Goal: Task Accomplishment & Management: Use online tool/utility

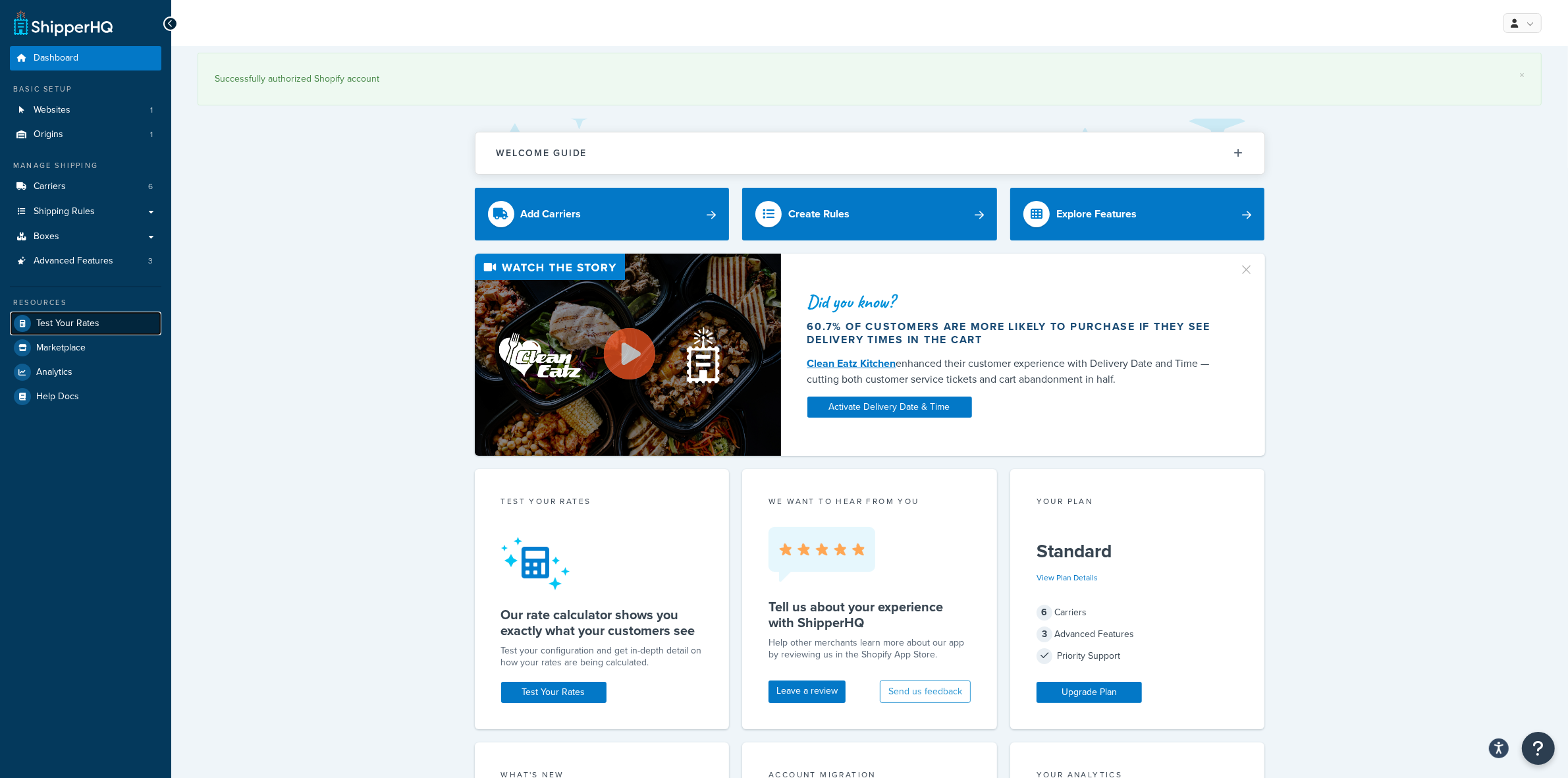
click at [71, 321] on span "Test Your Rates" at bounding box center [68, 323] width 64 height 11
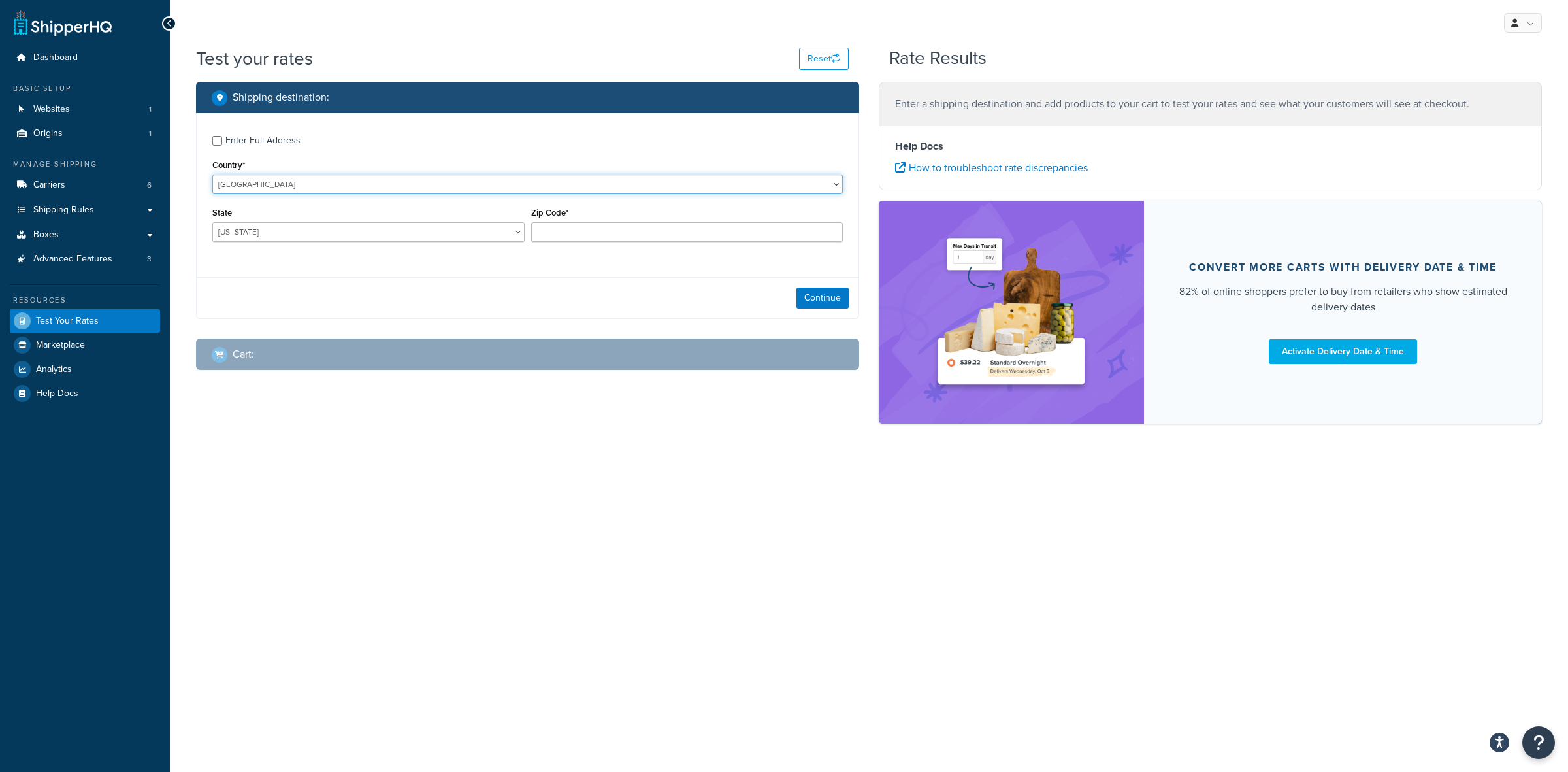
click at [330, 187] on select "United States United Kingdom Afghanistan Åland Islands Albania Algeria American…" at bounding box center [527, 184] width 631 height 20
select select "CA"
click at [212, 174] on select "United States United Kingdom Afghanistan Åland Islands Albania Algeria American…" at bounding box center [527, 184] width 631 height 20
click at [221, 140] on input "Enter Full Address" at bounding box center [217, 140] width 9 height 9
checkbox input "true"
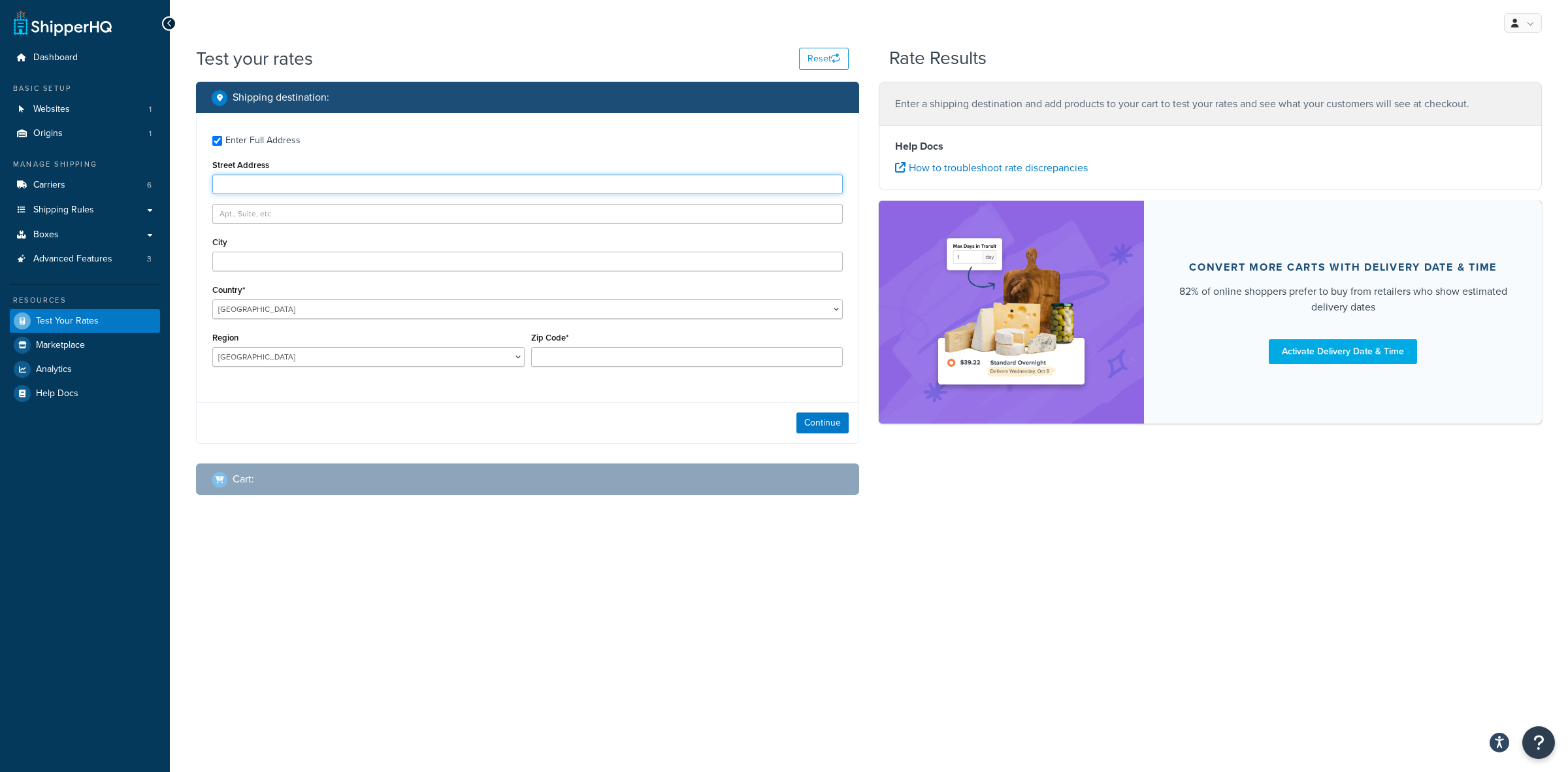
paste input "2599 Yonge St"
type input "2599 Yonge St"
paste input "Toronto"
type input "Toronto"
click at [254, 364] on select "Alberta British Columbia Manitoba New Brunswick Newfoundland and Labrador North…" at bounding box center [368, 356] width 312 height 20
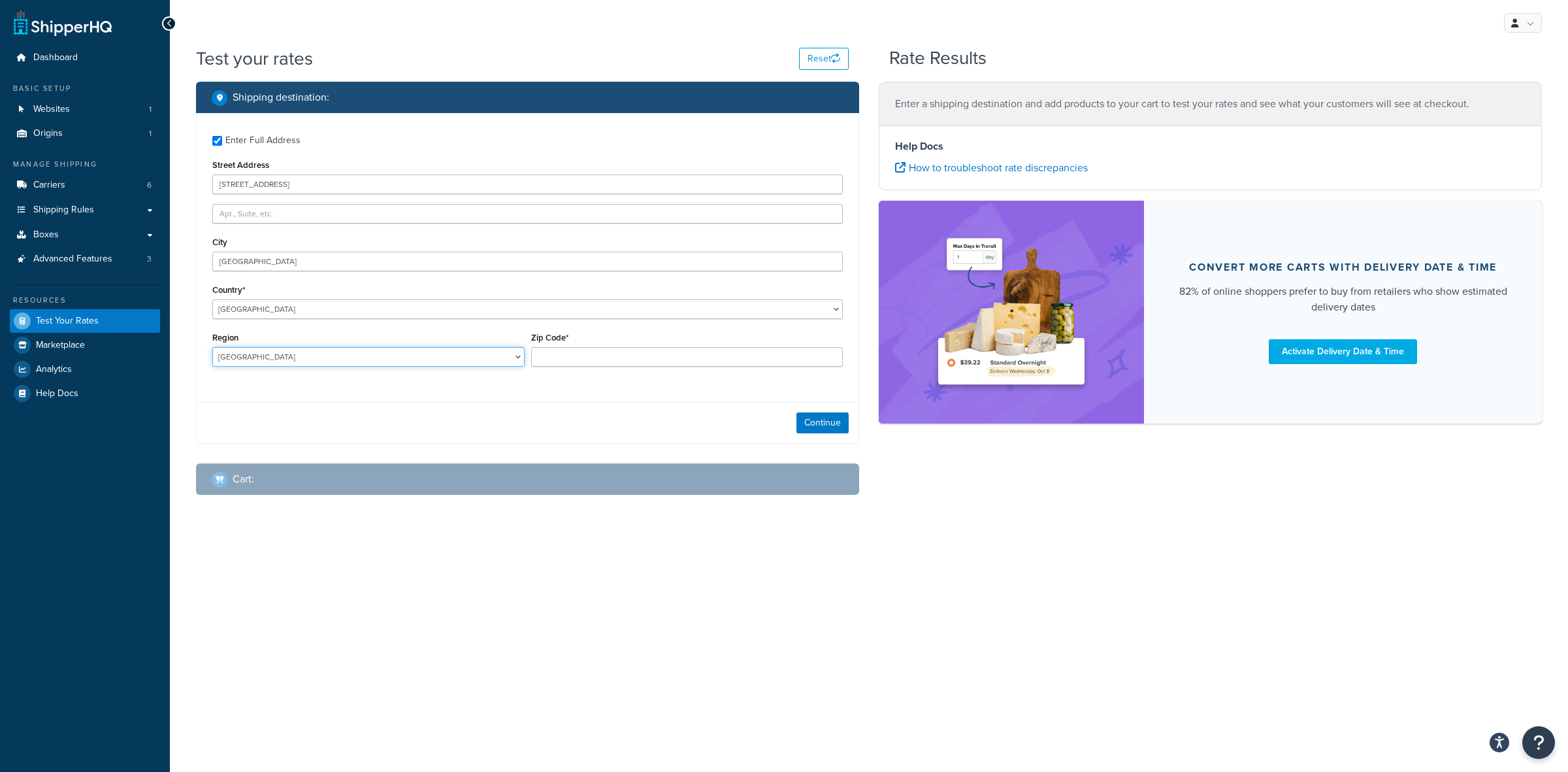
select select "ON"
click at [212, 347] on select "Alberta British Columbia Manitoba New Brunswick Newfoundland and Labrador North…" at bounding box center [368, 356] width 312 height 20
paste input "M4P 2J1"
type input "M4P 2J1"
click at [818, 419] on button "Continue" at bounding box center [822, 423] width 52 height 21
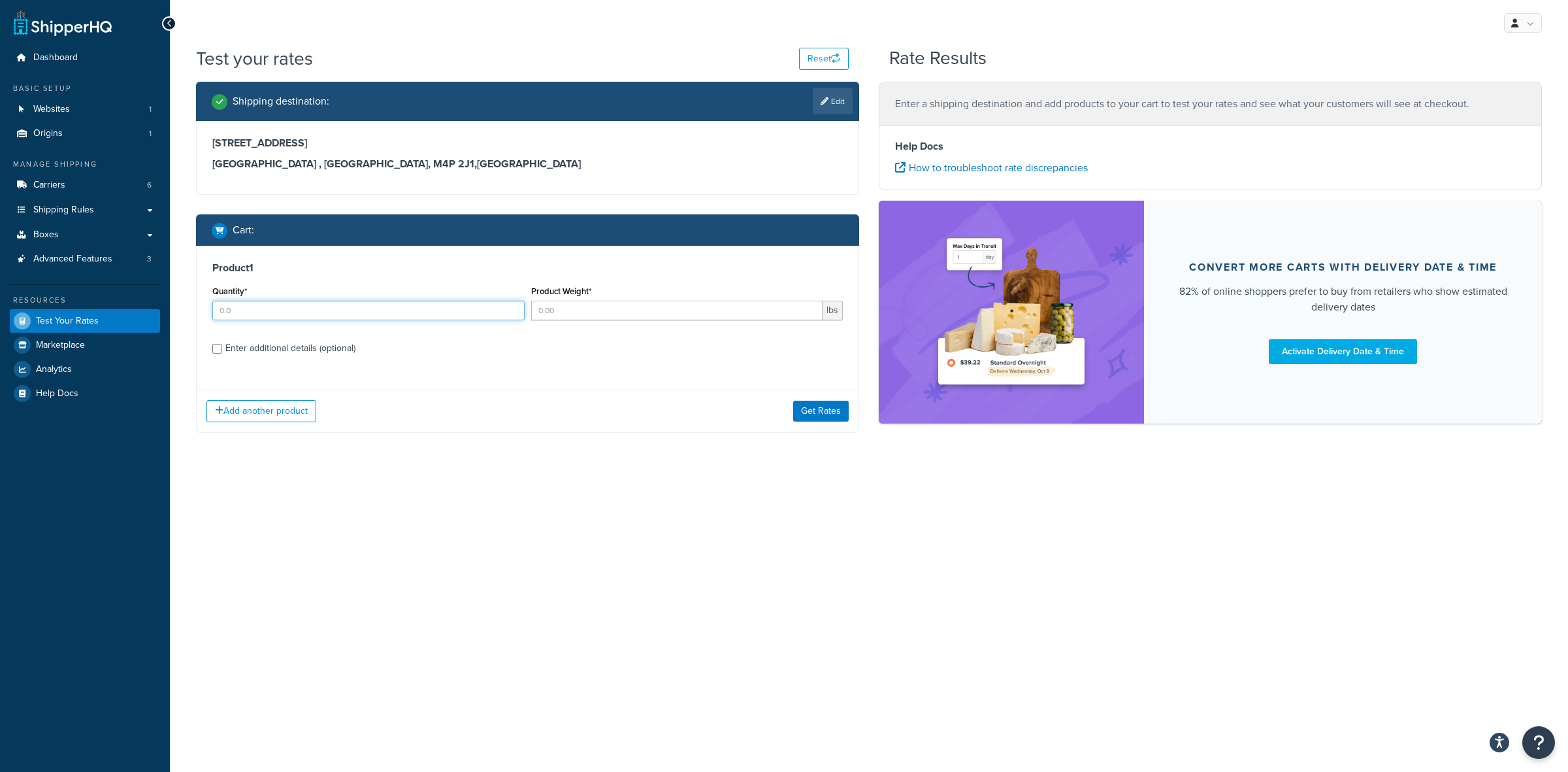
click at [406, 308] on input "Quantity*" at bounding box center [368, 310] width 312 height 20
type input "48"
click at [550, 304] on input "Product Weight*" at bounding box center [677, 310] width 292 height 20
type input "1.75"
click at [243, 347] on div "Enter additional details (optional)" at bounding box center [290, 348] width 130 height 18
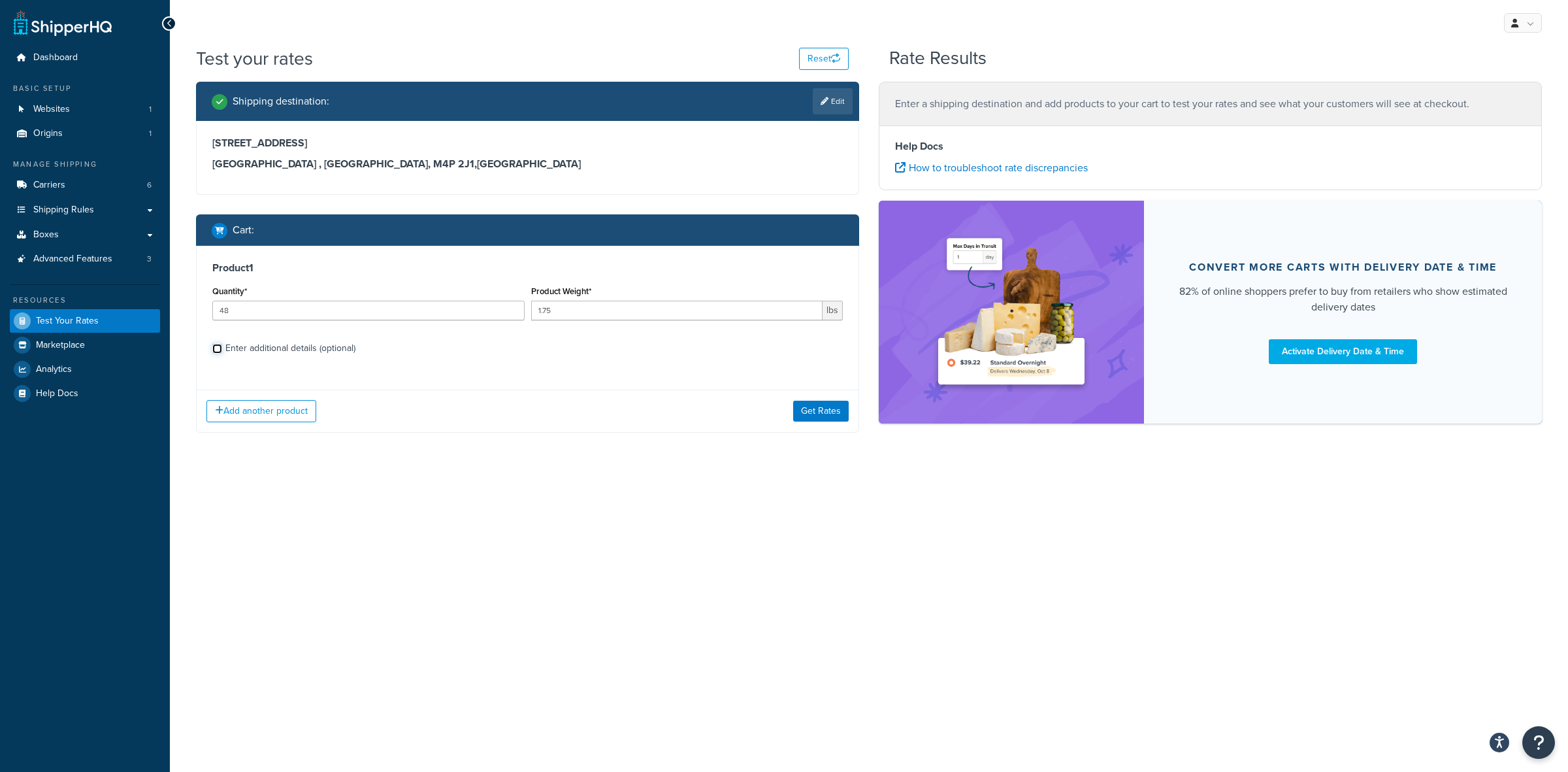
click at [222, 347] on input "Enter additional details (optional)" at bounding box center [217, 349] width 9 height 9
checkbox input "true"
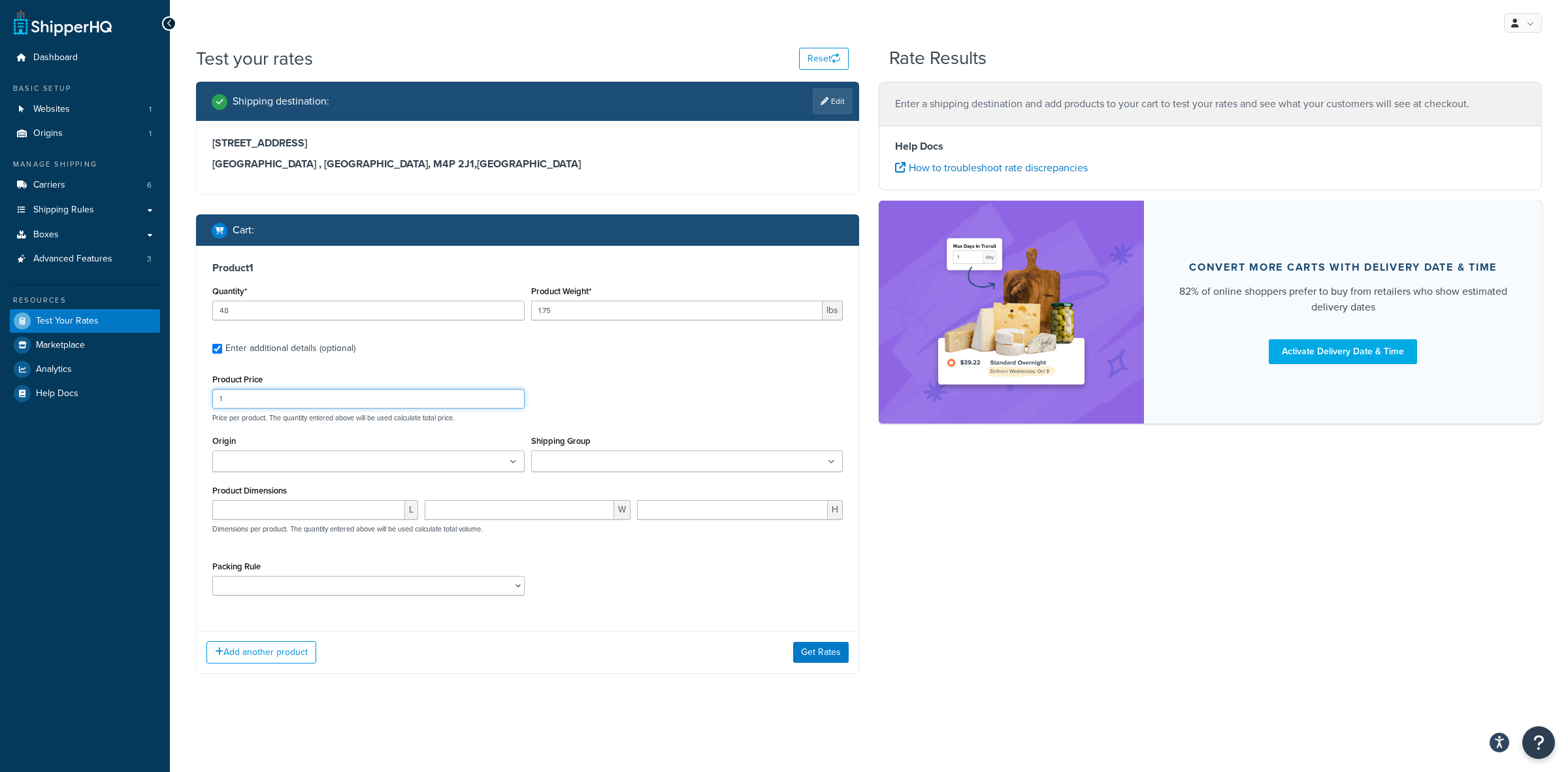
click at [274, 401] on input "1" at bounding box center [368, 398] width 312 height 20
type input "16.80"
click at [253, 456] on input "Origin" at bounding box center [274, 462] width 116 height 14
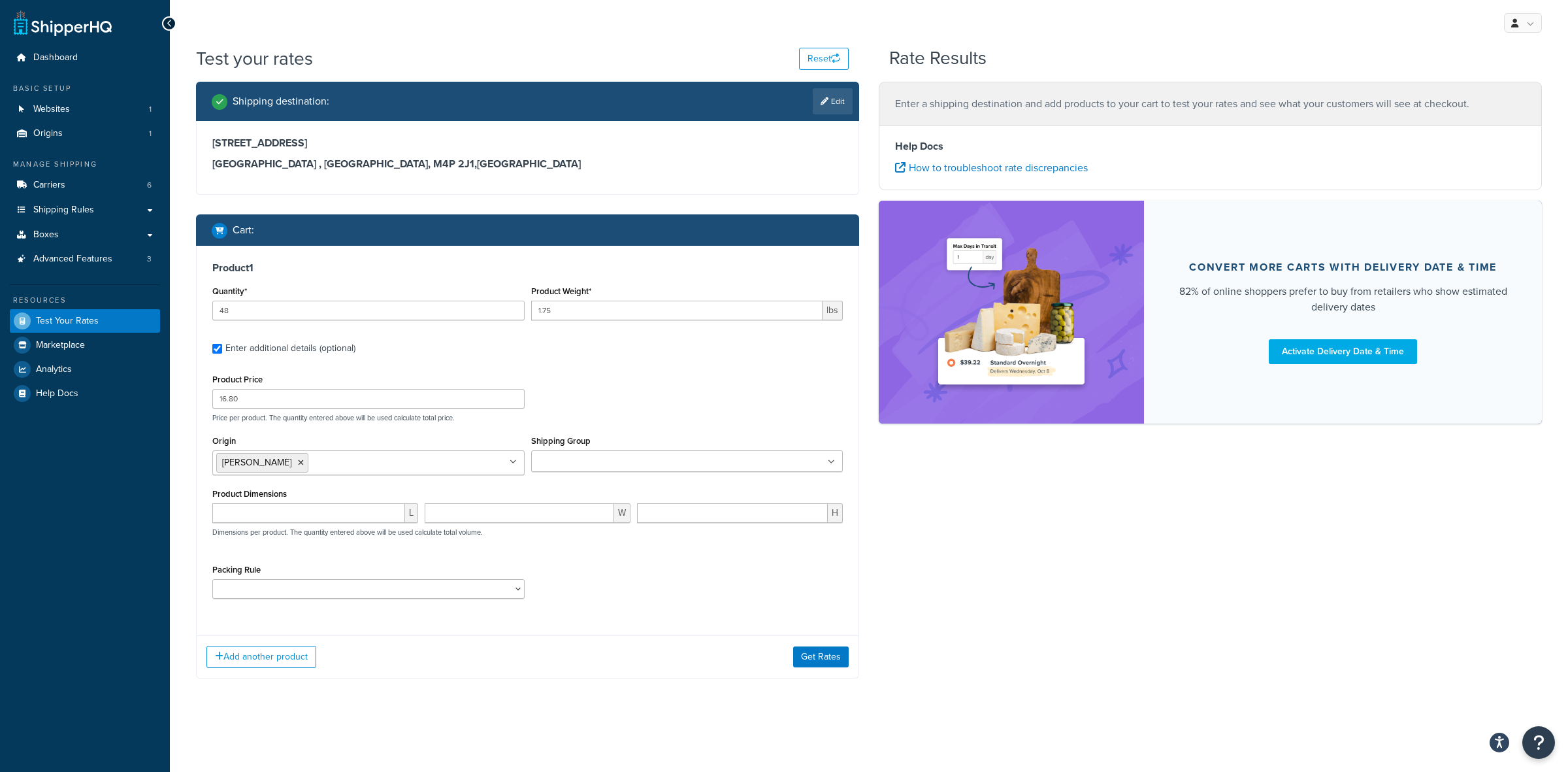
click at [657, 463] on ul at bounding box center [687, 461] width 312 height 21
click at [292, 583] on select "ACC-CCK ACC-LIN-CER/HANG ACC-NAIL BRUSH CAN-11 CAN-11-TST CAN-26 CAN-3 DIF-KIT …" at bounding box center [368, 588] width 312 height 20
select select "77343"
click at [212, 580] on select "ACC-CCK ACC-LIN-CER/HANG ACC-NAIL BRUSH CAN-11 CAN-11-TST CAN-26 CAN-3 DIF-KIT …" at bounding box center [368, 588] width 312 height 20
click at [248, 661] on button "Add another product" at bounding box center [261, 655] width 110 height 22
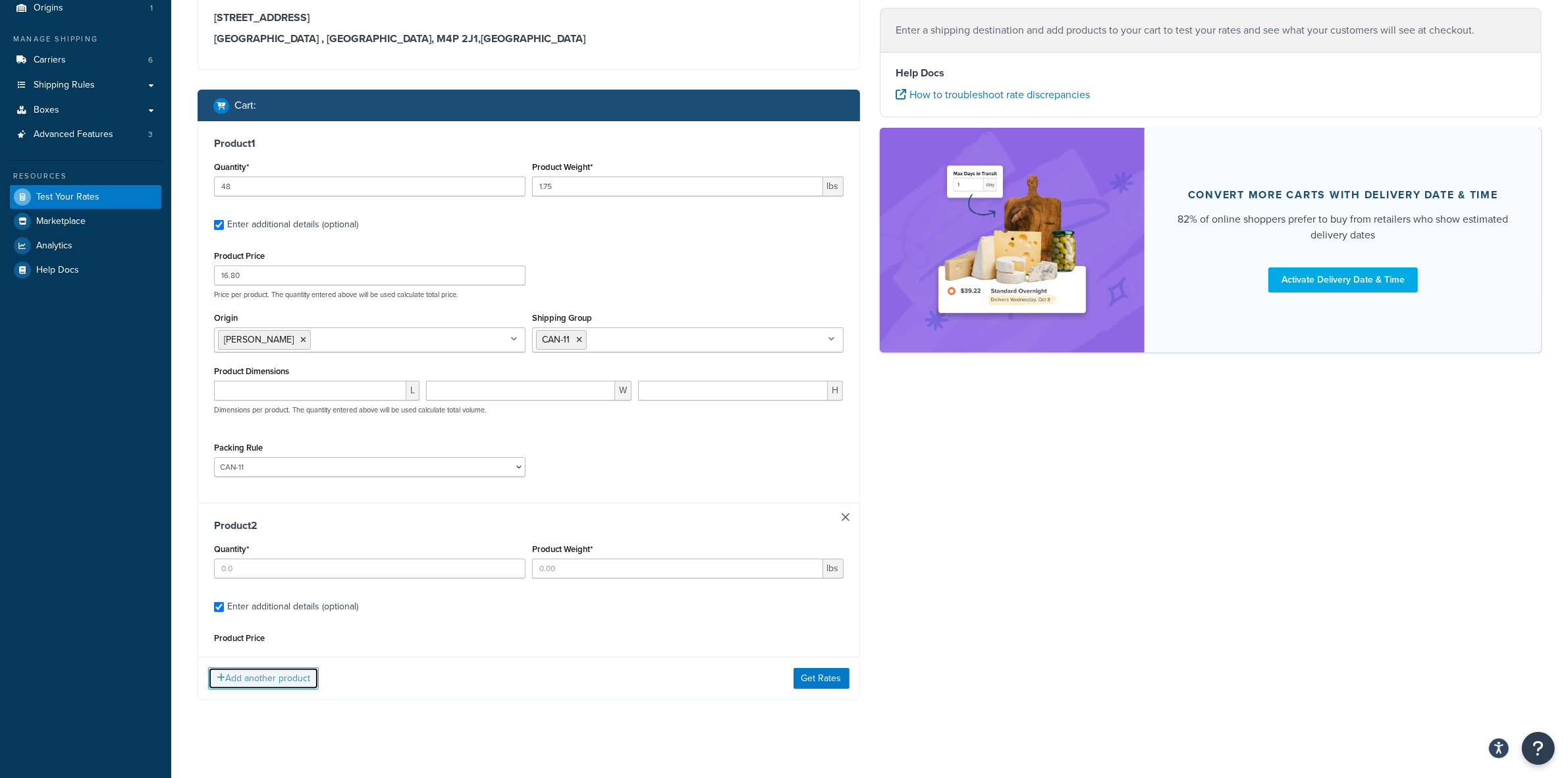
scroll to position [135, 0]
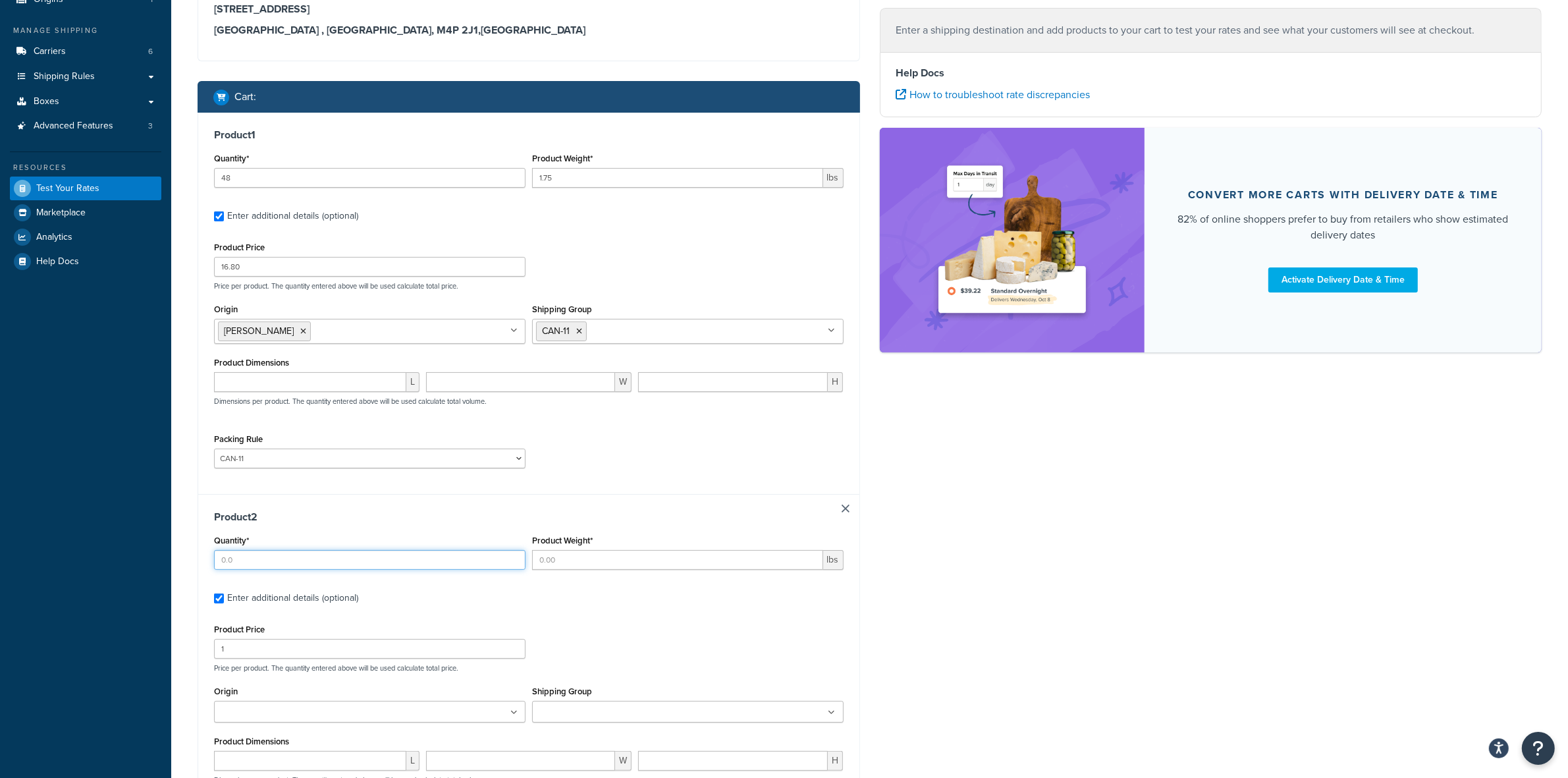
click at [236, 556] on input "Quantity*" at bounding box center [369, 559] width 311 height 20
type input "12"
click at [587, 557] on input "Product Weight*" at bounding box center [678, 559] width 291 height 20
type input "1.5"
click at [356, 656] on input "1" at bounding box center [369, 648] width 311 height 20
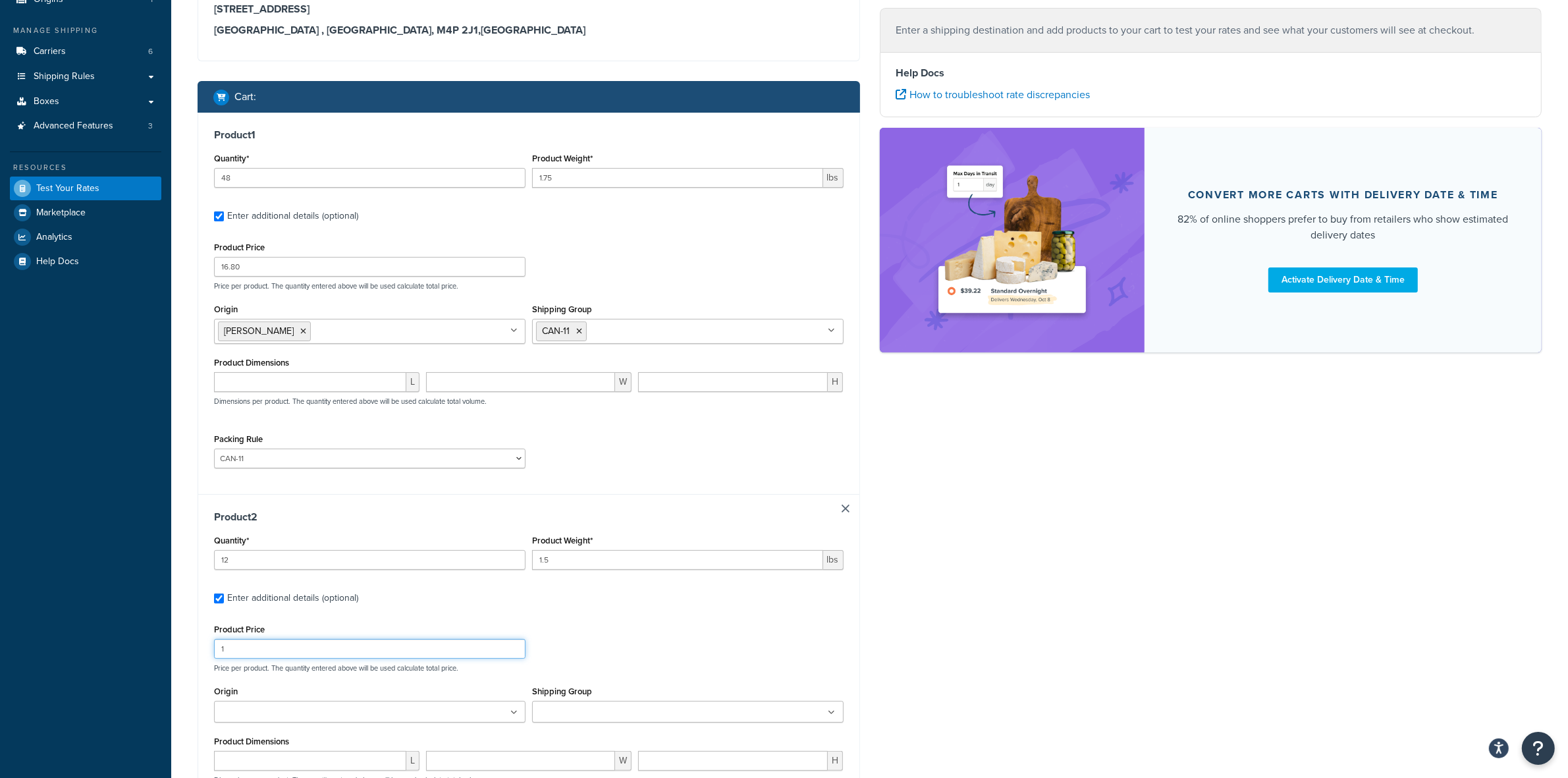
click at [356, 656] on input "1" at bounding box center [369, 648] width 311 height 20
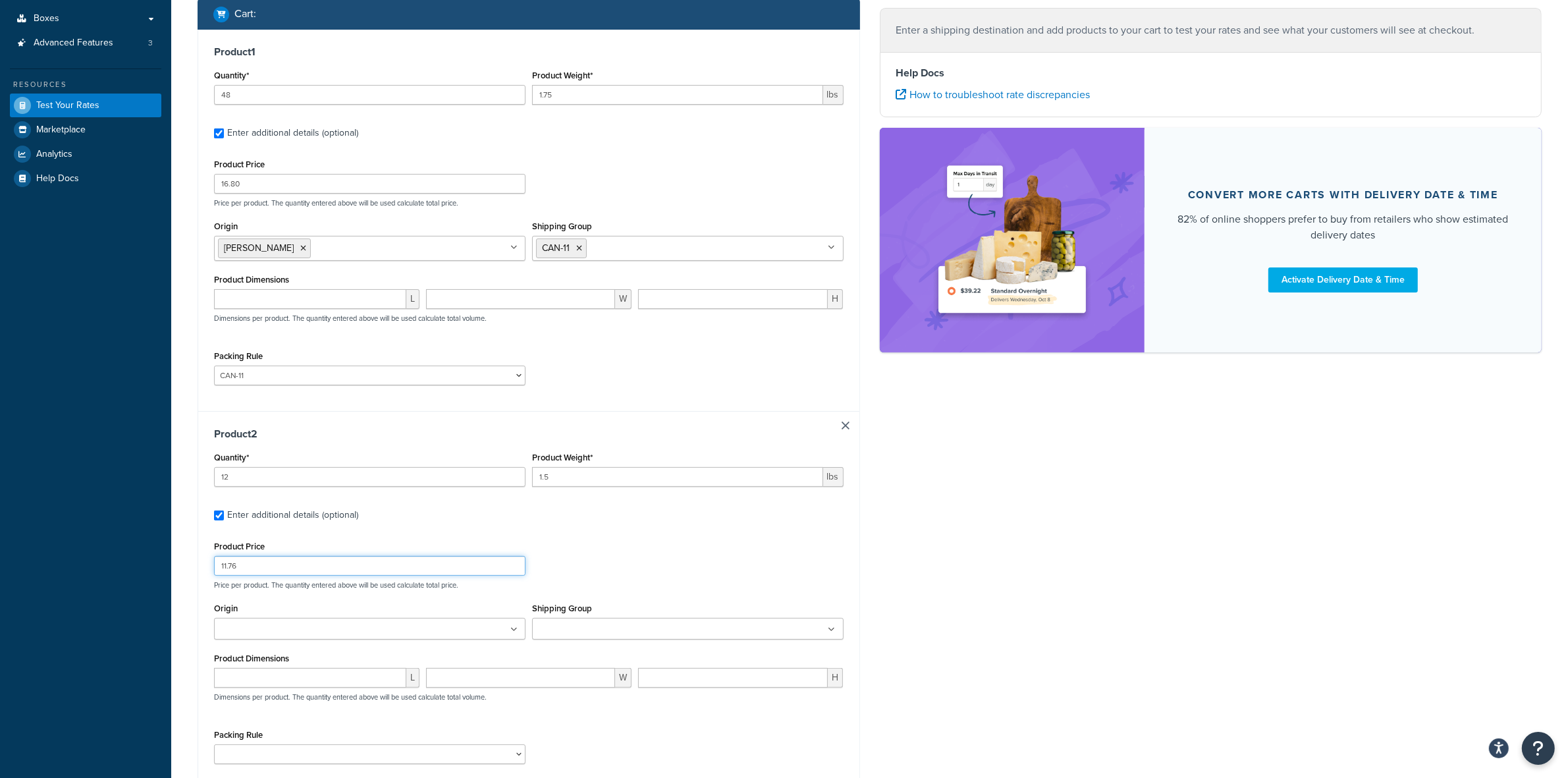
scroll to position [300, 0]
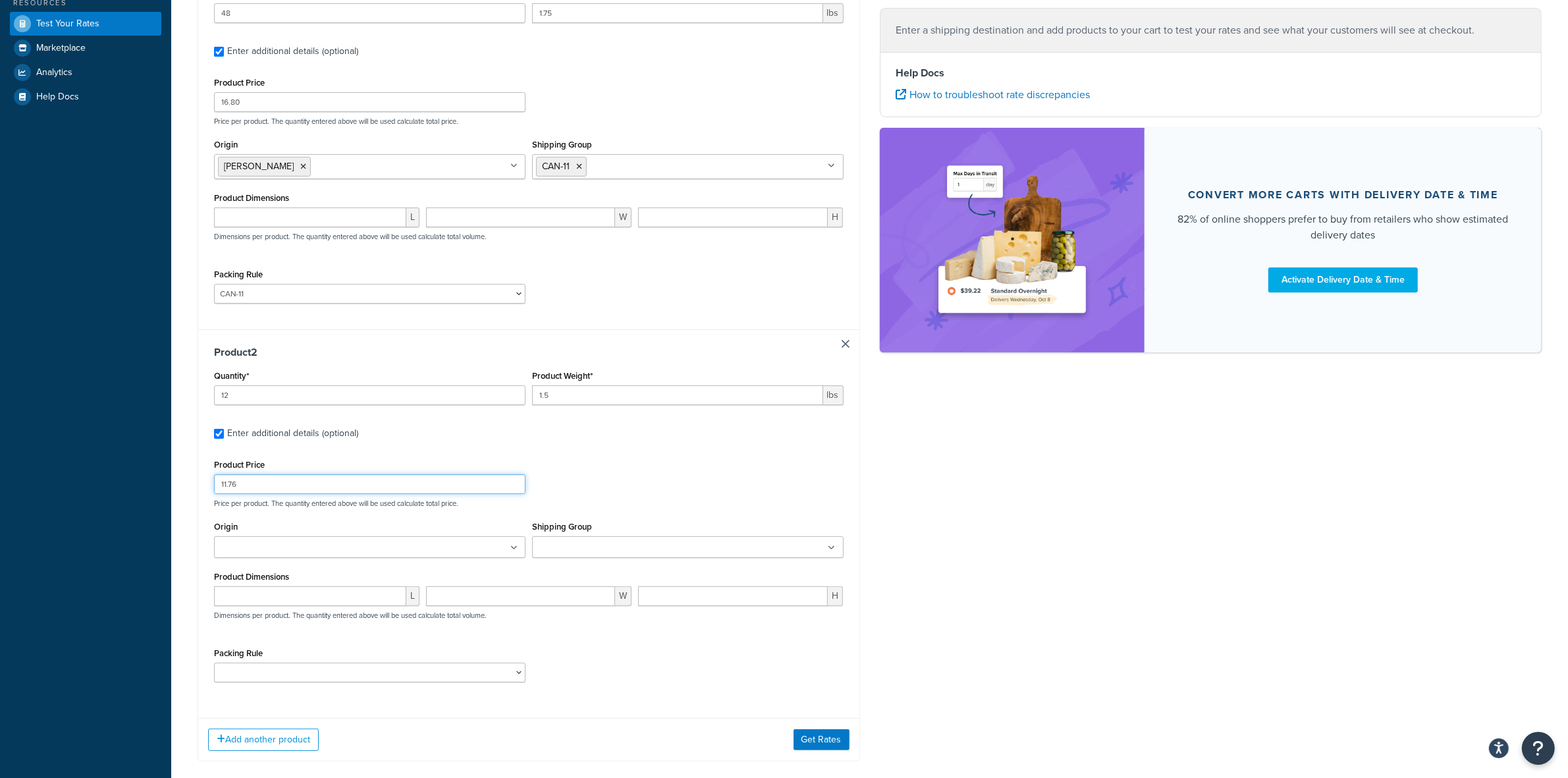
type input "11.76"
click at [373, 544] on ul at bounding box center [369, 547] width 311 height 21
click at [614, 548] on input "Shipping Group" at bounding box center [594, 548] width 117 height 14
click at [425, 629] on div "L W H Dimensions per product. The quantity entered above will be used calculate…" at bounding box center [528, 613] width 636 height 48
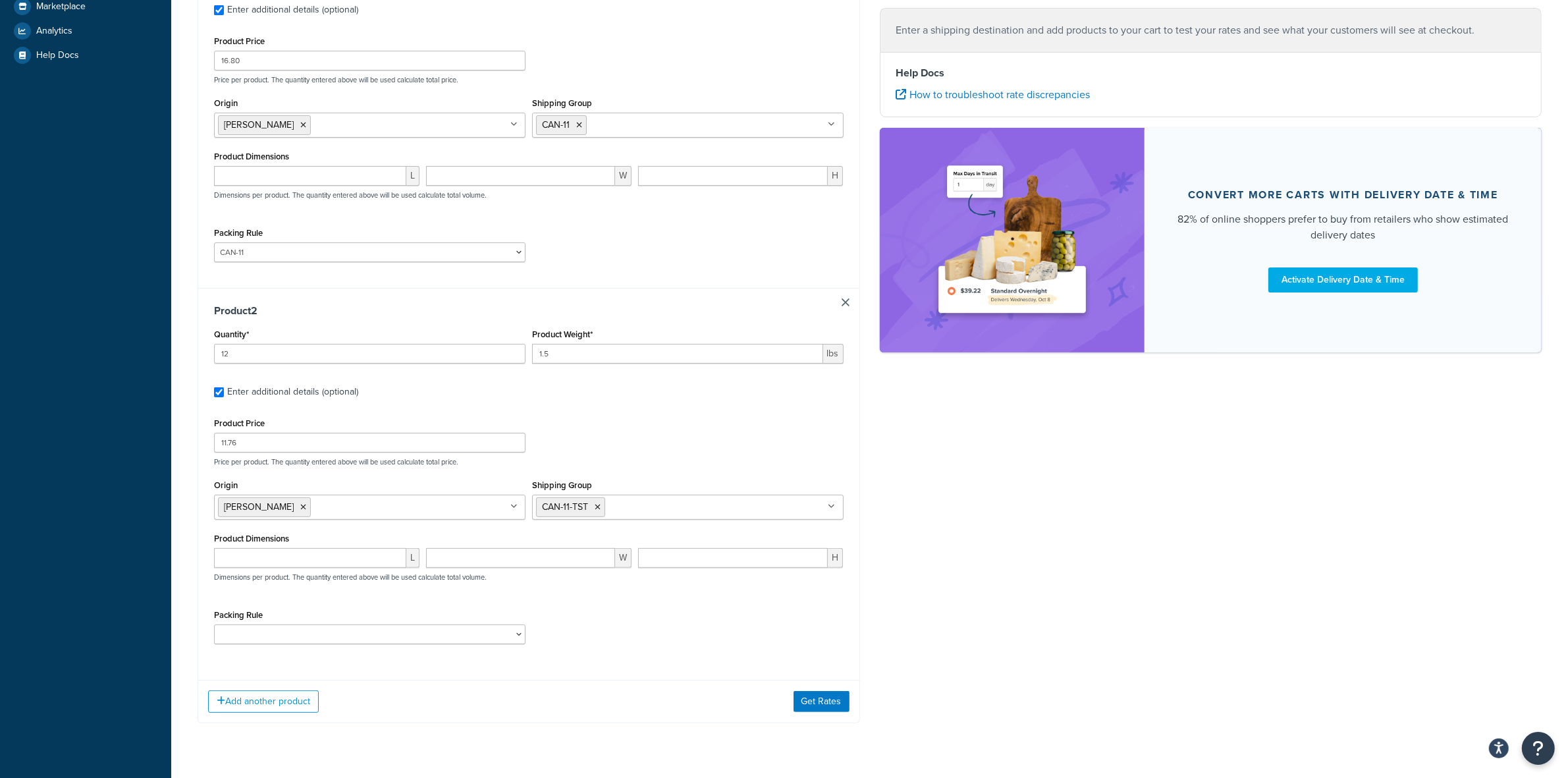
scroll to position [375, 0]
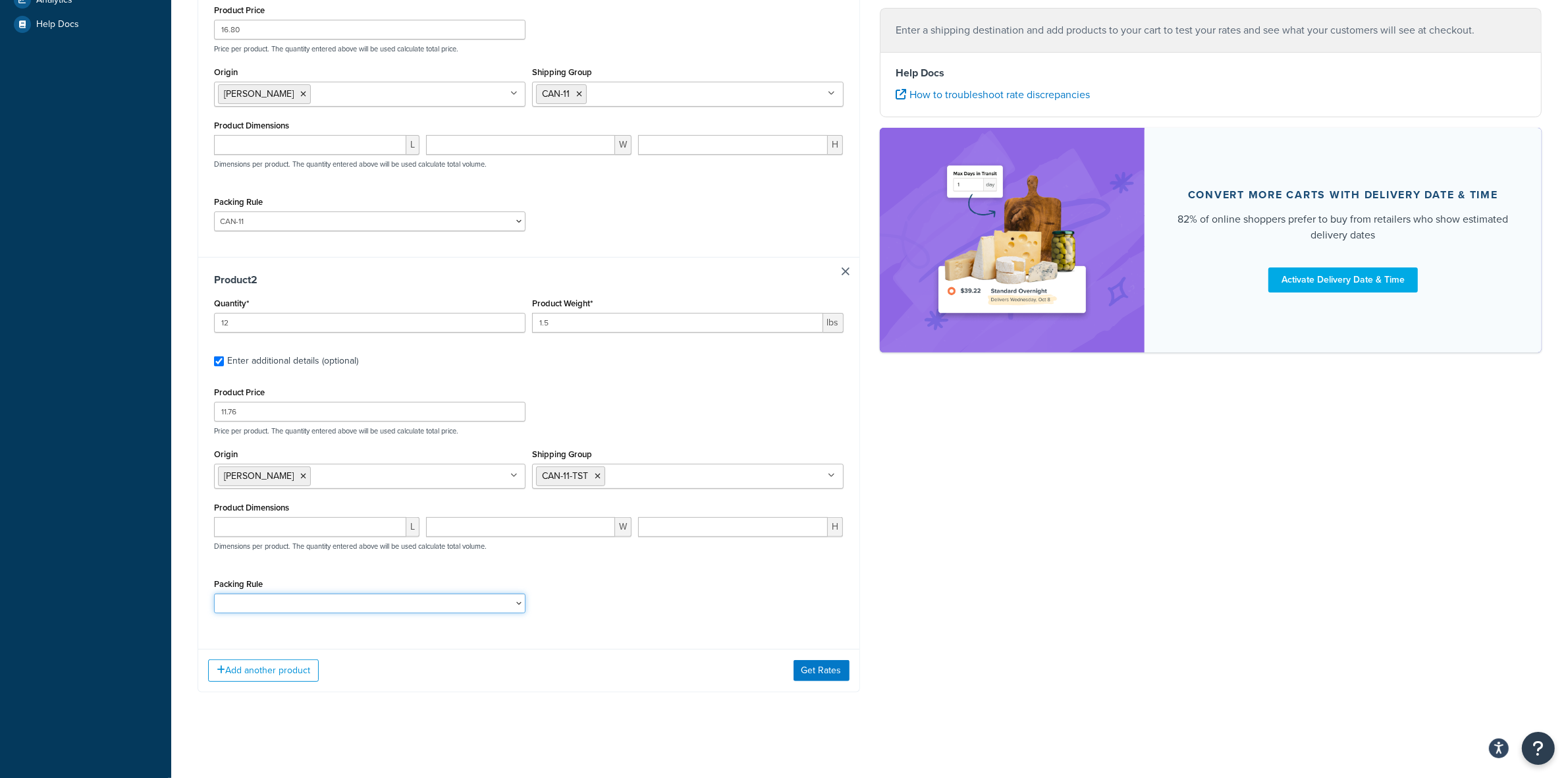
click at [438, 596] on select "ACC-CCK ACC-LIN-CER/HANG ACC-NAIL BRUSH CAN-11 CAN-11-TST CAN-26 CAN-3 DIF-KIT …" at bounding box center [369, 603] width 311 height 20
select select "81543"
click at [214, 594] on select "ACC-CCK ACC-LIN-CER/HANG ACC-NAIL BRUSH CAN-11 CAN-11-TST CAN-26 CAN-3 DIF-KIT …" at bounding box center [369, 603] width 311 height 20
click at [570, 617] on div "Packing Rule ACC-CCK ACC-LIN-CER/HANG ACC-NAIL BRUSH CAN-11 CAN-11-TST CAN-26 C…" at bounding box center [528, 599] width 636 height 48
click at [241, 669] on button "Add another product" at bounding box center [263, 671] width 110 height 22
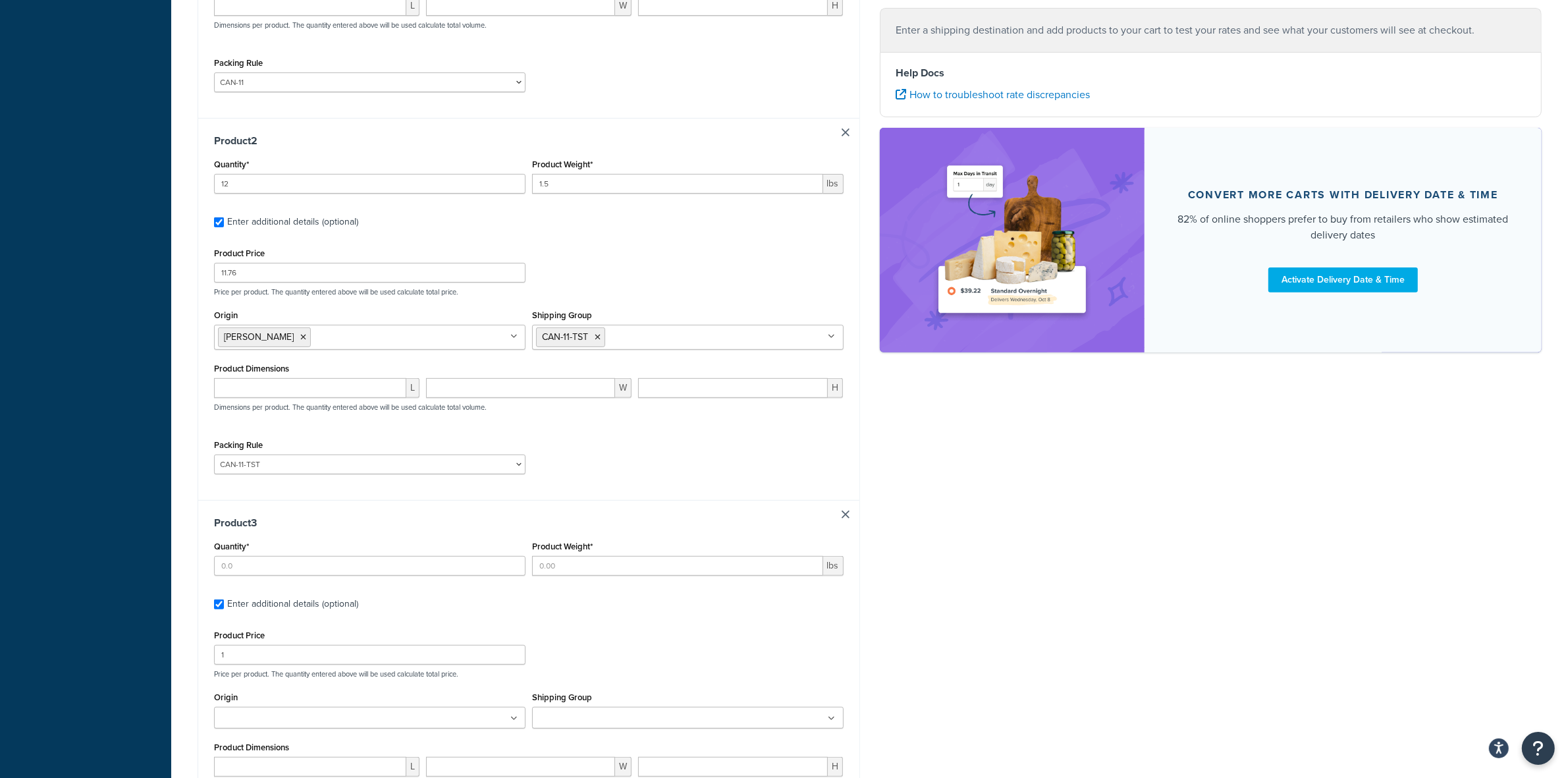
scroll to position [518, 0]
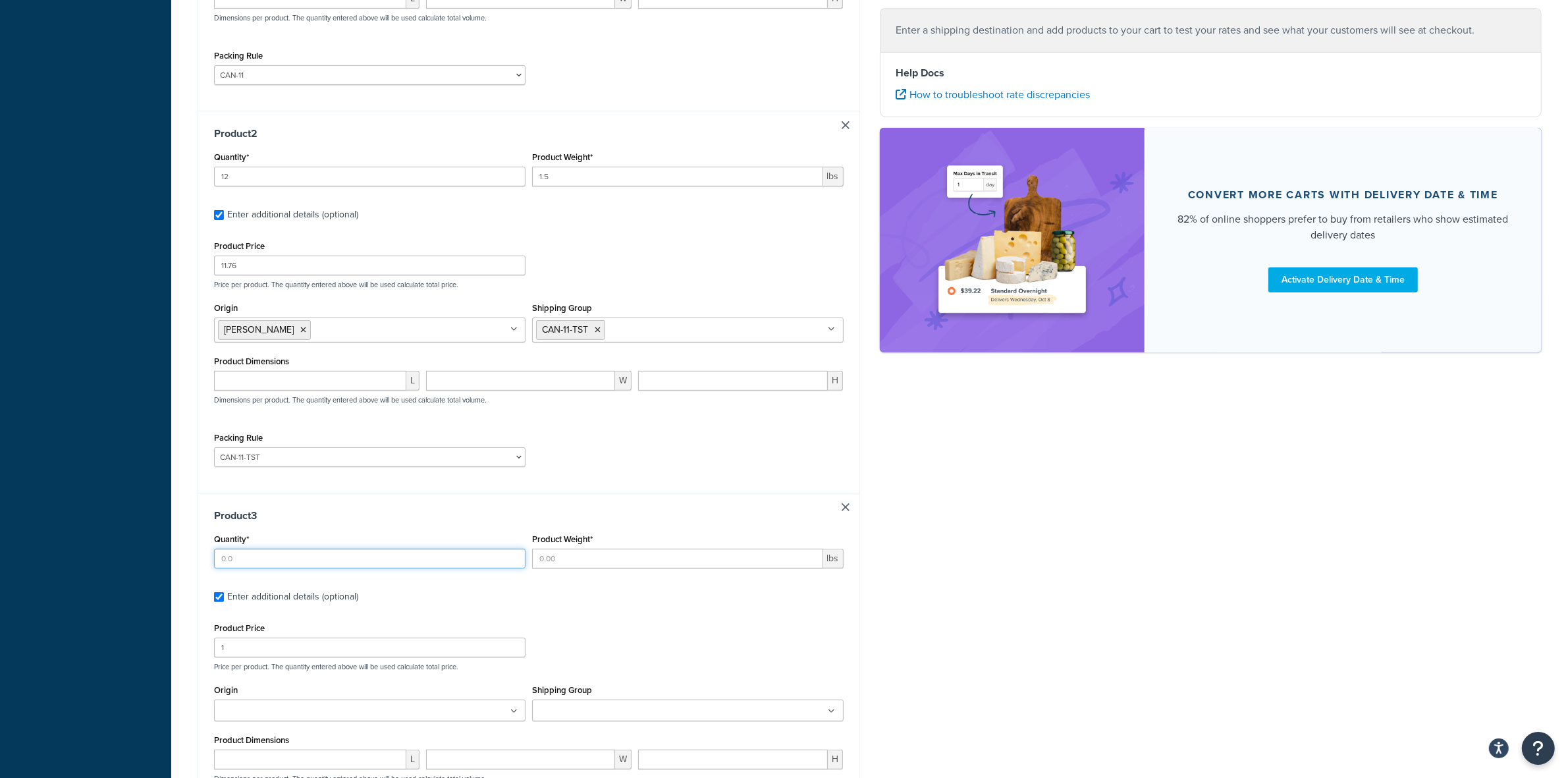
click at [275, 557] on input "Quantity*" at bounding box center [369, 558] width 311 height 20
type input "6"
click at [578, 561] on input "Product Weight*" at bounding box center [678, 558] width 291 height 20
type input "1.875"
click at [330, 642] on input "1" at bounding box center [369, 647] width 311 height 20
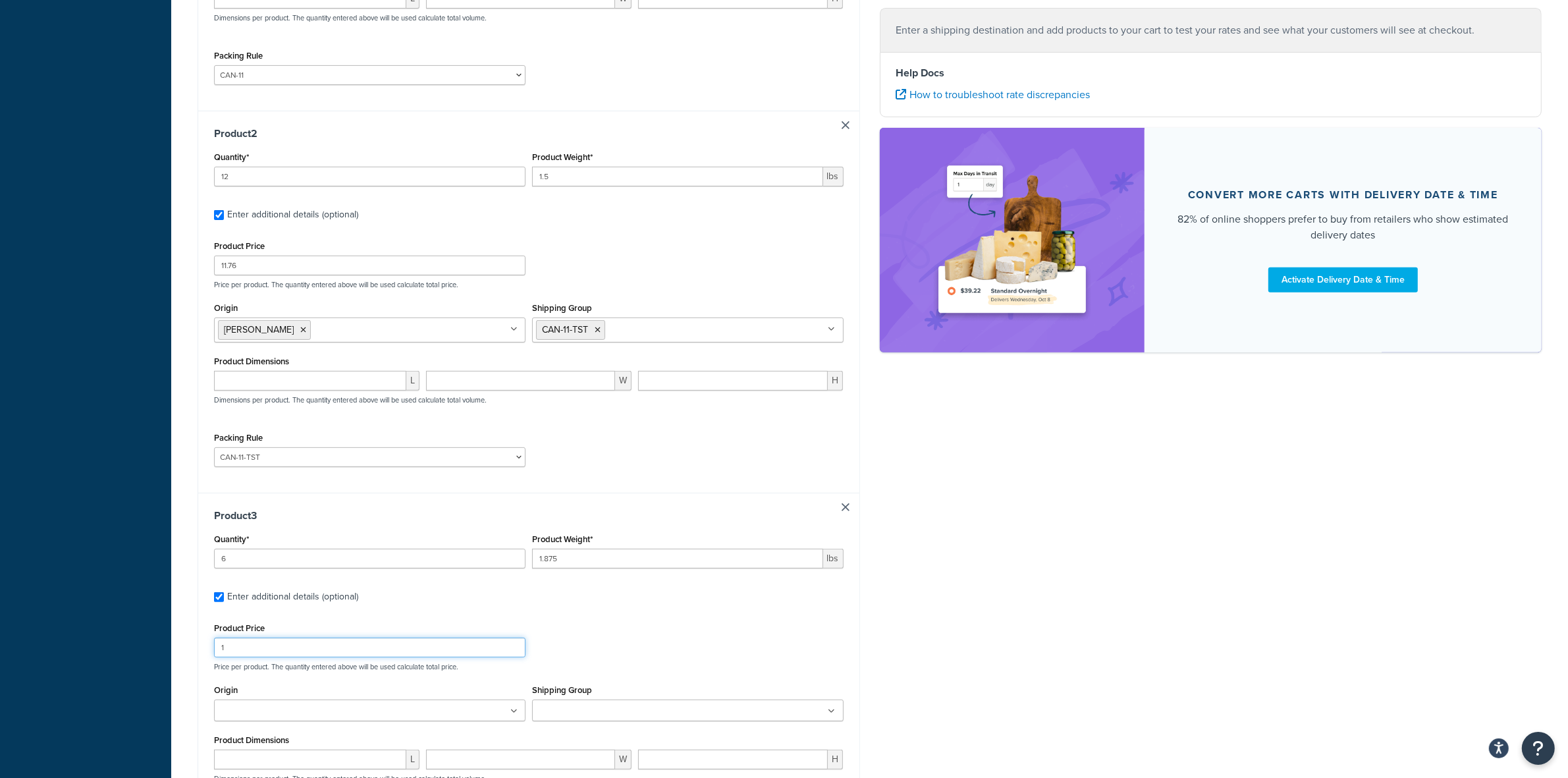
click at [330, 642] on input "1" at bounding box center [369, 647] width 311 height 20
type input "24.80"
click at [597, 628] on div "Product Price 24.80 Price per product. The quantity entered above will be used …" at bounding box center [528, 644] width 636 height 52
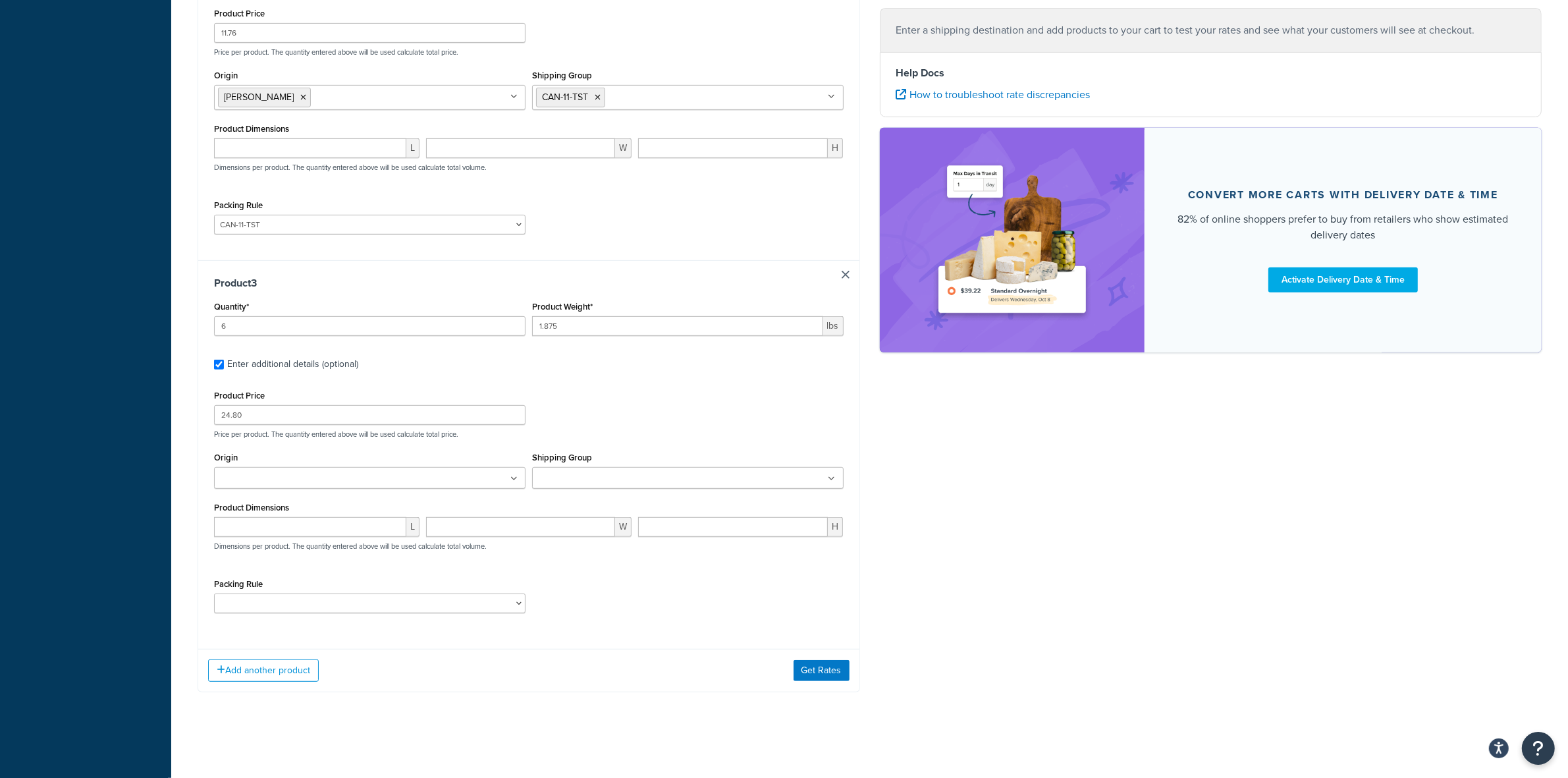
scroll to position [756, 0]
click at [268, 482] on input "Origin" at bounding box center [276, 479] width 117 height 14
click at [610, 478] on input "Shipping Group" at bounding box center [594, 474] width 117 height 14
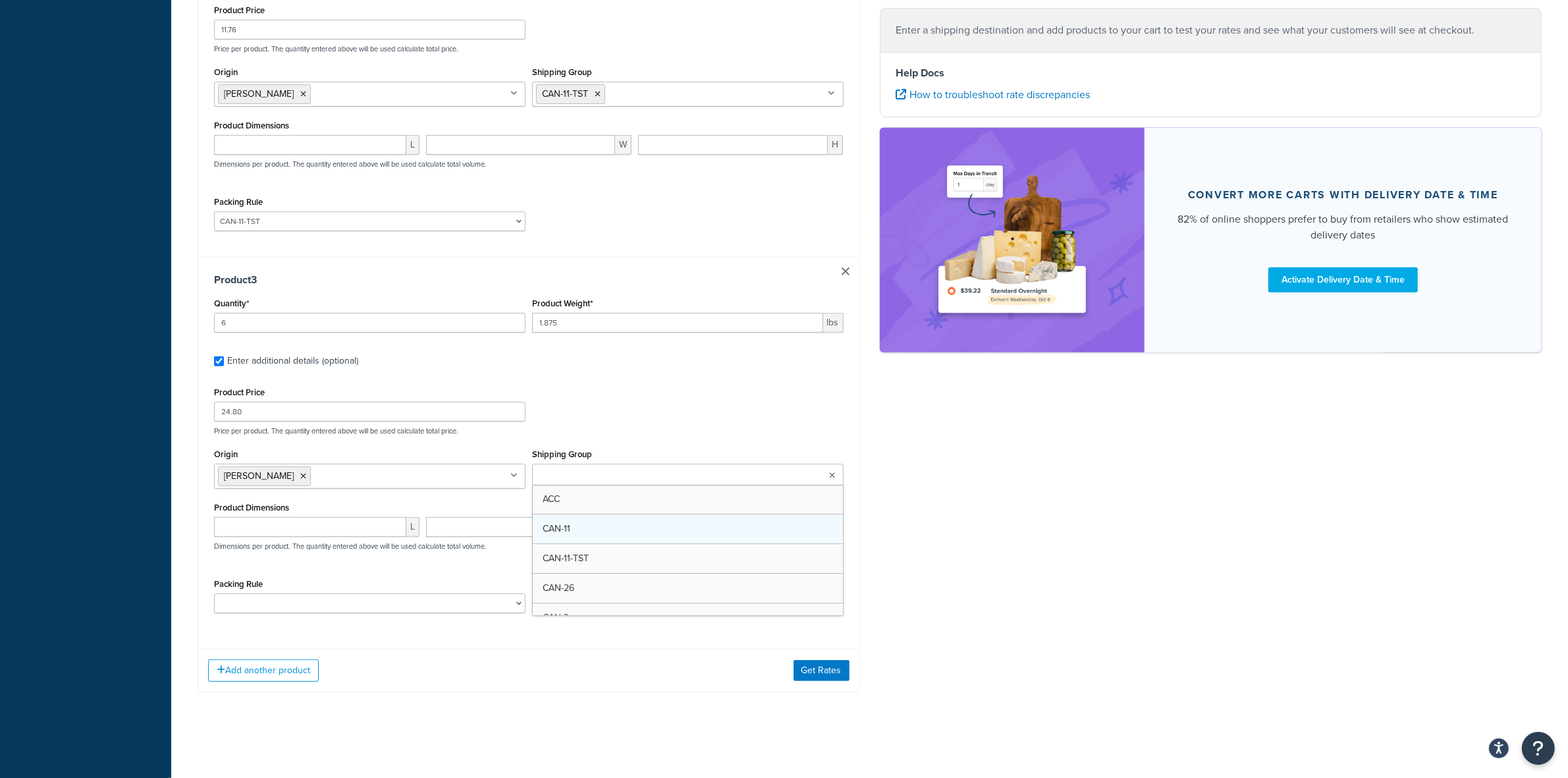
scroll to position [83, 0]
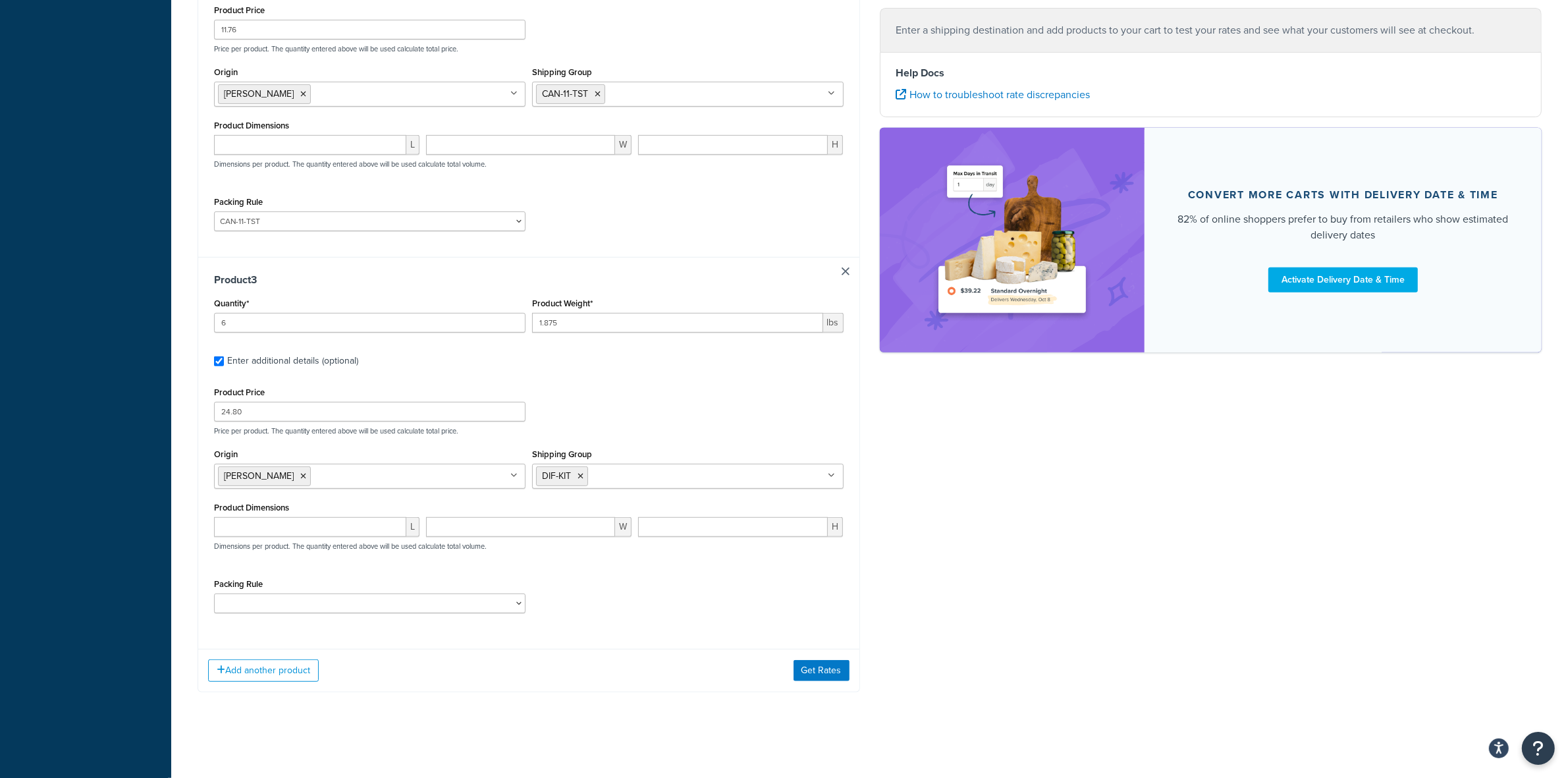
click at [433, 577] on div "Packing Rule ACC-CCK ACC-LIN-CER/HANG ACC-NAIL BRUSH CAN-11 CAN-11-TST CAN-26 C…" at bounding box center [369, 594] width 311 height 38
click at [423, 606] on select "ACC-CCK ACC-LIN-CER/HANG ACC-NAIL BRUSH CAN-11 CAN-11-TST CAN-26 CAN-3 DIF-KIT …" at bounding box center [369, 603] width 311 height 20
select select "77349"
click at [214, 596] on select "ACC-CCK ACC-LIN-CER/HANG ACC-NAIL BRUSH CAN-11 CAN-11-TST CAN-26 CAN-3 DIF-KIT …" at bounding box center [369, 603] width 311 height 20
click at [652, 602] on div "Packing Rule ACC-CCK ACC-LIN-CER/HANG ACC-NAIL BRUSH CAN-11 CAN-11-TST CAN-26 C…" at bounding box center [528, 599] width 636 height 48
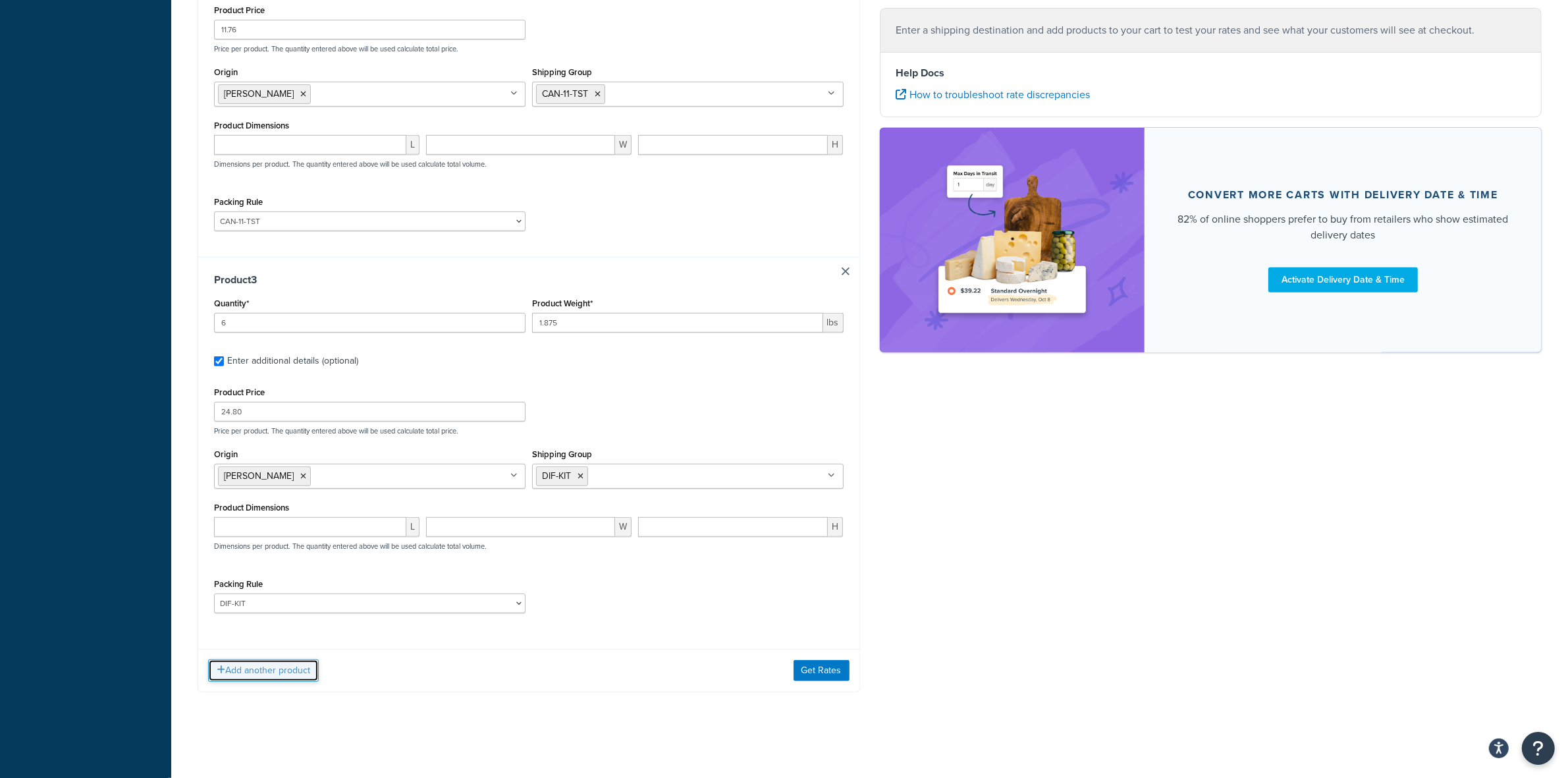
click at [257, 666] on button "Add another product" at bounding box center [263, 671] width 110 height 22
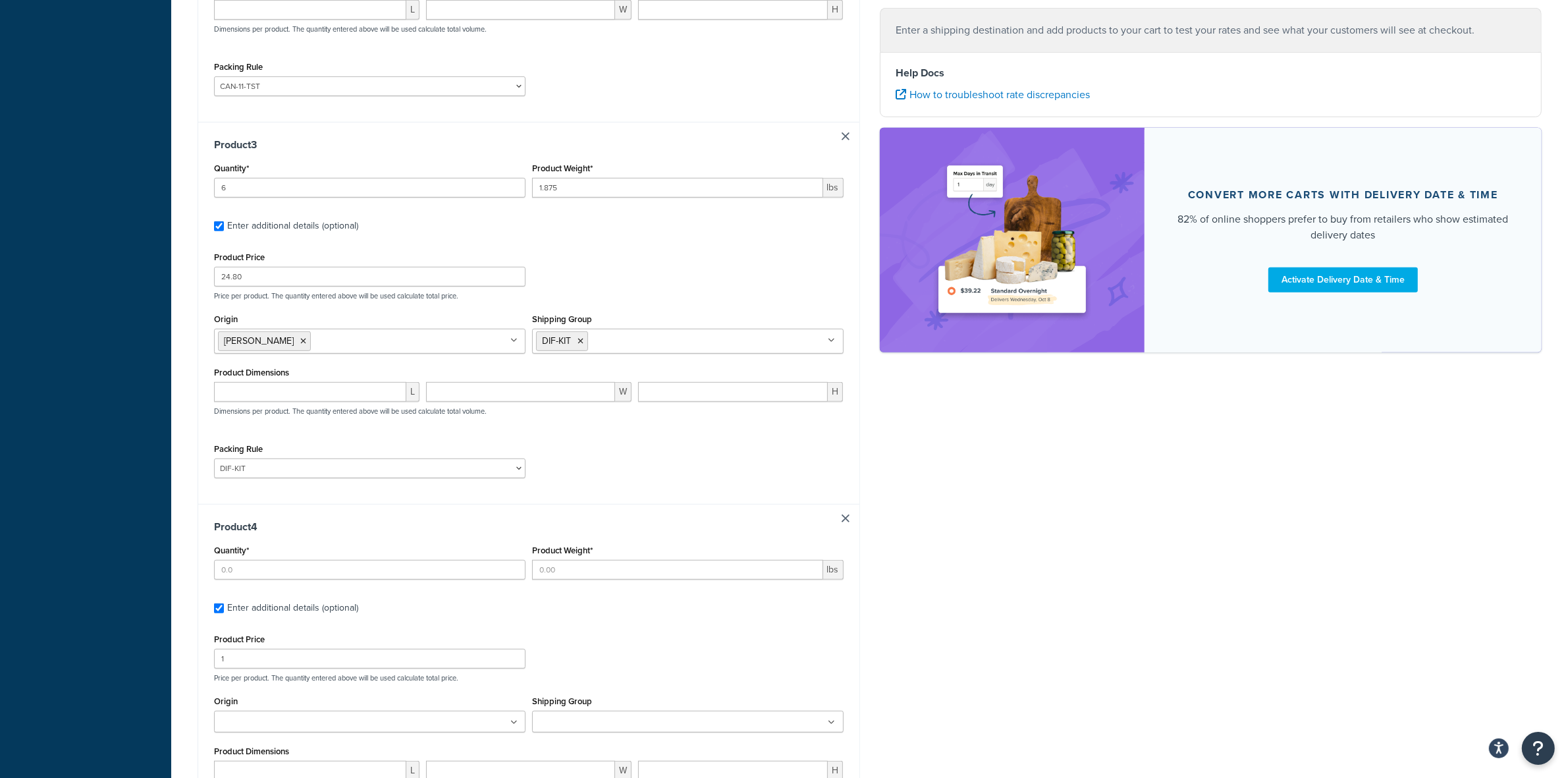
scroll to position [900, 0]
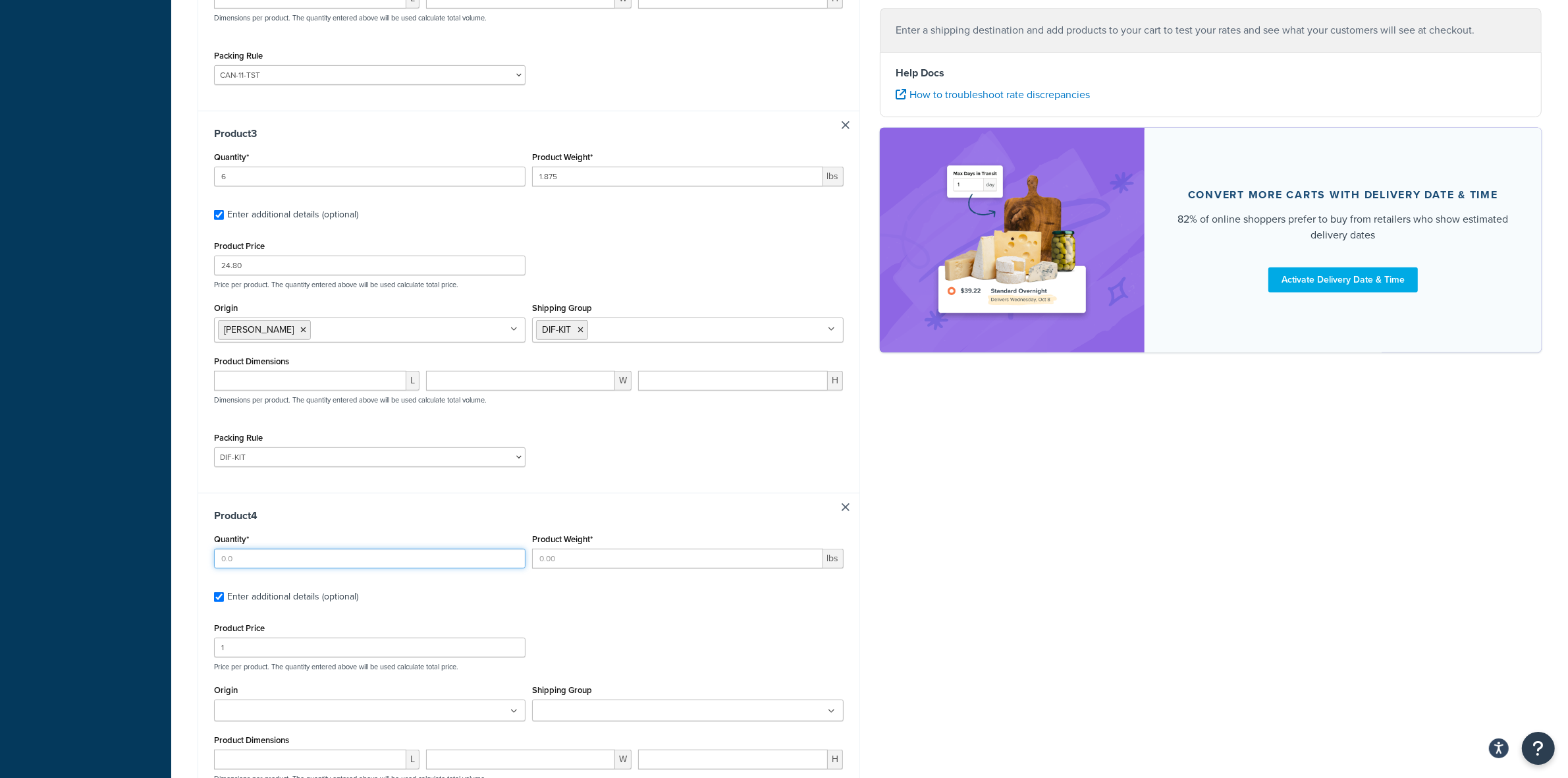
click at [356, 567] on input "Quantity*" at bounding box center [369, 558] width 311 height 20
type input "1"
click at [695, 558] on input "Product Weight*" at bounding box center [678, 558] width 291 height 20
type input "1.875"
click at [377, 646] on input "1" at bounding box center [369, 647] width 311 height 20
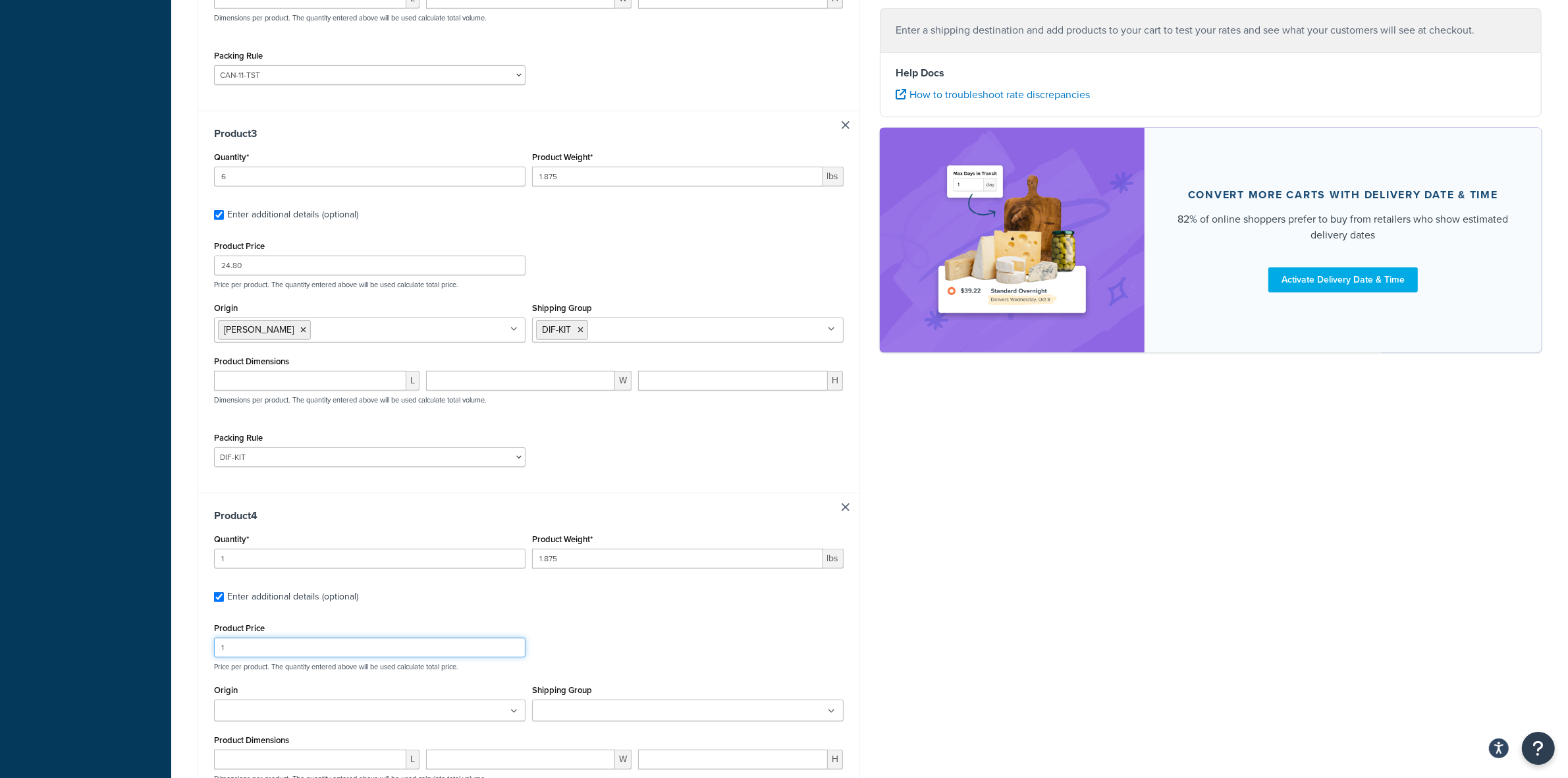
click at [377, 646] on input "1" at bounding box center [369, 647] width 311 height 20
click at [228, 646] on input "117.36" at bounding box center [369, 647] width 311 height 20
type input "17.36"
click at [295, 710] on input "Origin" at bounding box center [276, 711] width 117 height 14
click at [581, 710] on input "Shipping Group" at bounding box center [594, 711] width 117 height 14
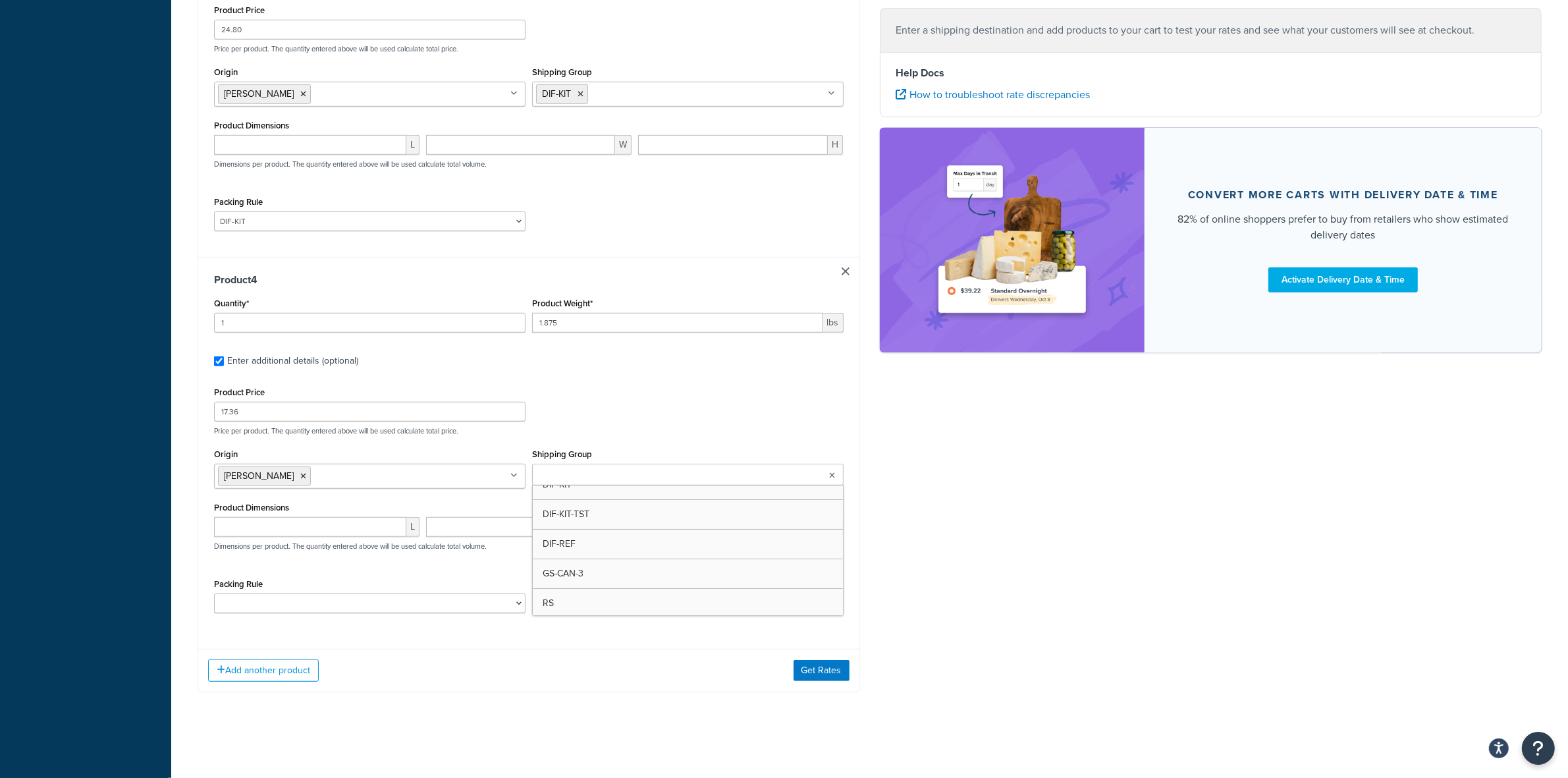
scroll to position [165, 0]
click at [357, 601] on select "ACC-CCK ACC-LIN-CER/HANG ACC-NAIL BRUSH CAN-11 CAN-11-TST CAN-26 CAN-3 DIF-KIT …" at bounding box center [369, 603] width 311 height 20
select select "81544"
click at [214, 594] on select "ACC-CCK ACC-LIN-CER/HANG ACC-NAIL BRUSH CAN-11 CAN-11-TST CAN-26 CAN-3 DIF-KIT …" at bounding box center [369, 603] width 311 height 20
click at [290, 672] on button "Add another product" at bounding box center [263, 671] width 110 height 22
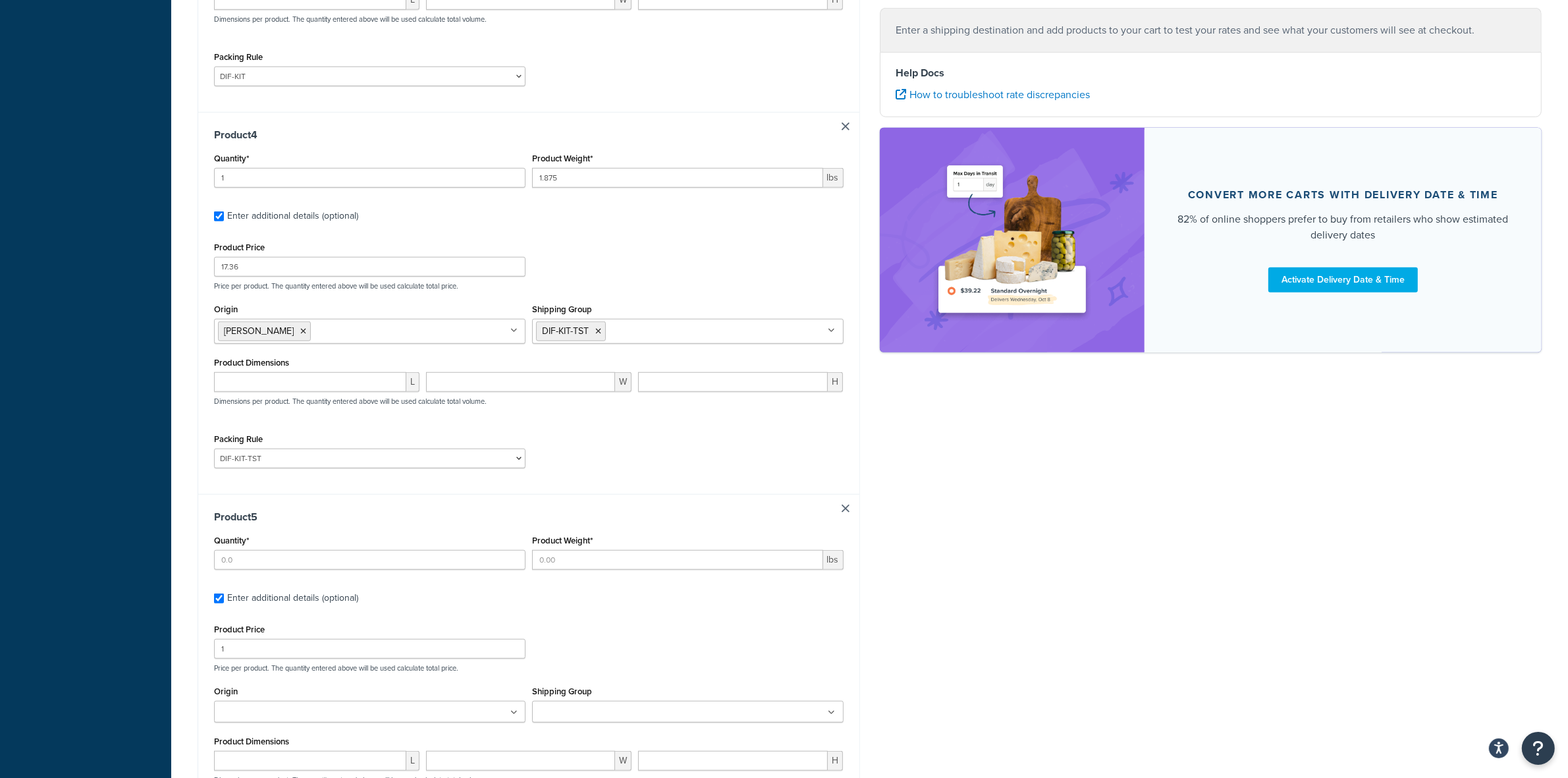
scroll to position [1283, 0]
click at [331, 564] on input "Quantity*" at bounding box center [369, 558] width 311 height 20
type input "18"
click at [643, 567] on input "Product Weight*" at bounding box center [678, 558] width 291 height 20
type input ".97"
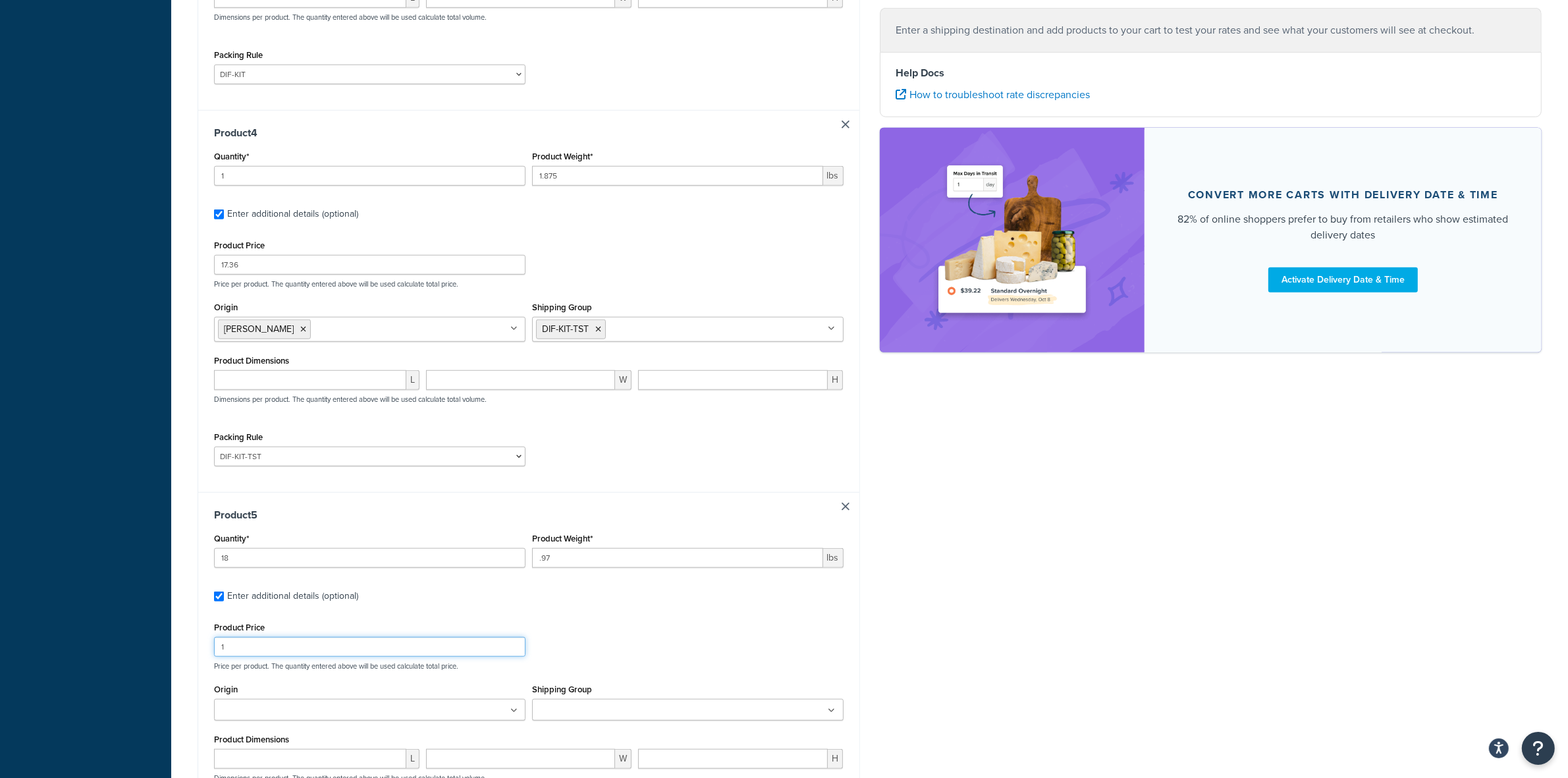
click at [329, 650] on input "1" at bounding box center [369, 647] width 311 height 20
type input "16.80"
click at [350, 714] on ul at bounding box center [369, 709] width 311 height 21
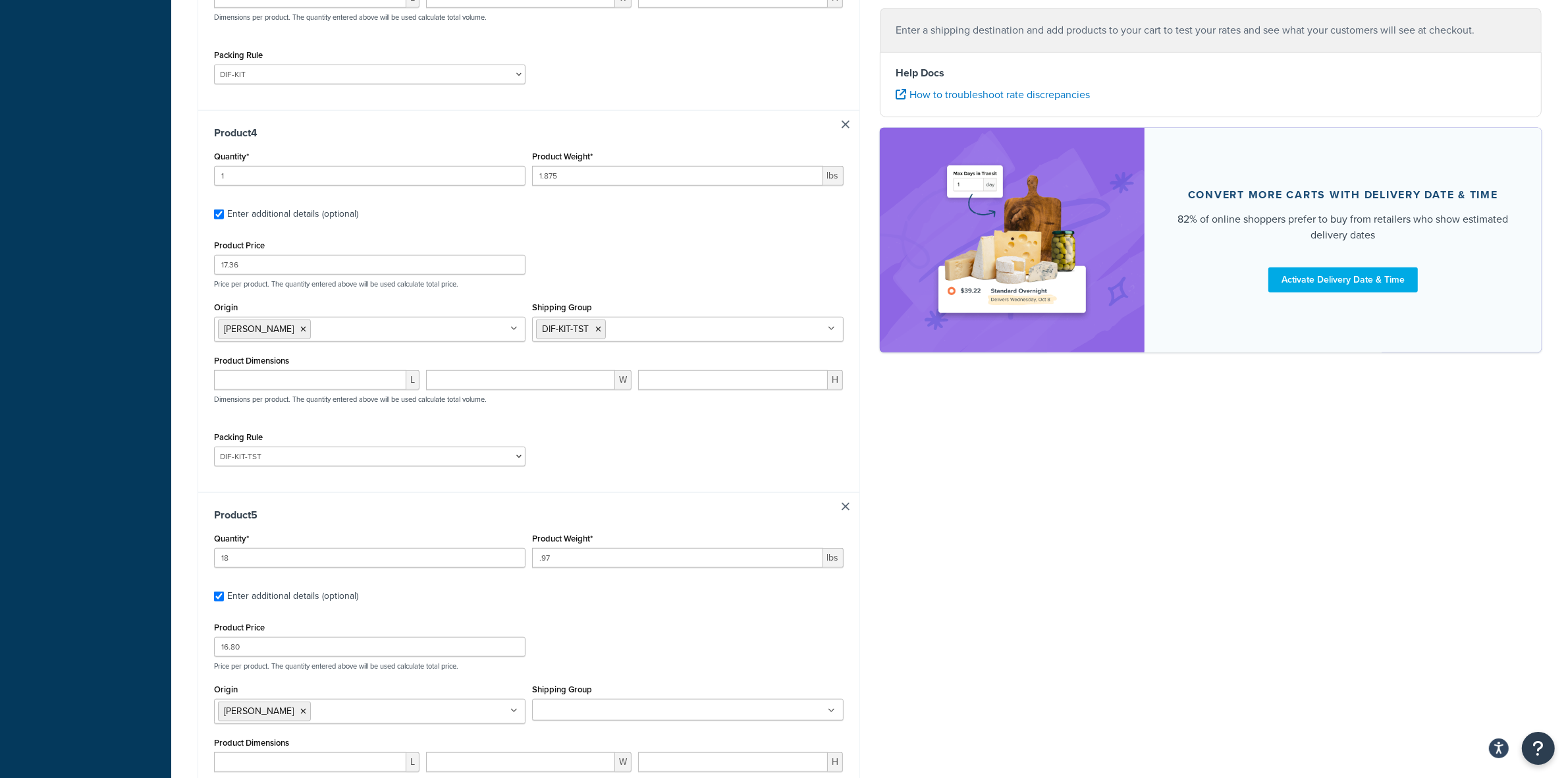
click at [581, 714] on input "Shipping Group" at bounding box center [594, 710] width 117 height 14
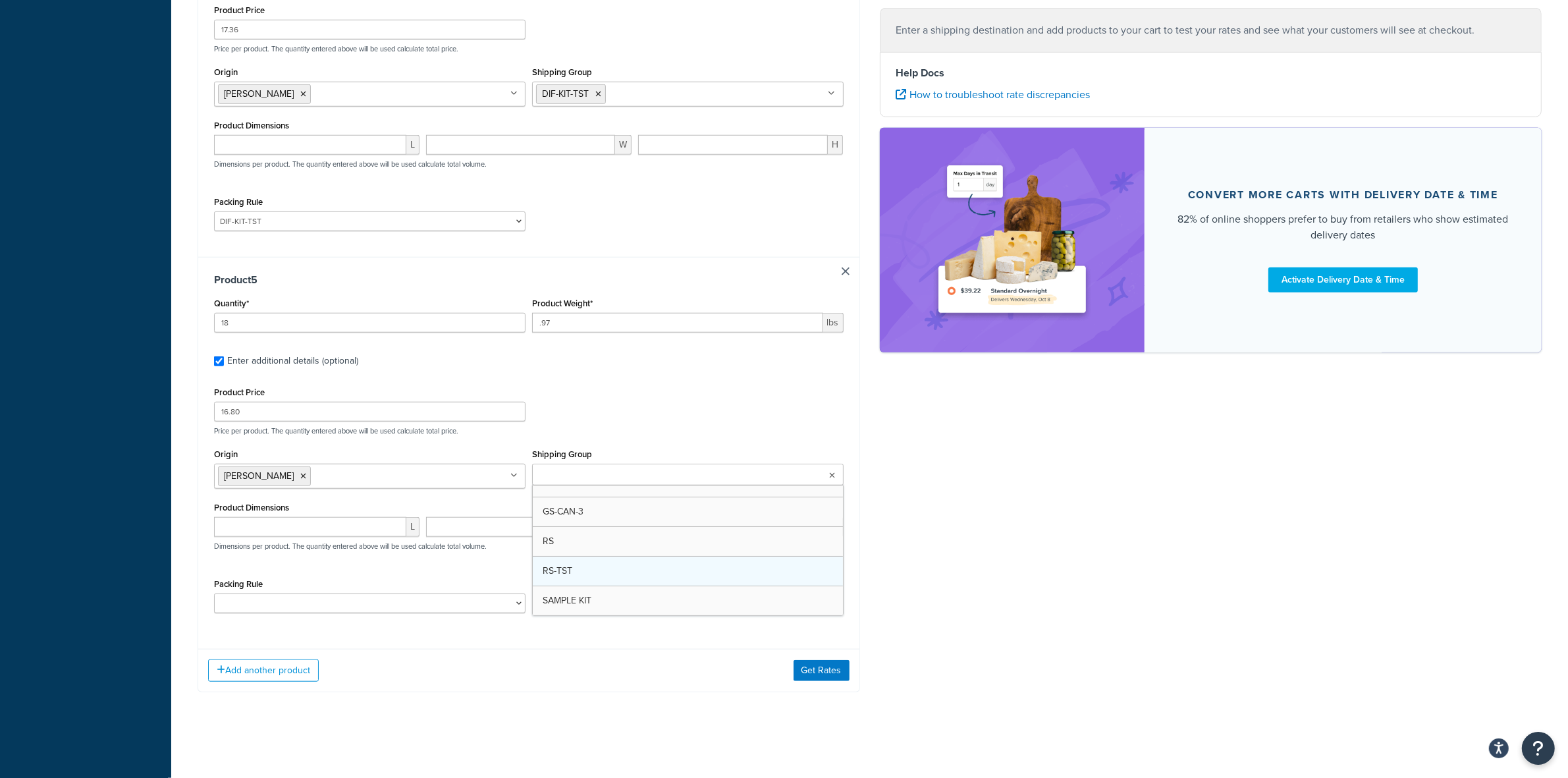
scroll to position [144, 0]
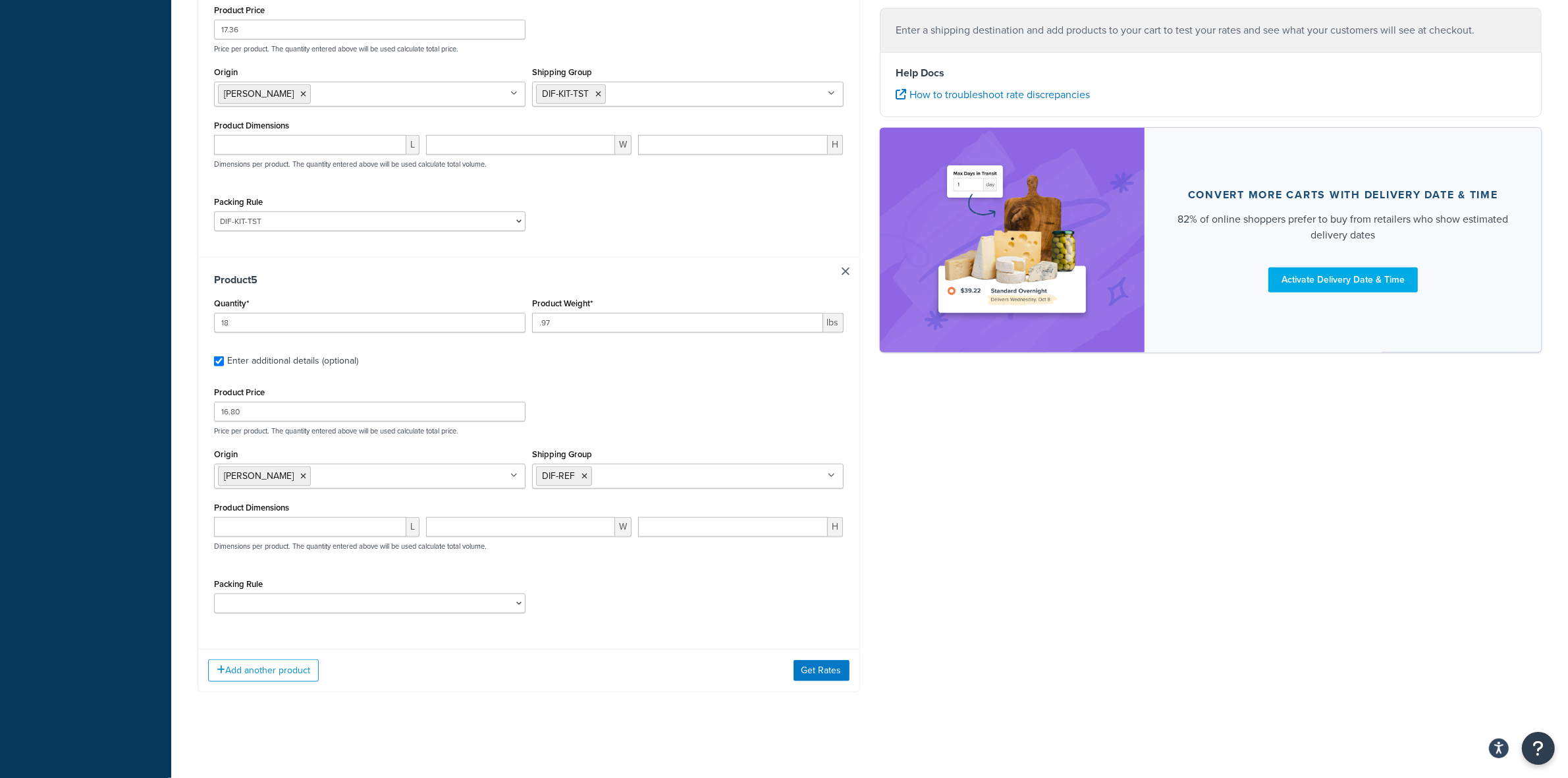
click at [437, 565] on div "Product Price 16.80 Price per product. The quantity entered above will be used …" at bounding box center [528, 503] width 629 height 240
click at [327, 598] on select "ACC-CCK ACC-LIN-CER/HANG ACC-NAIL BRUSH CAN-11 CAN-11-TST CAN-26 CAN-3 DIF-KIT …" at bounding box center [369, 603] width 311 height 20
select select "77358"
click at [214, 594] on select "ACC-CCK ACC-LIN-CER/HANG ACC-NAIL BRUSH CAN-11 CAN-11-TST CAN-26 CAN-3 DIF-KIT …" at bounding box center [369, 603] width 311 height 20
click at [310, 670] on button "Add another product" at bounding box center [263, 671] width 110 height 22
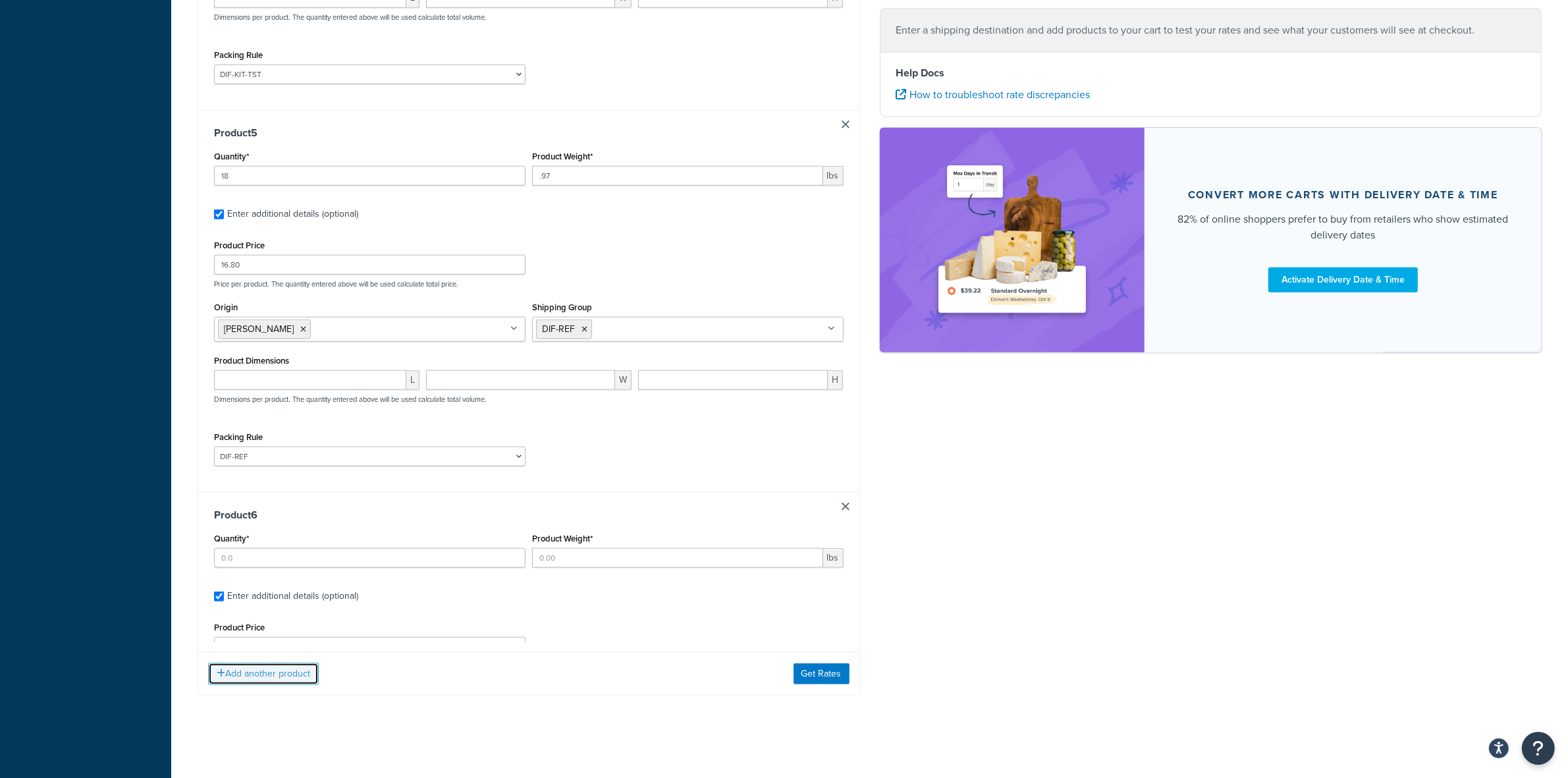
scroll to position [1669, 0]
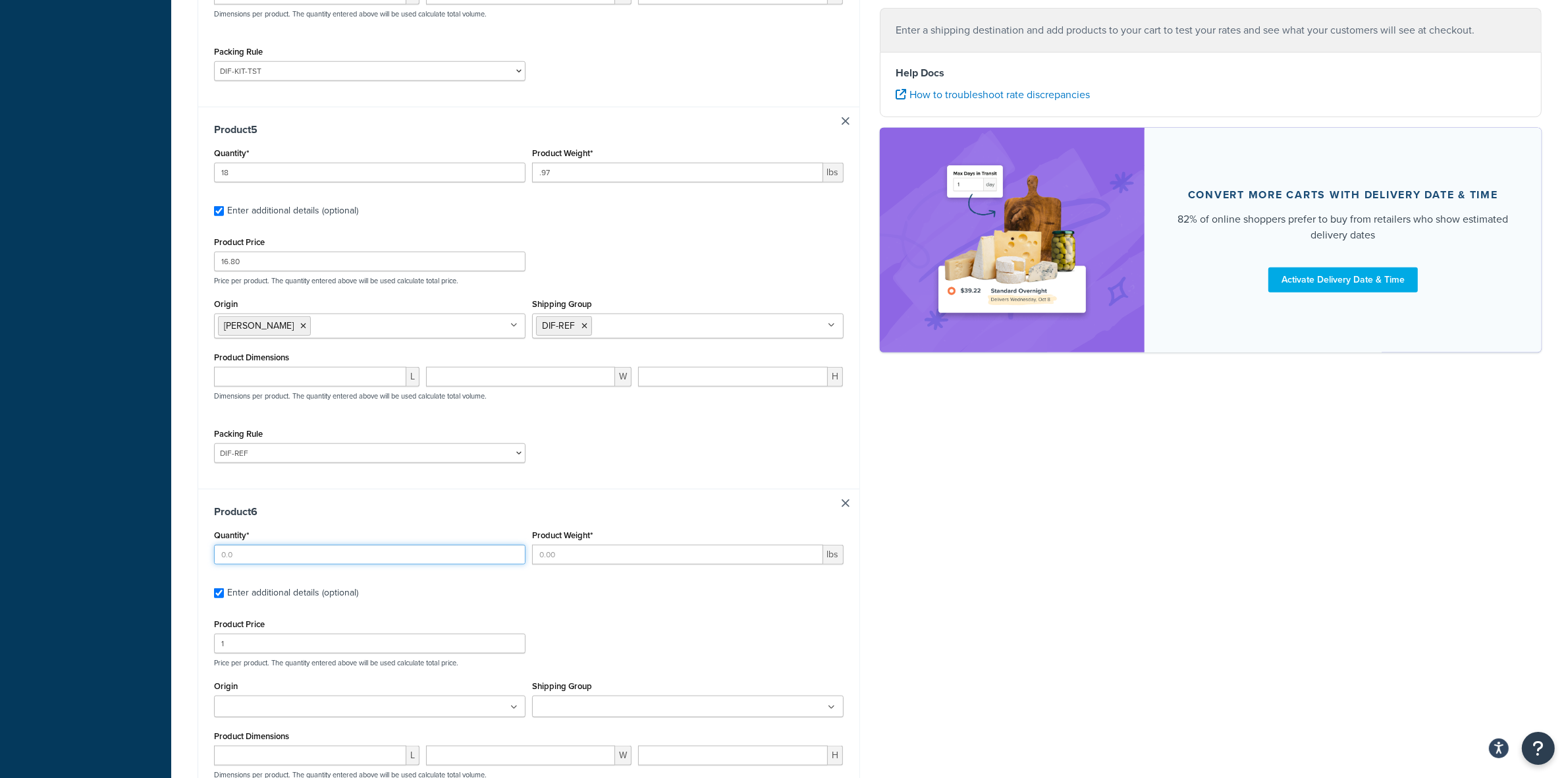
click at [328, 561] on input "Quantity*" at bounding box center [369, 555] width 311 height 20
type input "24"
click at [658, 561] on input "Product Weight*" at bounding box center [678, 555] width 291 height 20
type input ".65"
click at [333, 653] on input "1" at bounding box center [369, 643] width 311 height 20
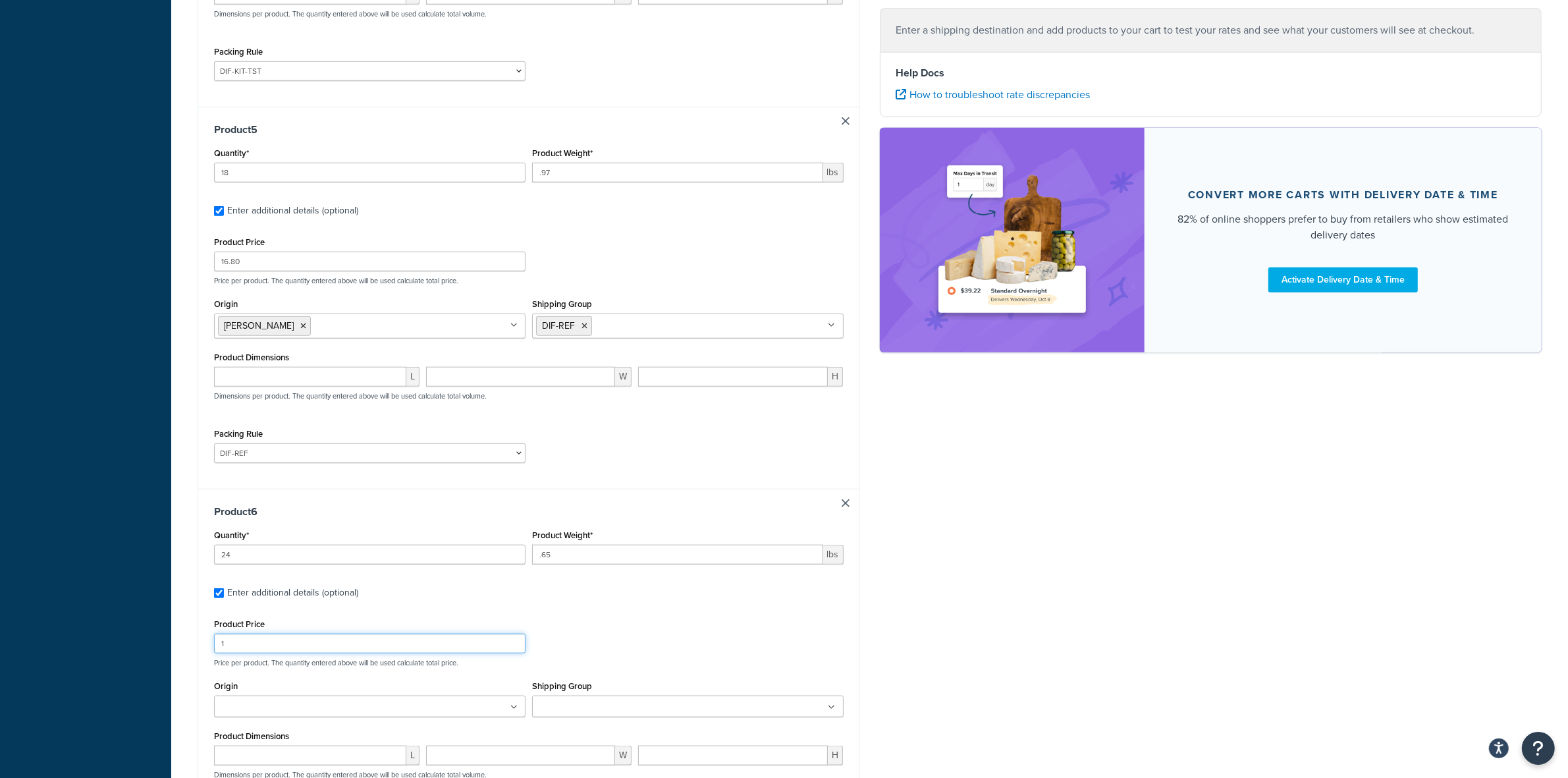
click at [333, 653] on input "1" at bounding box center [369, 643] width 311 height 20
type input "9.60"
click at [320, 708] on input "Origin" at bounding box center [276, 707] width 117 height 14
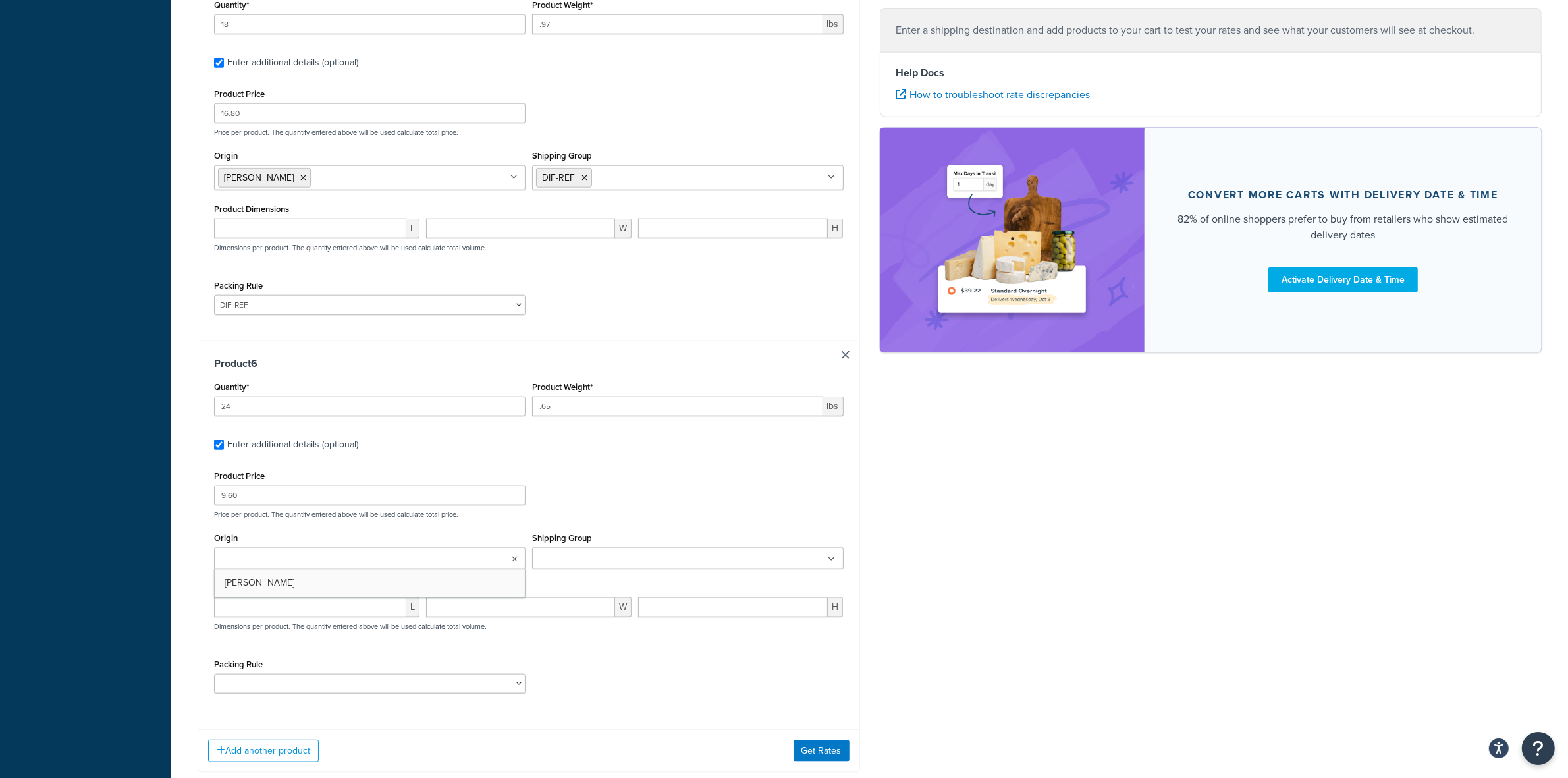
scroll to position [1833, 0]
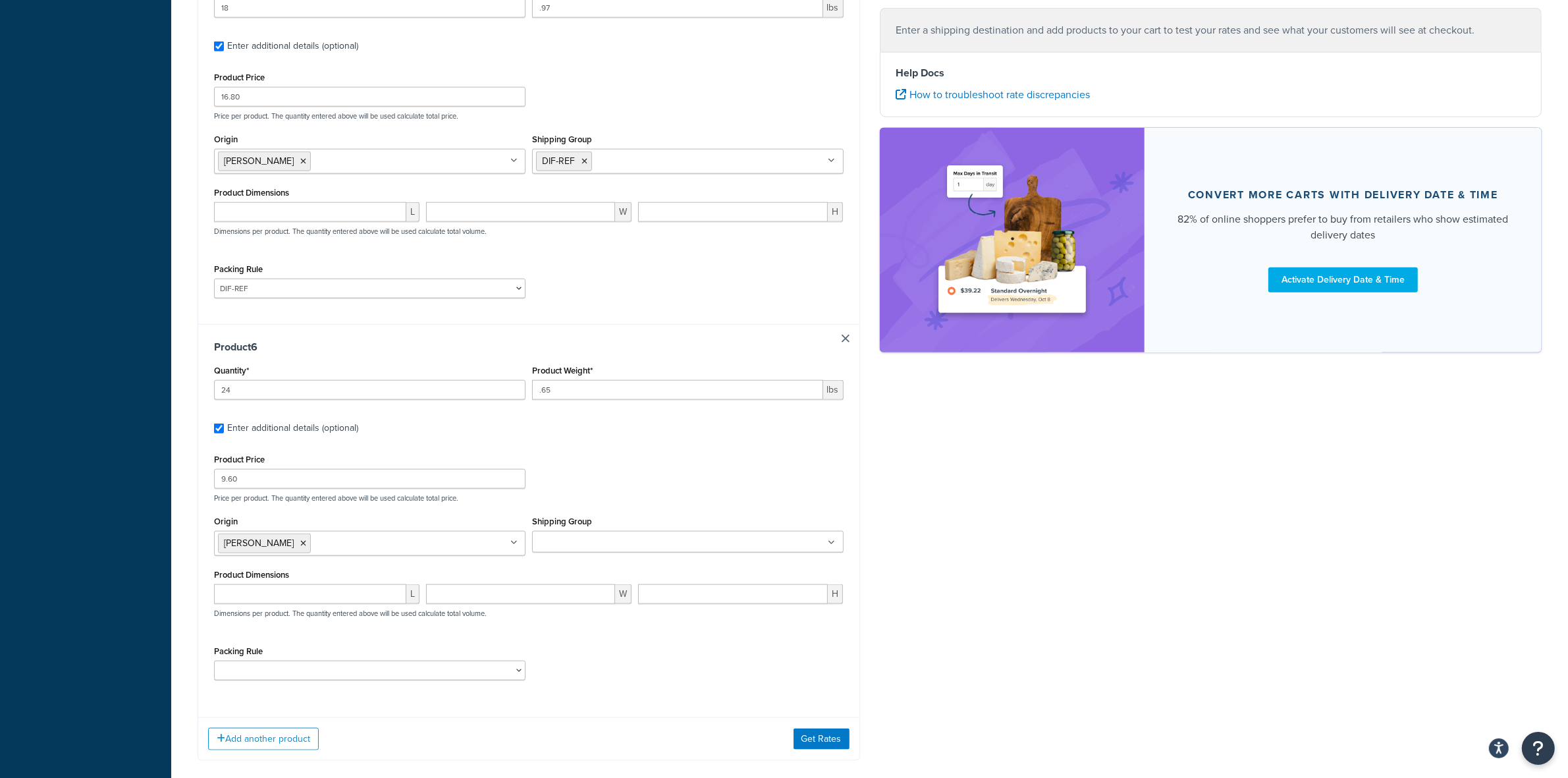
click at [581, 550] on input "Shipping Group" at bounding box center [594, 543] width 117 height 14
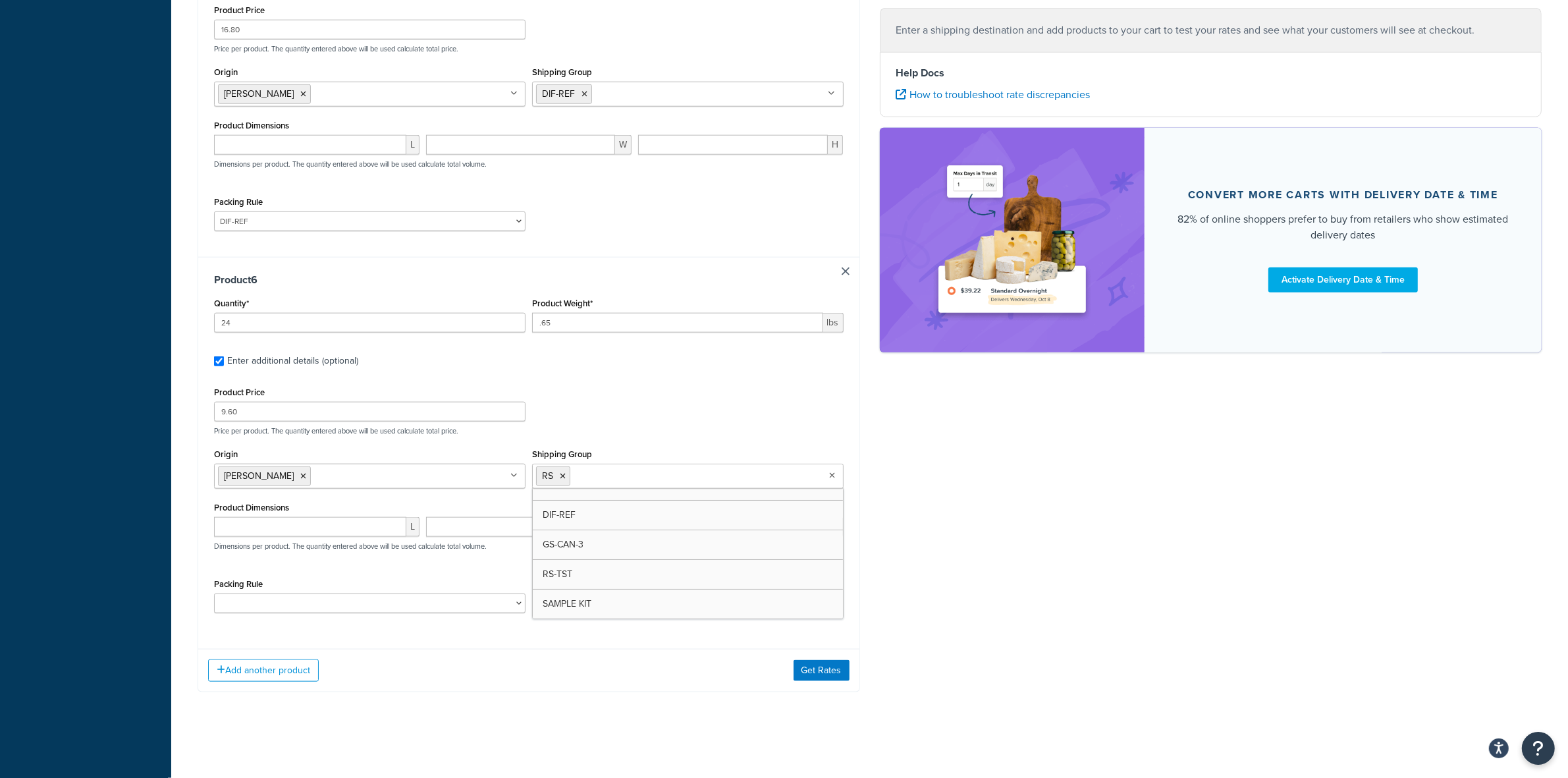
scroll to position [196, 0]
click at [430, 568] on div "Product Price 9.60 Price per product. The quantity entered above will be used c…" at bounding box center [528, 503] width 629 height 240
click at [435, 607] on select "ACC-CCK ACC-LIN-CER/HANG ACC-NAIL BRUSH CAN-11 CAN-11-TST CAN-26 CAN-3 DIF-KIT …" at bounding box center [369, 603] width 311 height 20
select select "77359"
click at [214, 594] on select "ACC-CCK ACC-LIN-CER/HANG ACC-NAIL BRUSH CAN-11 CAN-11-TST CAN-26 CAN-3 DIF-KIT …" at bounding box center [369, 603] width 311 height 20
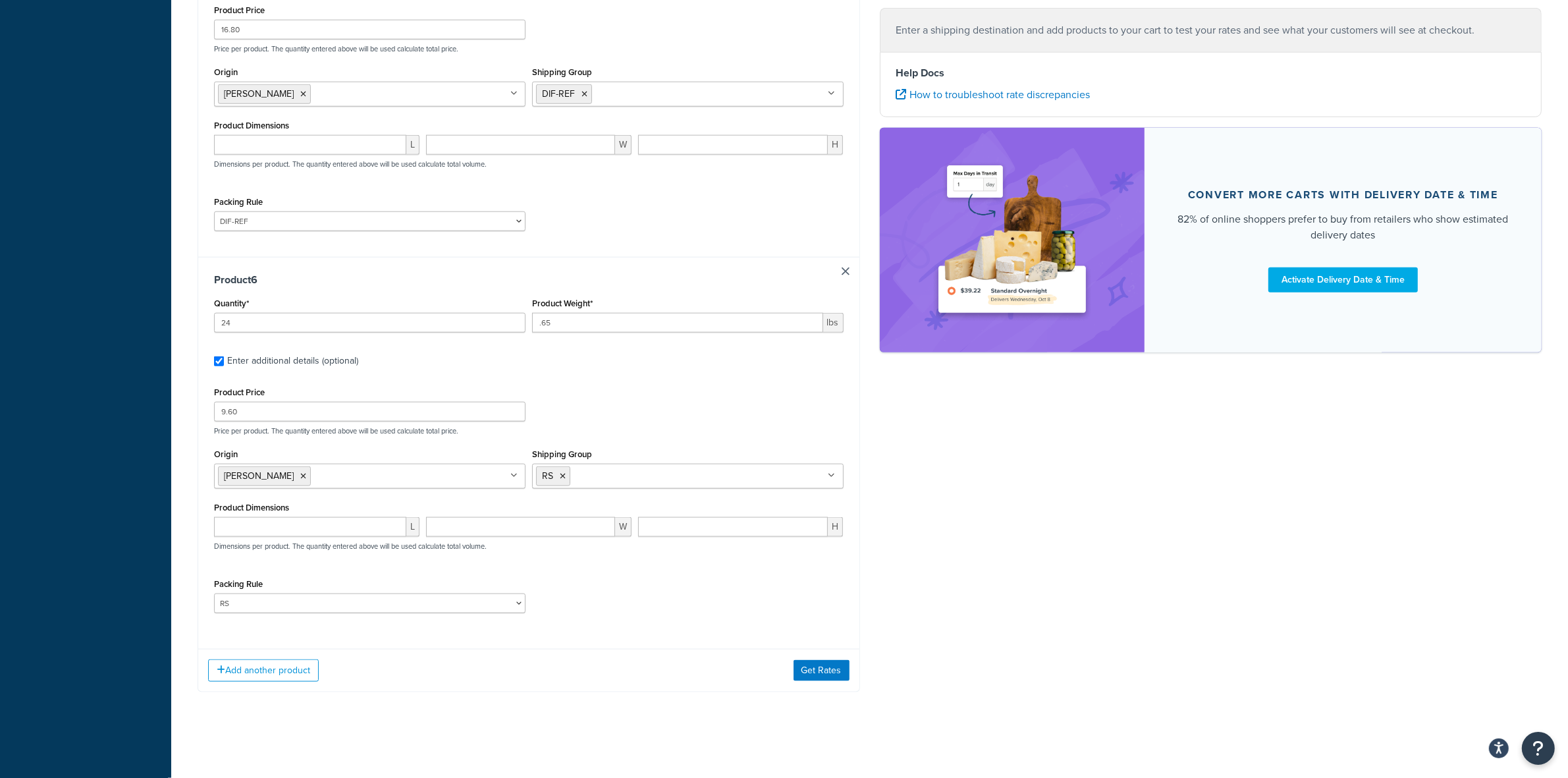
click at [616, 579] on div "Packing Rule ACC-CCK ACC-LIN-CER/HANG ACC-NAIL BRUSH CAN-11 CAN-11-TST CAN-26 C…" at bounding box center [528, 599] width 636 height 48
click at [280, 663] on button "Add another product" at bounding box center [263, 671] width 110 height 22
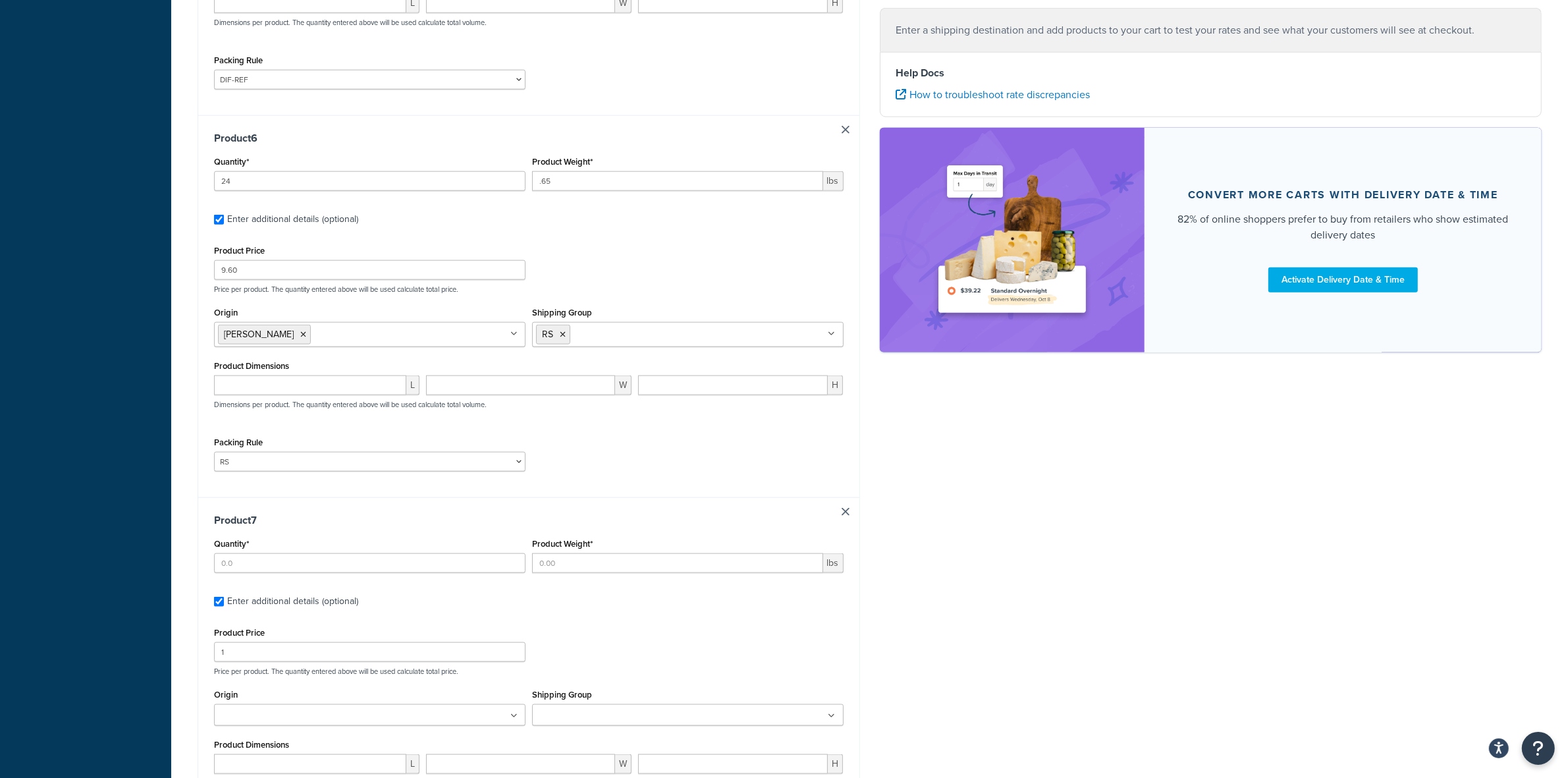
scroll to position [2049, 0]
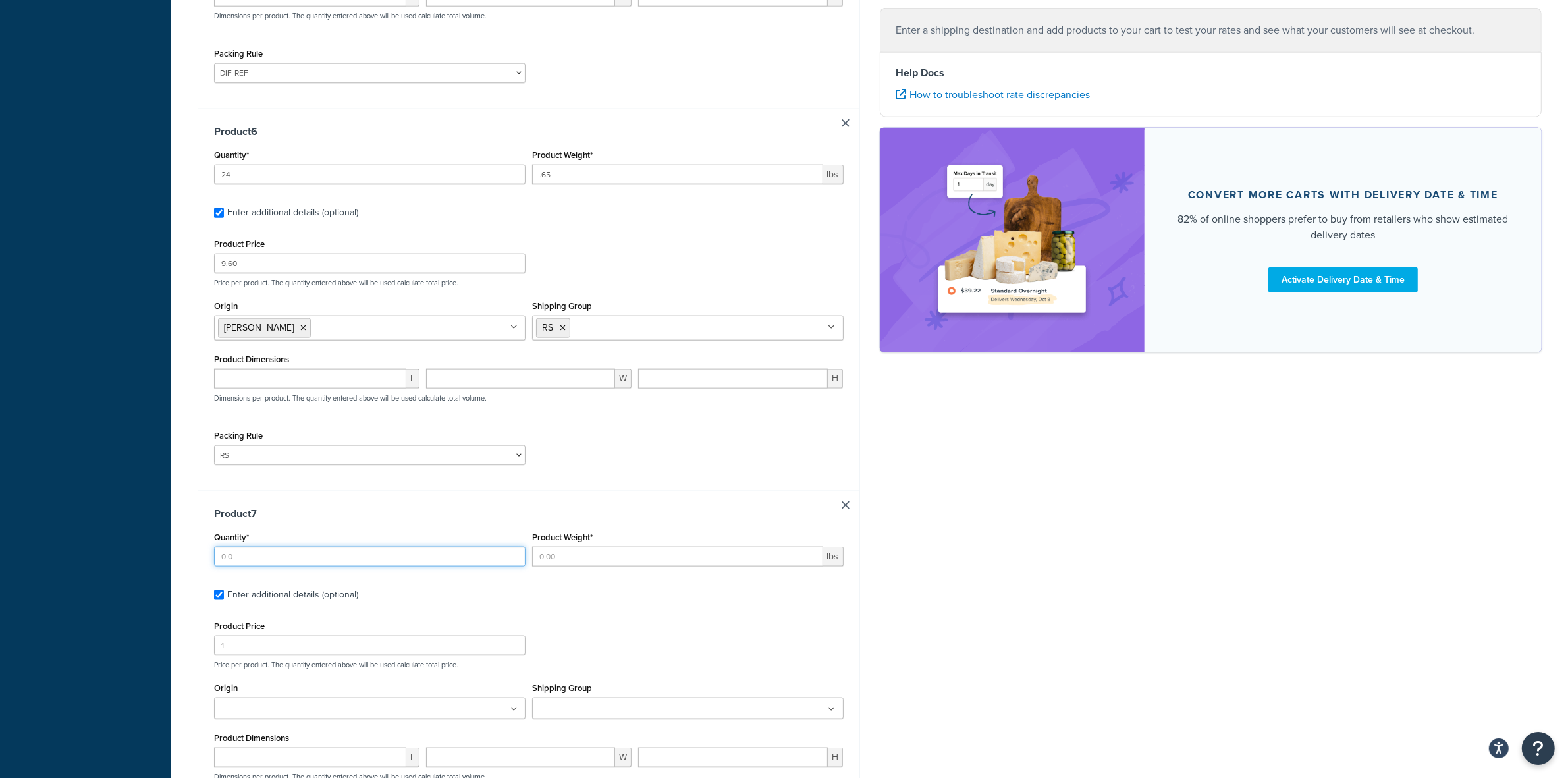
click at [316, 567] on input "Quantity*" at bounding box center [369, 556] width 311 height 20
type input "4"
click at [558, 564] on input "Product Weight*" at bounding box center [678, 556] width 291 height 20
type input ".65"
click at [382, 714] on ul at bounding box center [369, 708] width 311 height 21
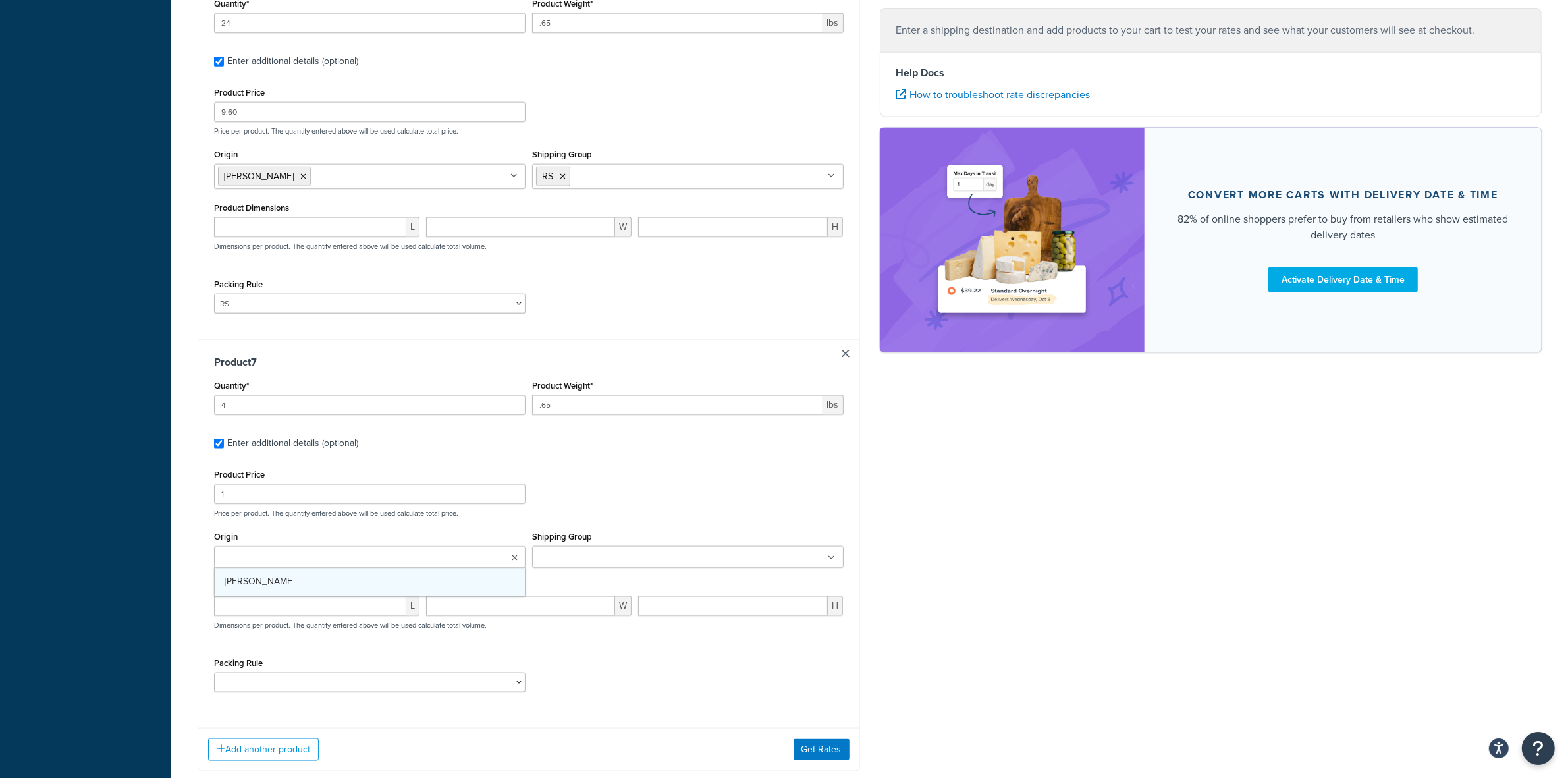
scroll to position [2213, 0]
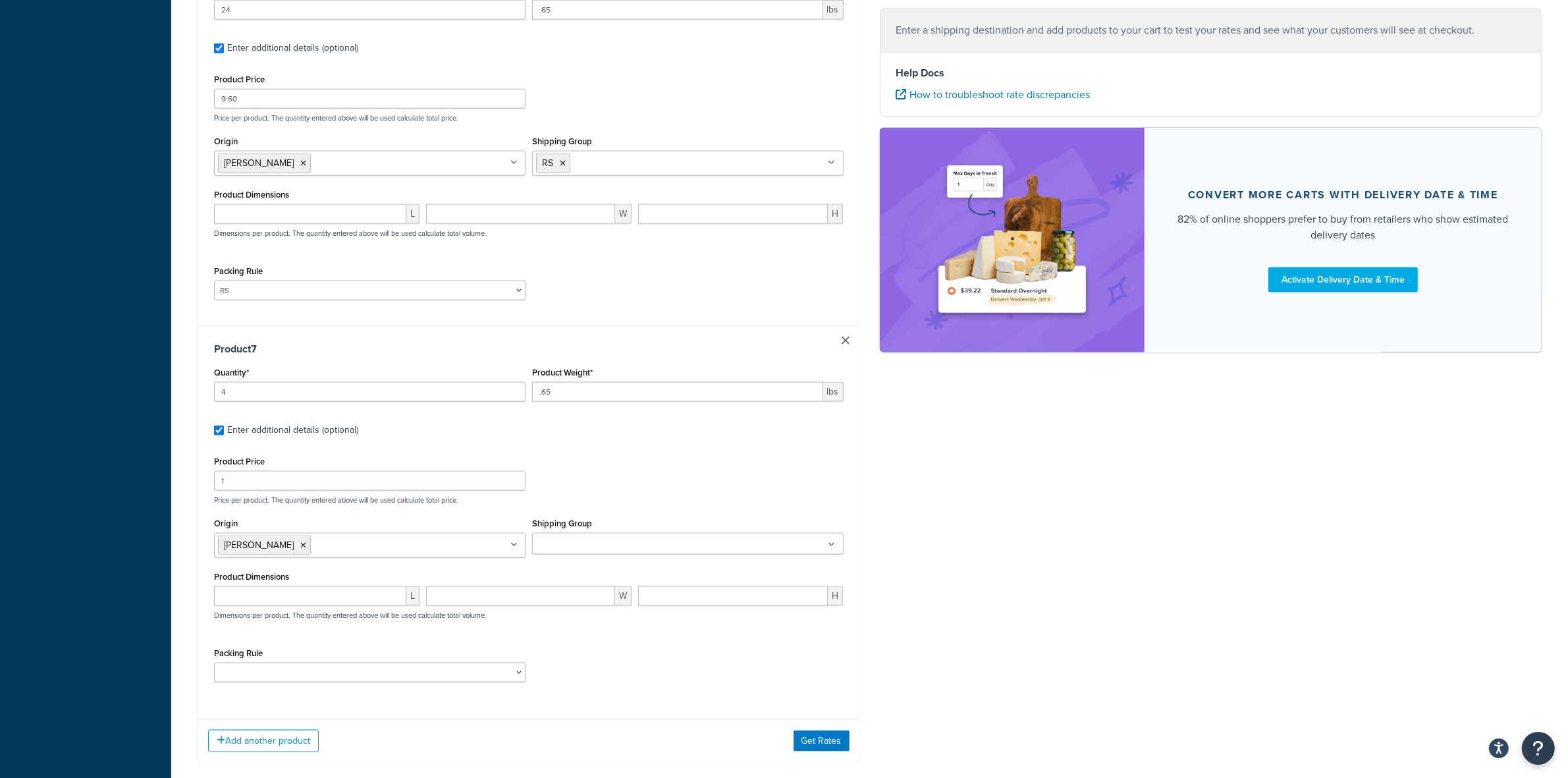
click at [593, 552] on input "Shipping Group" at bounding box center [594, 544] width 117 height 14
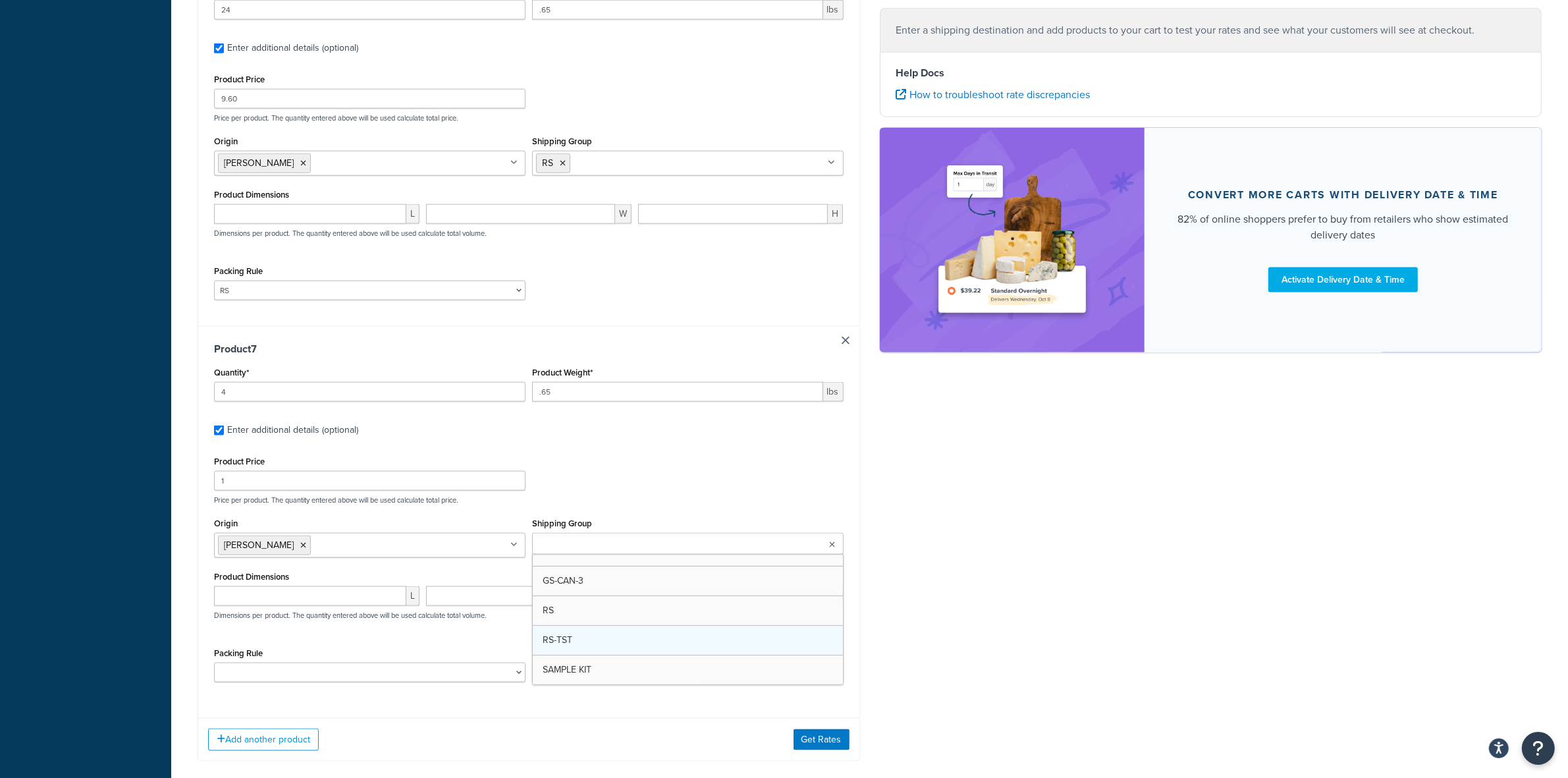
scroll to position [196, 0]
click at [389, 679] on select "ACC-CCK ACC-LIN-CER/HANG ACC-NAIL BRUSH CAN-11 CAN-11-TST CAN-26 CAN-3 DIF-KIT …" at bounding box center [369, 672] width 311 height 20
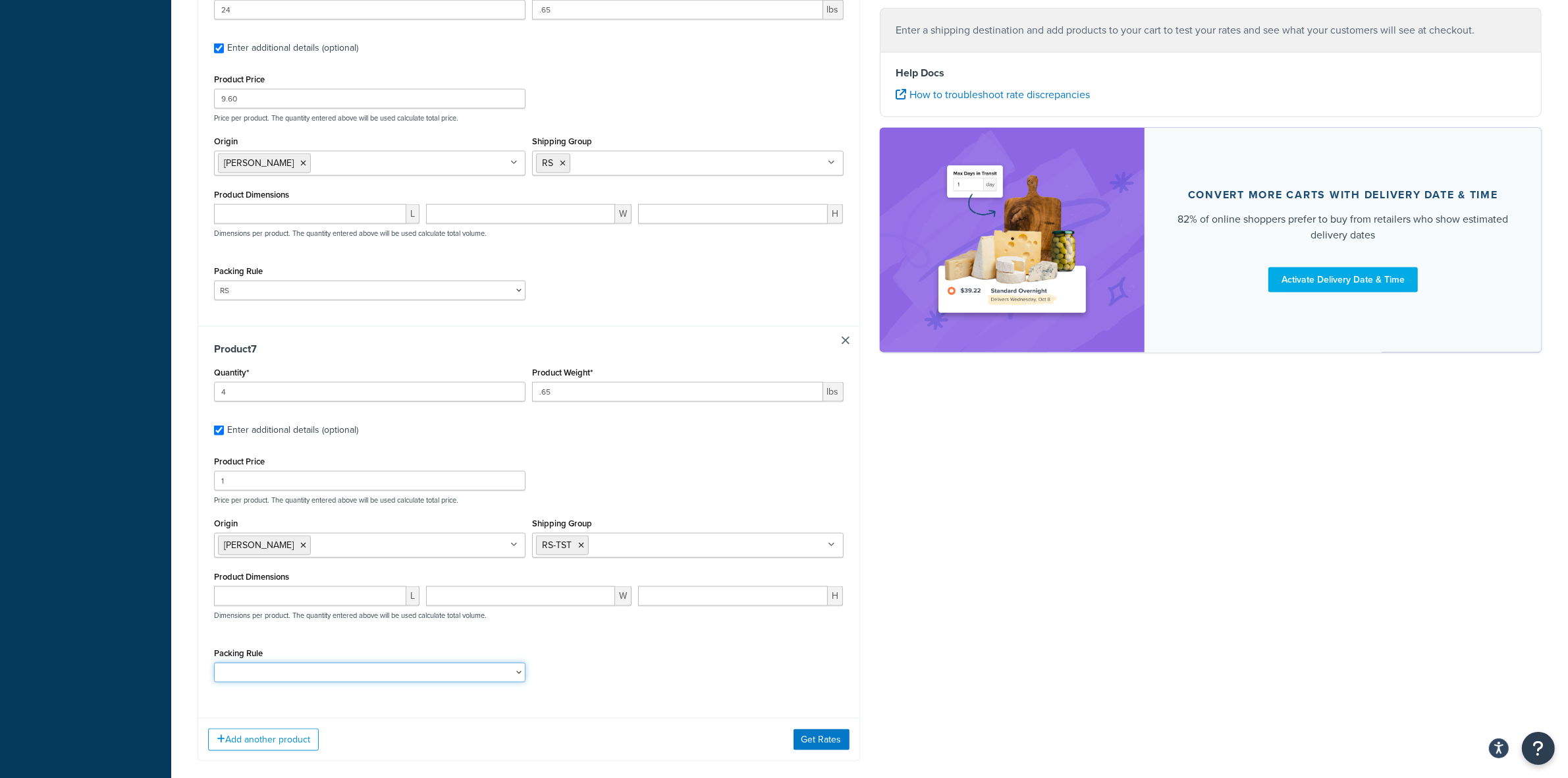
select select "81552"
click at [214, 673] on select "ACC-CCK ACC-LIN-CER/HANG ACC-NAIL BRUSH CAN-11 CAN-11-TST CAN-26 CAN-3 DIF-KIT …" at bounding box center [369, 672] width 311 height 20
click at [760, 670] on div "Packing Rule ACC-CCK ACC-LIN-CER/HANG ACC-NAIL BRUSH CAN-11 CAN-11-TST CAN-26 C…" at bounding box center [528, 668] width 636 height 48
click at [809, 740] on button "Get Rates" at bounding box center [821, 740] width 56 height 21
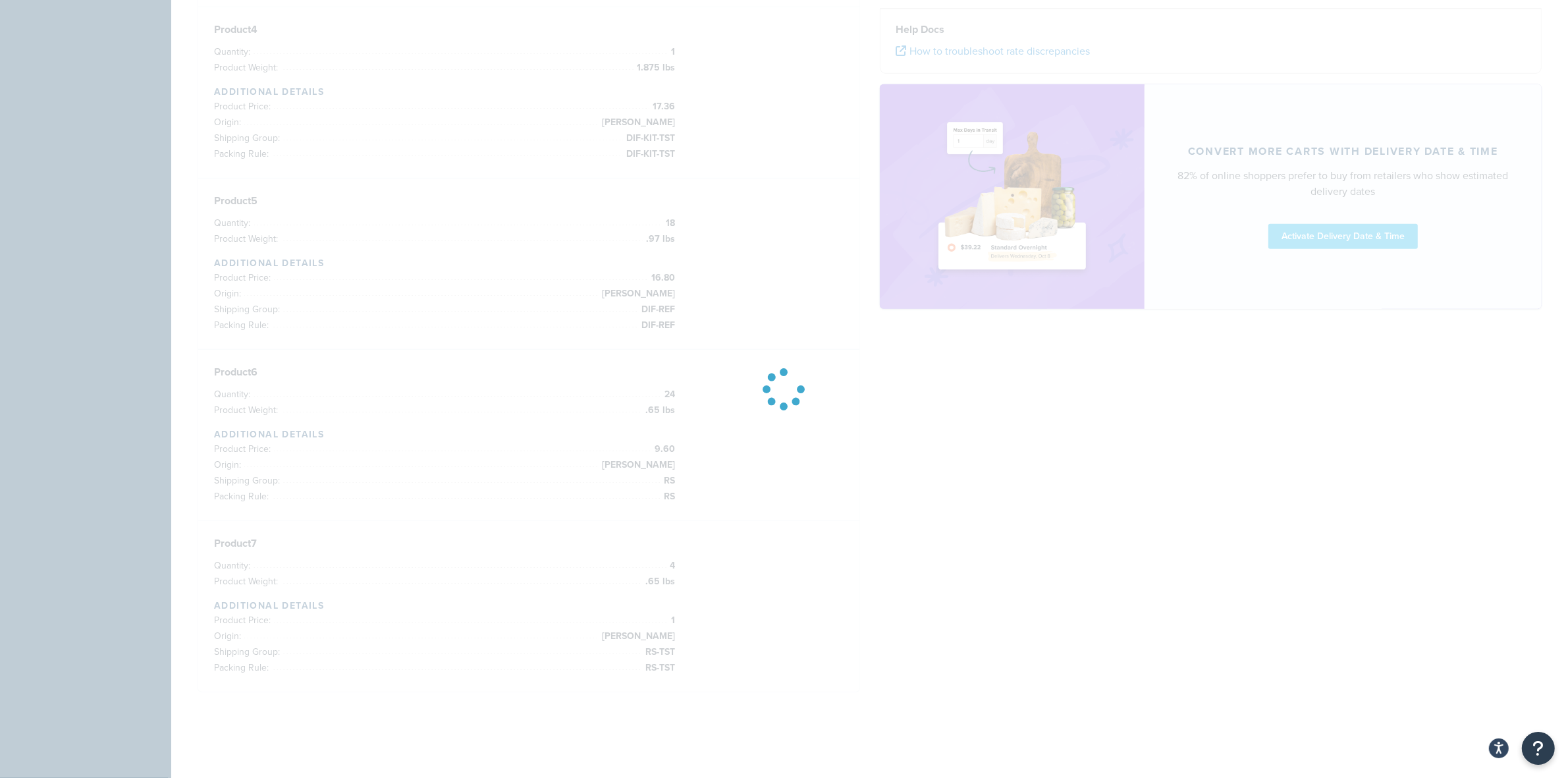
scroll to position [763, 0]
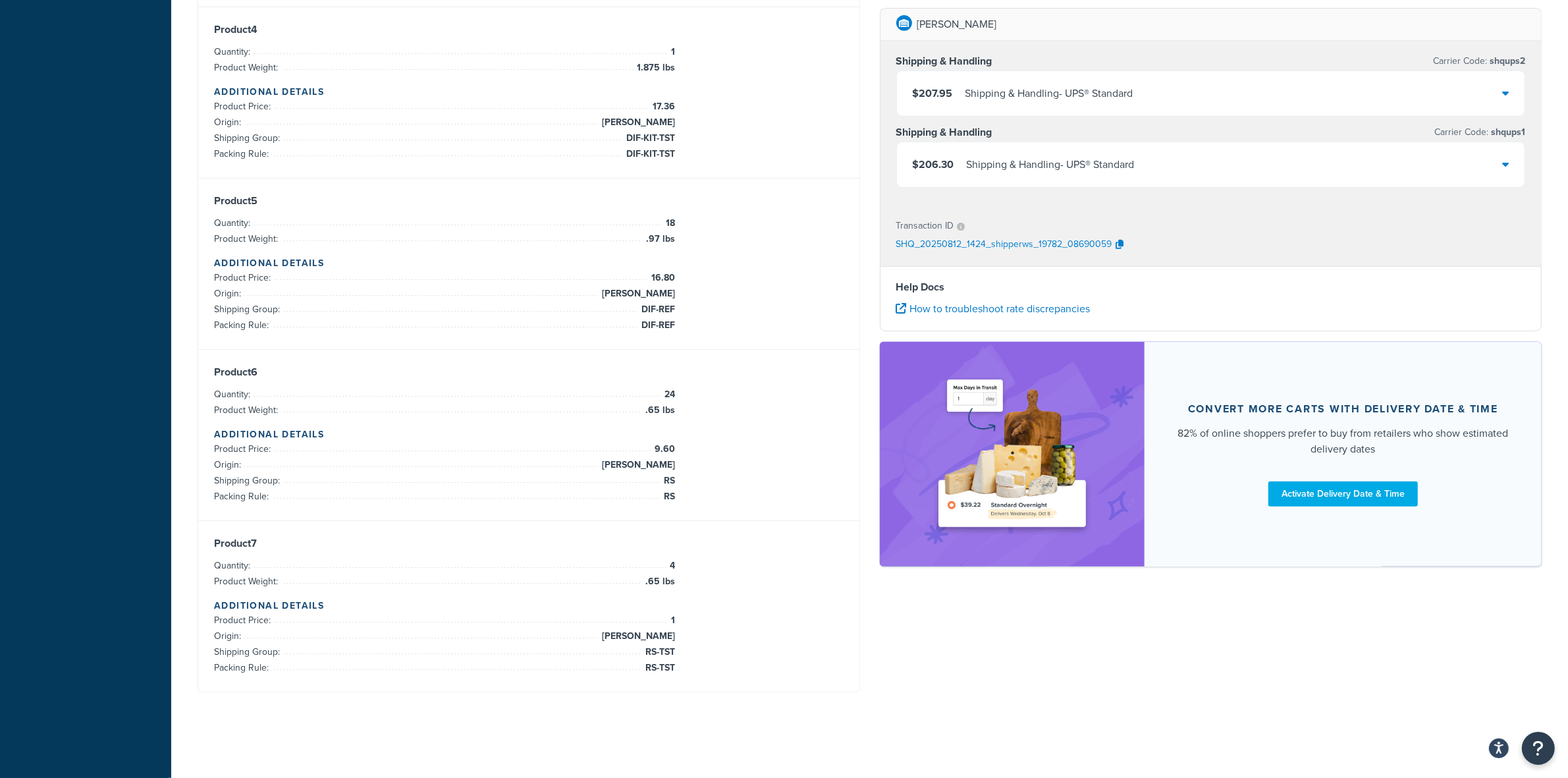
click at [1056, 163] on div "Shipping & Handling - UPS® Standard" at bounding box center [1050, 165] width 168 height 18
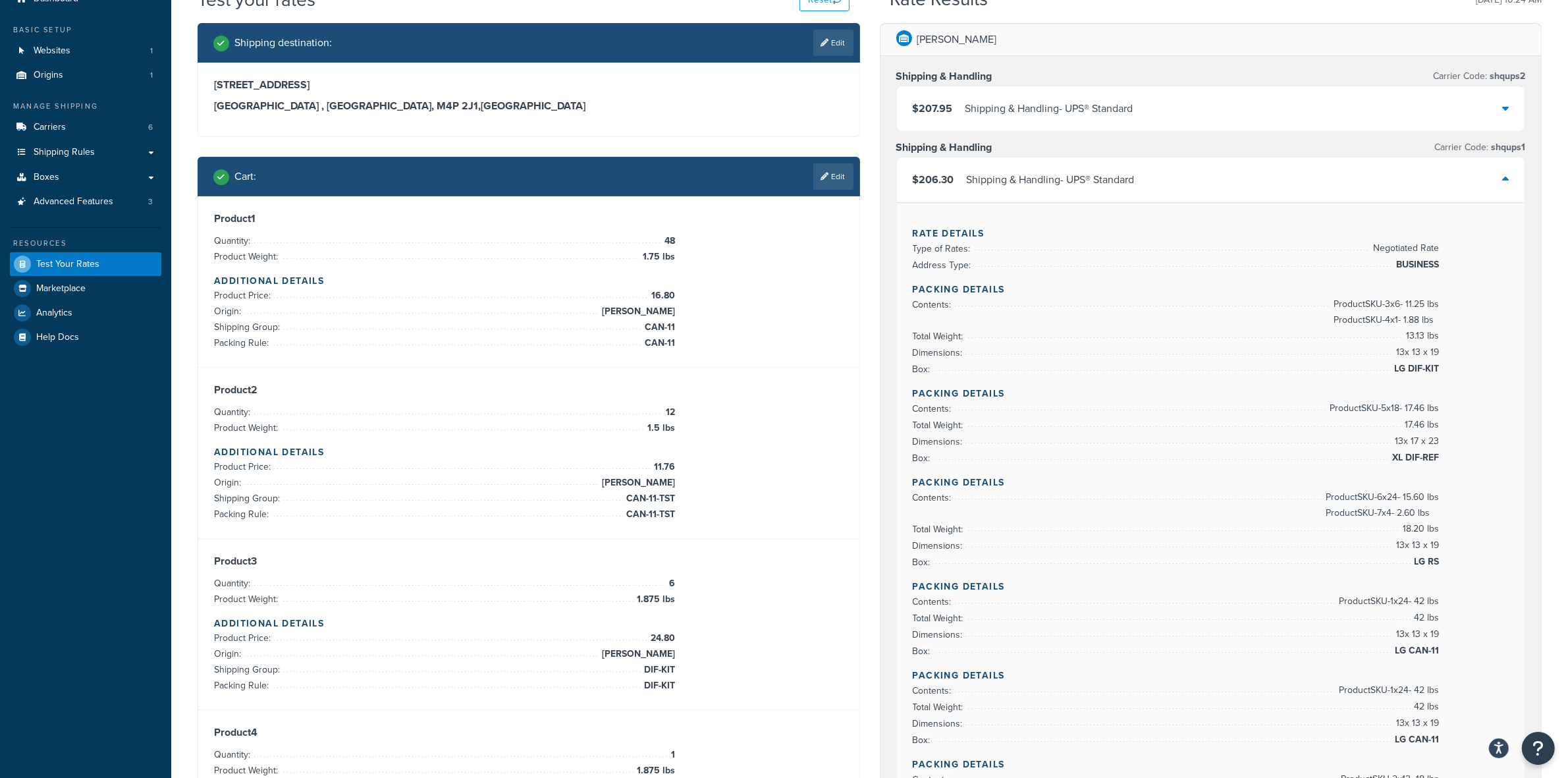
scroll to position [56, 0]
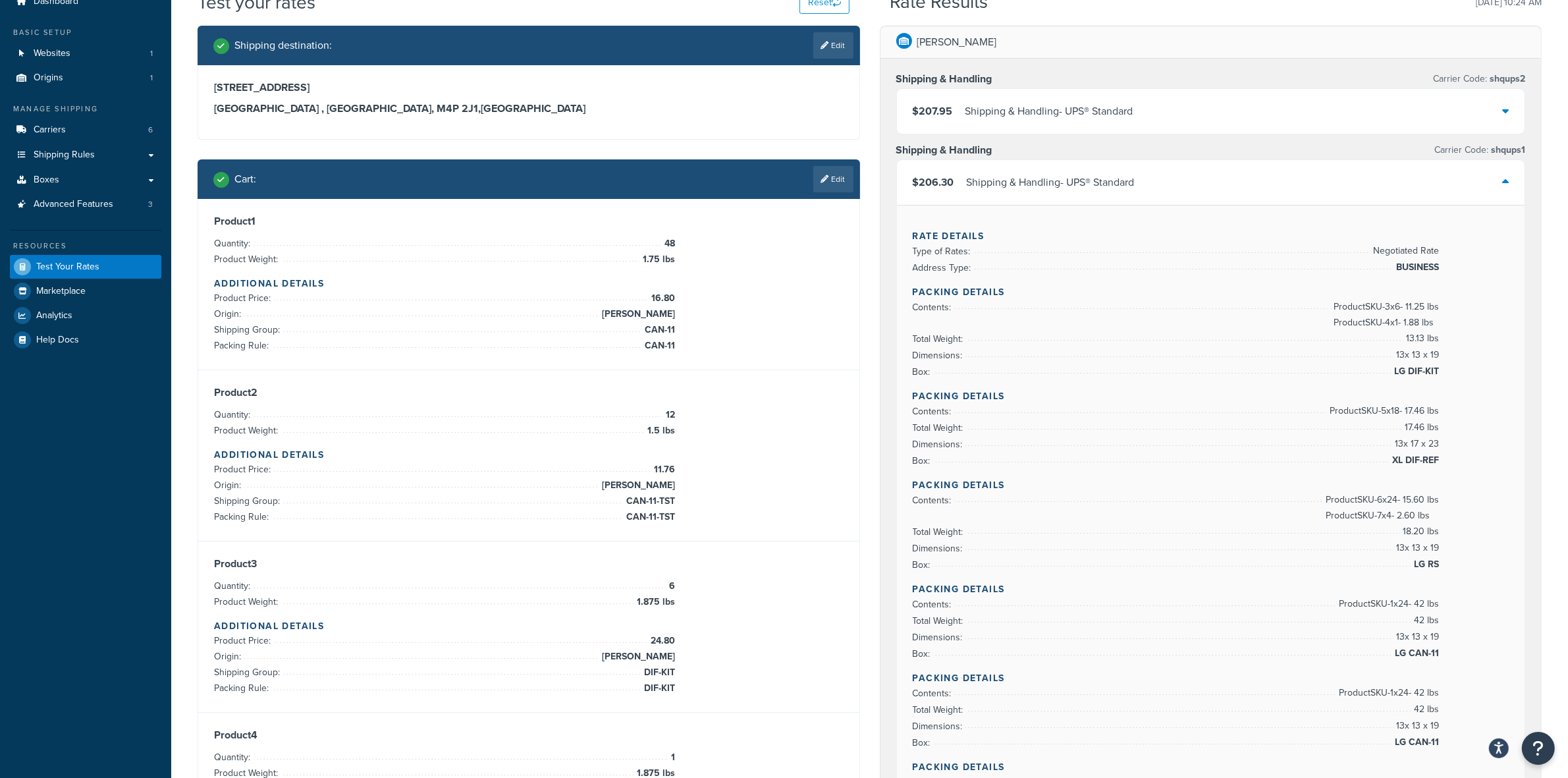
click at [982, 110] on div "Shipping & Handling - UPS® Standard" at bounding box center [1049, 110] width 168 height 18
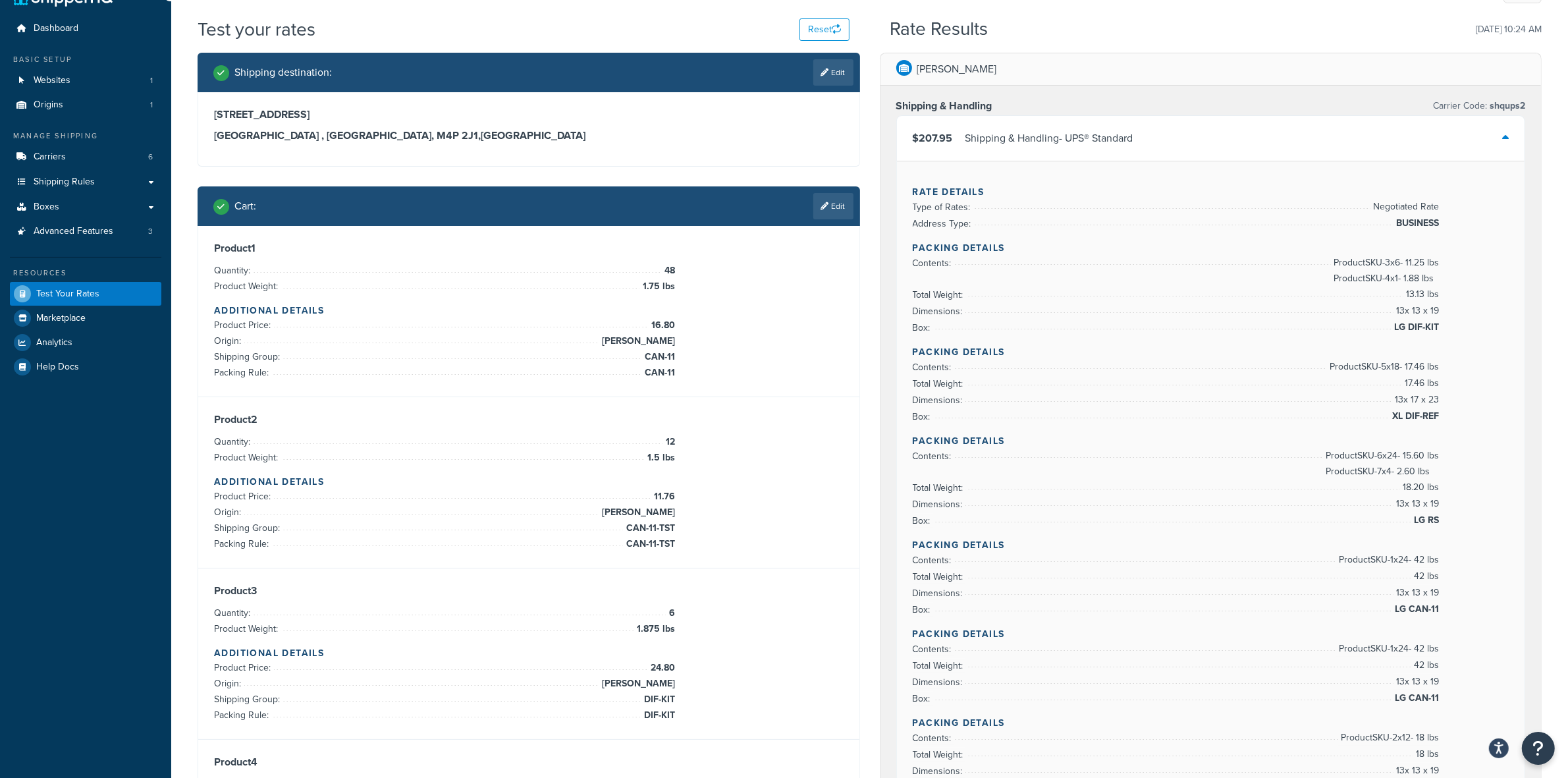
scroll to position [0, 0]
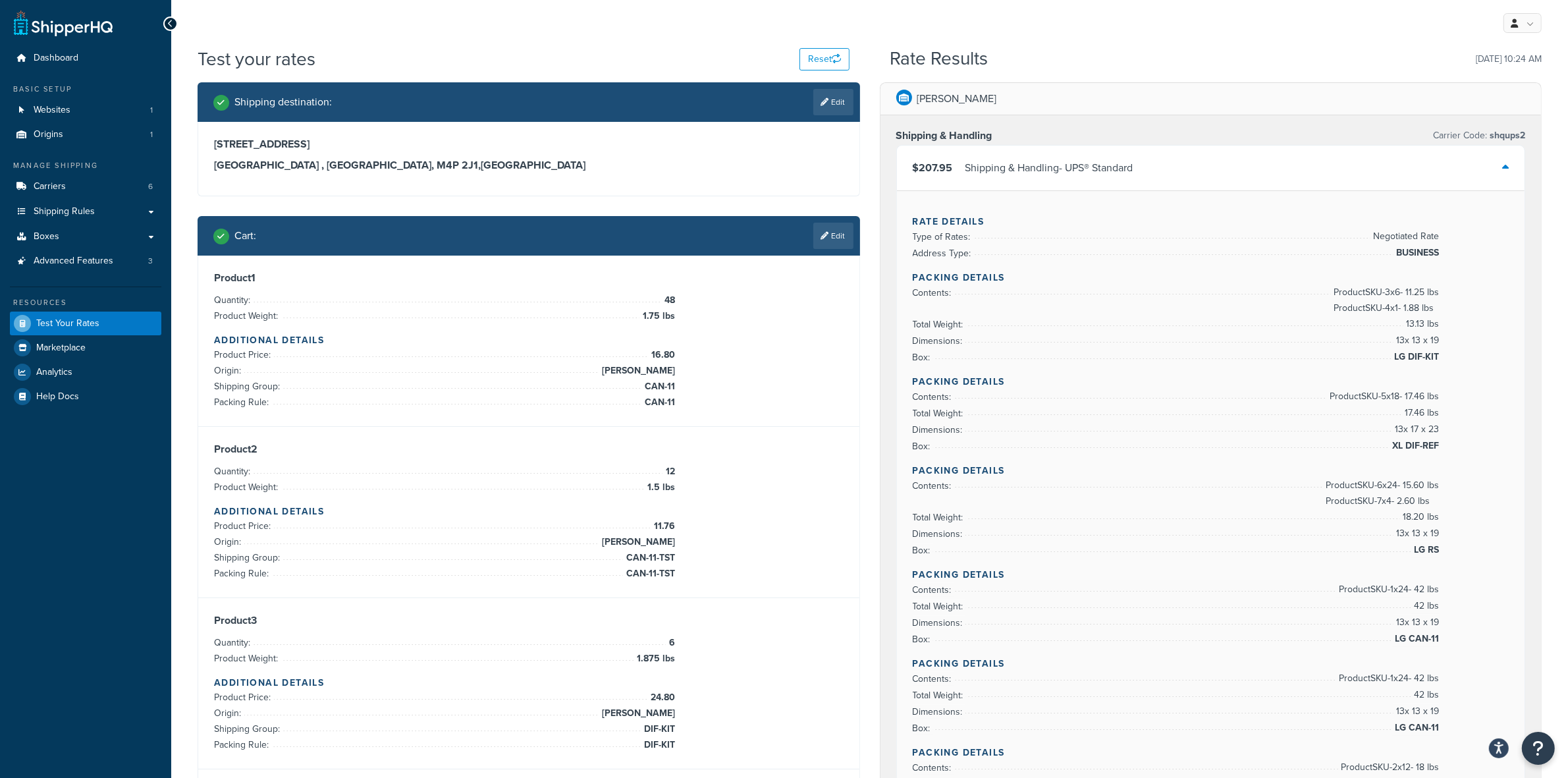
drag, startPoint x: 982, startPoint y: 215, endPoint x: 933, endPoint y: 189, distance: 55.5
click at [933, 189] on div "$207.95 Shipping & Handling - UPS® Standard" at bounding box center [1211, 168] width 628 height 45
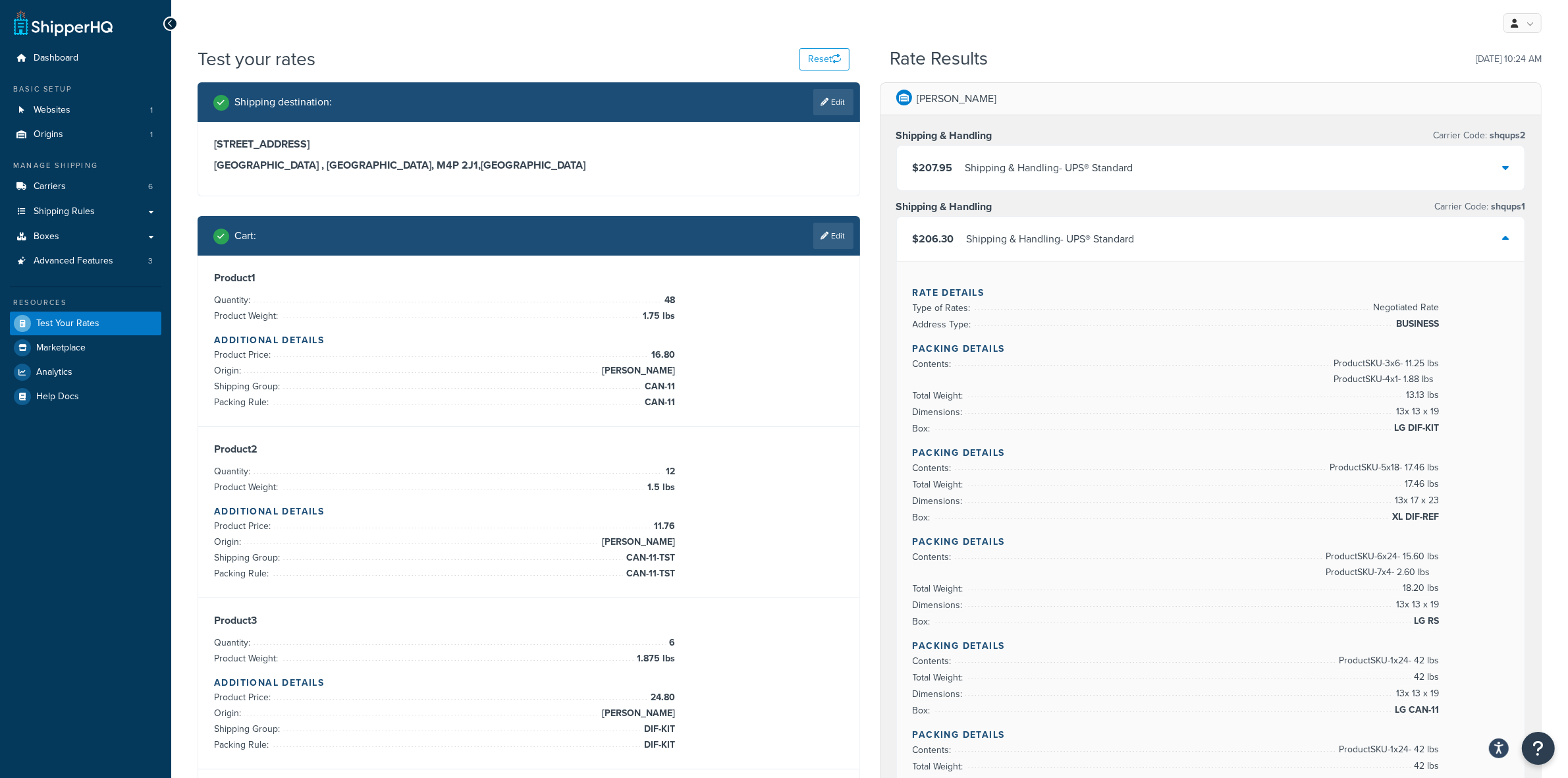
click at [910, 163] on div "$207.95 Shipping & Handling - UPS® Standard" at bounding box center [1211, 168] width 628 height 45
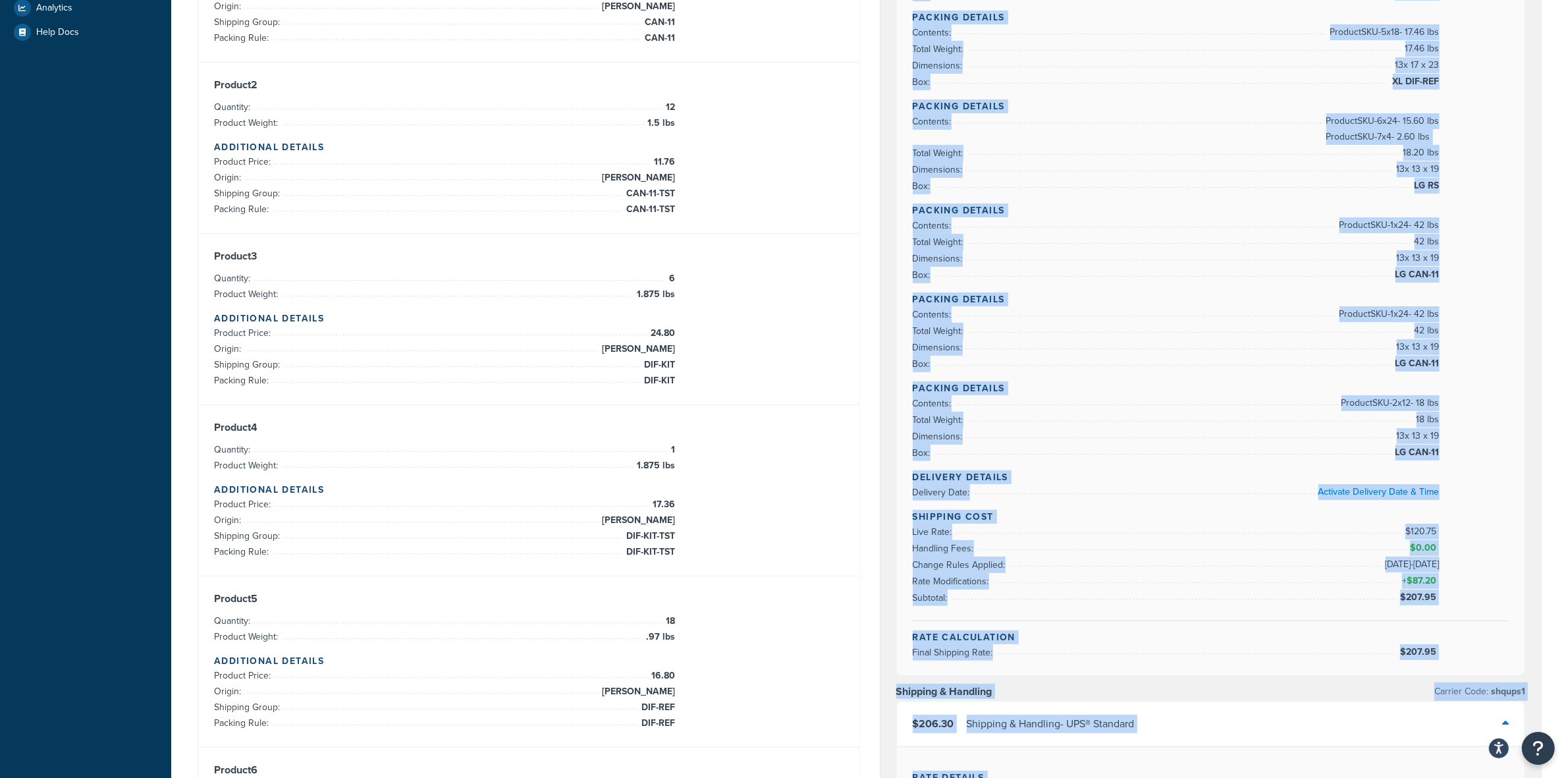
scroll to position [726, 0]
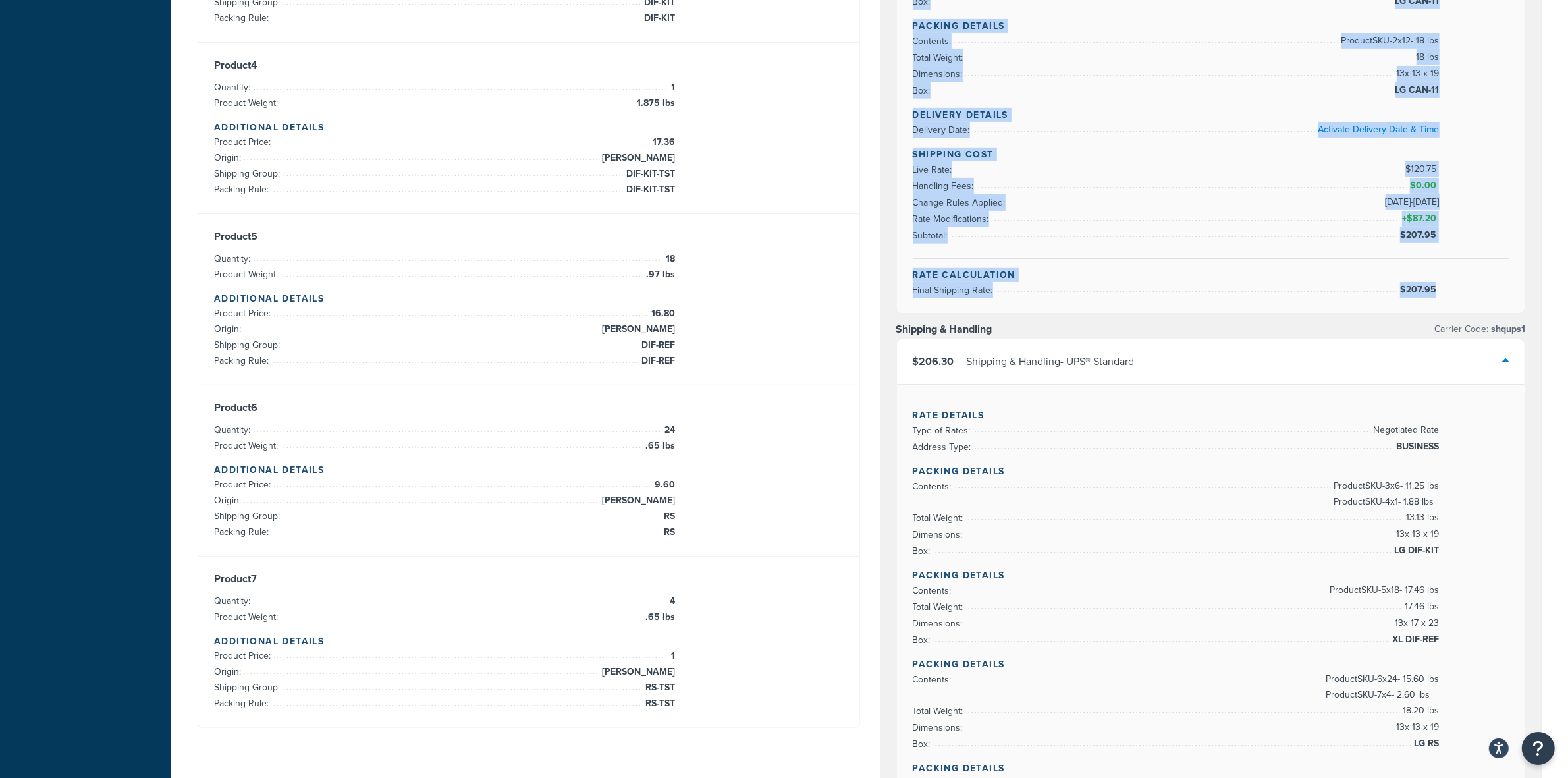
drag, startPoint x: 907, startPoint y: 223, endPoint x: 1435, endPoint y: 295, distance: 532.9
copy div "Rate Details Type of Rates: Negotiated Rate Address Type: BUSINESS Packing Deta…"
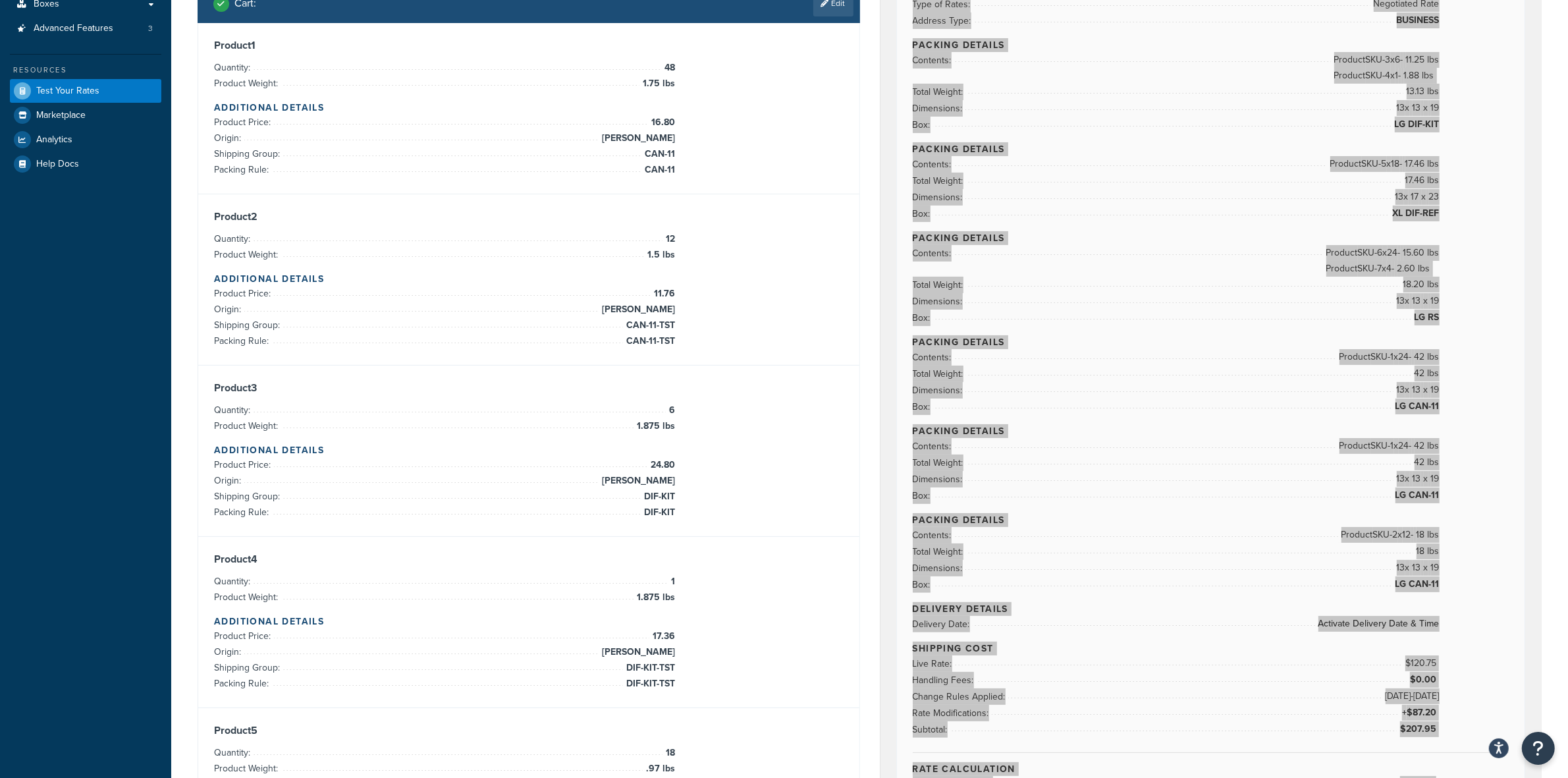
scroll to position [0, 0]
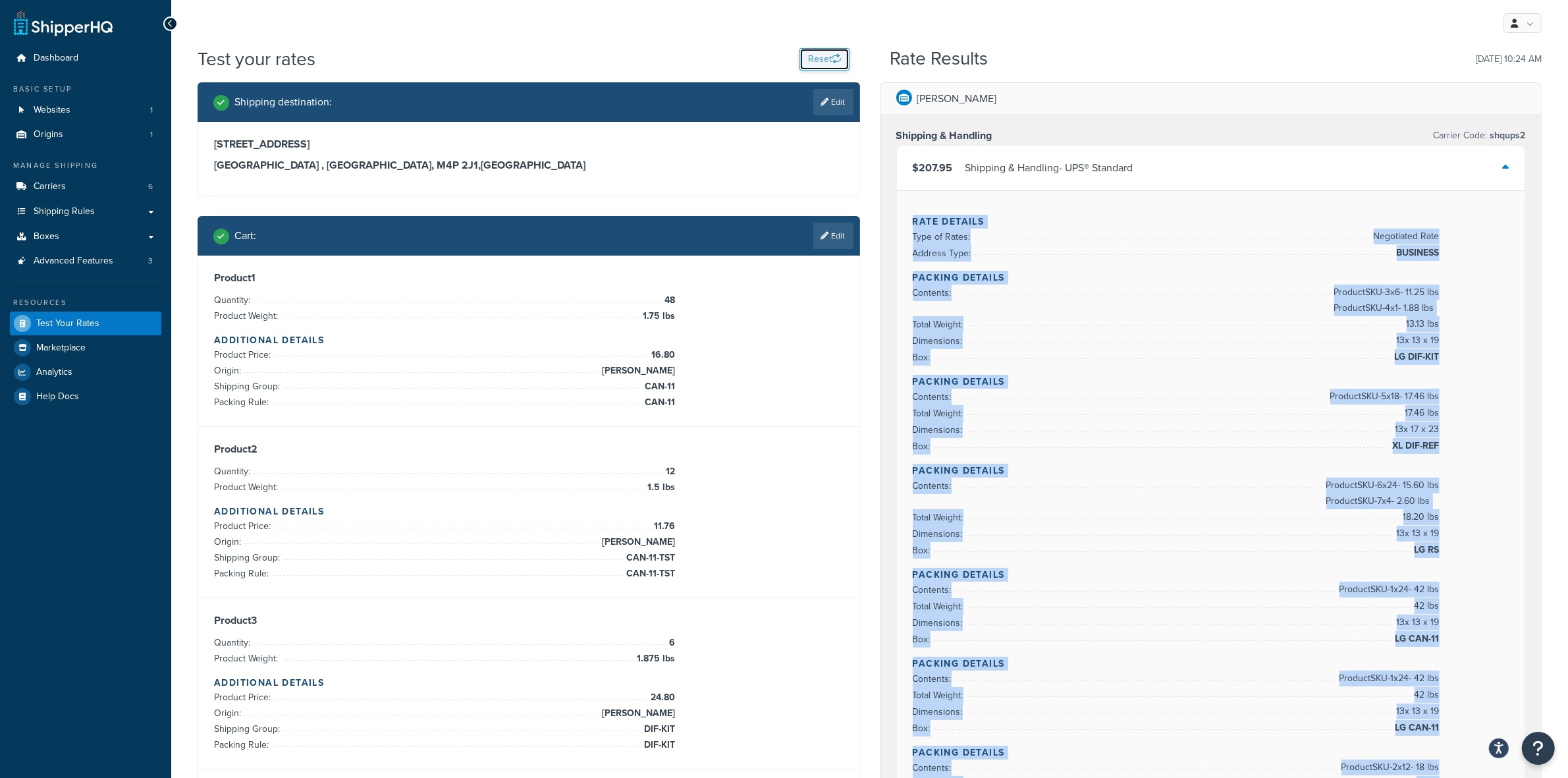
click at [818, 58] on button "Reset" at bounding box center [824, 60] width 50 height 22
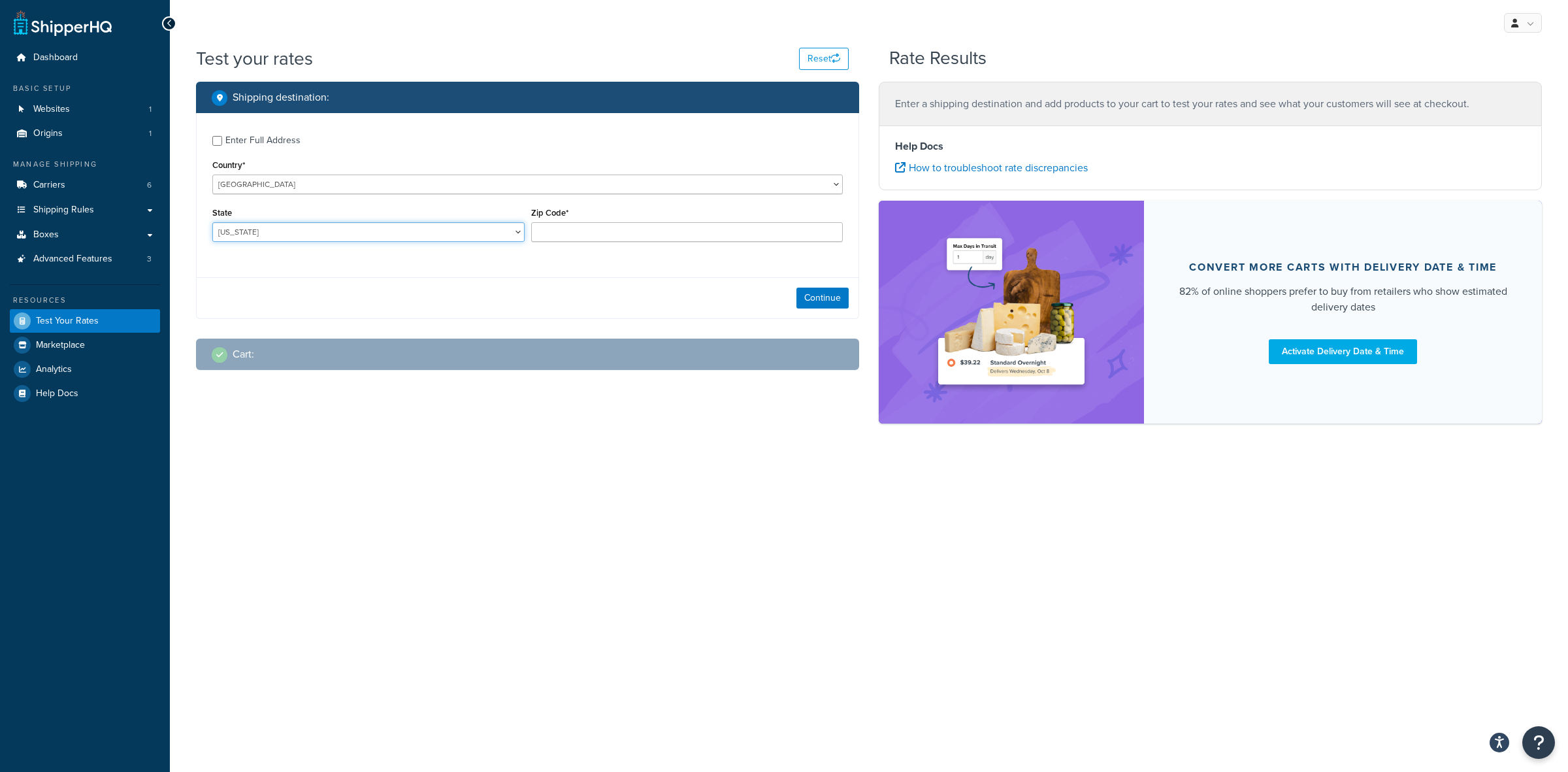
drag, startPoint x: 266, startPoint y: 237, endPoint x: 258, endPoint y: 231, distance: 10.0
click at [258, 231] on select "Alabama Alaska American Samoa Arizona Arkansas Armed Forces Americas Armed Forc…" at bounding box center [368, 232] width 312 height 20
select select "TN"
click at [212, 222] on select "Alabama Alaska American Samoa Arizona Arkansas Armed Forces Americas Armed Forc…" at bounding box center [368, 232] width 312 height 20
click at [220, 141] on input "Enter Full Address" at bounding box center [217, 140] width 9 height 9
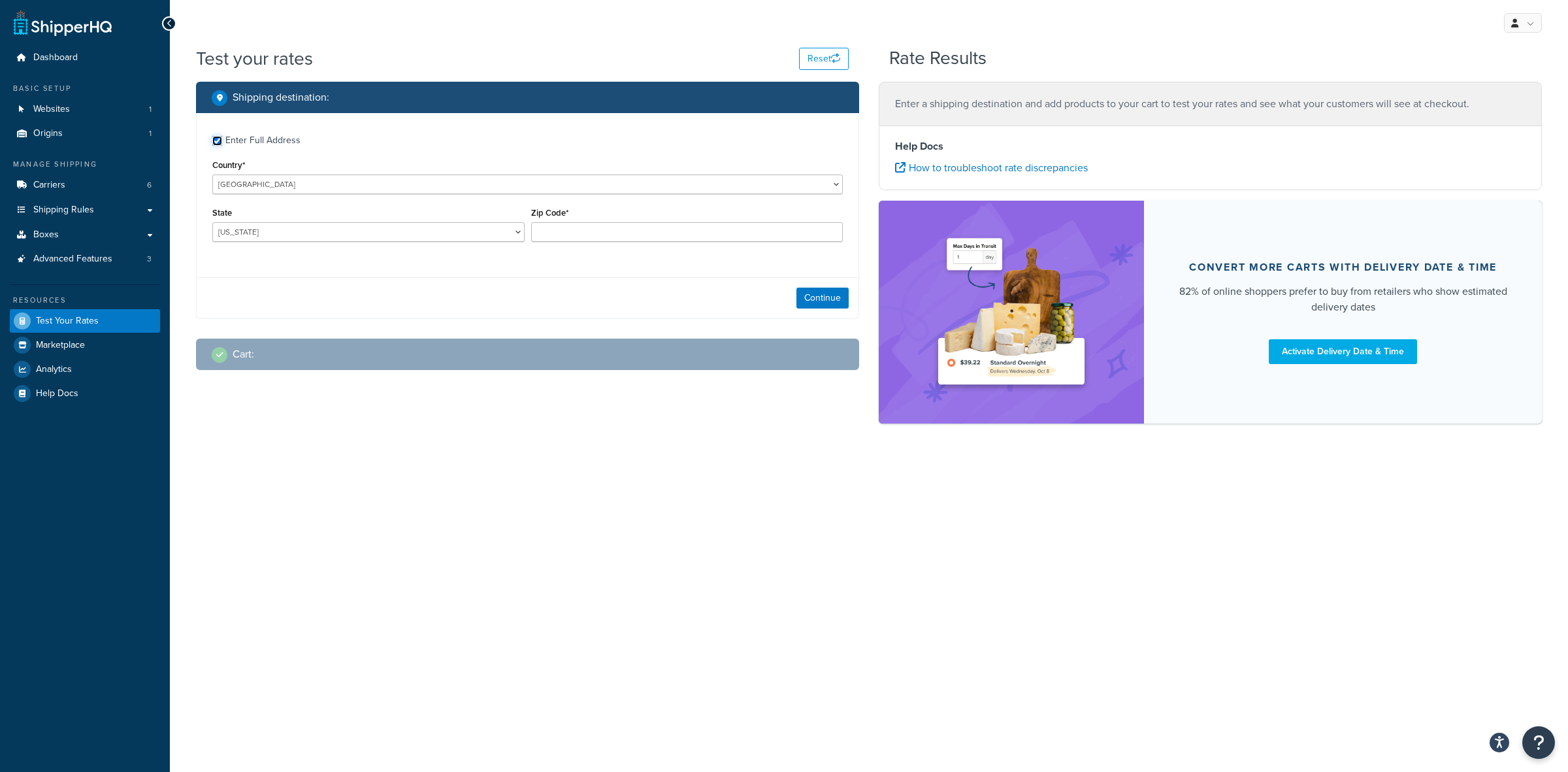
checkbox input "true"
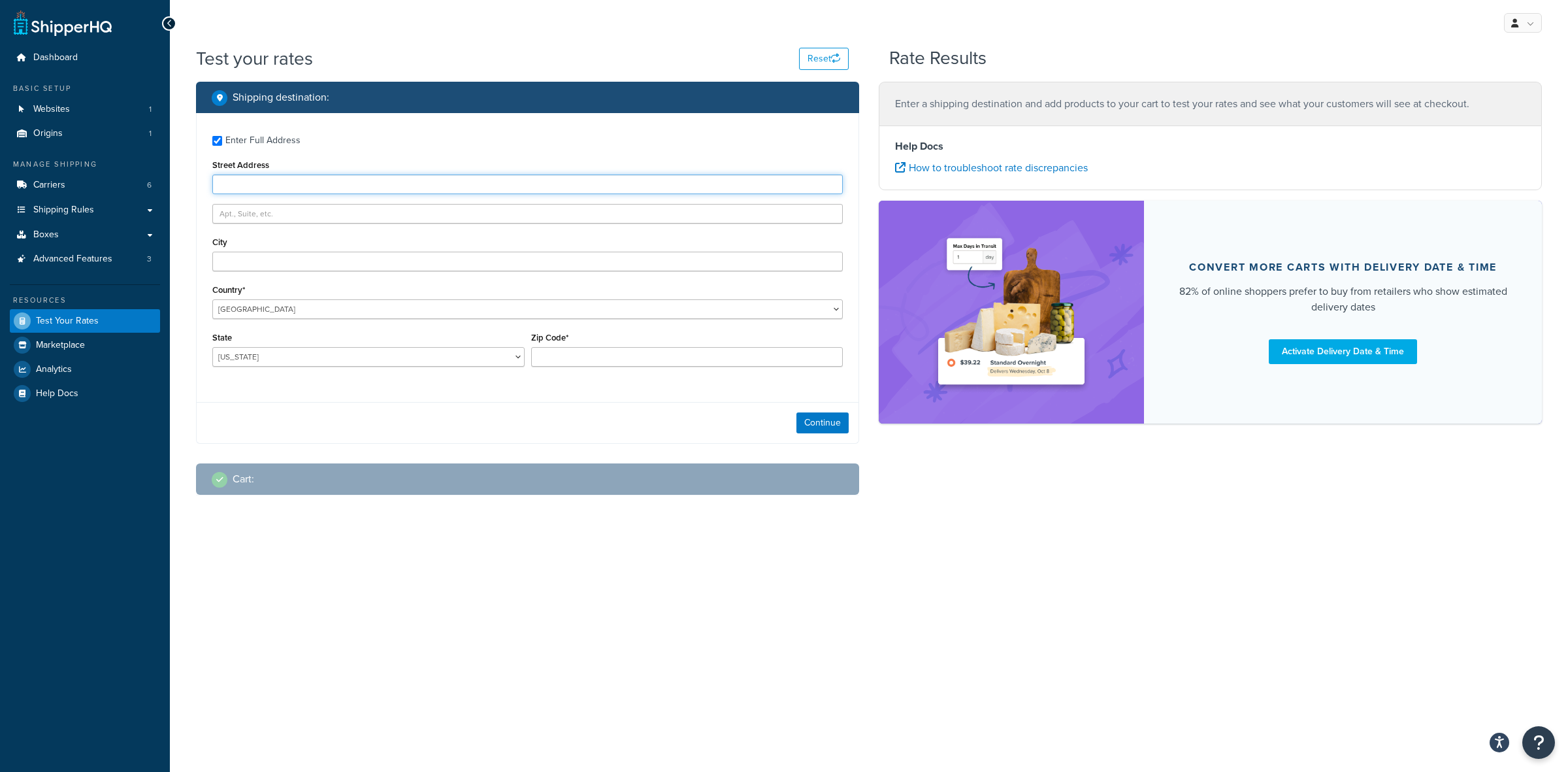
paste input "130 Wilson Pike Circle"
type input "130 Wilson Pike Circle"
paste input "Brentwood"
type input "Brentwood"
click at [602, 357] on input "Zip Code*" at bounding box center [687, 356] width 312 height 20
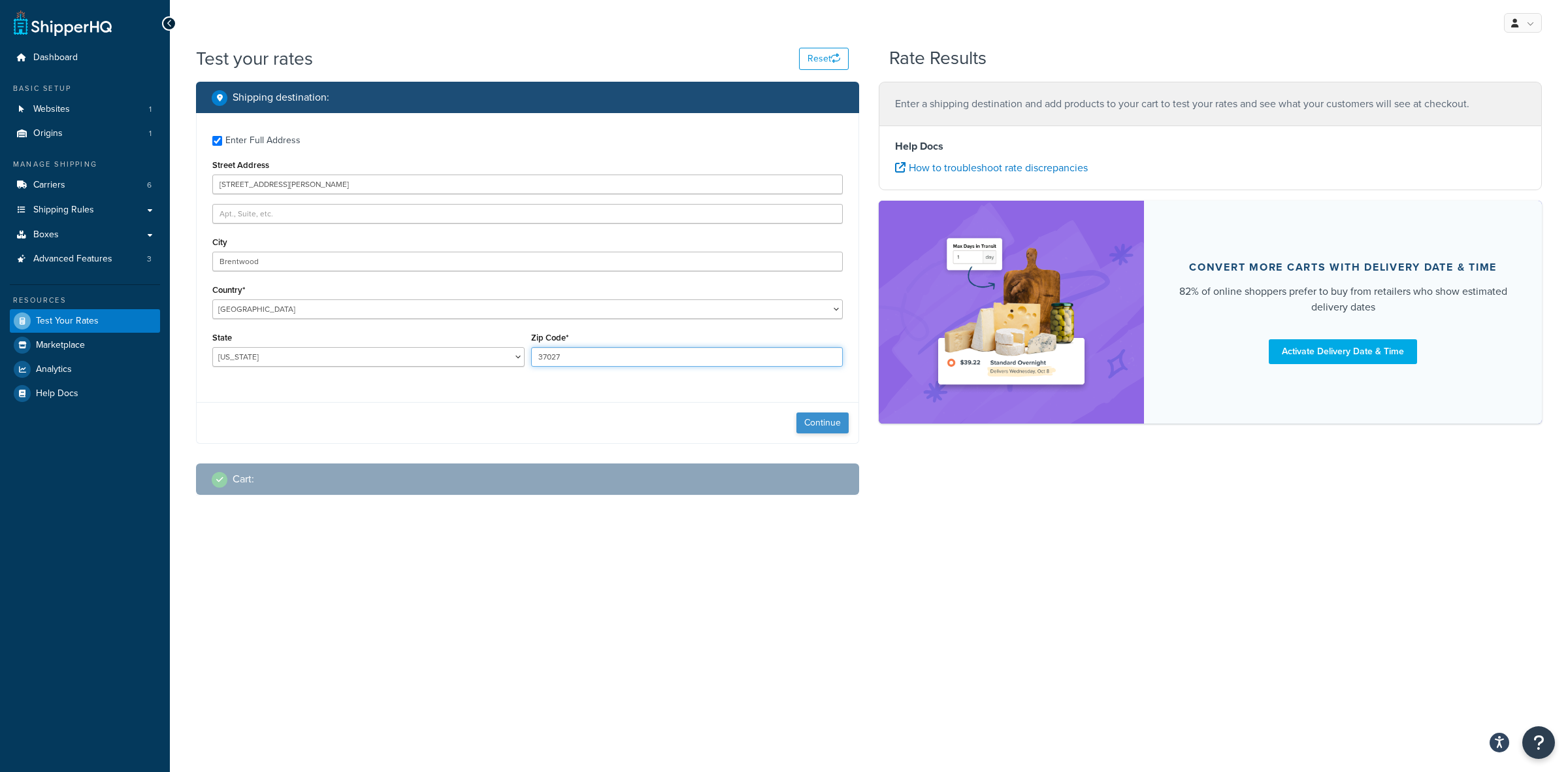
type input "37027"
click at [815, 426] on button "Continue" at bounding box center [822, 423] width 52 height 21
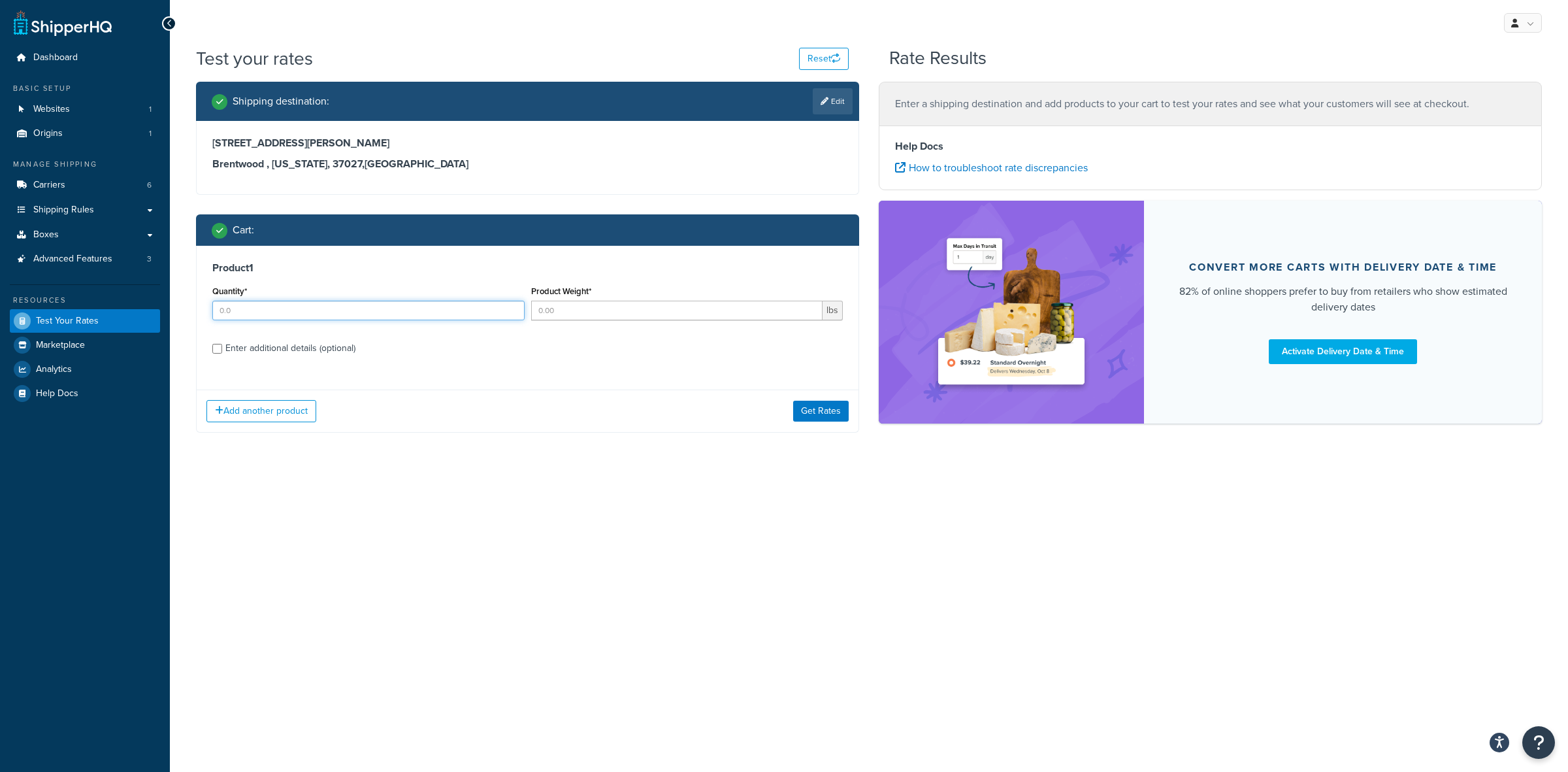
click at [273, 305] on input "Quantity*" at bounding box center [368, 310] width 312 height 20
type input "24"
click at [574, 308] on input "Product Weight*" at bounding box center [677, 310] width 292 height 20
type input "1.75"
click at [295, 349] on div "Enter additional details (optional)" at bounding box center [290, 348] width 130 height 18
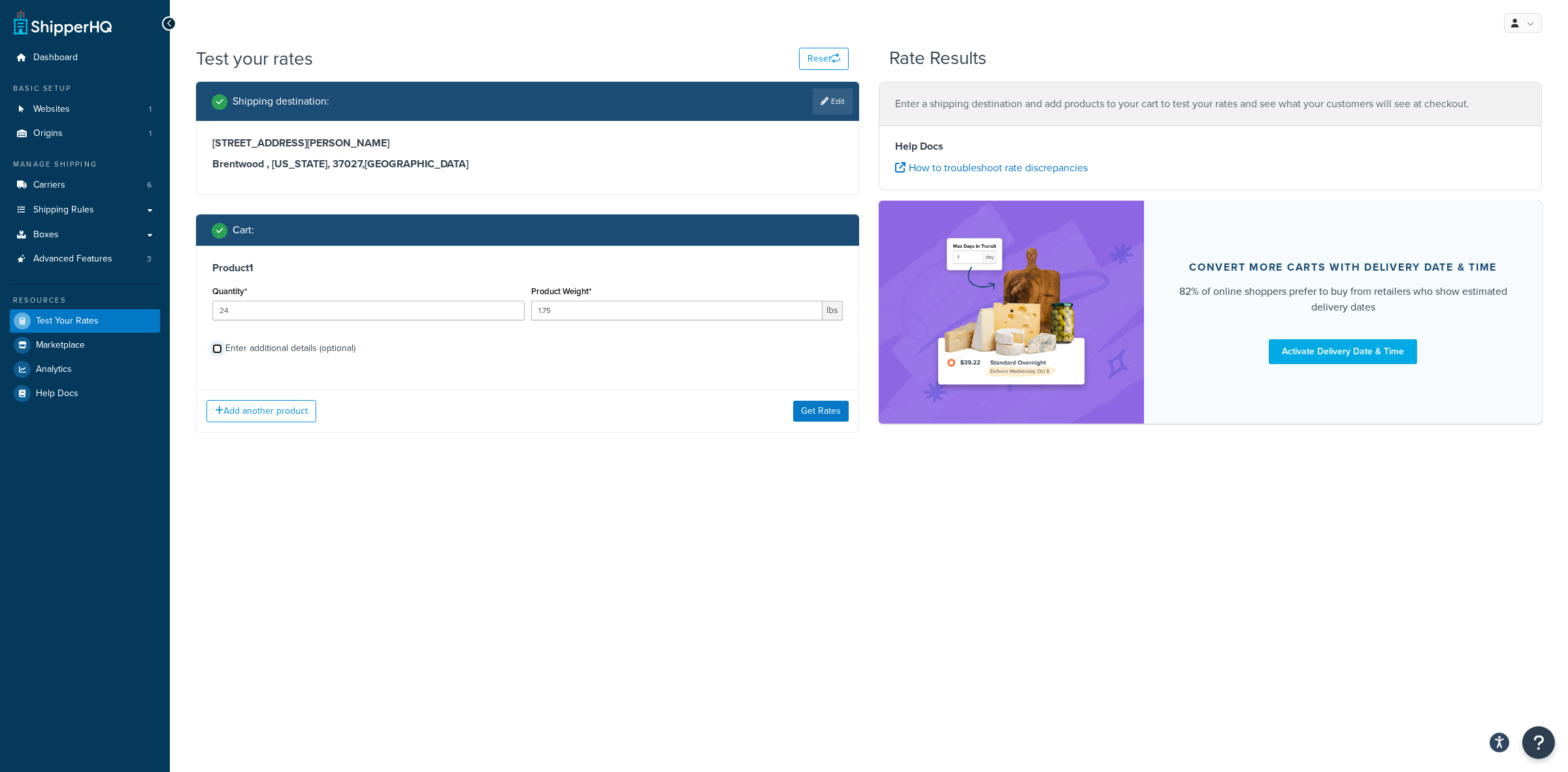
click at [222, 349] on input "Enter additional details (optional)" at bounding box center [217, 349] width 9 height 9
checkbox input "true"
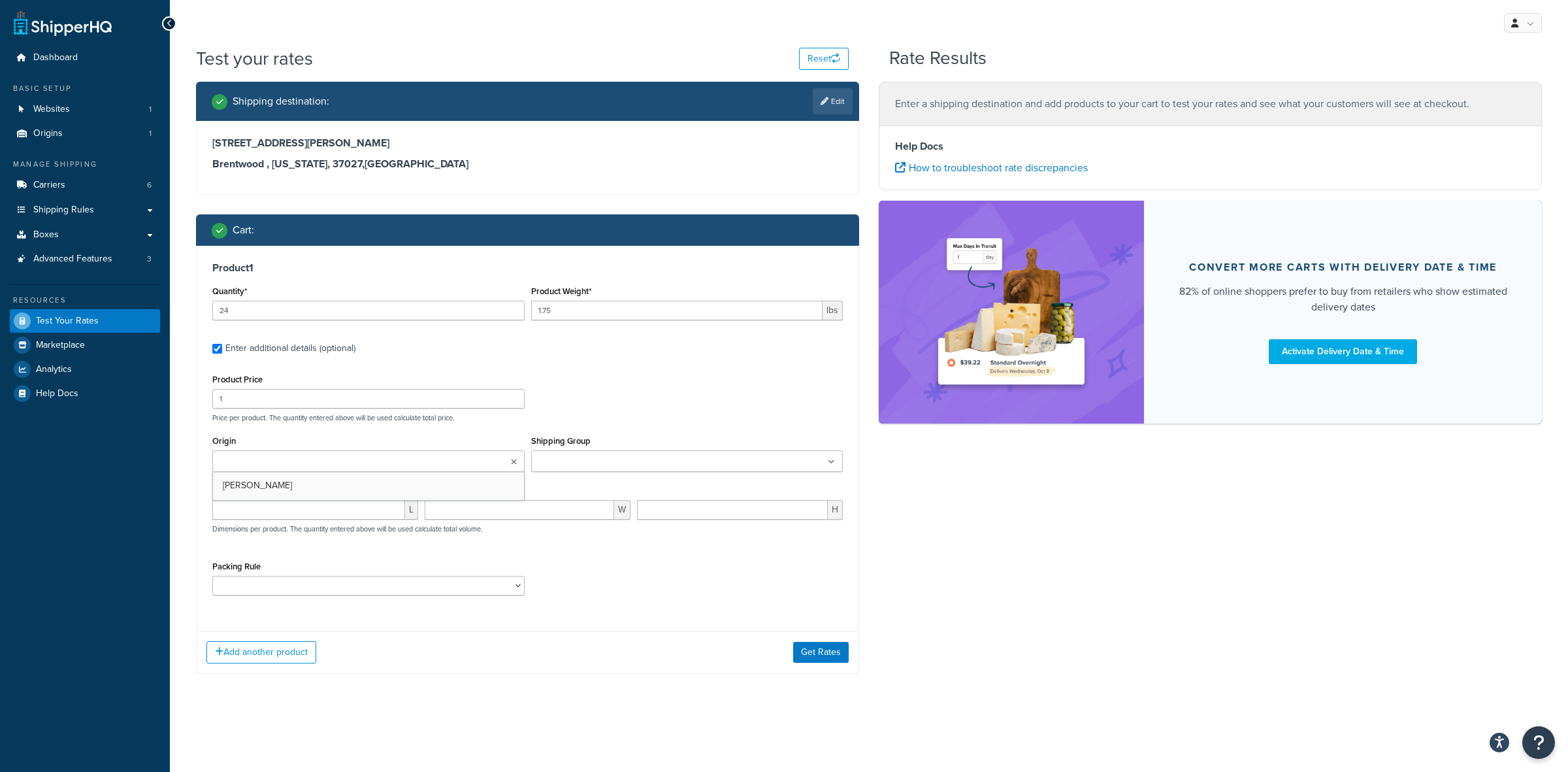
click at [268, 468] on input "Origin" at bounding box center [274, 462] width 116 height 14
click at [236, 400] on input "1" at bounding box center [368, 398] width 312 height 20
click at [223, 390] on input "1" at bounding box center [368, 398] width 312 height 20
click at [220, 403] on input "1" at bounding box center [368, 398] width 312 height 20
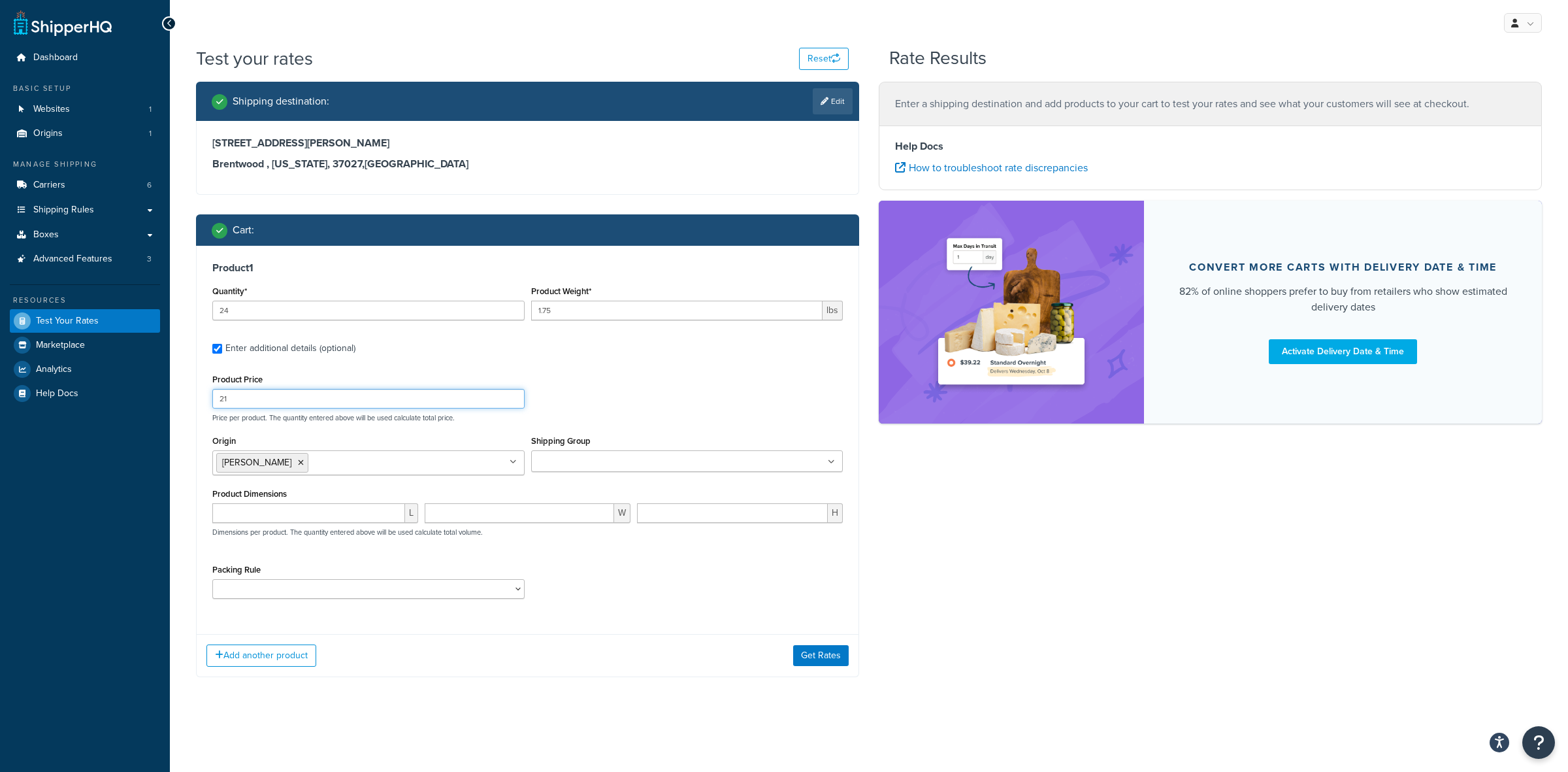
click at [289, 402] on input "21" at bounding box center [368, 398] width 312 height 20
type input "21.00"
click at [626, 457] on input "Shipping Group" at bounding box center [593, 462] width 116 height 14
click at [477, 547] on div "L W H Dimensions per product. The quantity entered above will be used calculate…" at bounding box center [527, 527] width 637 height 48
click at [471, 590] on select "ACC-CCK ACC-LIN-CER/HANG ACC-NAIL BRUSH CAN-11 CAN-11-TST CAN-26 CAN-3 DIF-KIT …" at bounding box center [368, 588] width 312 height 20
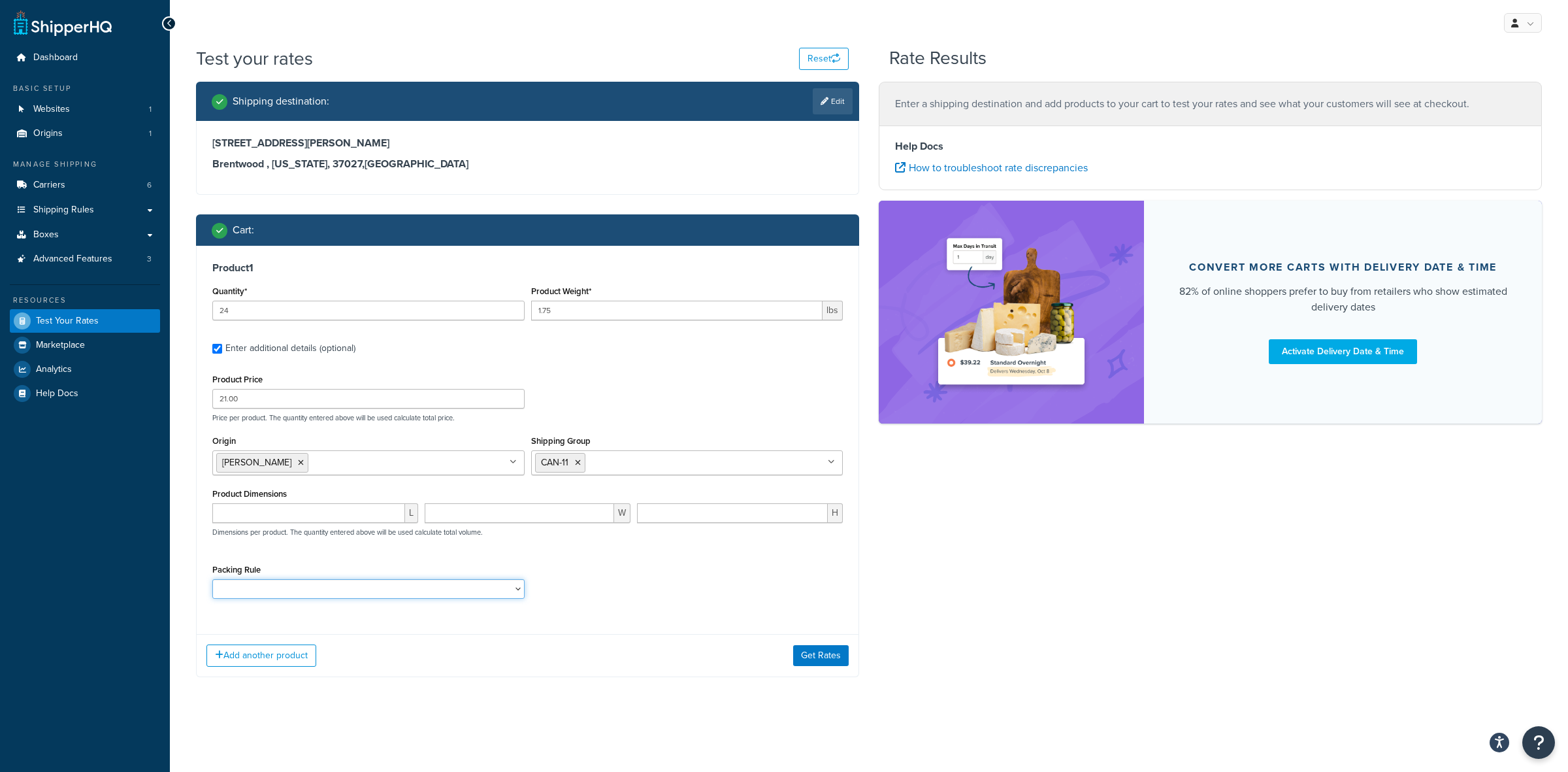
select select "77343"
click at [212, 580] on select "ACC-CCK ACC-LIN-CER/HANG ACC-NAIL BRUSH CAN-11 CAN-11-TST CAN-26 CAN-3 DIF-KIT …" at bounding box center [368, 588] width 312 height 20
click at [280, 661] on button "Add another product" at bounding box center [261, 655] width 110 height 22
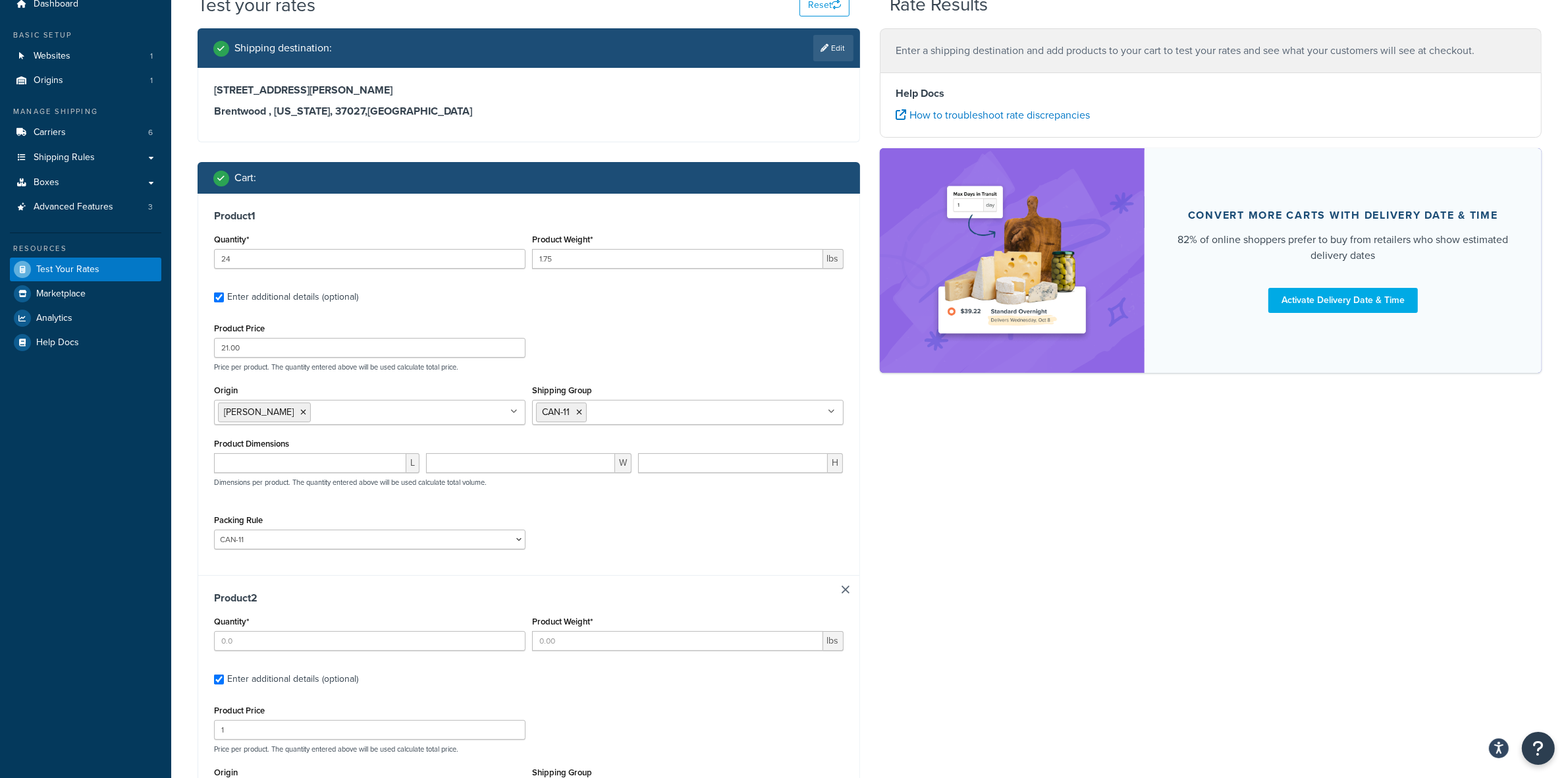
scroll to position [134, 0]
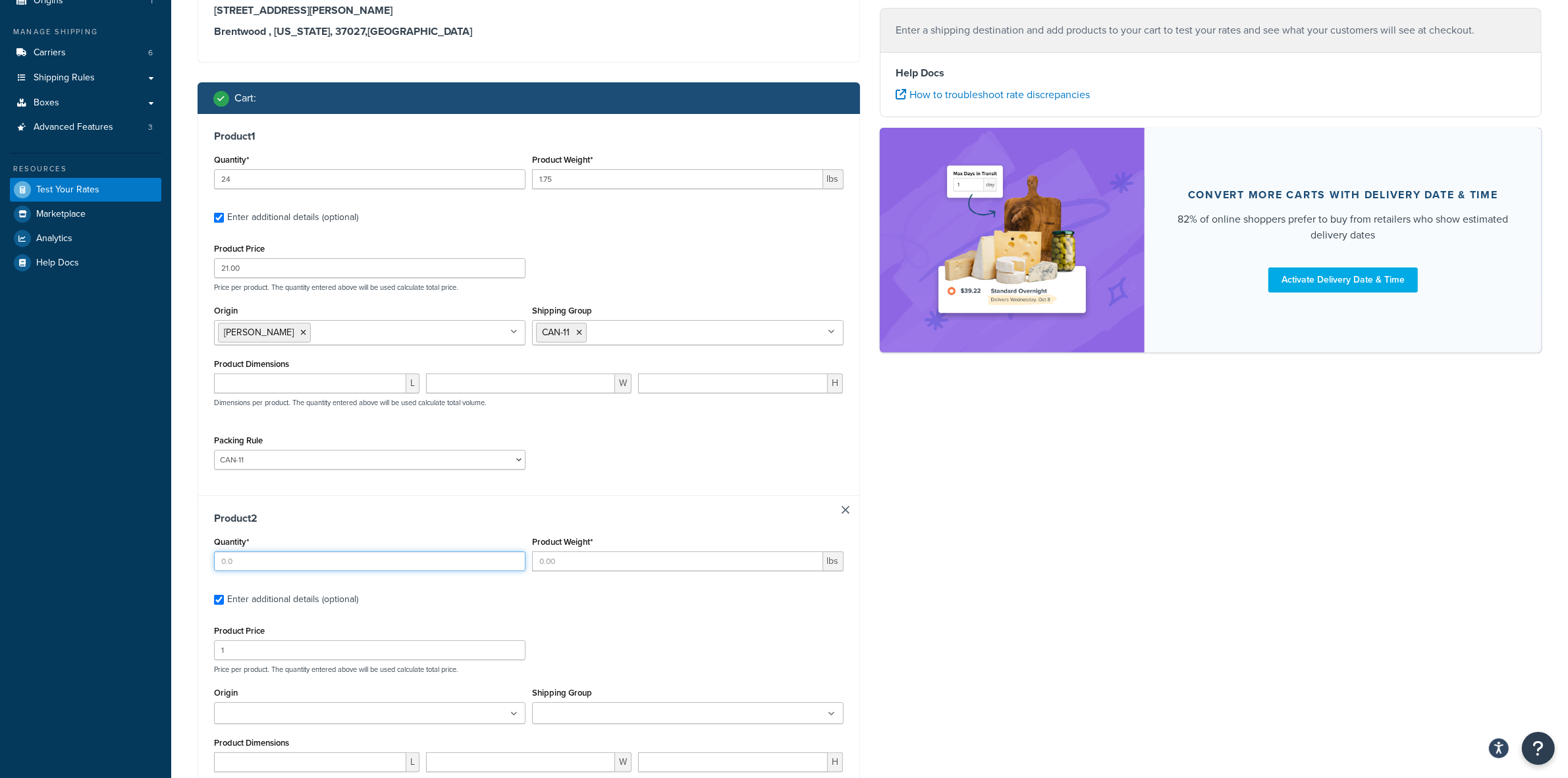
click at [268, 560] on input "Quantity*" at bounding box center [369, 561] width 311 height 20
type input "1"
type input "1.75"
click at [268, 660] on input "1" at bounding box center [369, 650] width 311 height 20
type input "14.70"
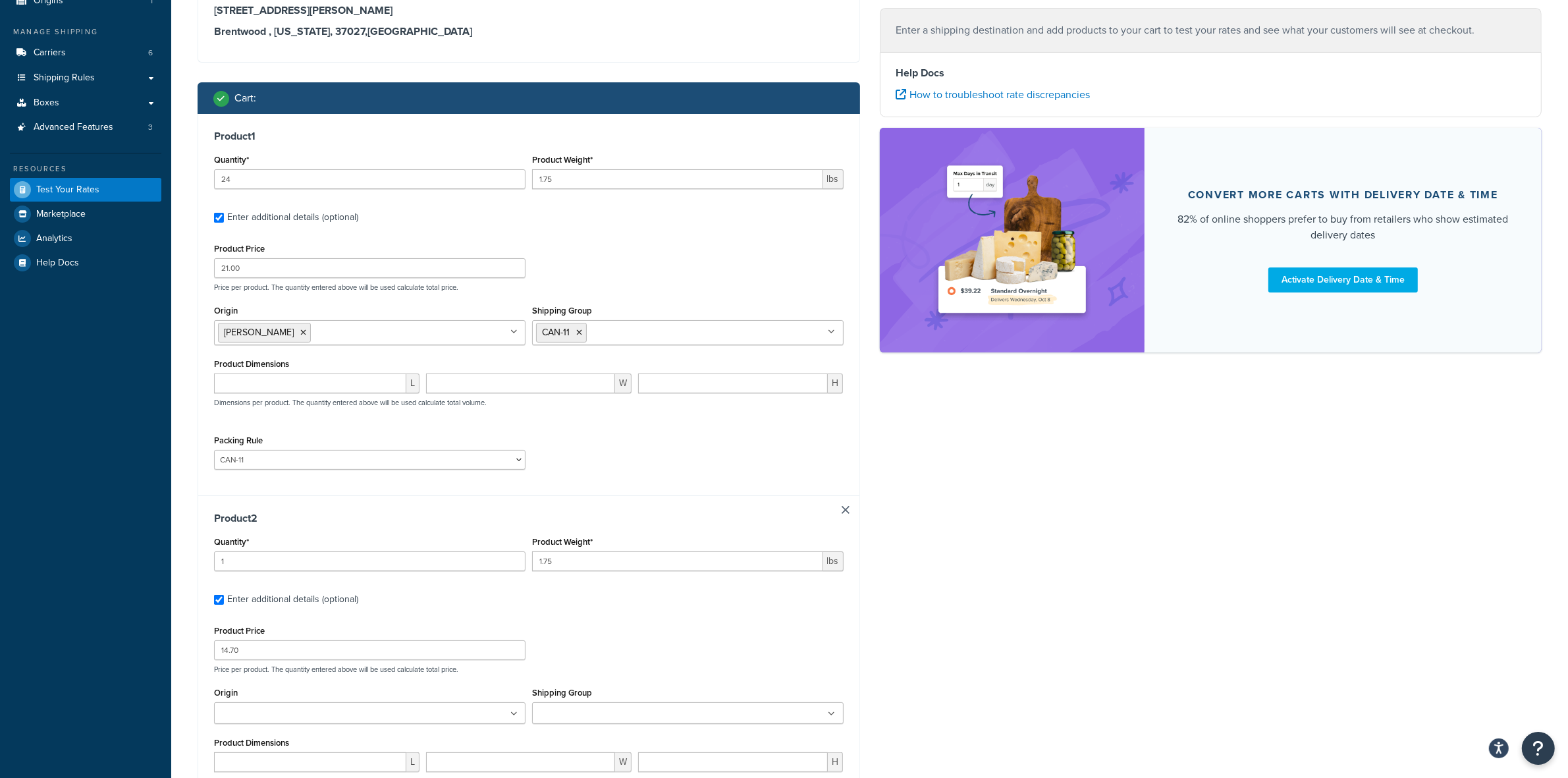
click at [483, 712] on ul at bounding box center [369, 713] width 311 height 21
click at [671, 722] on ul at bounding box center [688, 713] width 311 height 21
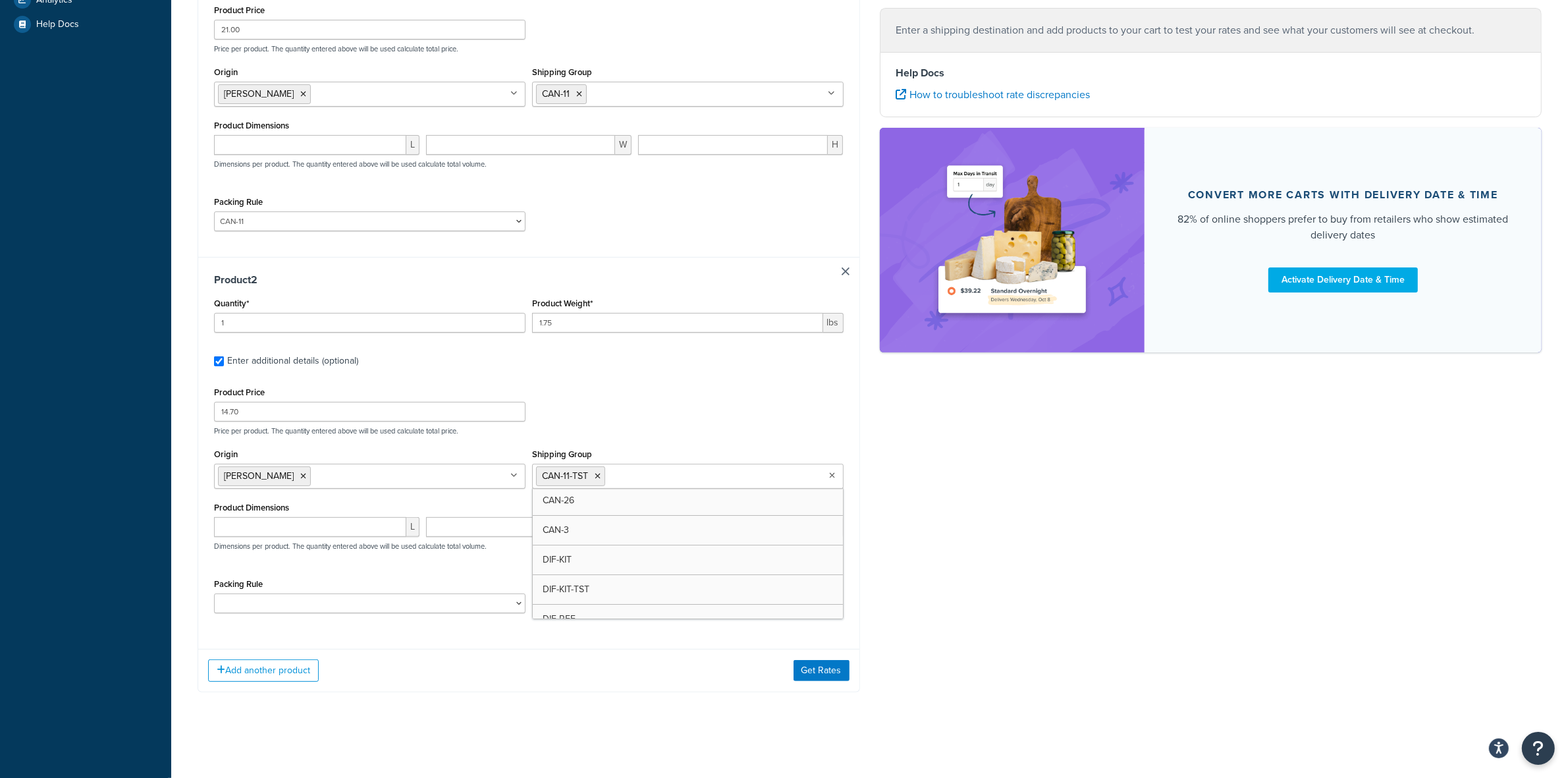
scroll to position [31, 0]
click at [1064, 530] on div "Shipping destination : Edit 130 Wilson Pike Circle Brentwood , Tennessee, 37027…" at bounding box center [869, 211] width 1364 height 1002
click at [456, 598] on select "ACC-CCK ACC-LIN-CER/HANG ACC-NAIL BRUSH CAN-11 CAN-11-TST CAN-26 CAN-3 DIF-KIT …" at bounding box center [369, 603] width 311 height 20
select select "81543"
click at [214, 594] on select "ACC-CCK ACC-LIN-CER/HANG ACC-NAIL BRUSH CAN-11 CAN-11-TST CAN-26 CAN-3 DIF-KIT …" at bounding box center [369, 603] width 311 height 20
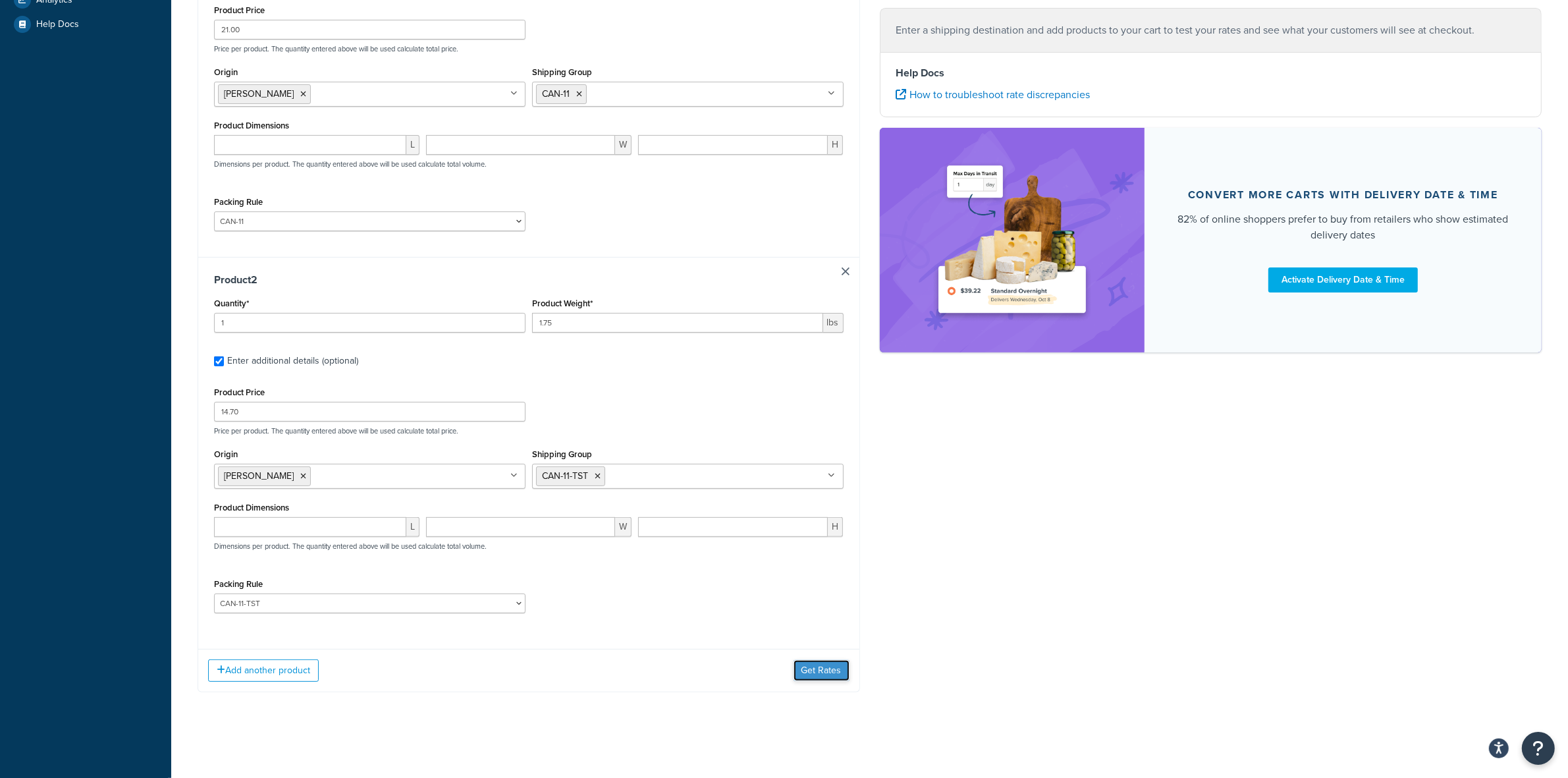
click at [821, 670] on button "Get Rates" at bounding box center [821, 671] width 56 height 21
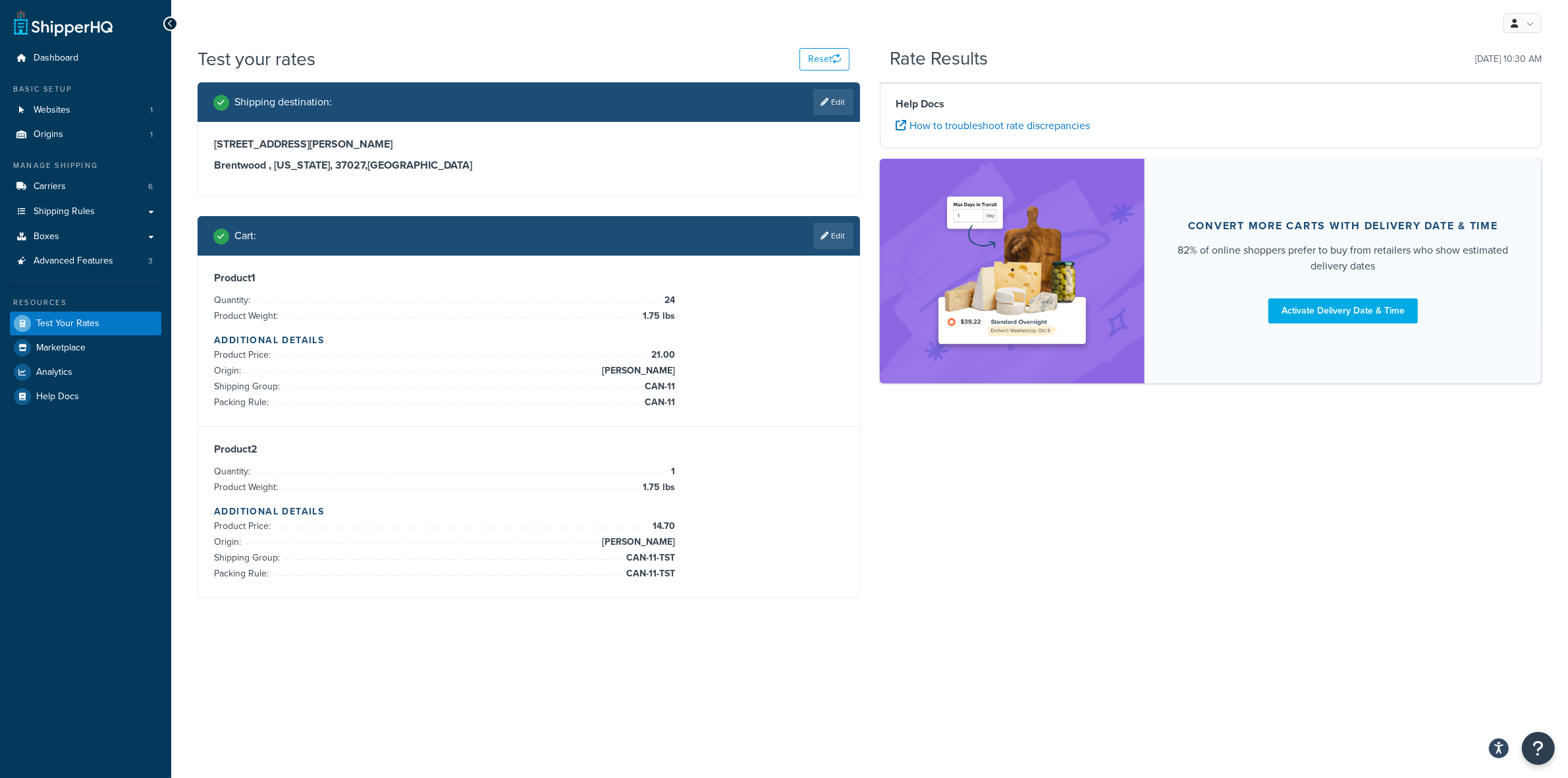
scroll to position [0, 0]
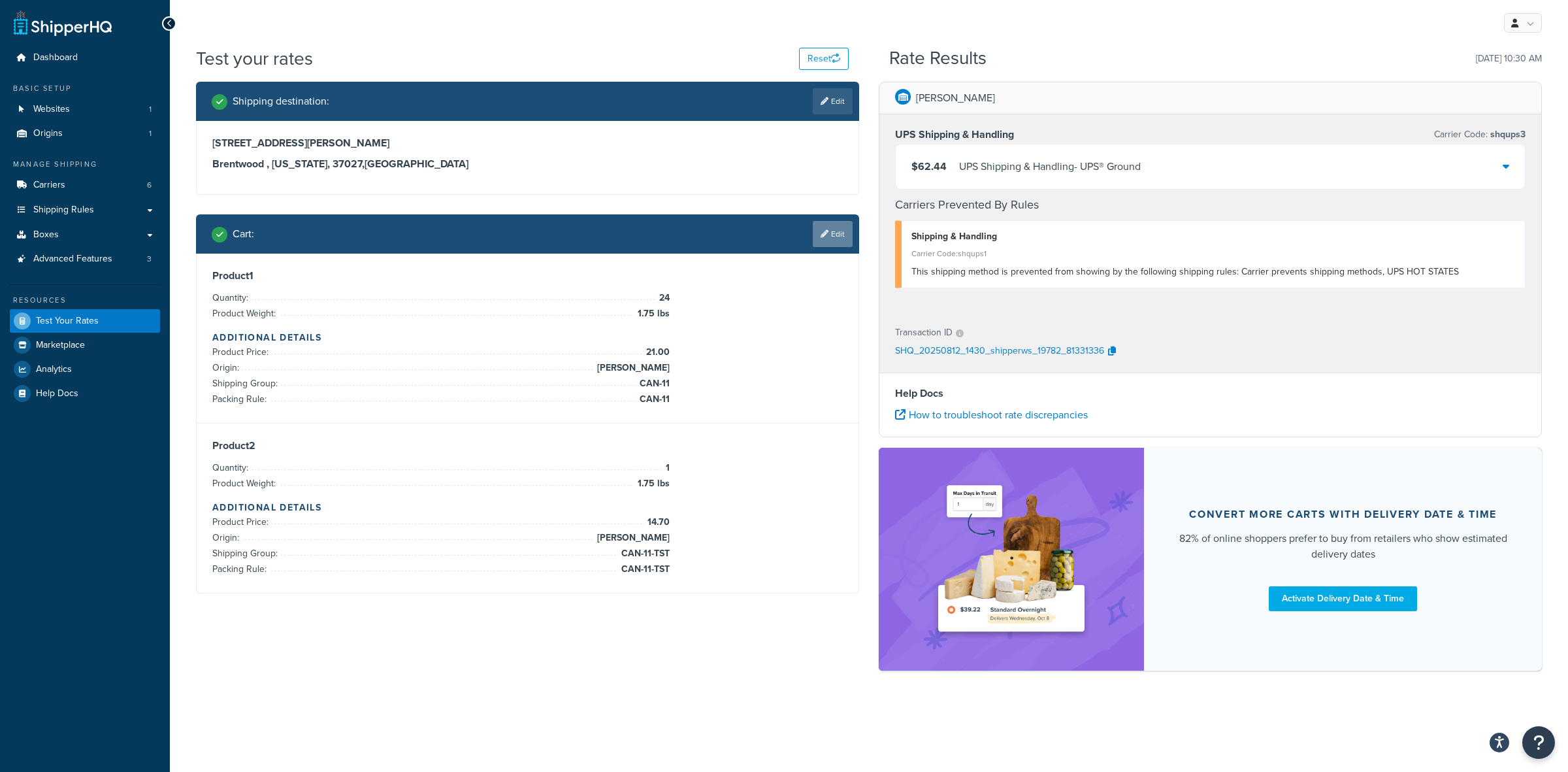
click at [836, 232] on link "Edit" at bounding box center [832, 233] width 40 height 26
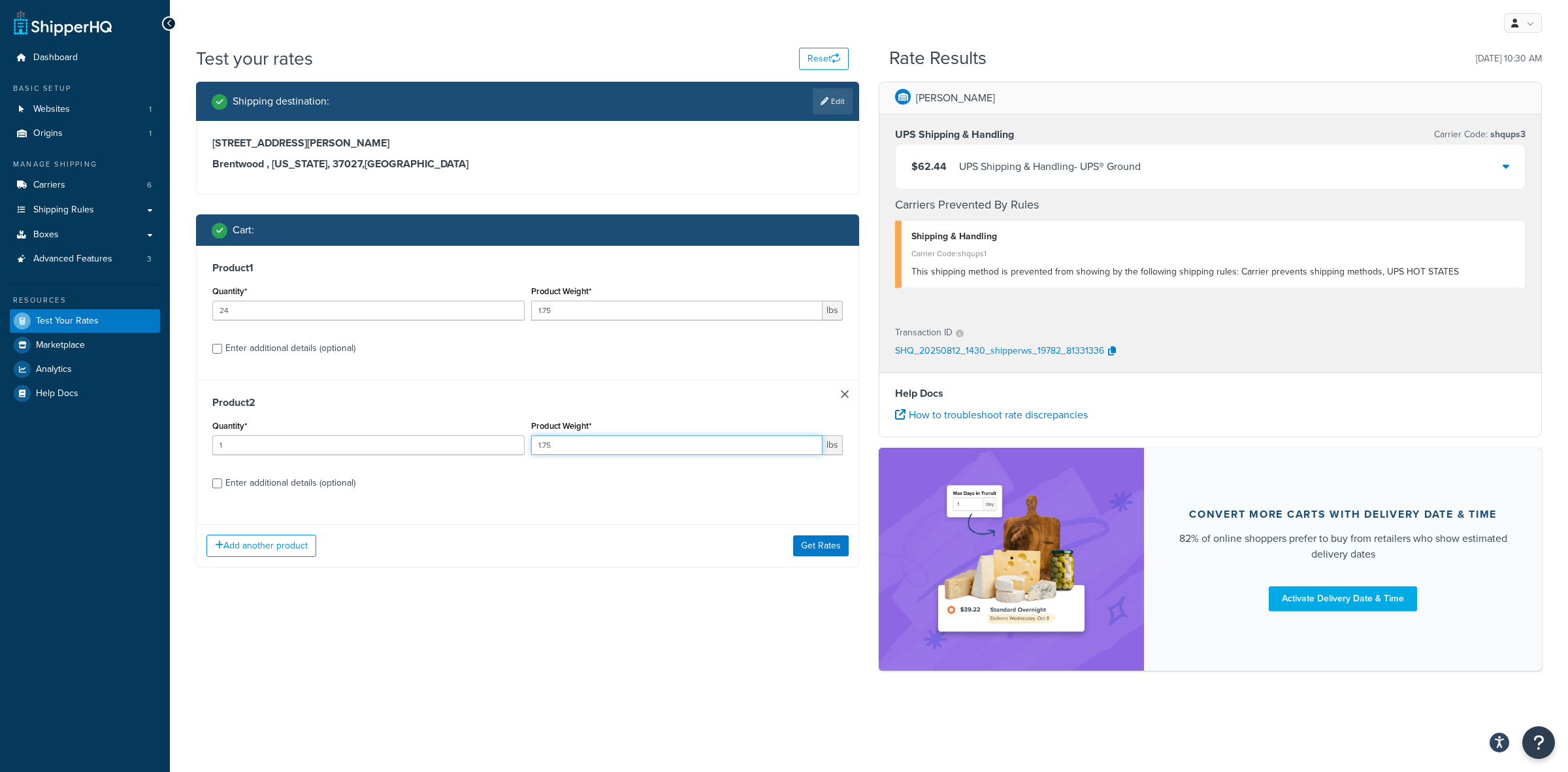
click at [548, 442] on input "1.75" at bounding box center [677, 445] width 292 height 20
type input "1.5"
click at [825, 537] on button "Get Rates" at bounding box center [821, 546] width 55 height 21
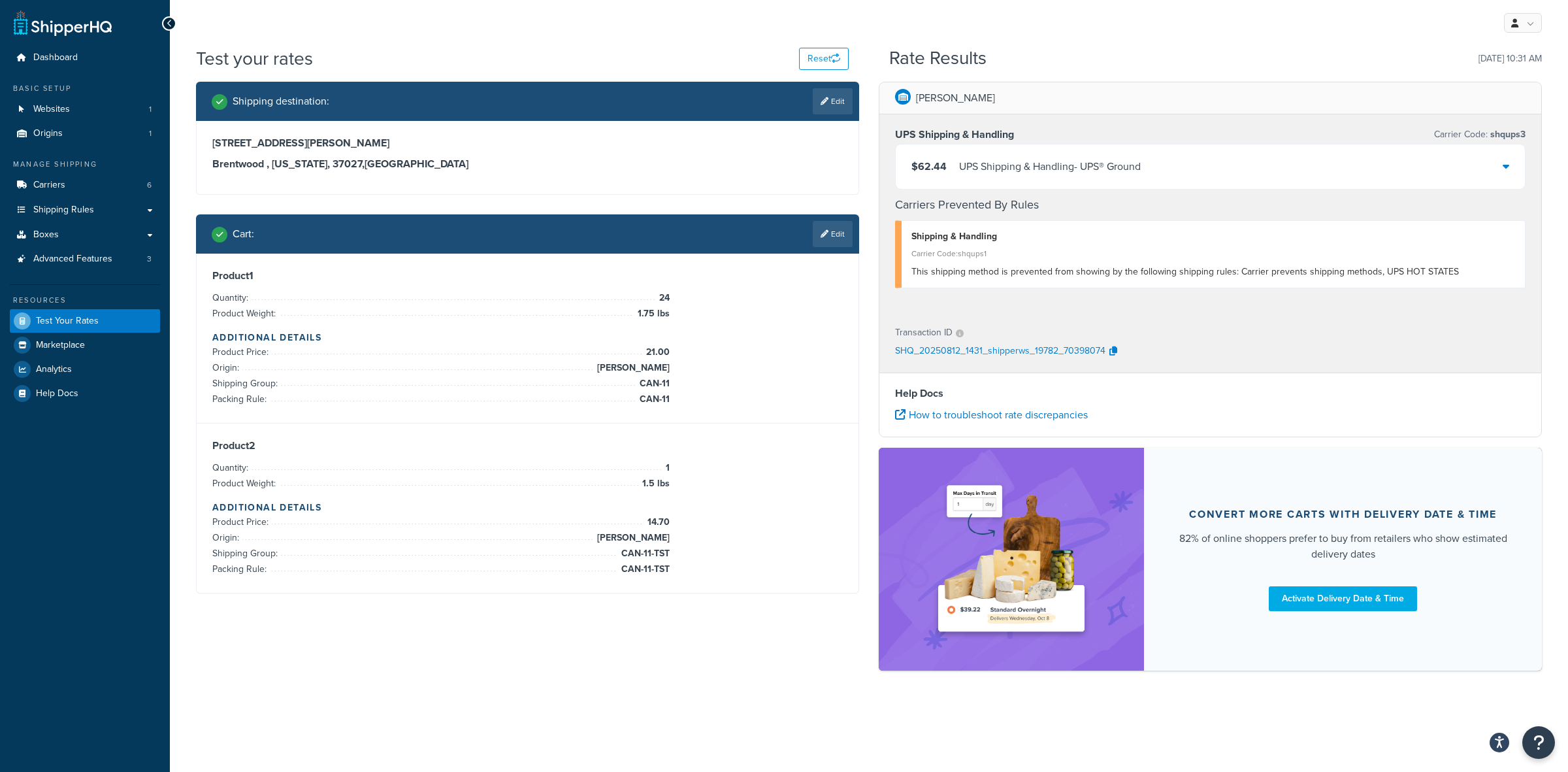
click at [1112, 175] on div "UPS Shipping & Handling - UPS® Ground" at bounding box center [1050, 166] width 181 height 18
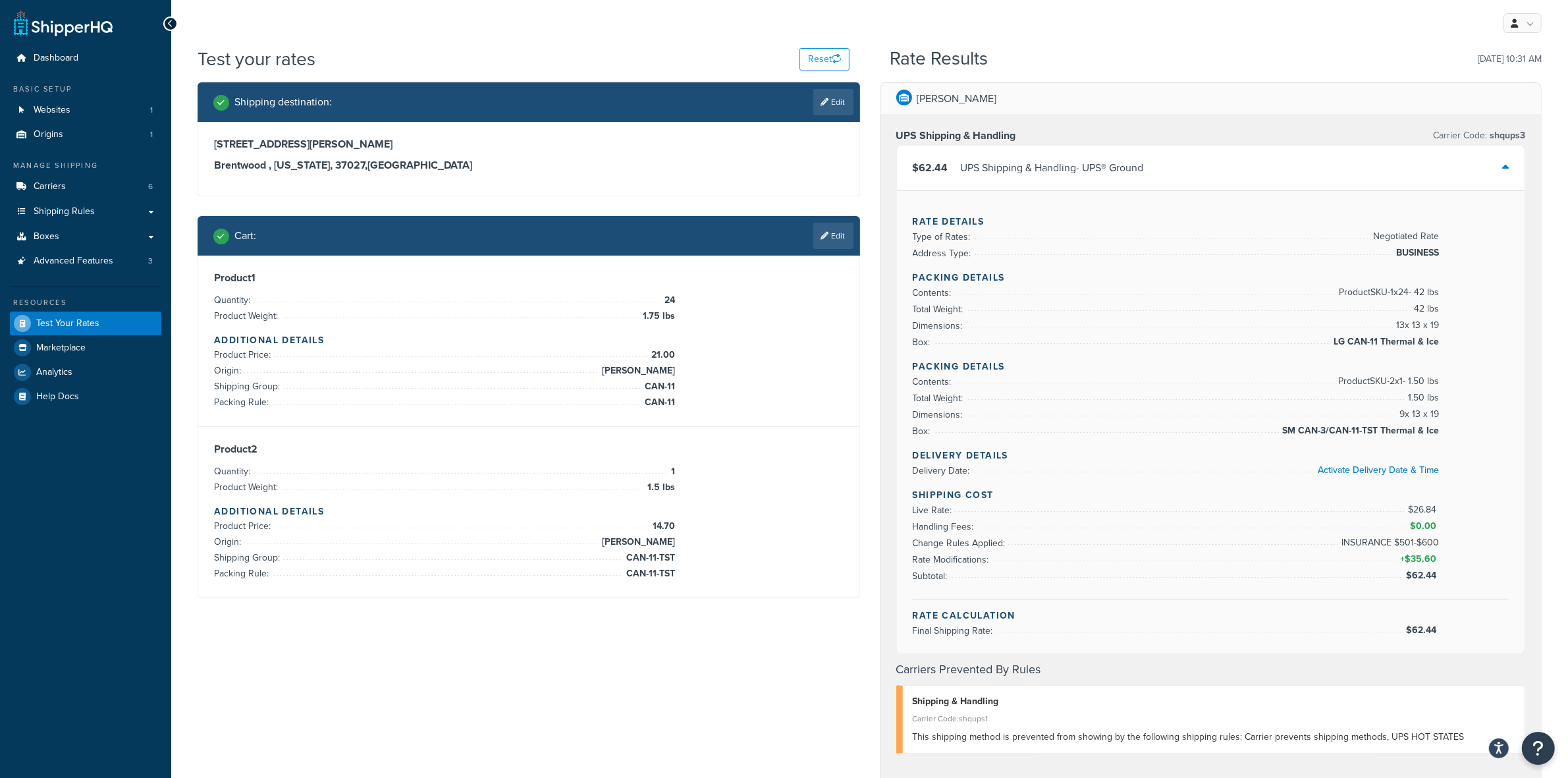
click at [1421, 583] on span "$62.44" at bounding box center [1423, 575] width 33 height 14
copy span "$62.44"
click at [1426, 634] on span "$62.44" at bounding box center [1423, 629] width 33 height 14
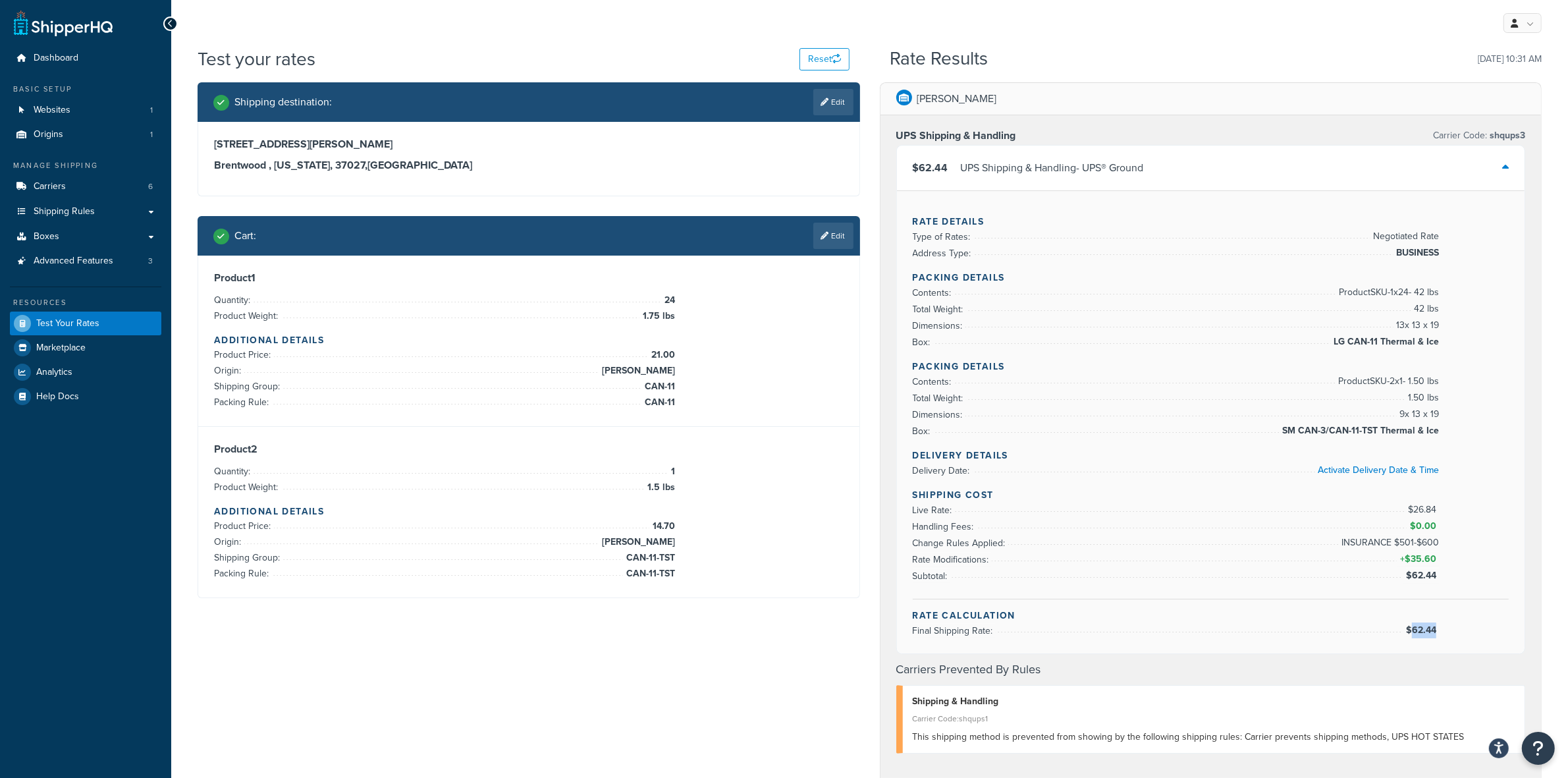
click at [1426, 634] on span "$62.44" at bounding box center [1423, 629] width 33 height 14
drag, startPoint x: 1443, startPoint y: 630, endPoint x: 1437, endPoint y: 633, distance: 6.7
click at [1437, 633] on div "Rate Calculation Final Shipping Rate: $62.44" at bounding box center [1211, 624] width 597 height 30
copy li "$62.44"
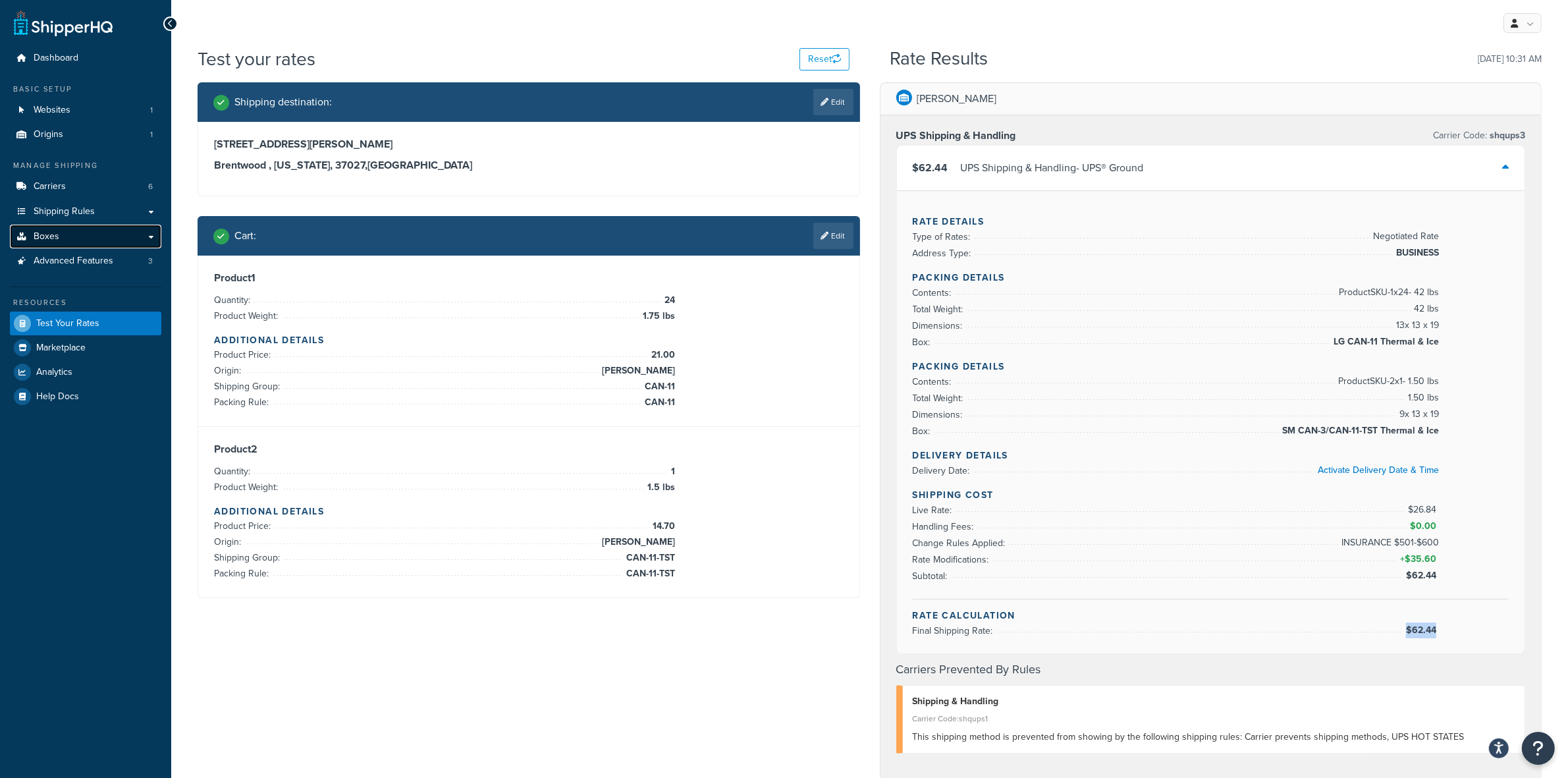
click at [60, 234] on link "Boxes" at bounding box center [85, 237] width 152 height 25
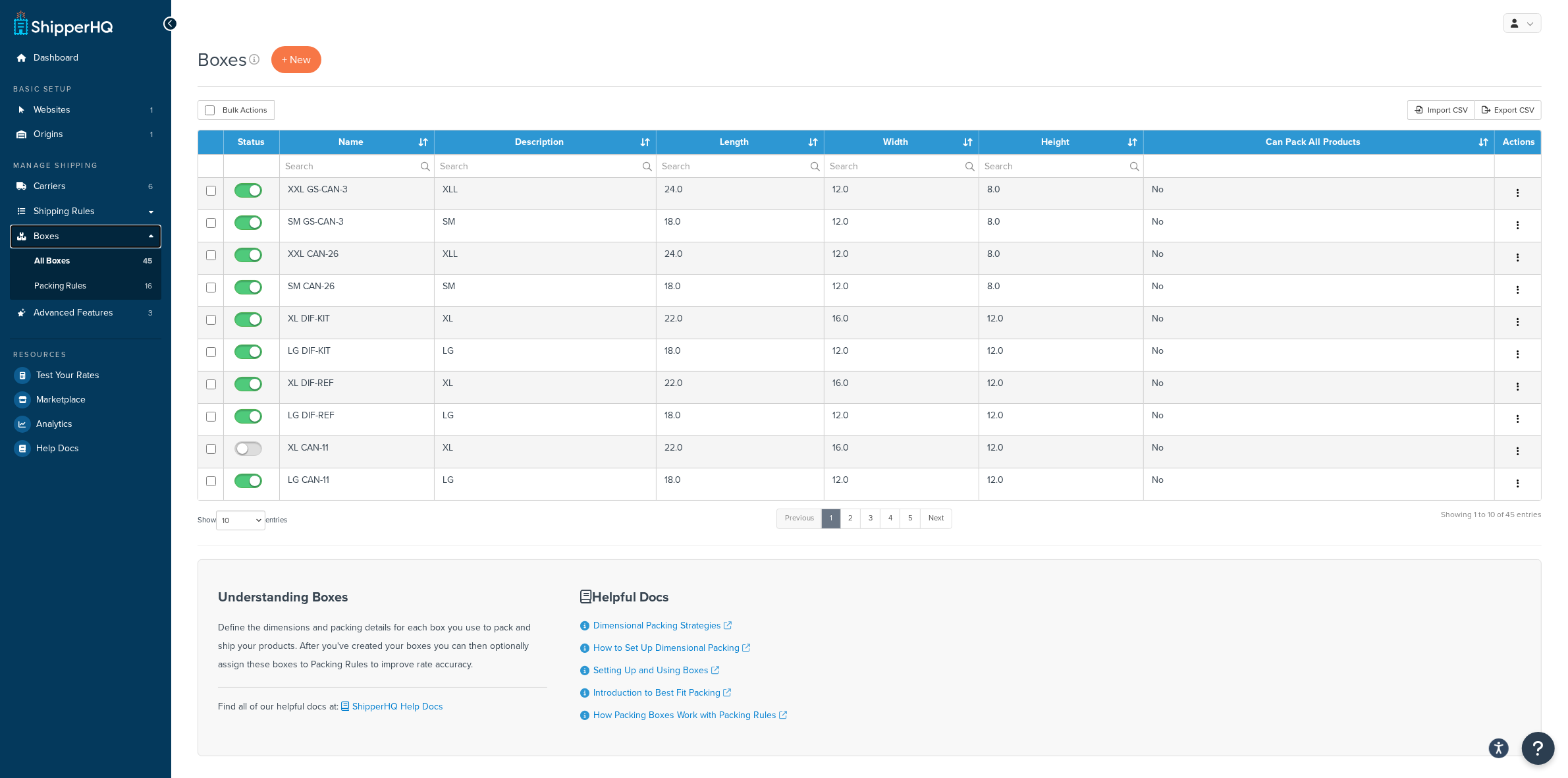
click at [60, 234] on link "Boxes" at bounding box center [85, 237] width 152 height 25
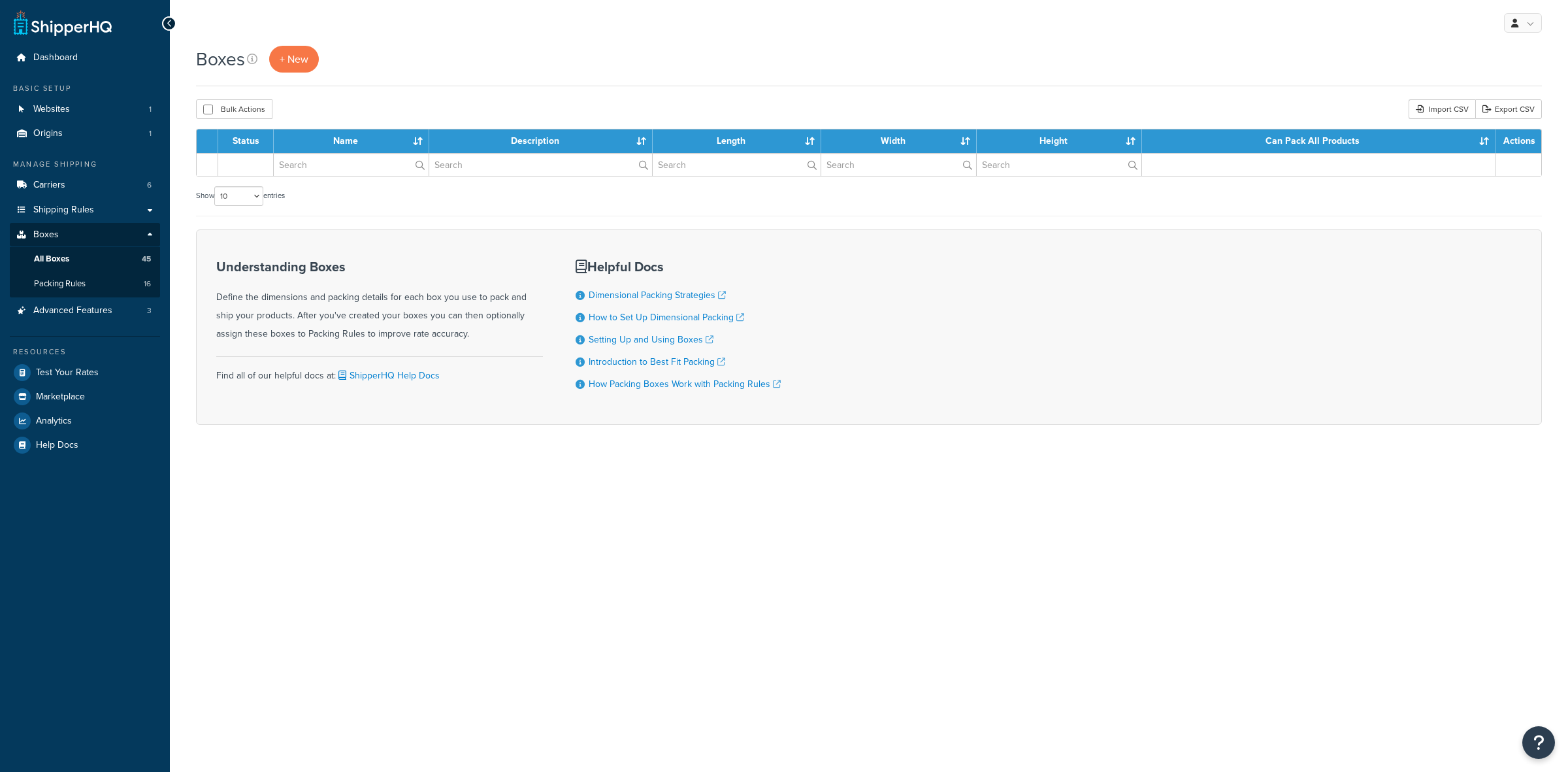
click at [59, 369] on span "Test Your Rates" at bounding box center [68, 373] width 63 height 11
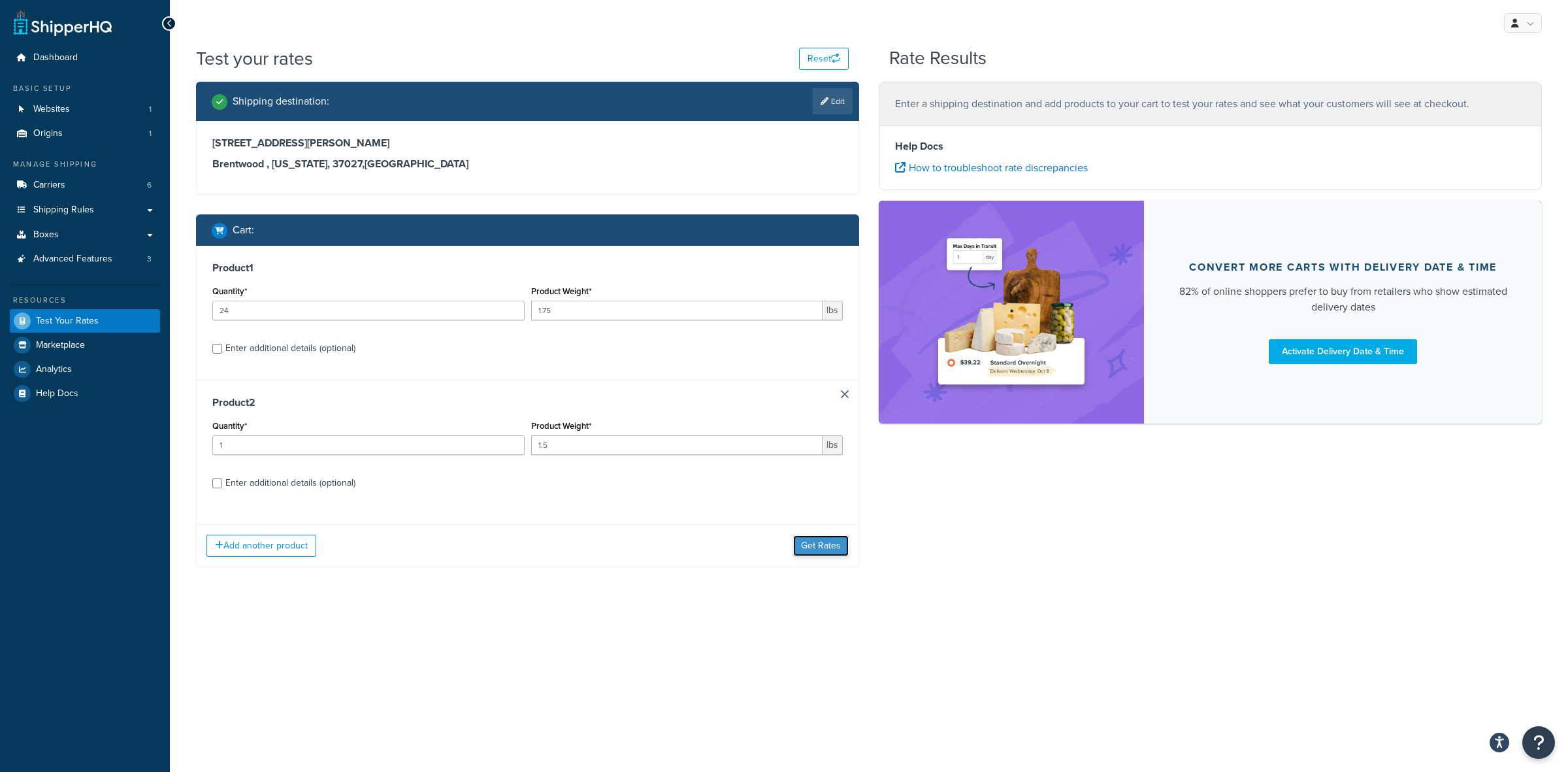
click at [828, 550] on button "Get Rates" at bounding box center [821, 546] width 55 height 21
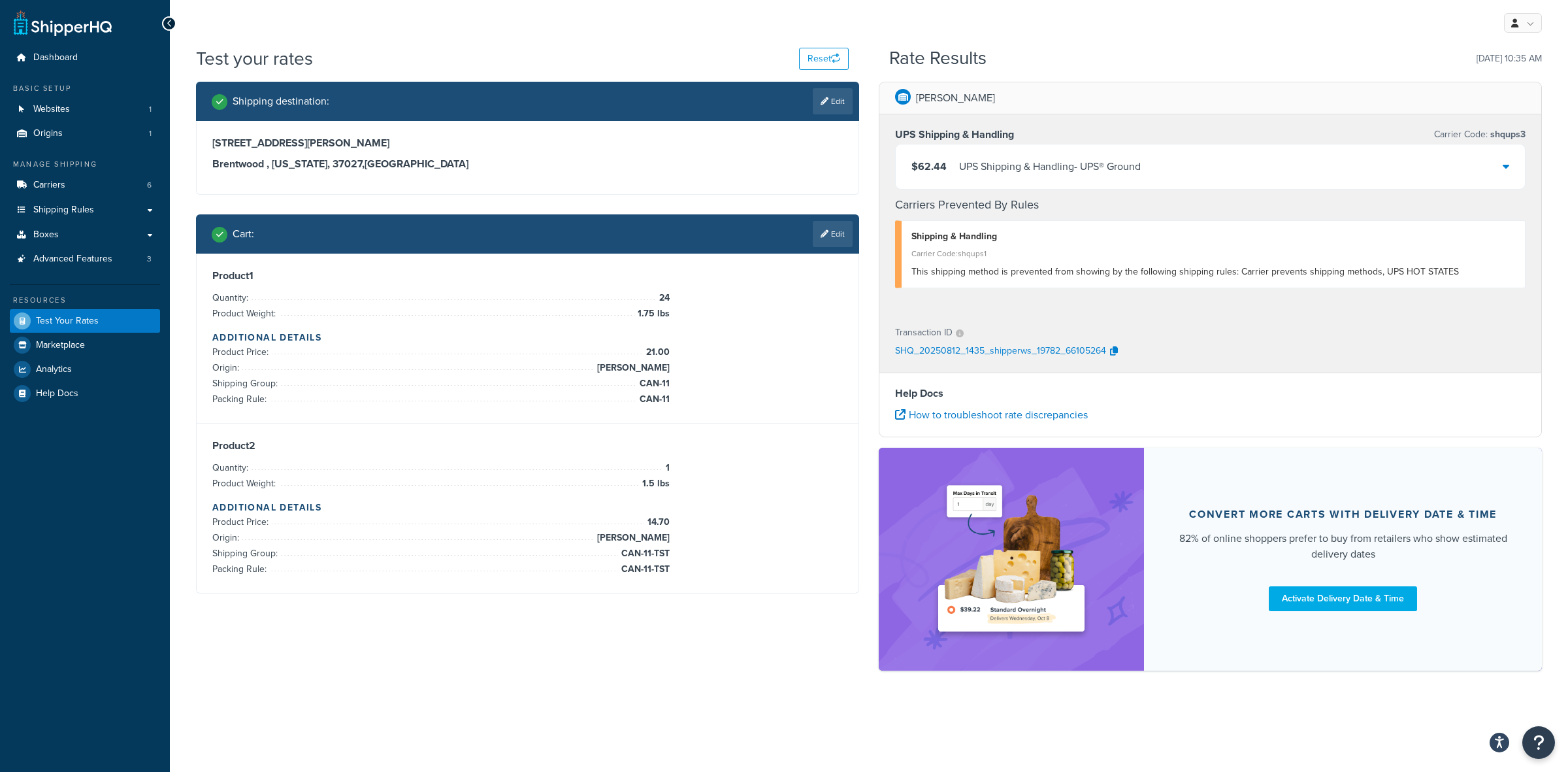
click at [1093, 155] on div "$62.44 UPS Shipping & Handling - UPS® Ground" at bounding box center [1210, 166] width 629 height 44
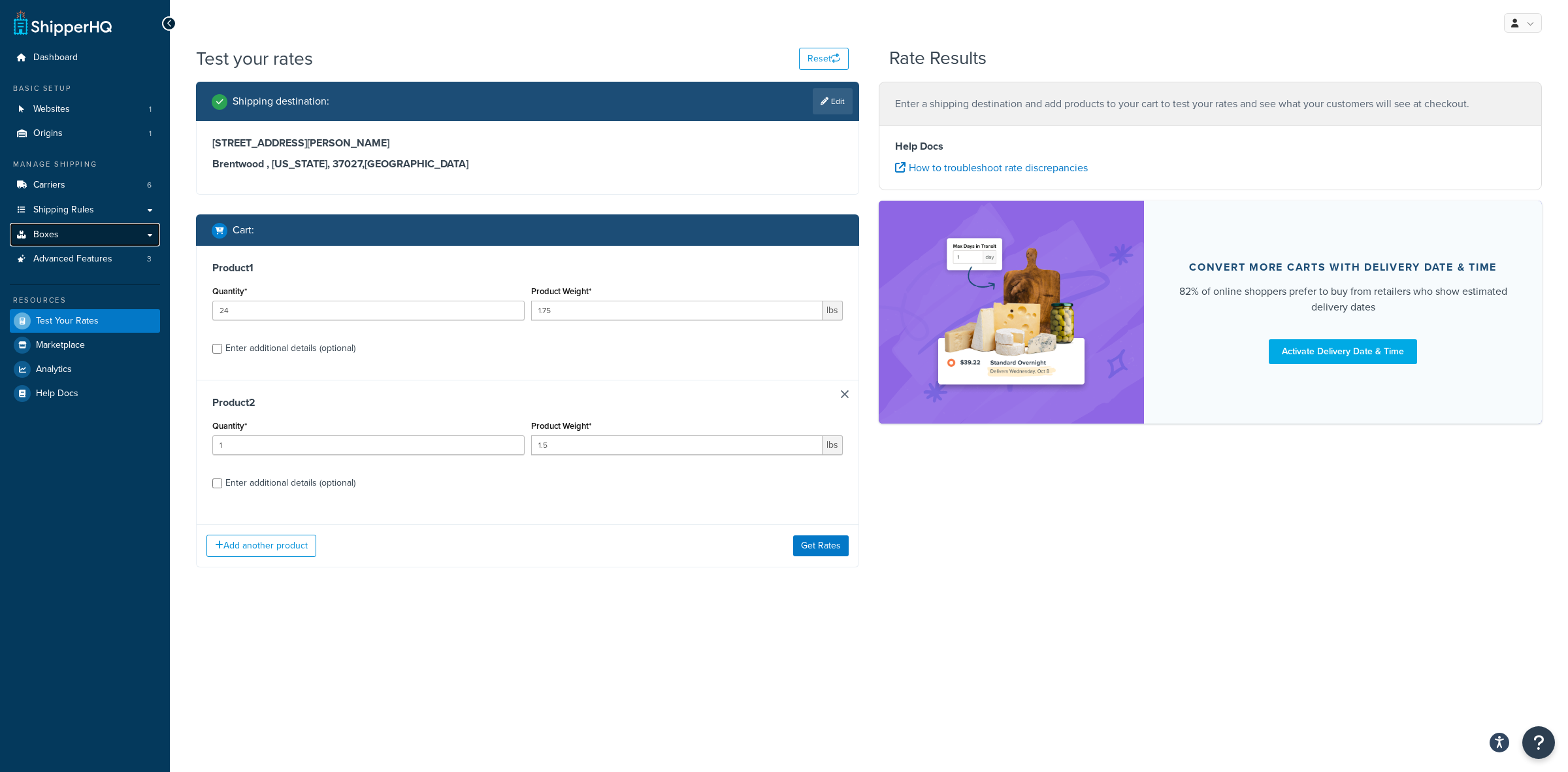
click at [52, 231] on span "Boxes" at bounding box center [46, 235] width 25 height 11
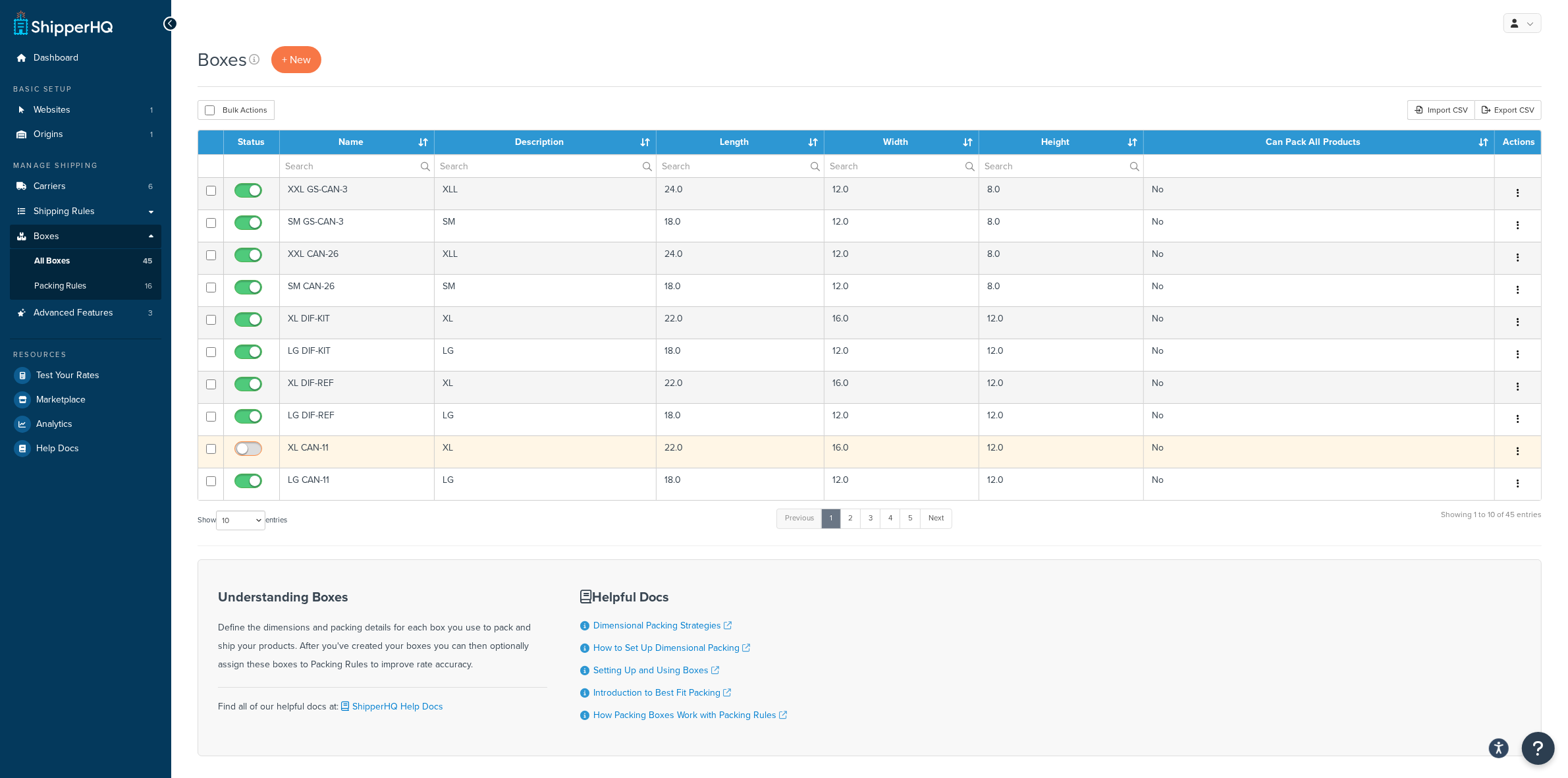
click at [237, 449] on input "checkbox" at bounding box center [250, 452] width 37 height 17
checkbox input "true"
click at [1518, 451] on icon "button" at bounding box center [1517, 451] width 2 height 10
click at [1470, 479] on link "Edit" at bounding box center [1473, 477] width 104 height 27
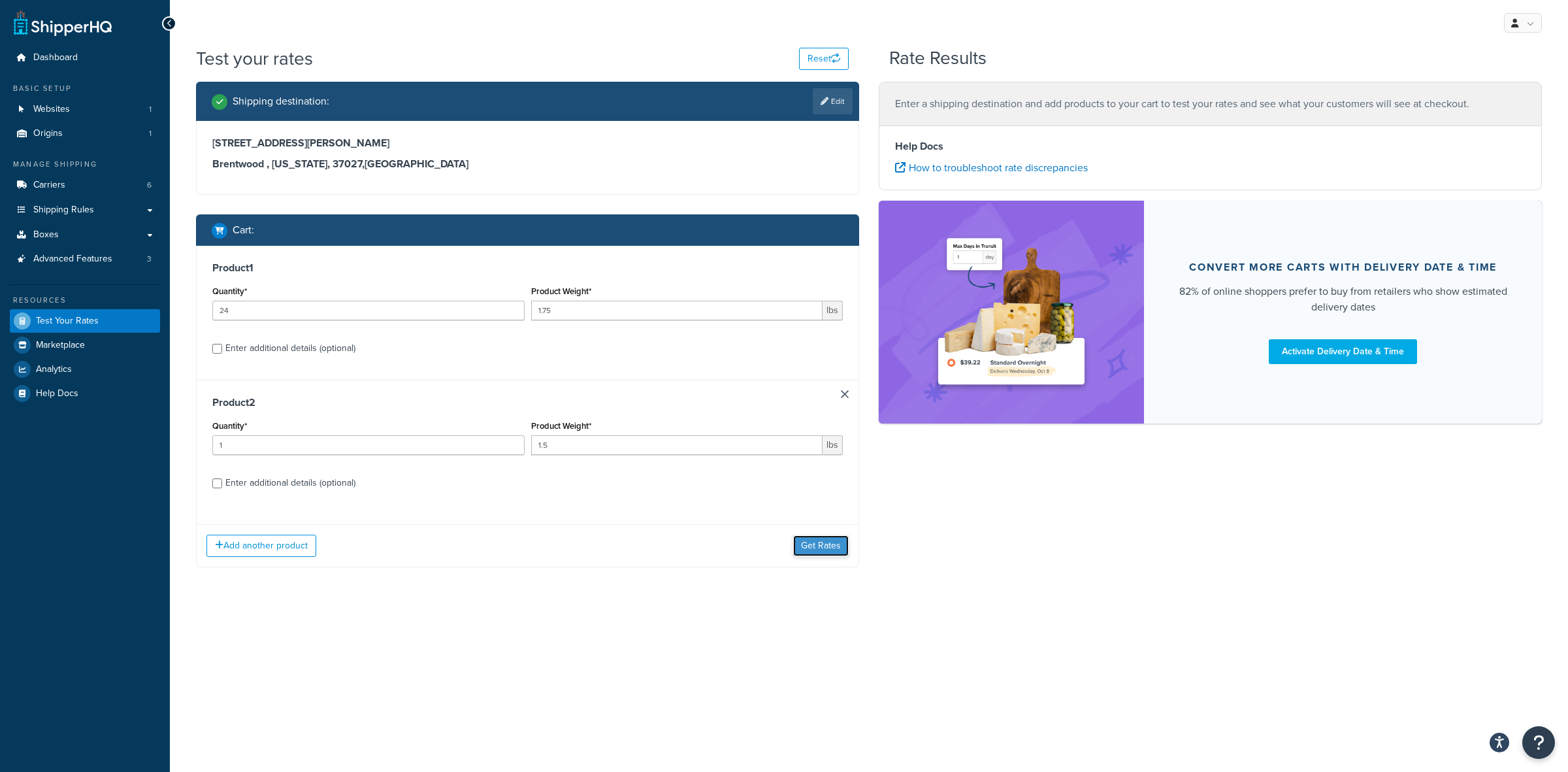
click at [818, 554] on button "Get Rates" at bounding box center [821, 546] width 55 height 21
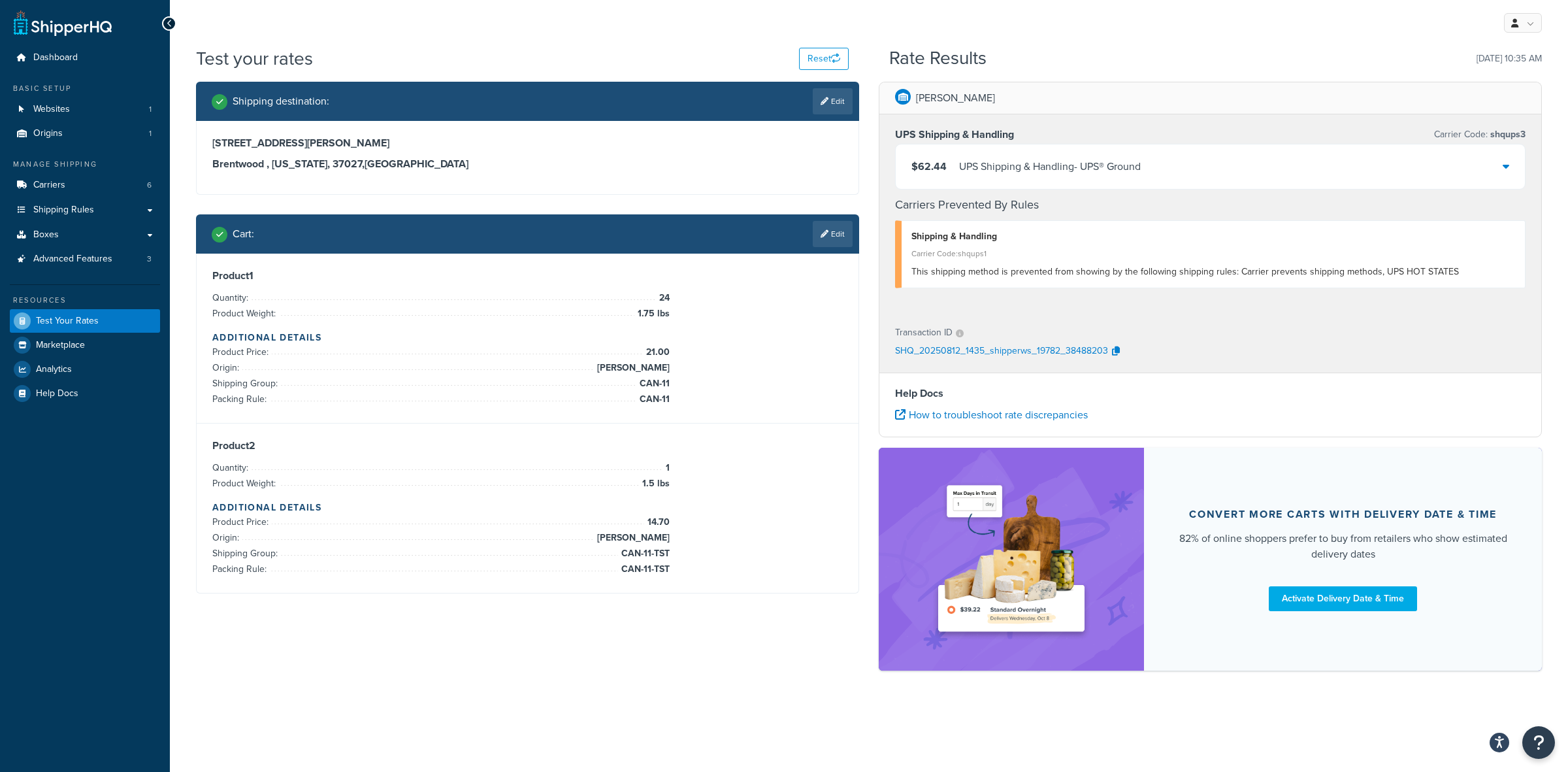
click at [1044, 158] on div "$62.44 UPS Shipping & Handling - UPS® Ground" at bounding box center [1210, 166] width 629 height 44
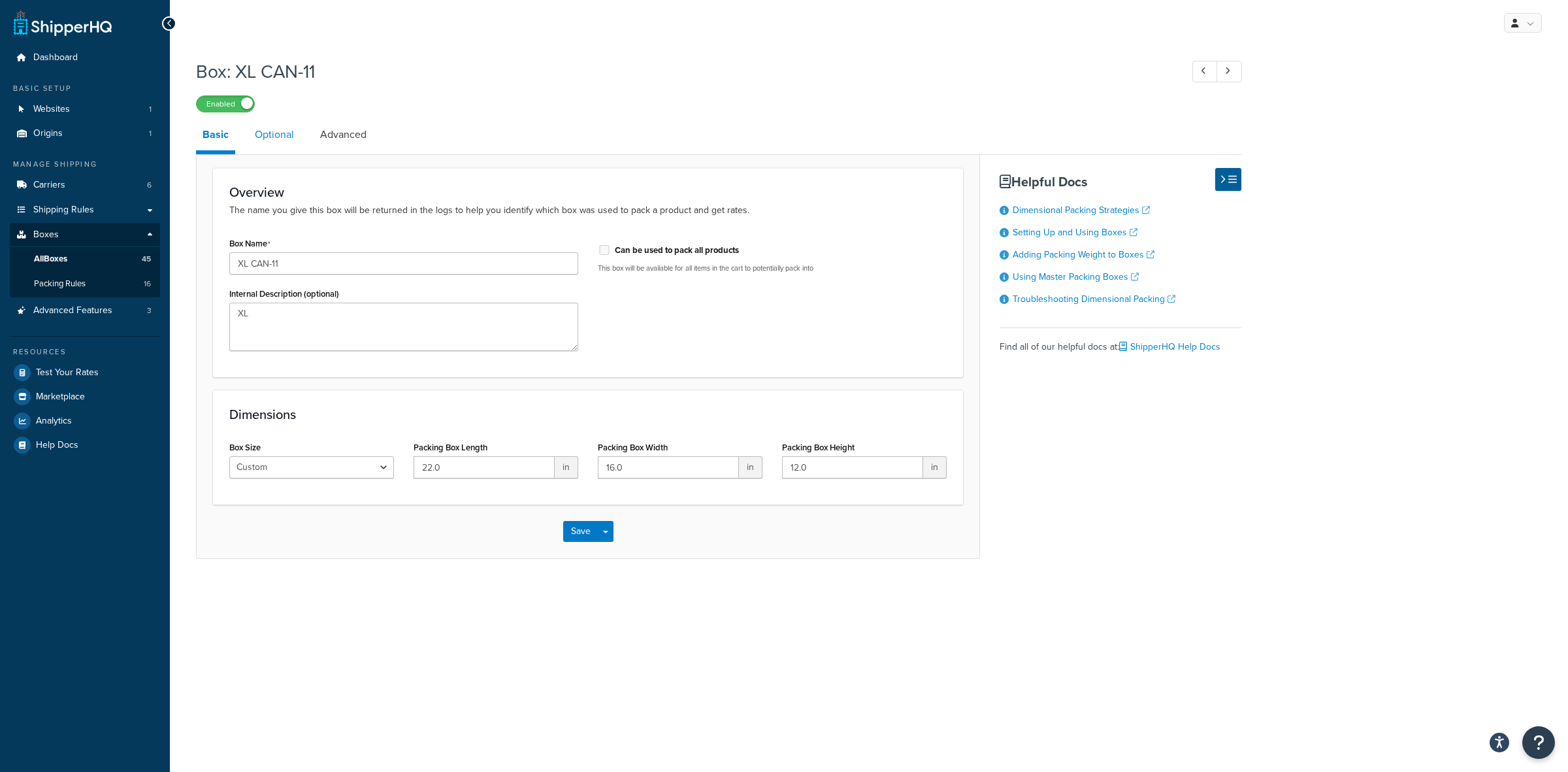
click at [270, 143] on link "Optional" at bounding box center [274, 135] width 52 height 32
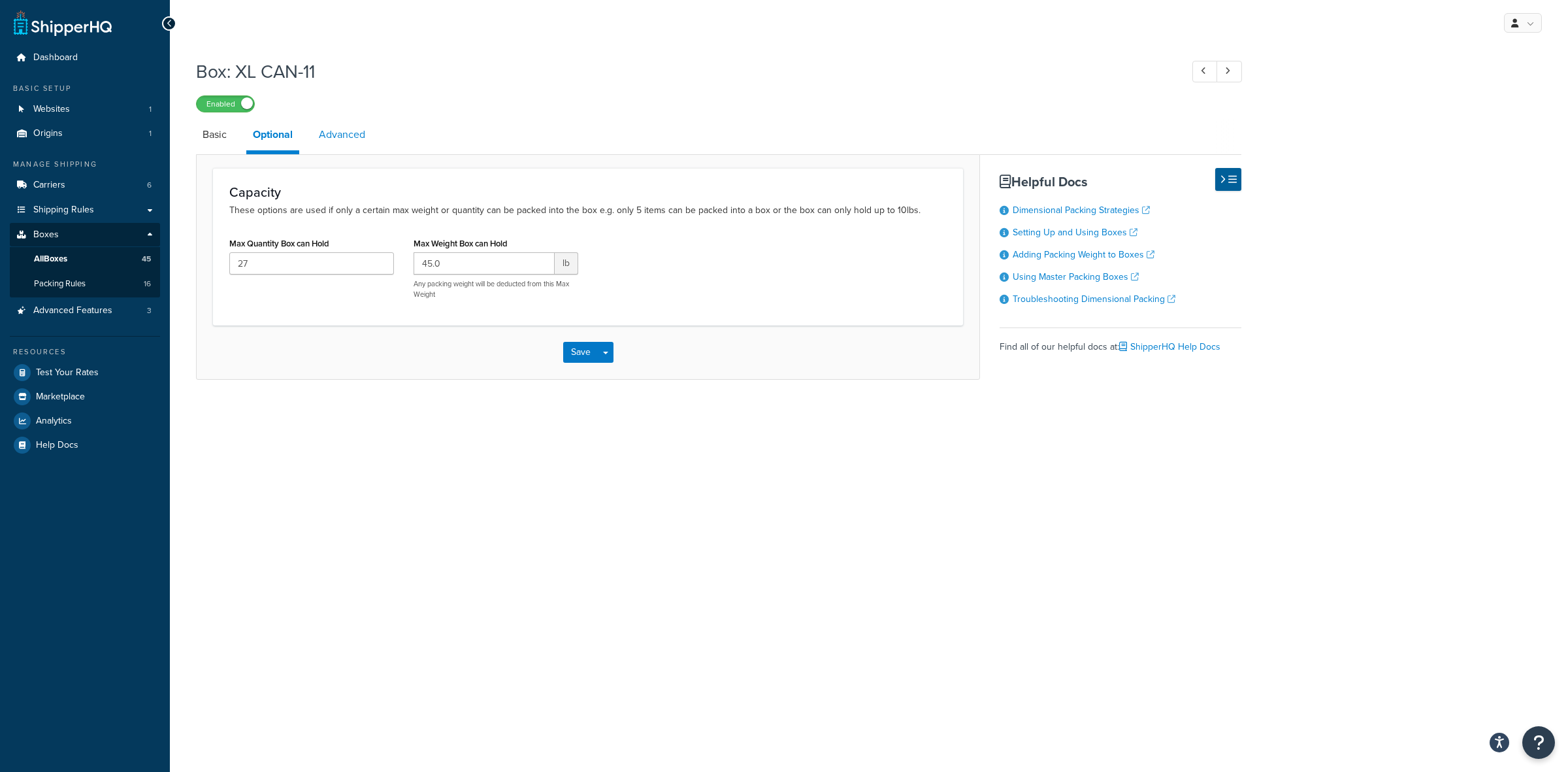
click at [335, 129] on link "Advanced" at bounding box center [341, 135] width 59 height 32
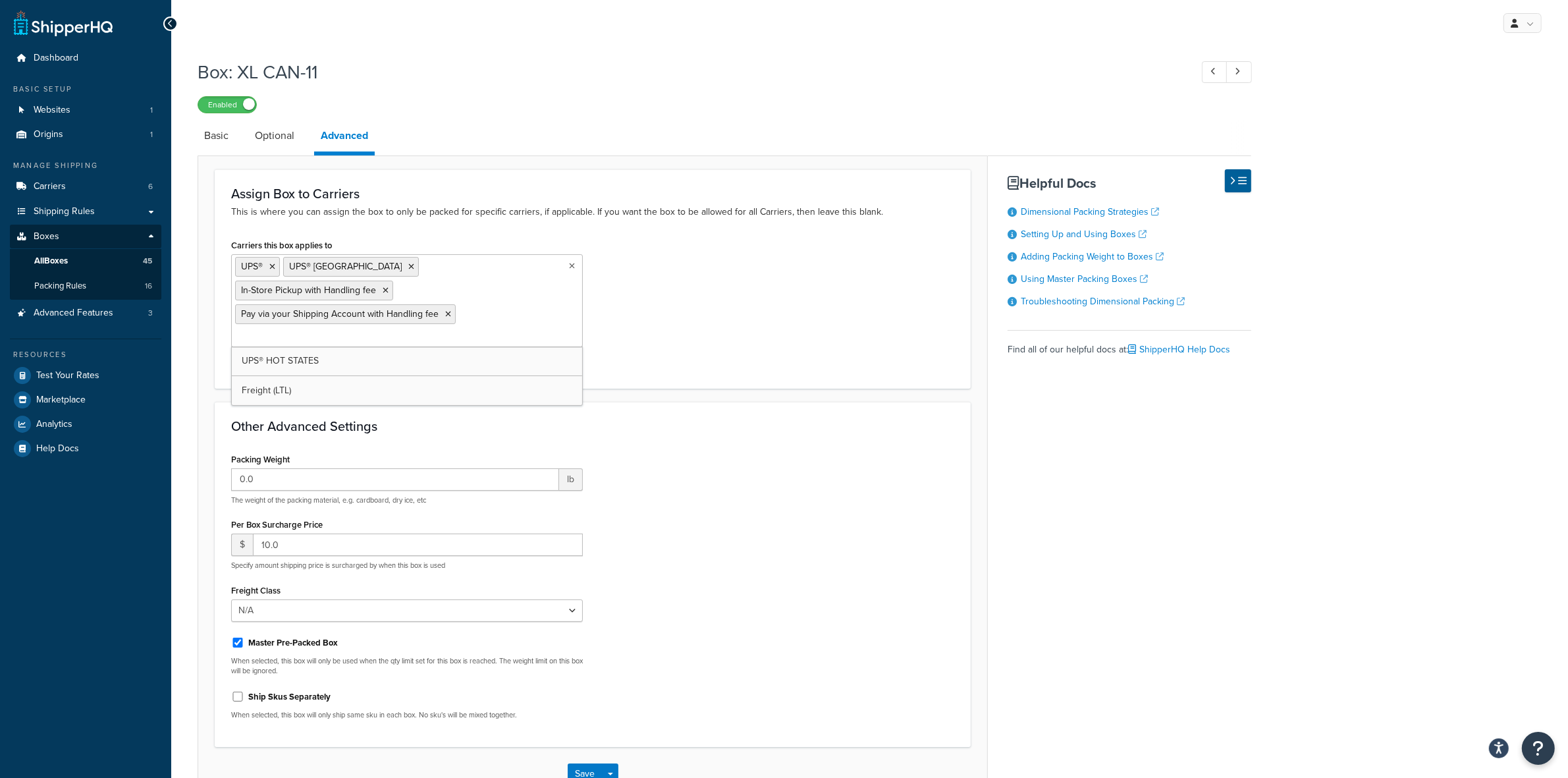
click at [509, 293] on ul "UPS® UPS® Canada In-Store Pickup with Handling fee Pay via your Shipping Accoun…" at bounding box center [407, 300] width 352 height 93
click at [756, 331] on div "Carriers this box applies to UPS® UPS® Canada In-Store Pickup with Handling fee…" at bounding box center [593, 304] width 743 height 136
click at [584, 764] on button "Save" at bounding box center [585, 774] width 36 height 21
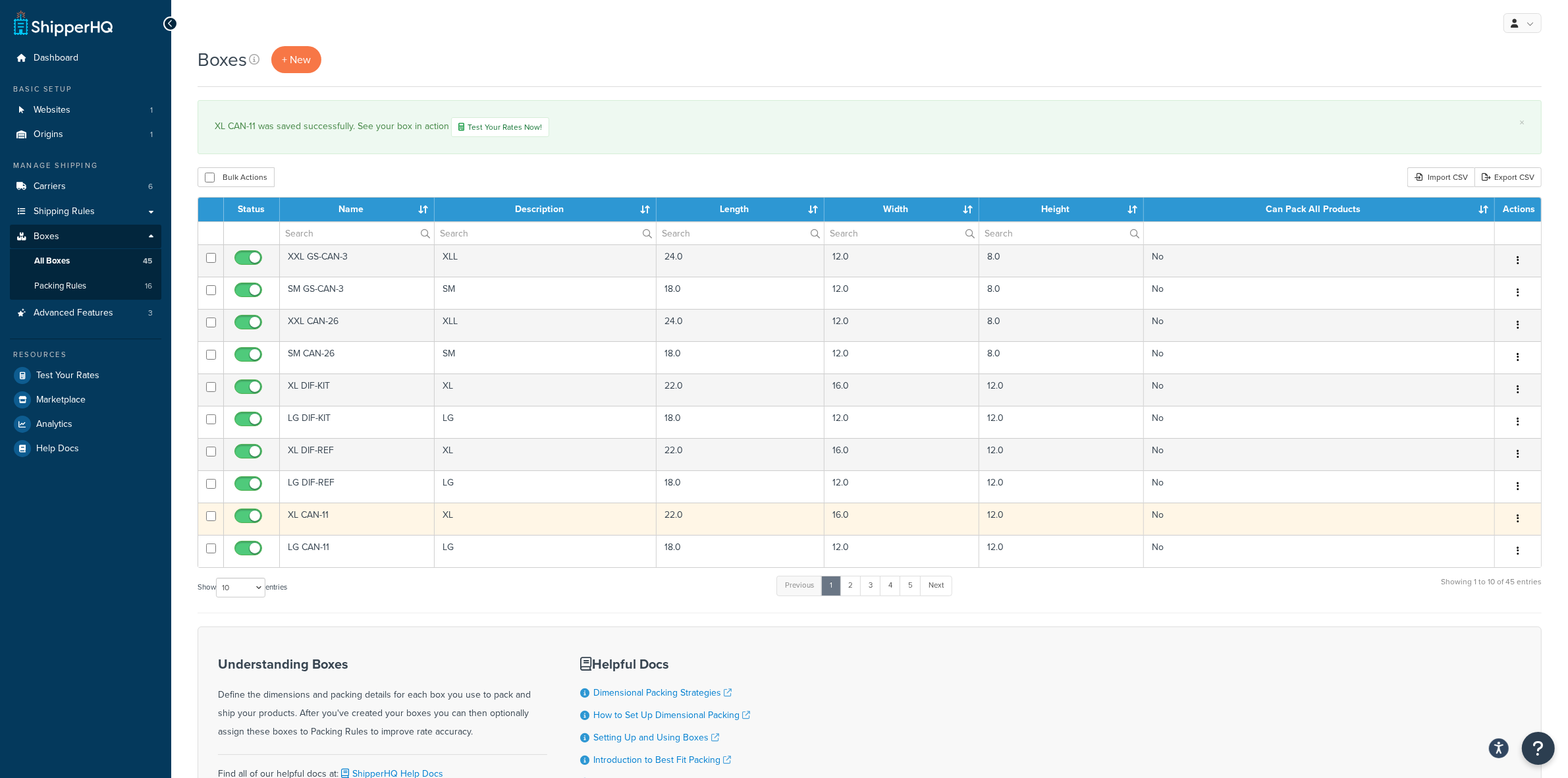
click at [1515, 524] on button "button" at bounding box center [1517, 519] width 18 height 21
click at [1462, 551] on link "Edit" at bounding box center [1473, 544] width 104 height 27
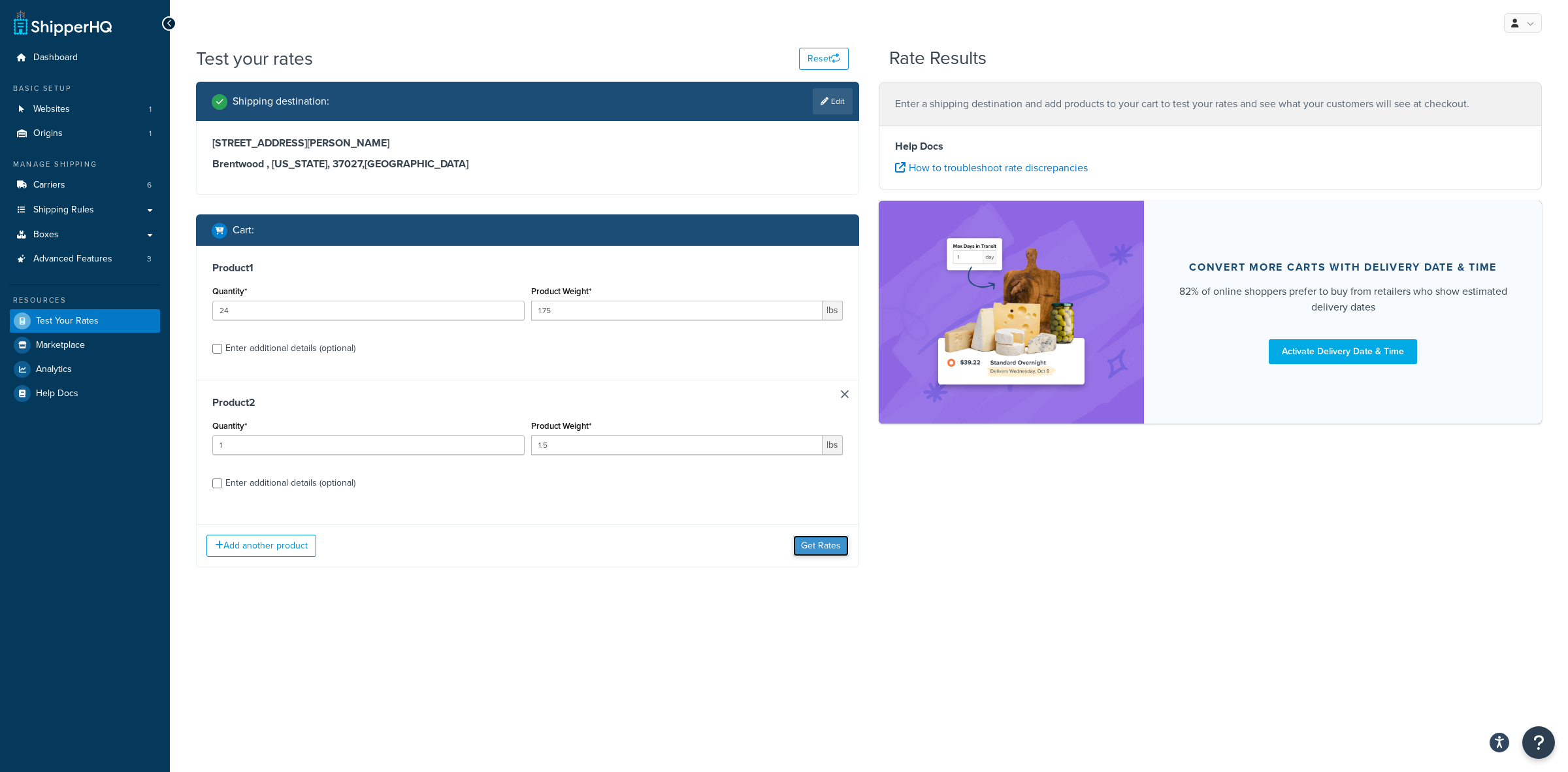
click at [824, 549] on button "Get Rates" at bounding box center [821, 546] width 55 height 21
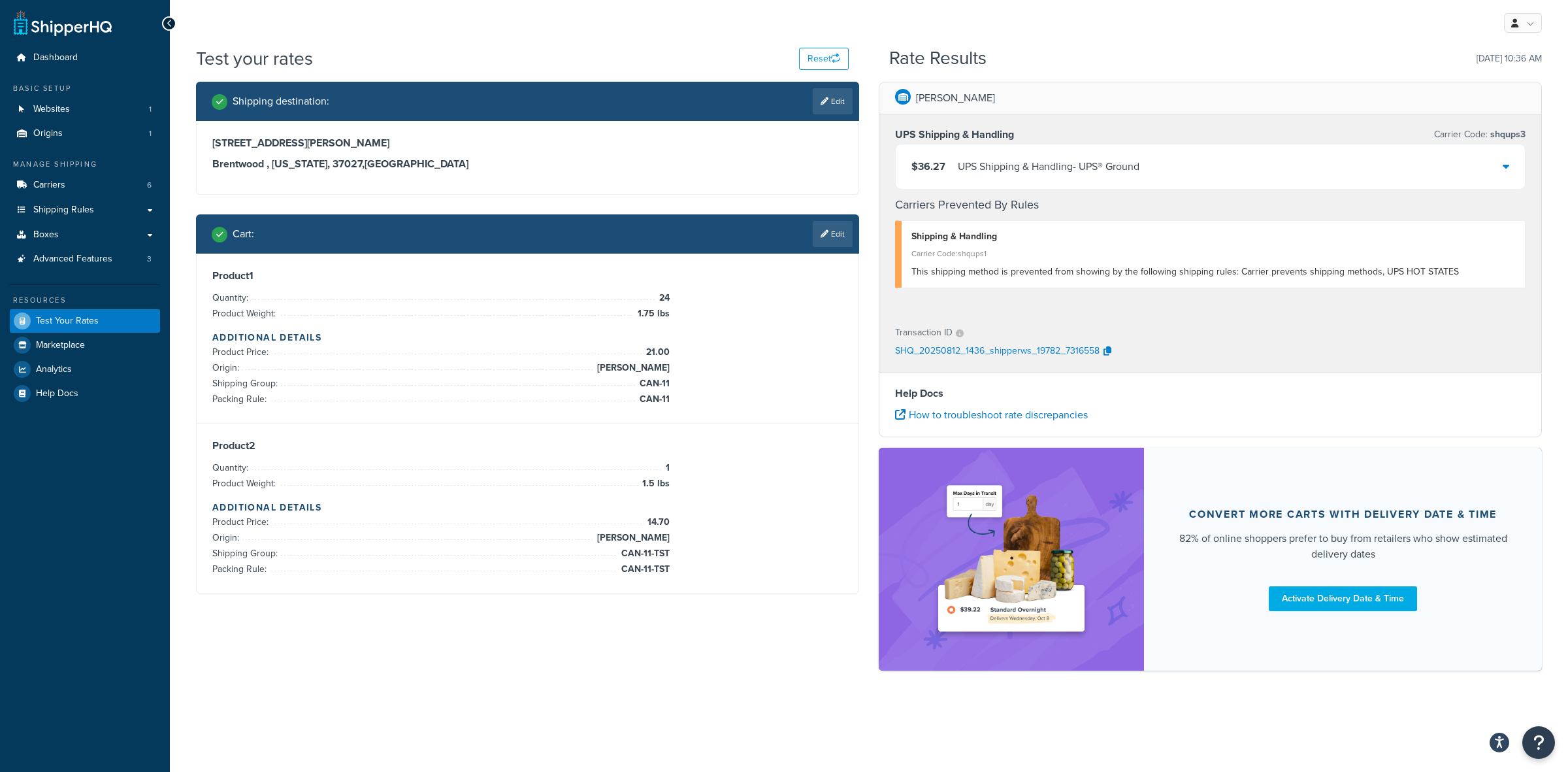
click at [1047, 159] on div "UPS Shipping & Handling - UPS® Ground" at bounding box center [1048, 166] width 181 height 18
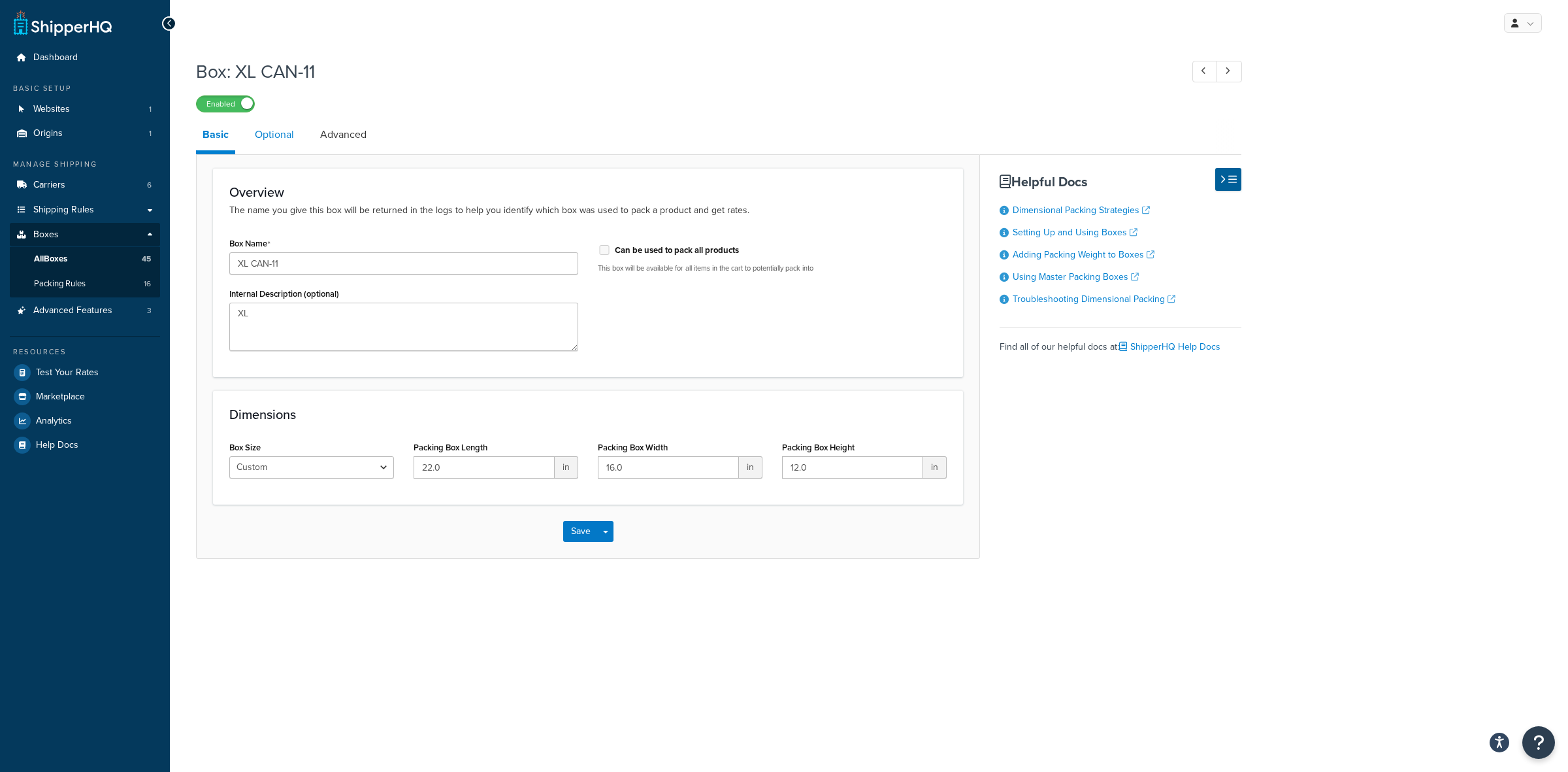
click at [273, 131] on link "Optional" at bounding box center [274, 135] width 52 height 32
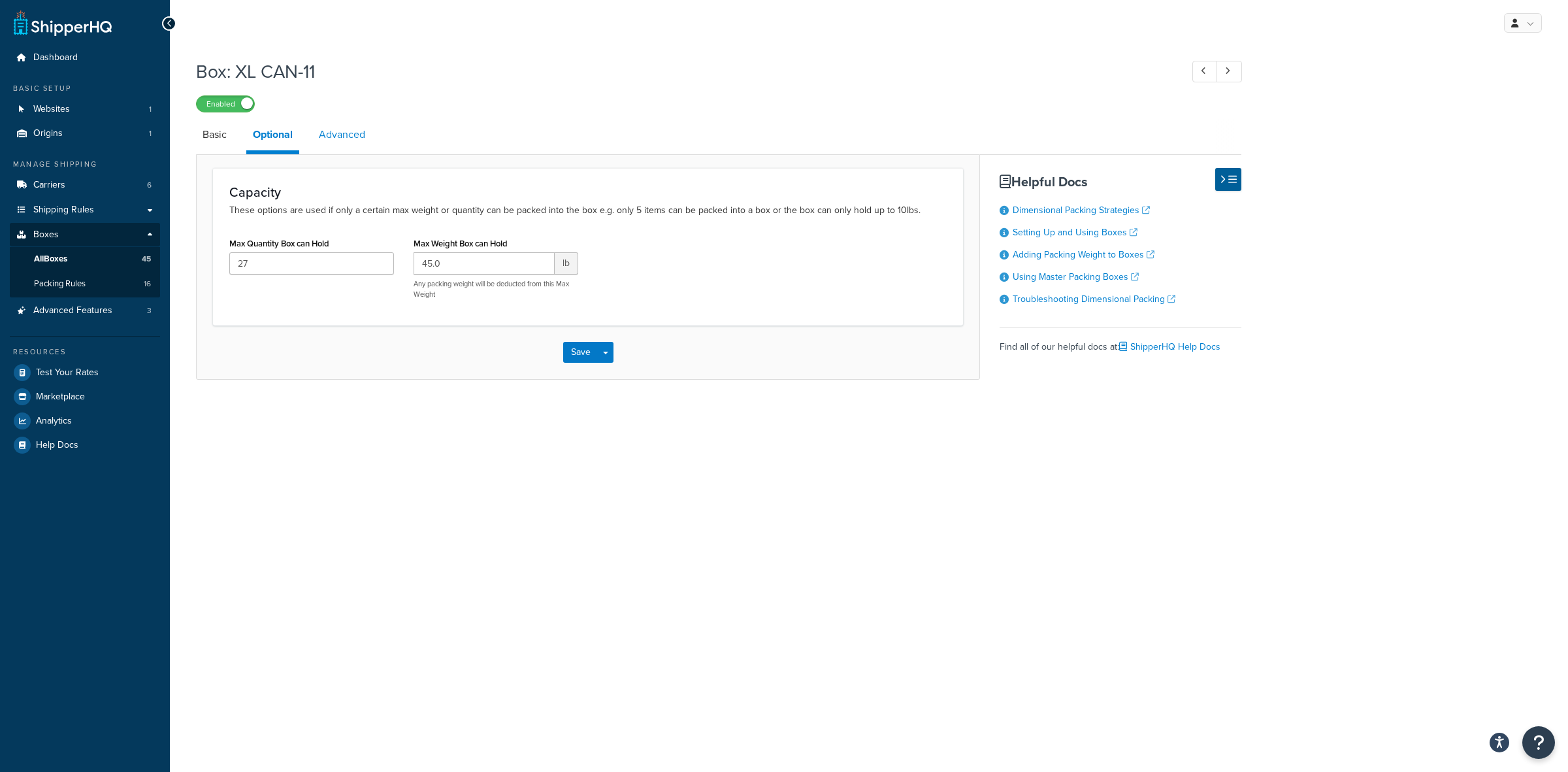
click at [351, 132] on link "Advanced" at bounding box center [341, 135] width 59 height 32
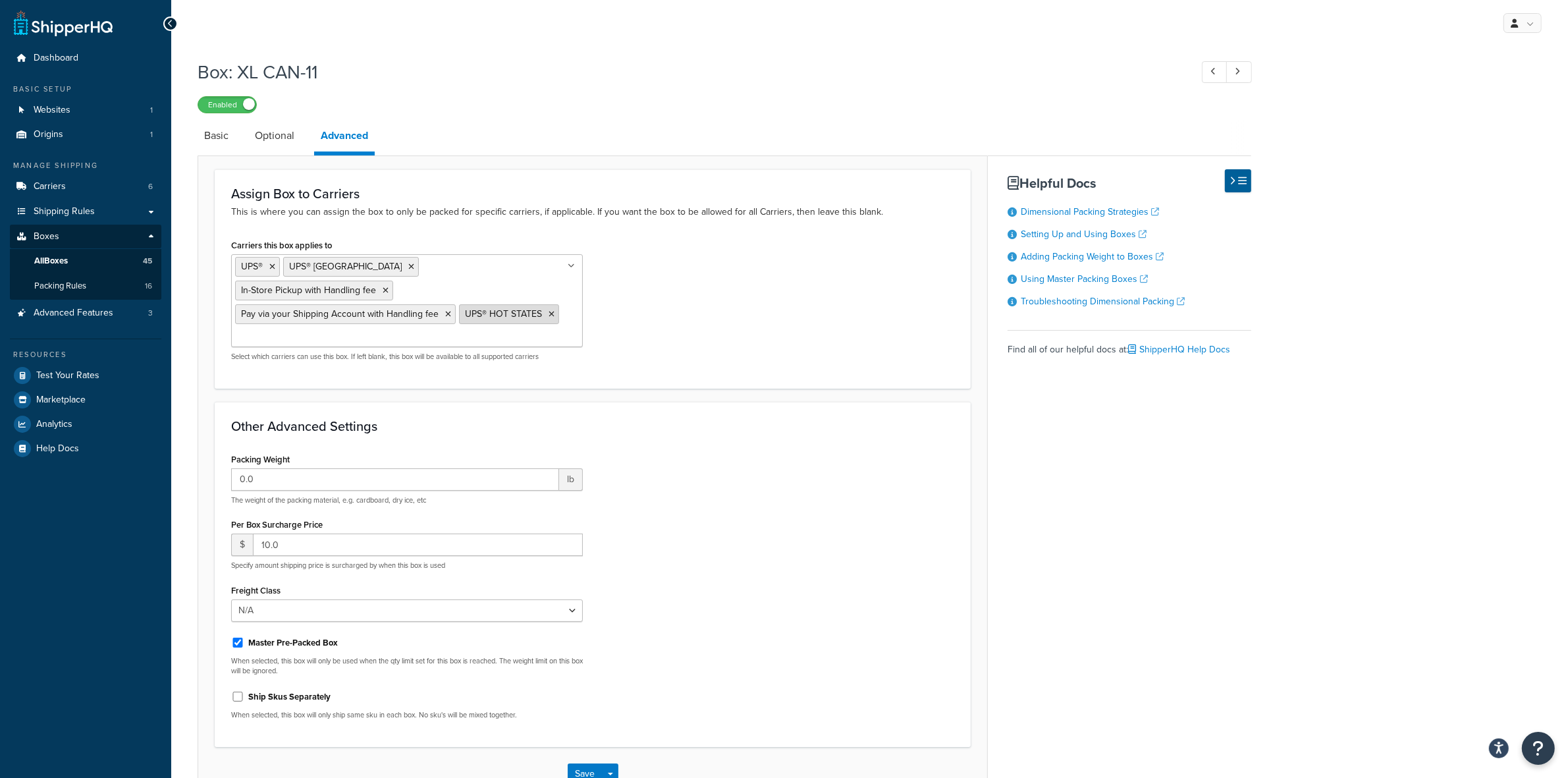
click at [550, 310] on icon at bounding box center [550, 314] width 6 height 8
click at [586, 764] on button "Save" at bounding box center [585, 774] width 36 height 21
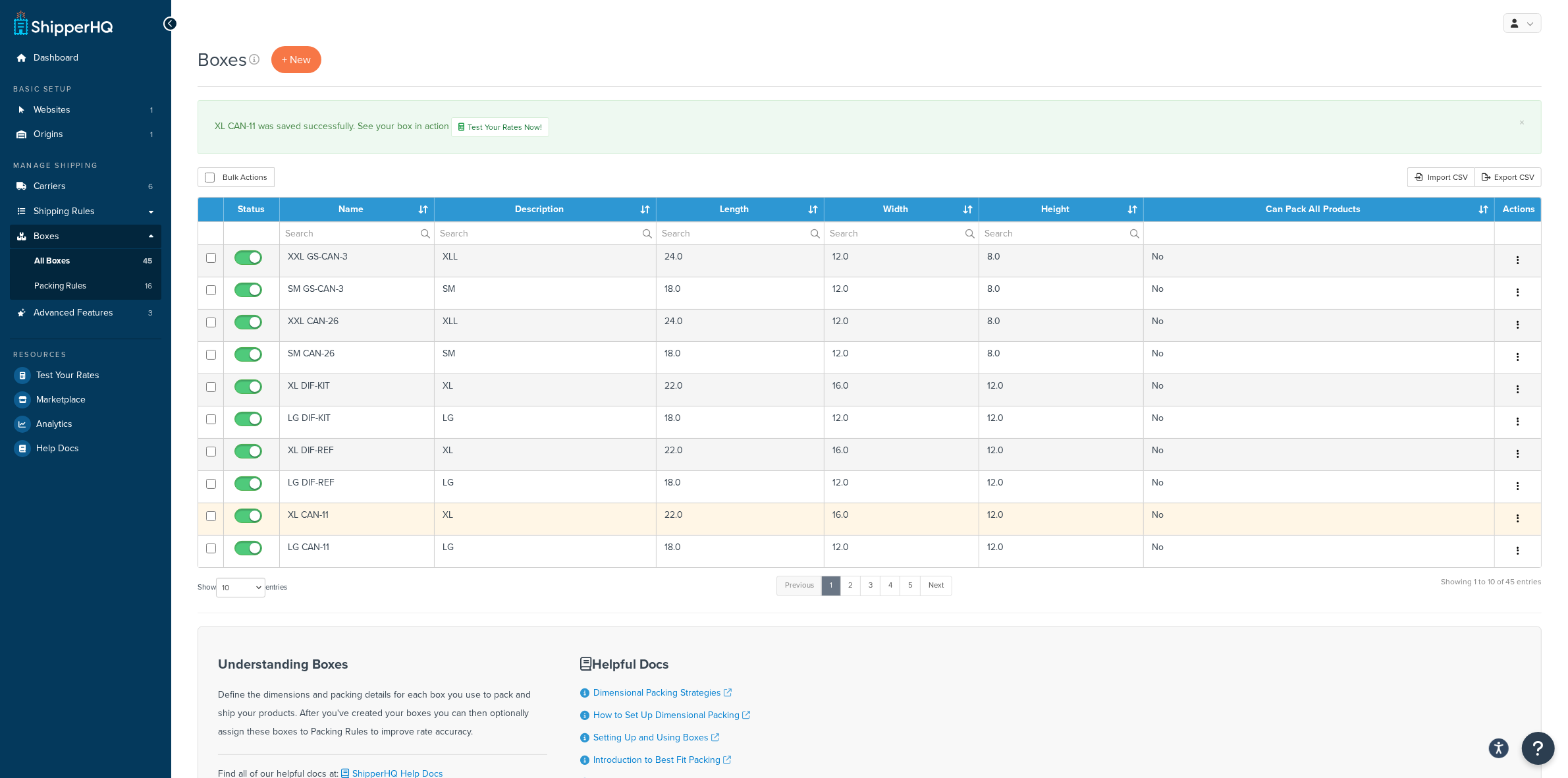
click at [1515, 522] on button "button" at bounding box center [1517, 519] width 18 height 21
click at [1473, 571] on link "Duplicate" at bounding box center [1473, 571] width 104 height 27
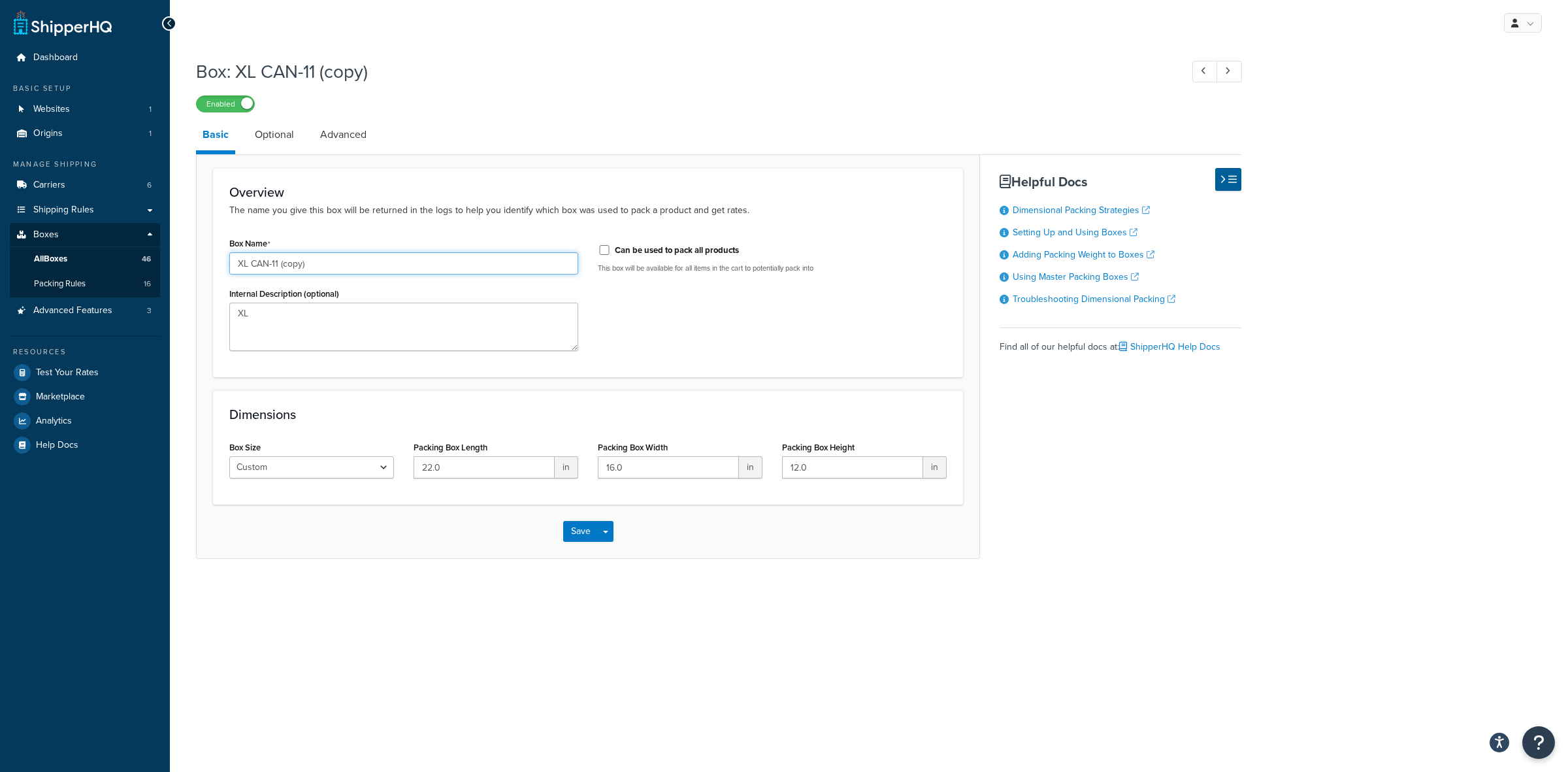
drag, startPoint x: 328, startPoint y: 260, endPoint x: 281, endPoint y: 258, distance: 47.0
click at [281, 258] on input "XL CAN-11 (copy)" at bounding box center [404, 263] width 349 height 22
type input "XL CAN-11 ICE & THERMAL"
click at [280, 135] on link "Optional" at bounding box center [274, 135] width 52 height 32
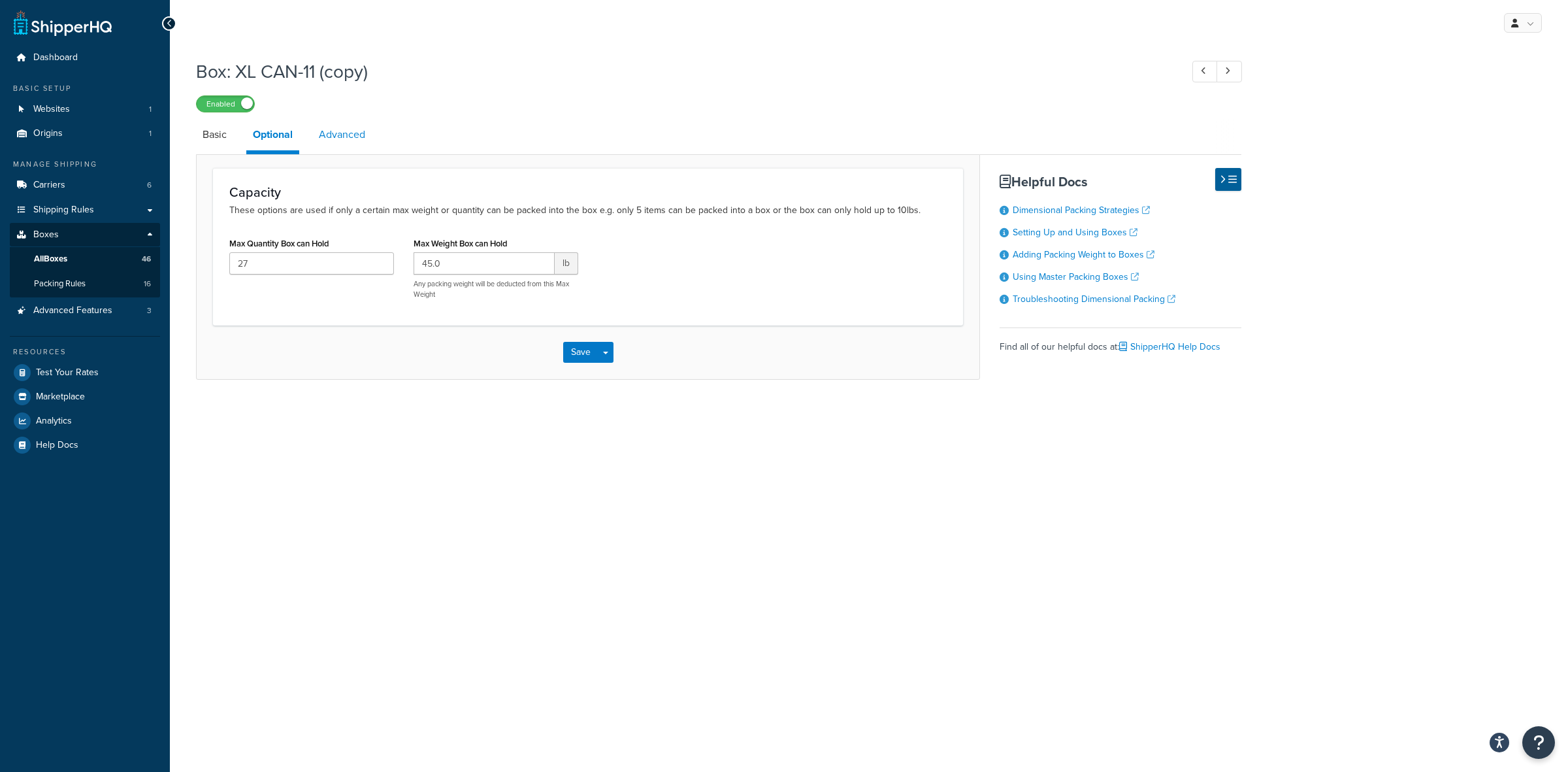
click at [334, 135] on link "Advanced" at bounding box center [341, 135] width 59 height 32
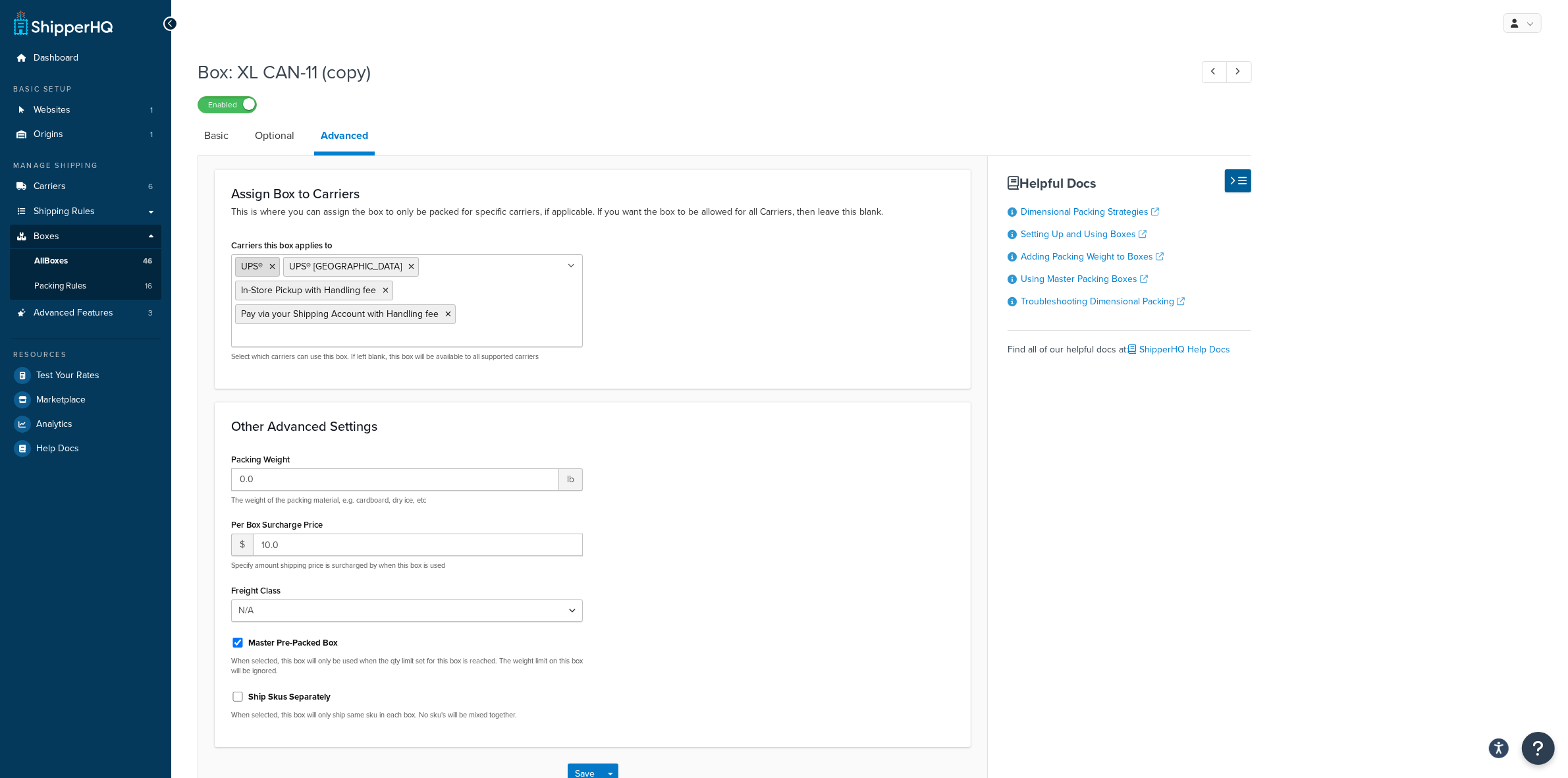
click at [271, 268] on icon at bounding box center [272, 267] width 6 height 8
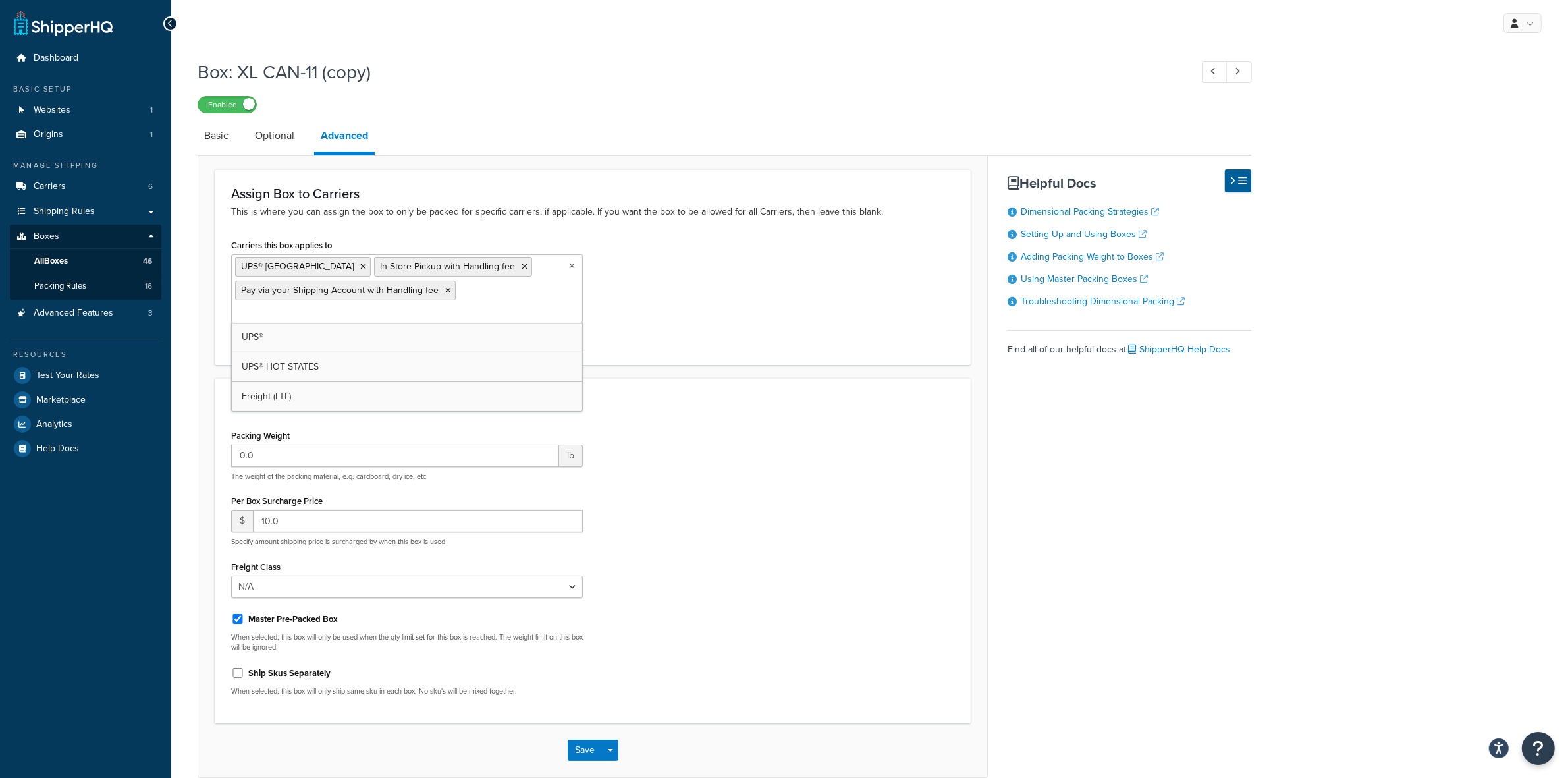
click at [271, 268] on span "UPS® Canada" at bounding box center [297, 266] width 113 height 14
click at [360, 267] on icon at bounding box center [362, 267] width 6 height 8
click at [384, 263] on icon at bounding box center [385, 267] width 6 height 8
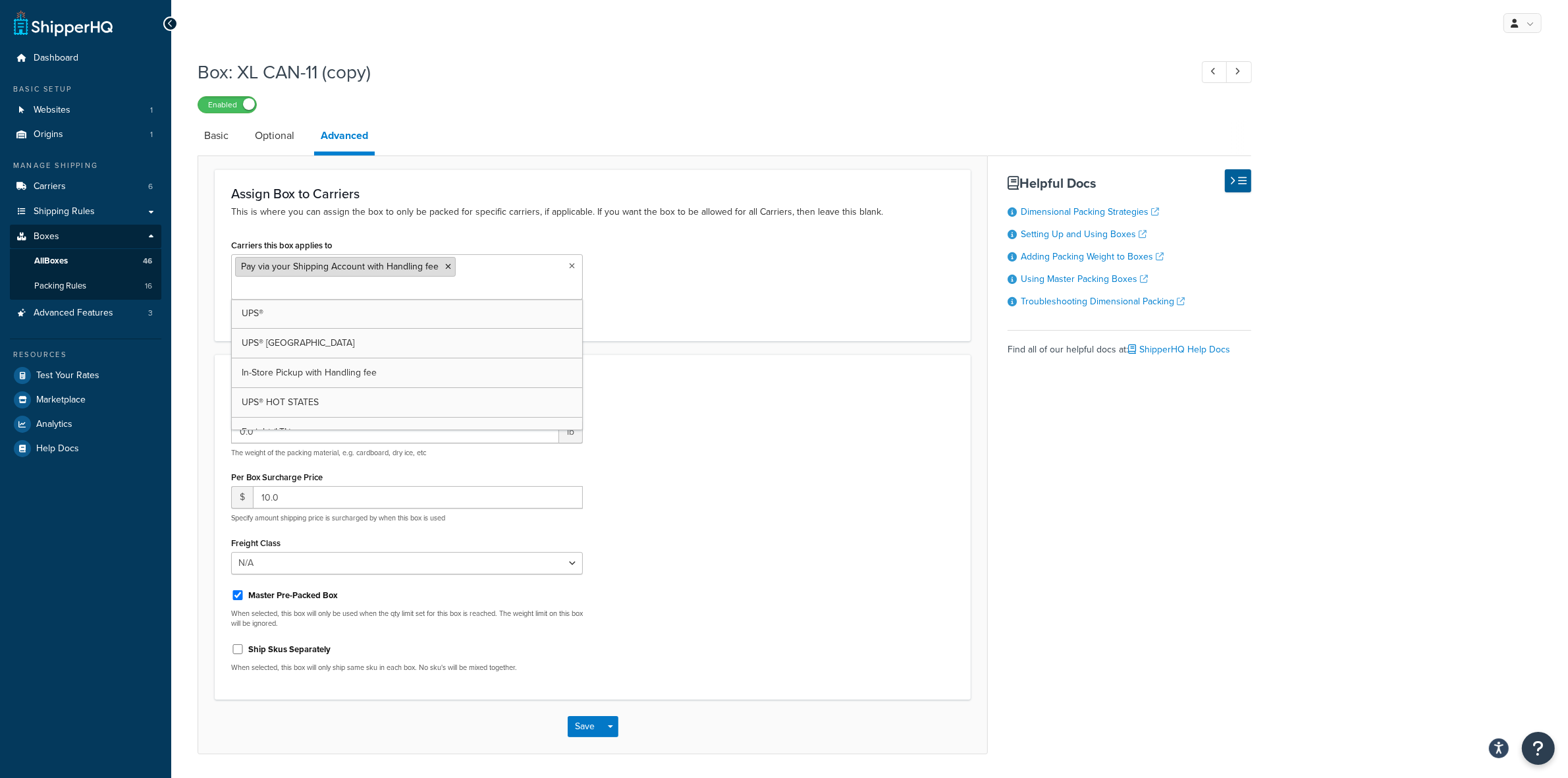
click at [445, 268] on icon at bounding box center [447, 267] width 6 height 8
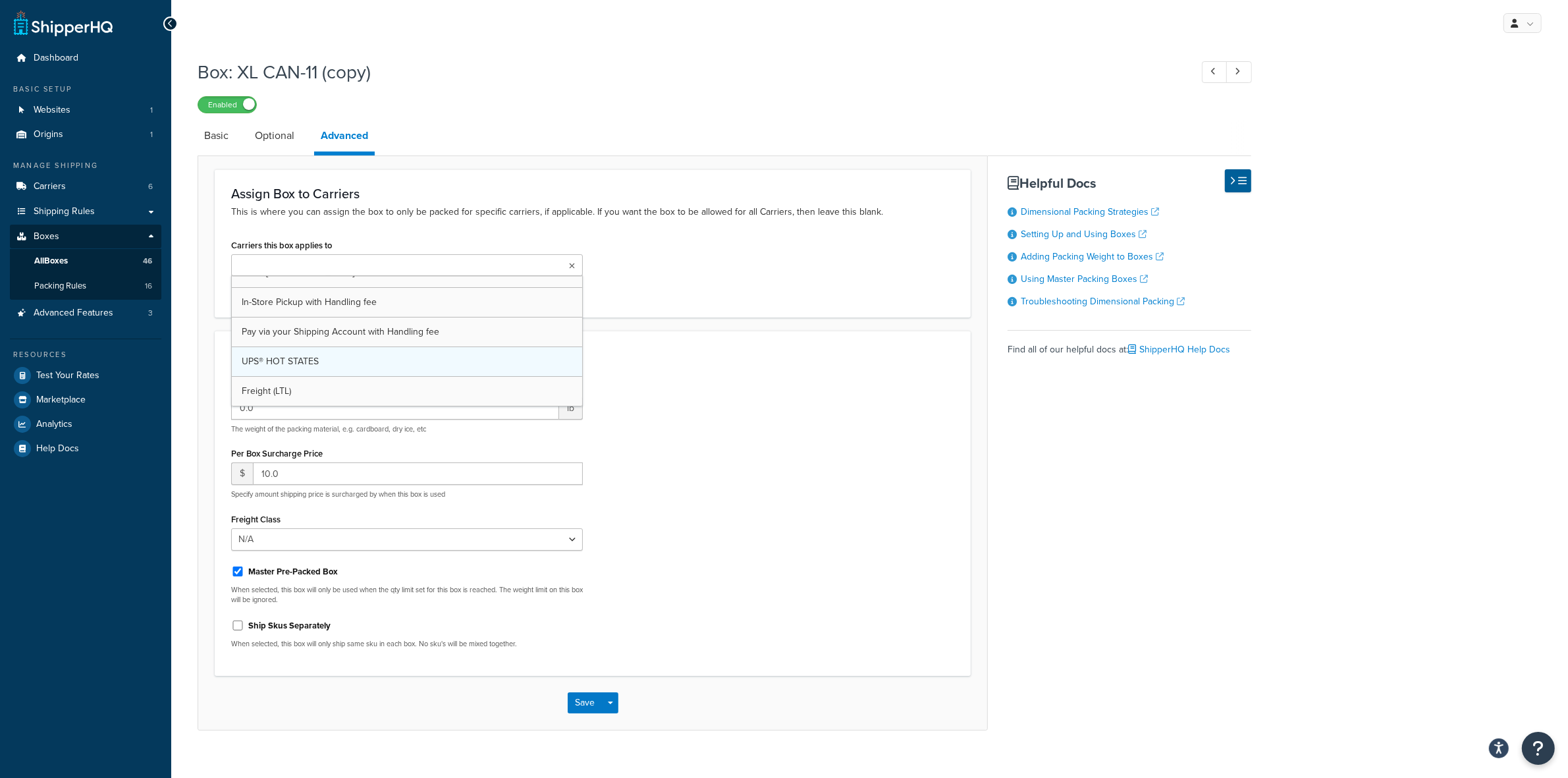
scroll to position [17, 0]
click at [271, 475] on input "10.0" at bounding box center [417, 477] width 330 height 22
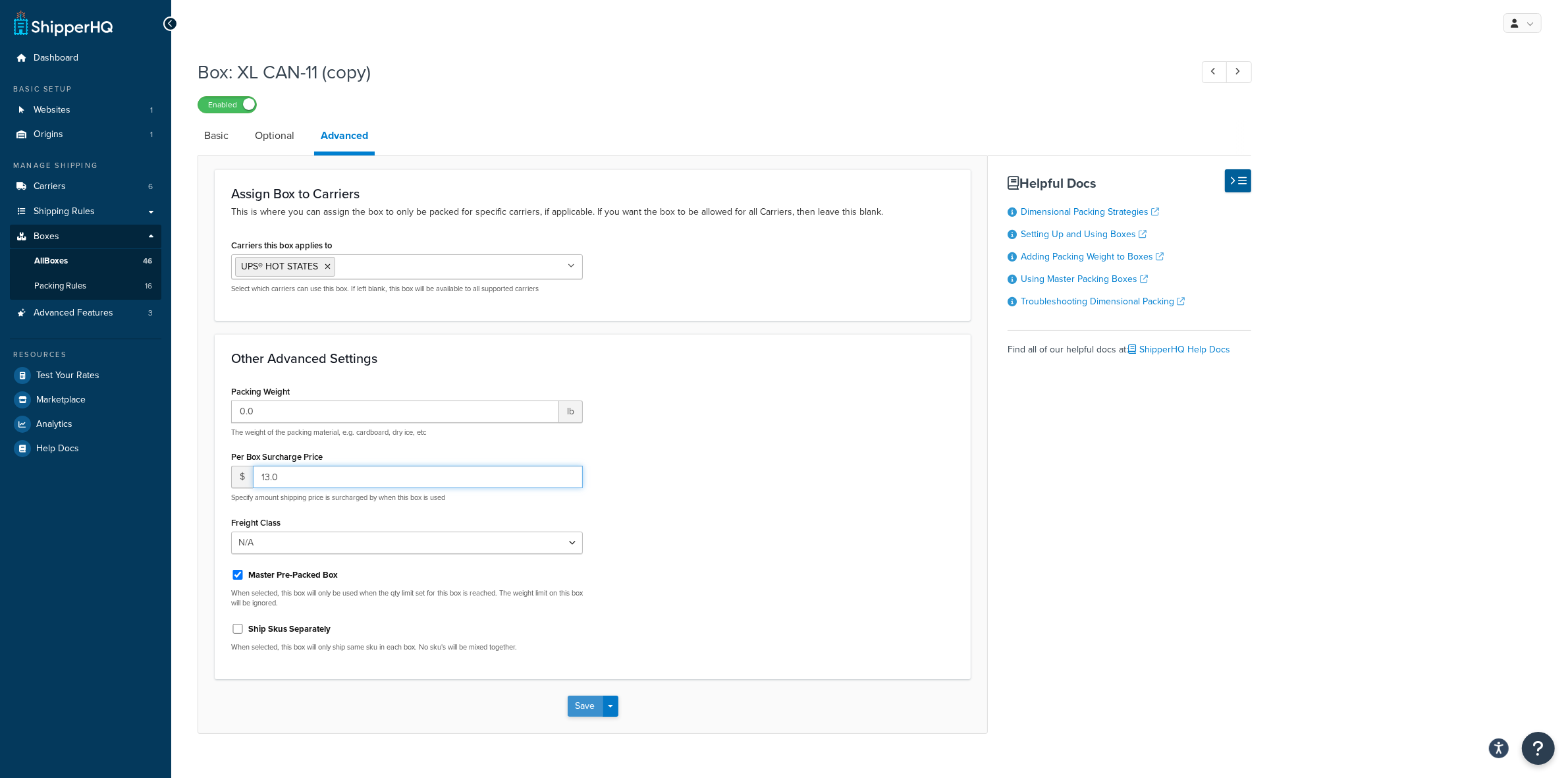
type input "13.0"
click at [577, 699] on button "Save" at bounding box center [585, 706] width 36 height 21
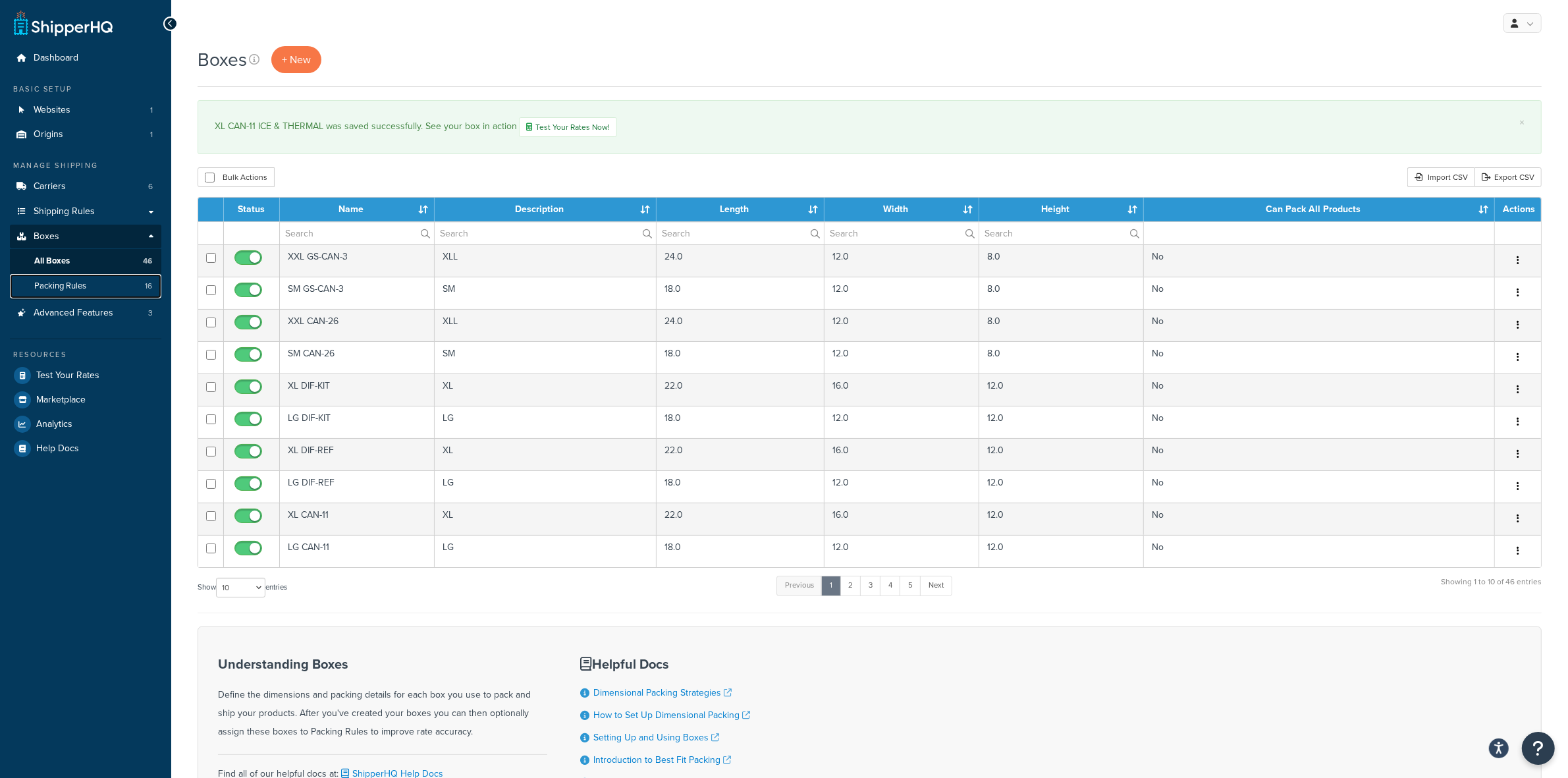
click at [75, 281] on span "Packing Rules" at bounding box center [60, 286] width 52 height 11
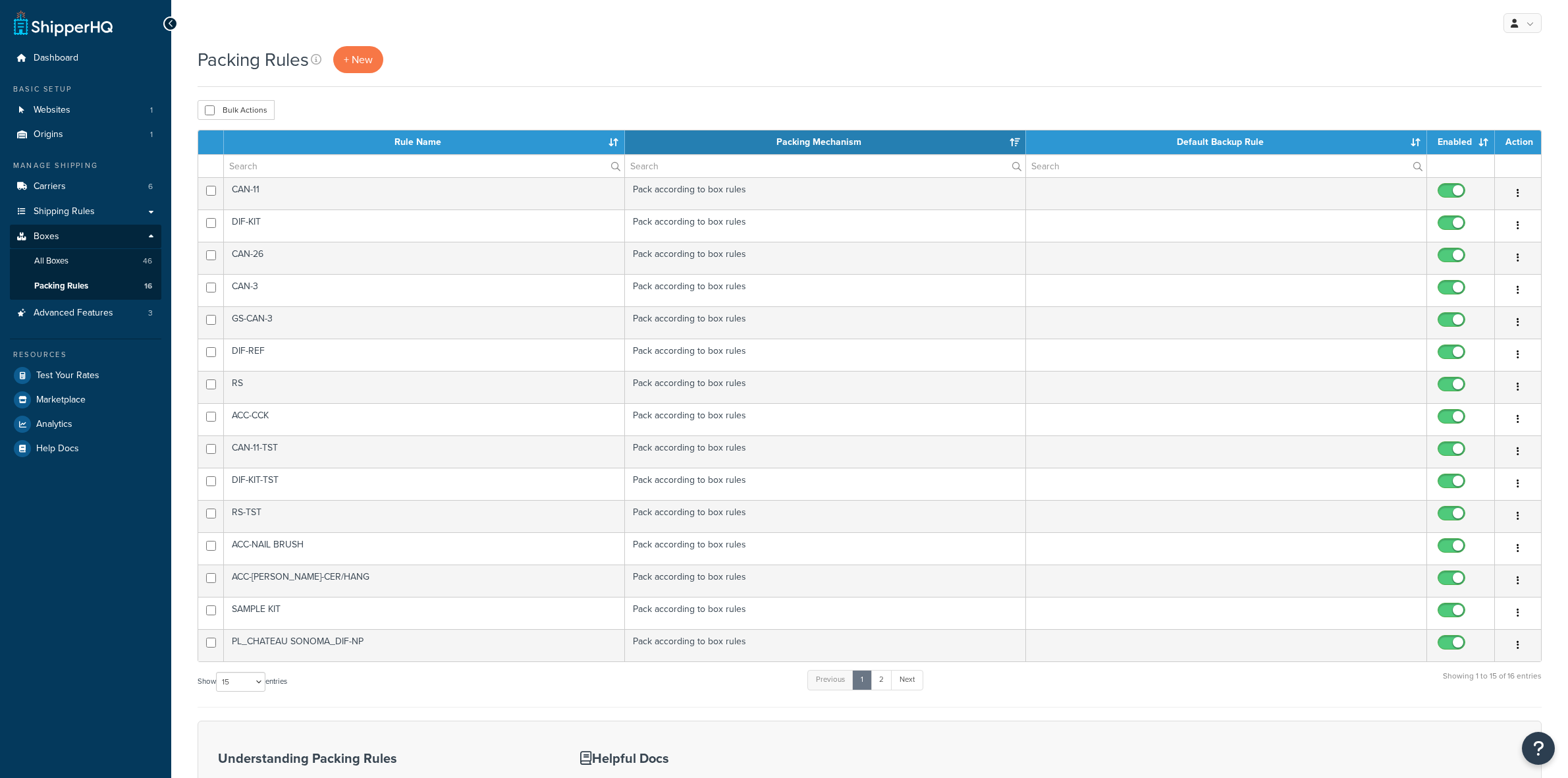
select select "15"
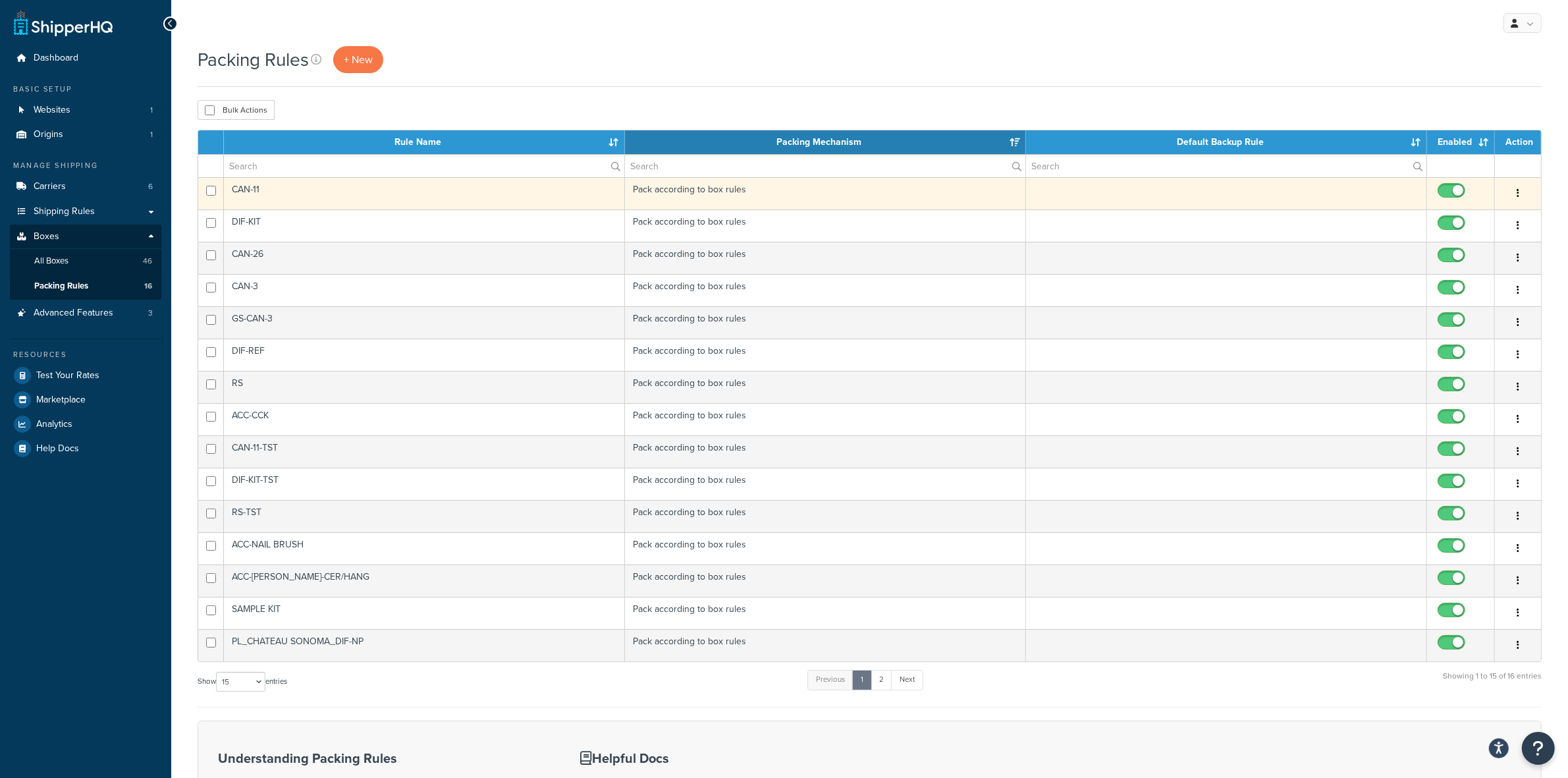
click at [1516, 192] on icon "button" at bounding box center [1517, 193] width 2 height 10
click at [1483, 215] on link "Edit" at bounding box center [1464, 221] width 104 height 27
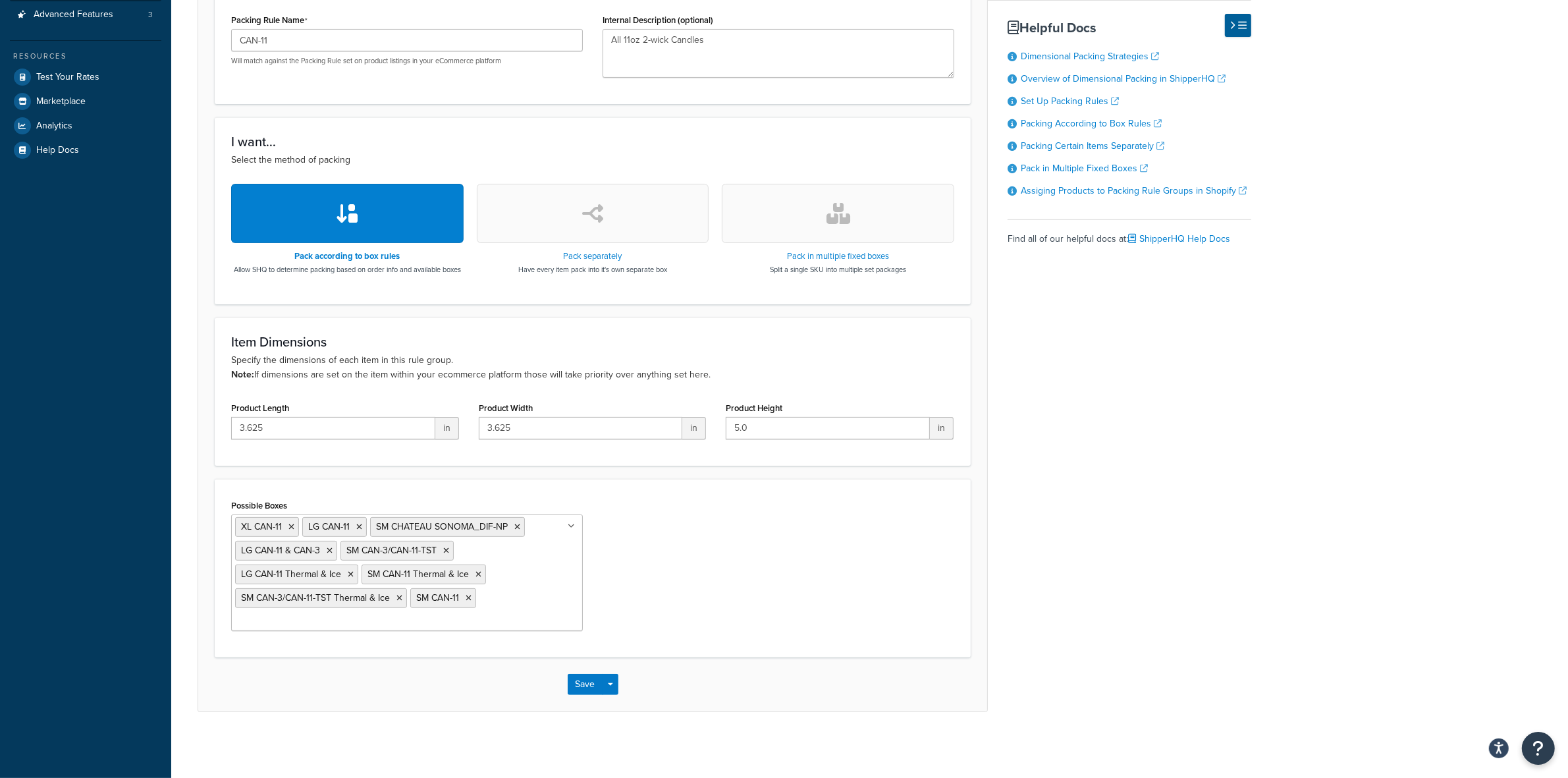
scroll to position [310, 0]
click at [525, 585] on ul "XL CAN-11 LG CAN-11 SM CHATEAU SONOMA_DIF-NP LG CAN-11 & CAN-3 SM CAN-3/CAN-11-…" at bounding box center [407, 572] width 352 height 117
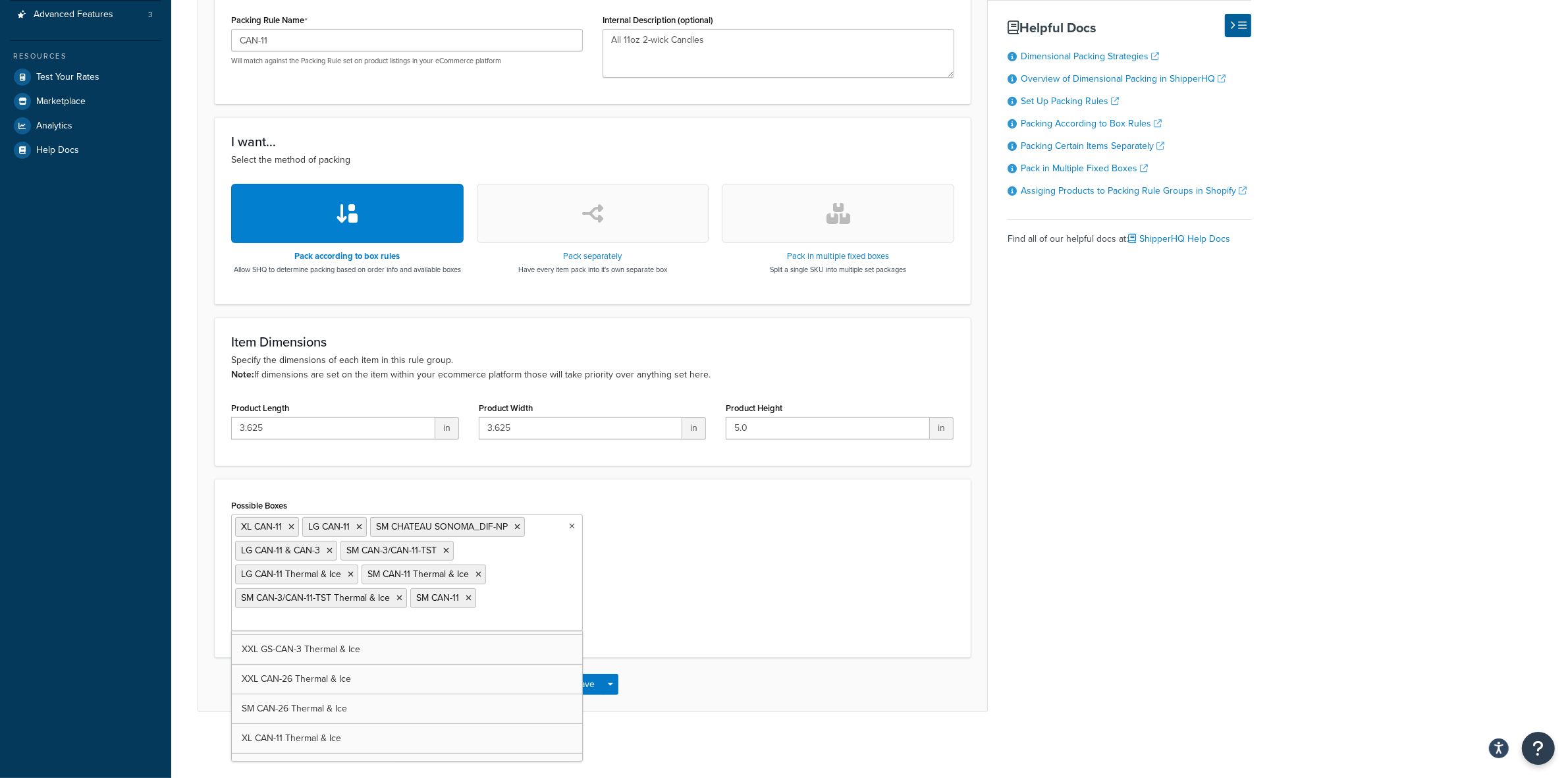
scroll to position [576, 0]
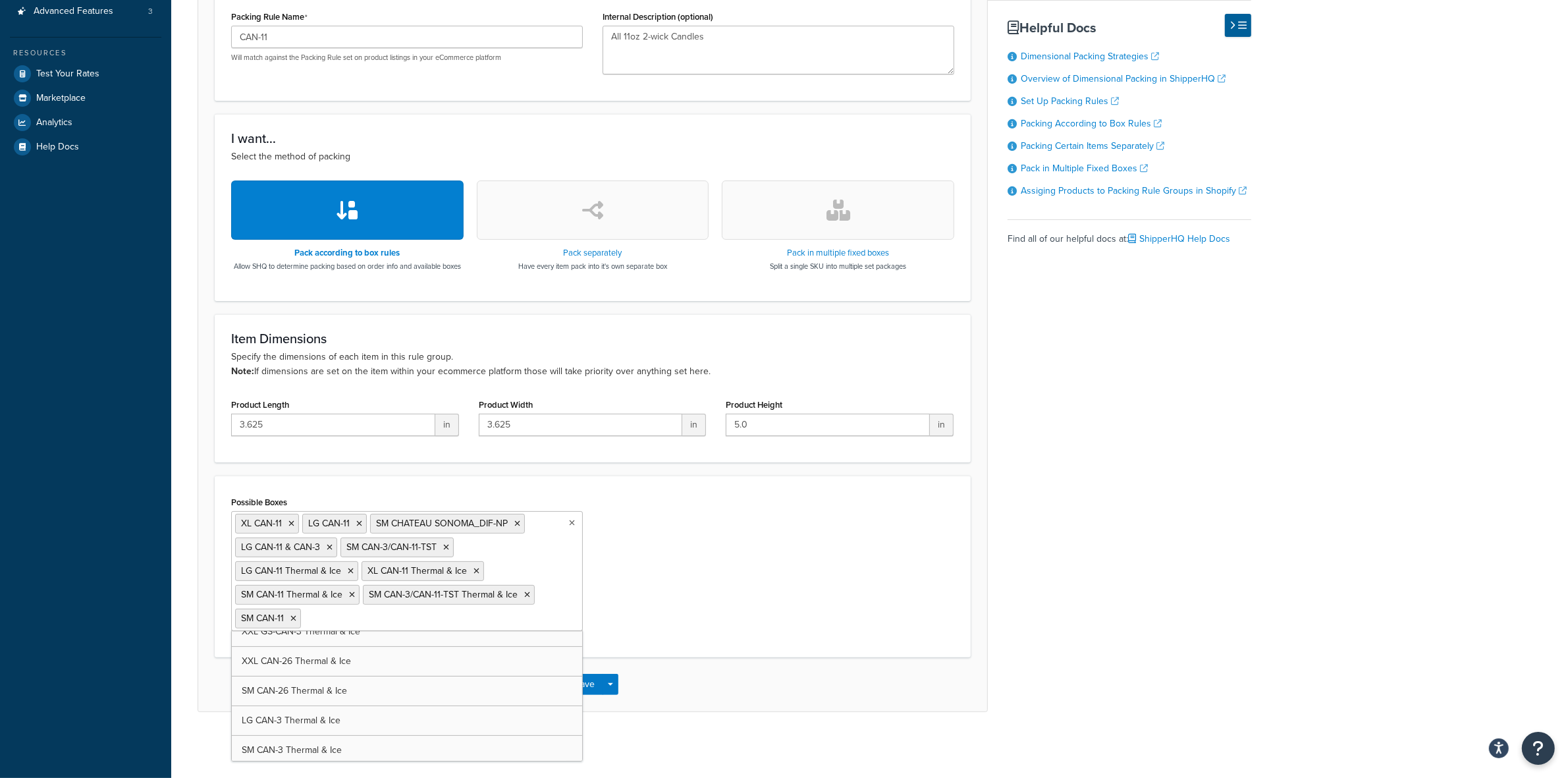
click at [654, 550] on div "Possible Boxes XL CAN-11 LG CAN-11 SM CHATEAU SONOMA_DIF-NP LG CAN-11 & CAN-3 S…" at bounding box center [593, 567] width 743 height 149
click at [581, 683] on button "Save" at bounding box center [585, 684] width 36 height 21
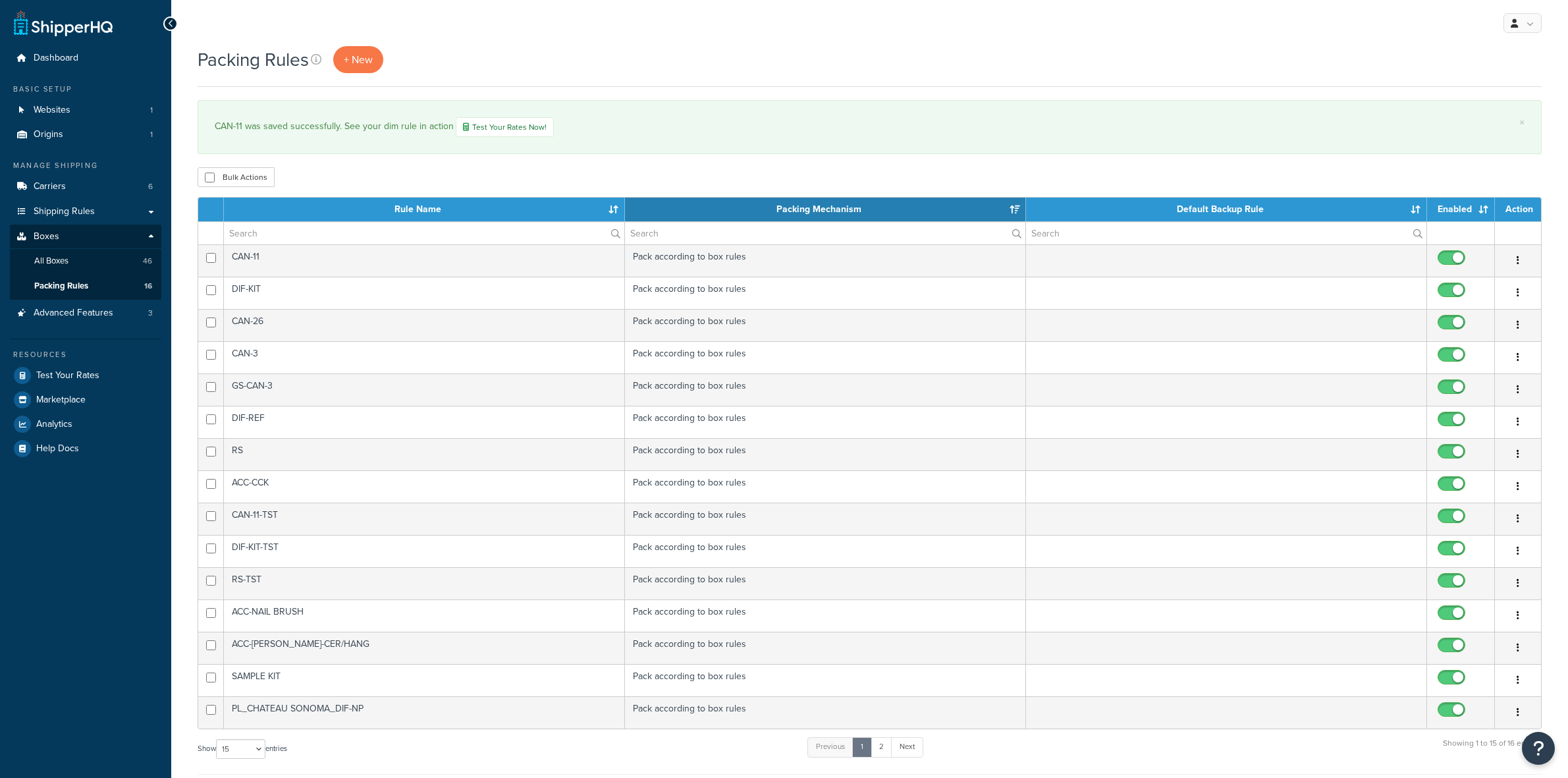
select select "15"
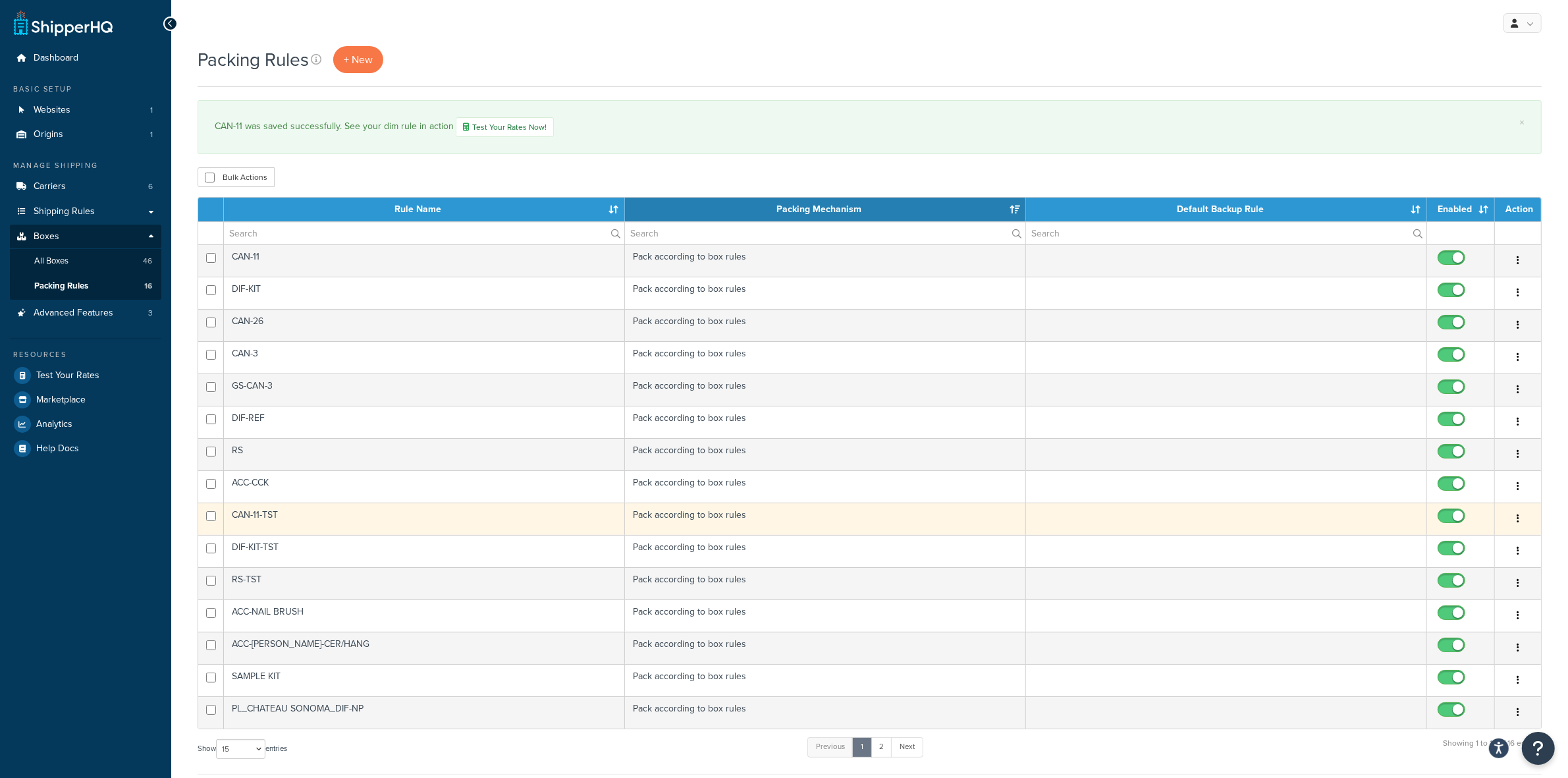
click at [1518, 523] on icon "button" at bounding box center [1517, 519] width 2 height 10
click at [1453, 545] on link "Edit" at bounding box center [1464, 548] width 104 height 27
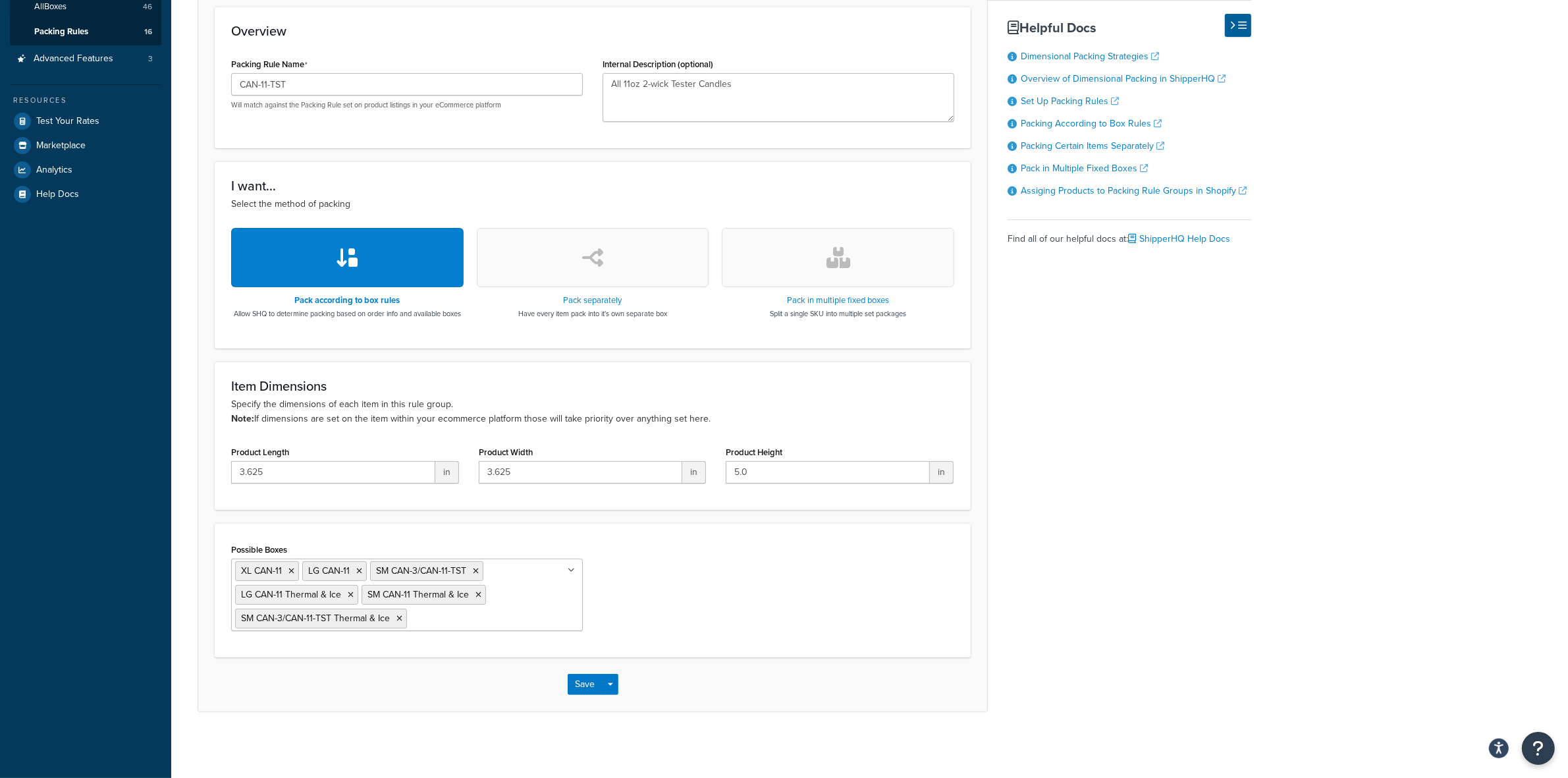
scroll to position [265, 0]
click at [518, 610] on ul "XL CAN-11 LG CAN-11 SM CAN-3/CAN-11-TST LG CAN-11 Thermal & Ice SM CAN-11 Therm…" at bounding box center [407, 594] width 352 height 72
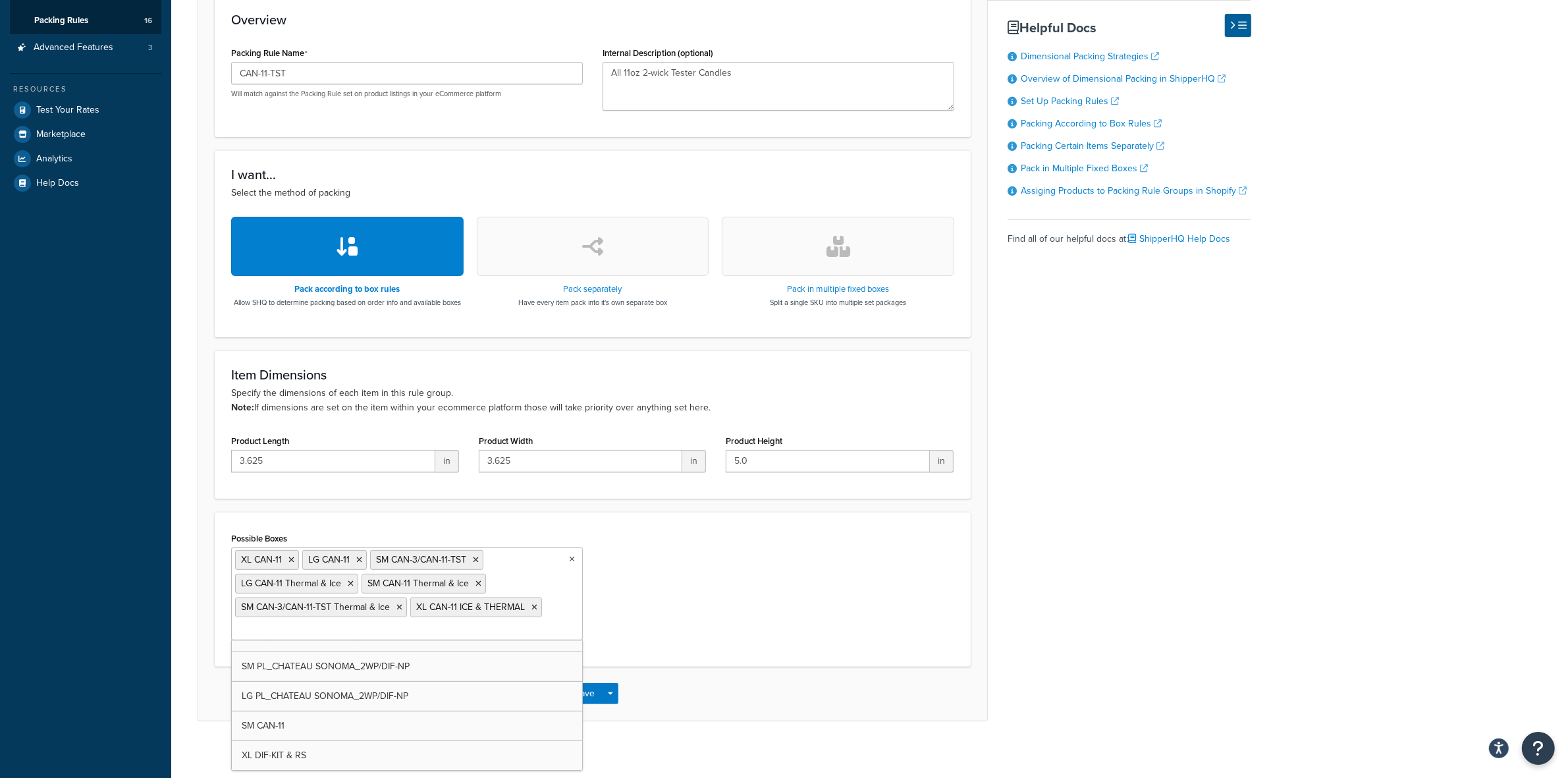
scroll to position [942, 0]
click at [751, 578] on div "Possible Boxes XL CAN-11 LG CAN-11 SM CAN-3/CAN-11-TST LG CAN-11 Thermal & Ice …" at bounding box center [593, 590] width 743 height 122
click at [583, 704] on button "Save" at bounding box center [585, 694] width 36 height 21
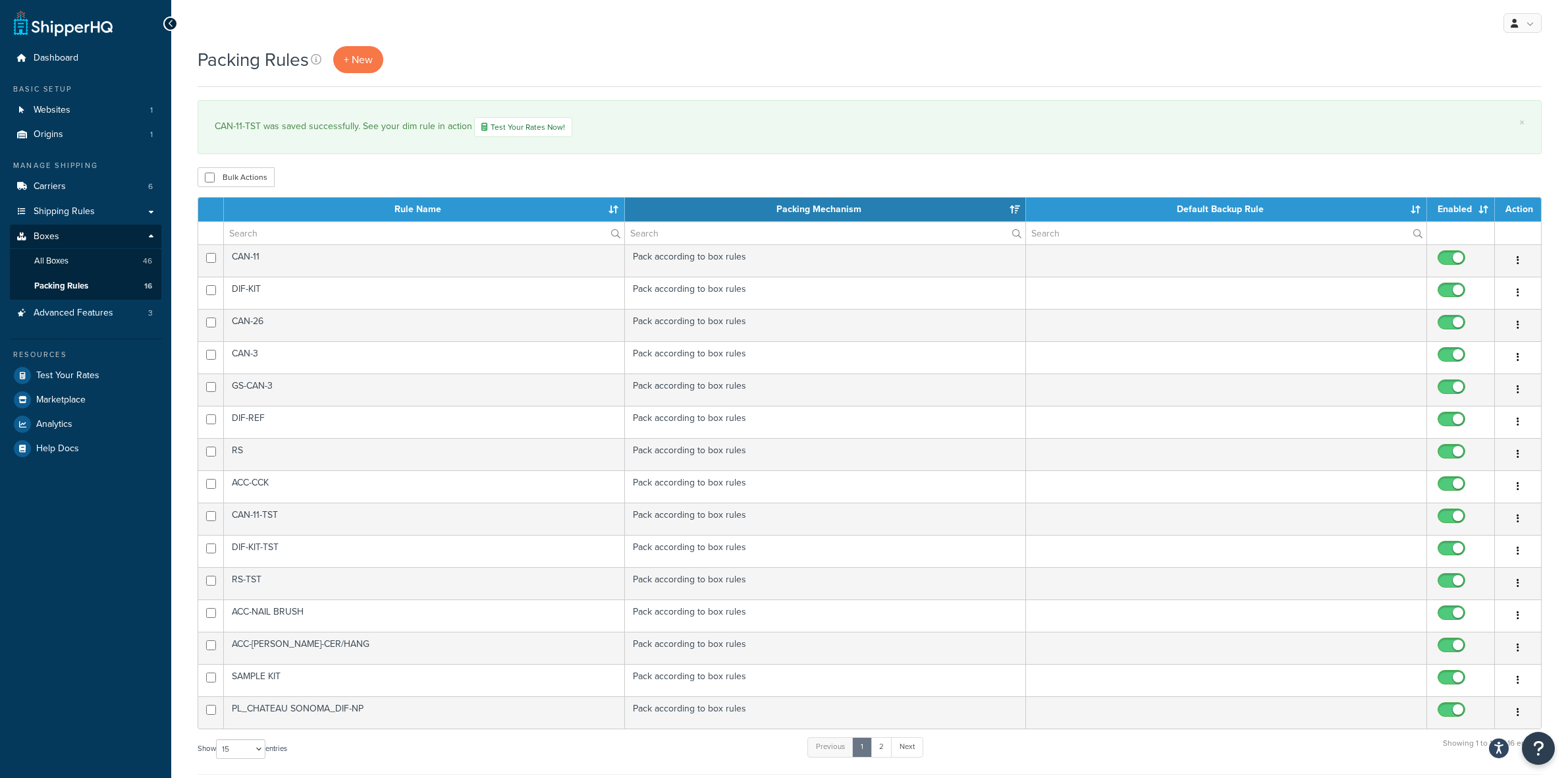
select select "15"
click at [60, 259] on span "All Boxes" at bounding box center [51, 261] width 34 height 11
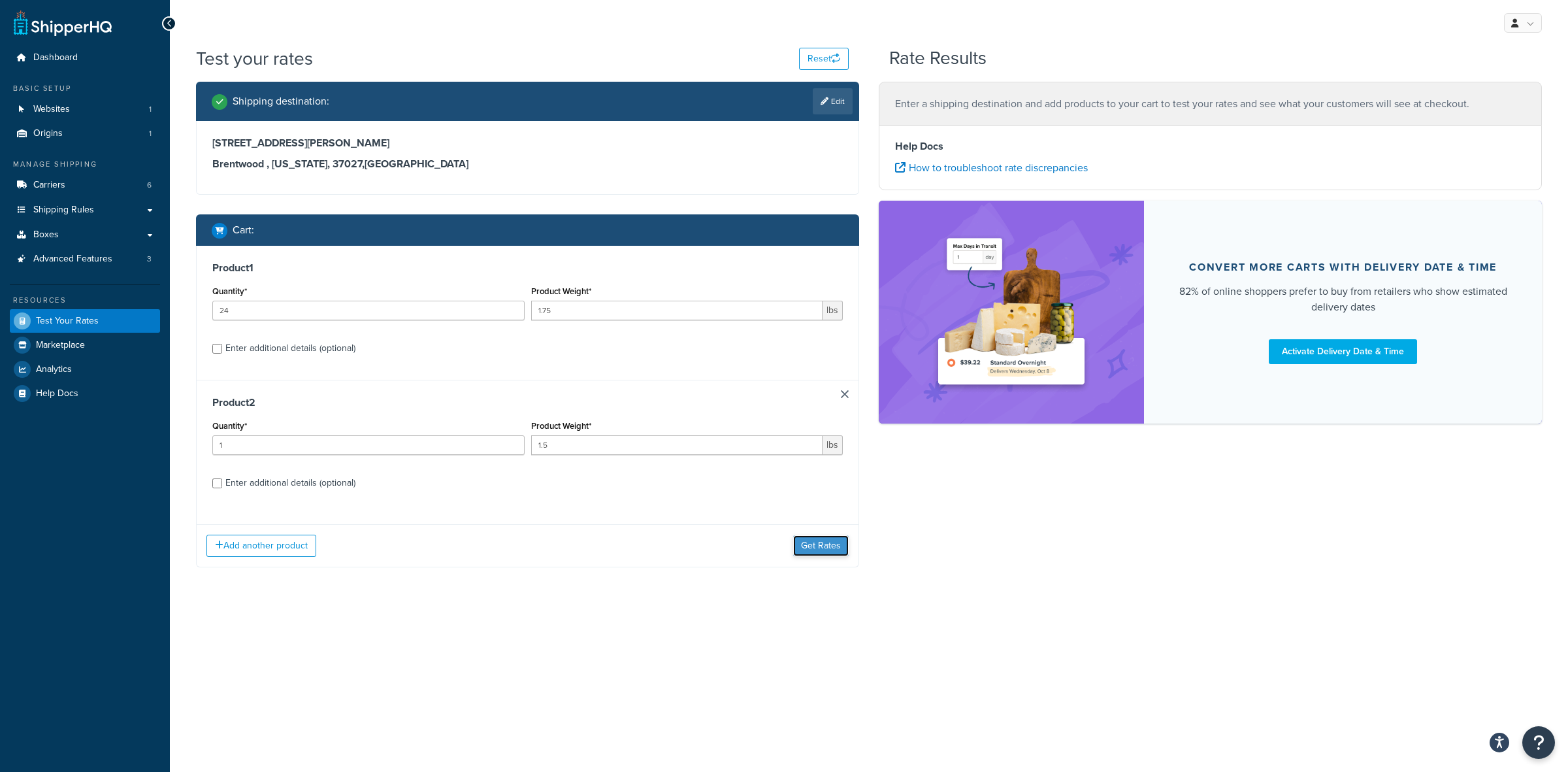
click at [825, 544] on button "Get Rates" at bounding box center [821, 546] width 55 height 21
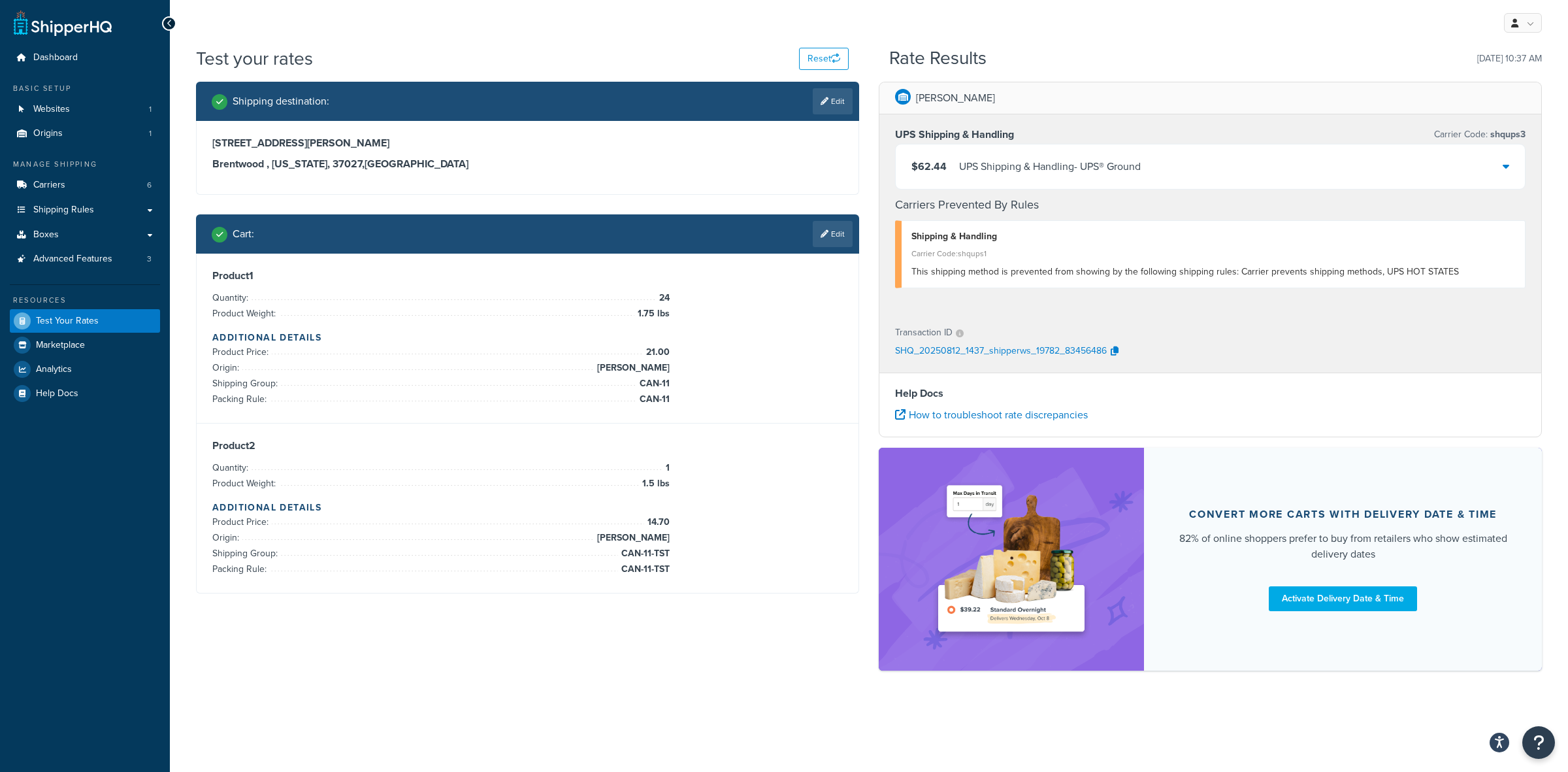
click at [1100, 164] on div "UPS Shipping & Handling - UPS® Ground" at bounding box center [1050, 166] width 181 height 18
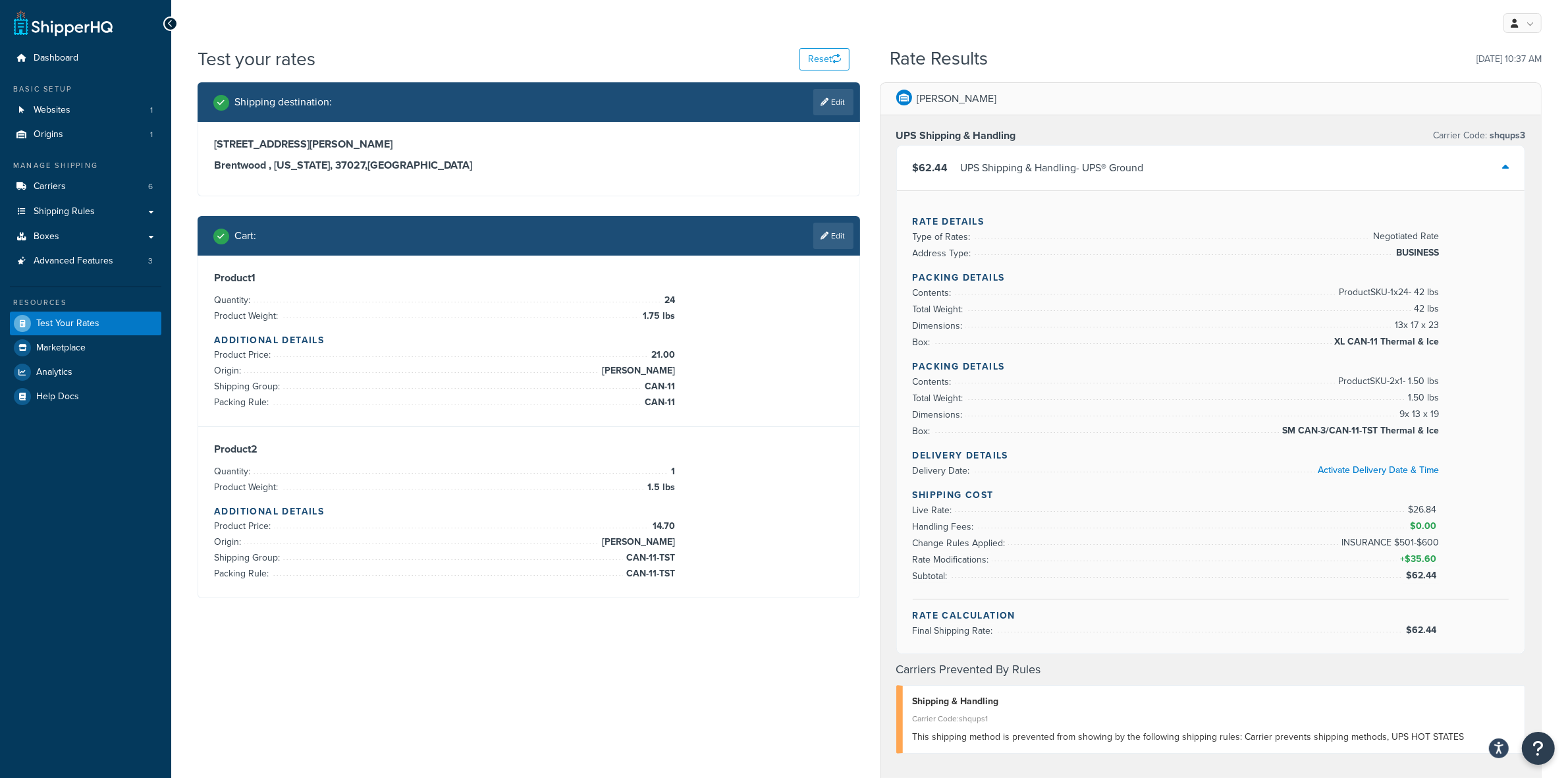
click at [1108, 165] on div "UPS Shipping & Handling - UPS® Ground" at bounding box center [1052, 168] width 183 height 18
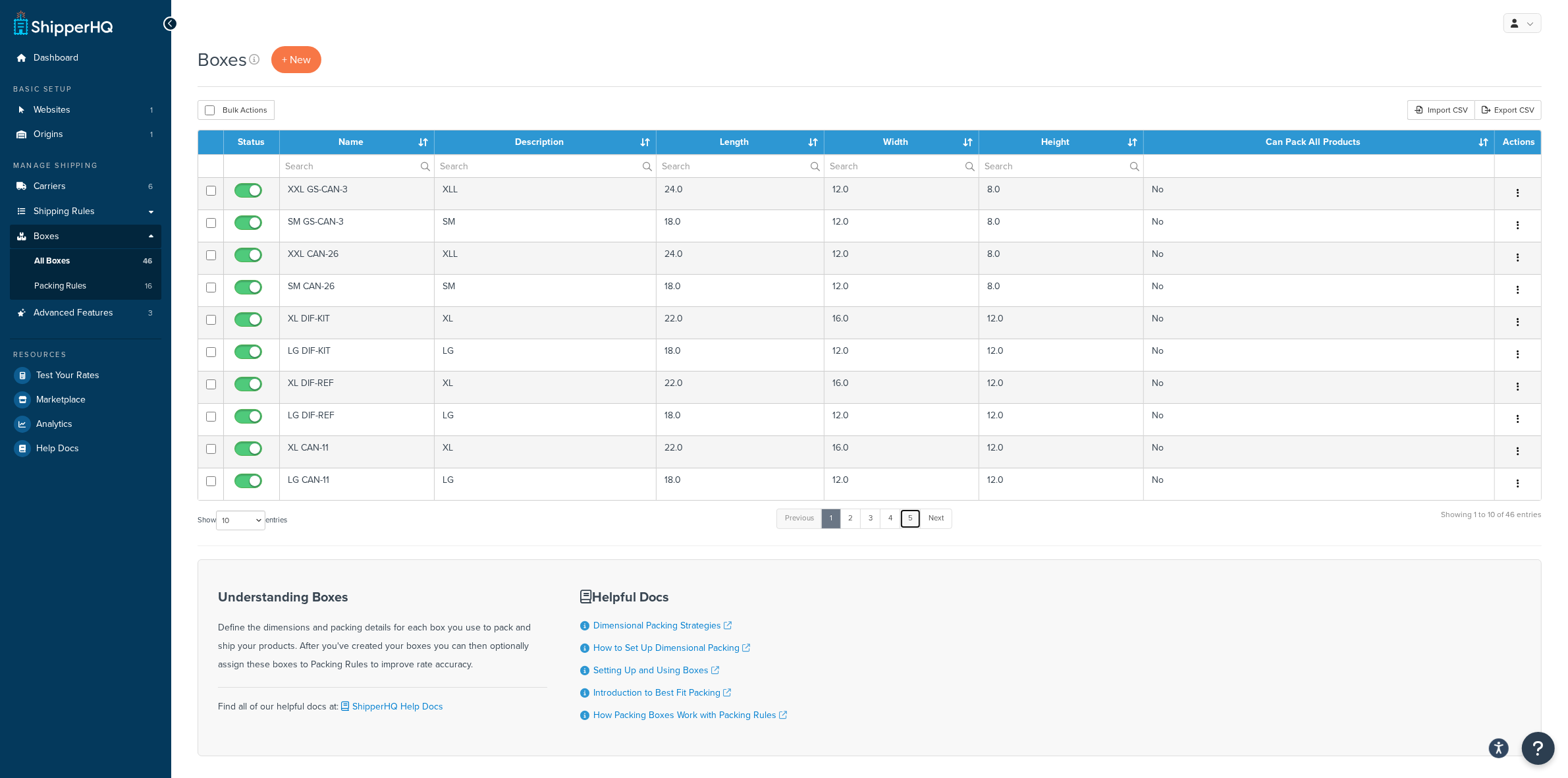
click at [913, 518] on link "5" at bounding box center [910, 518] width 21 height 20
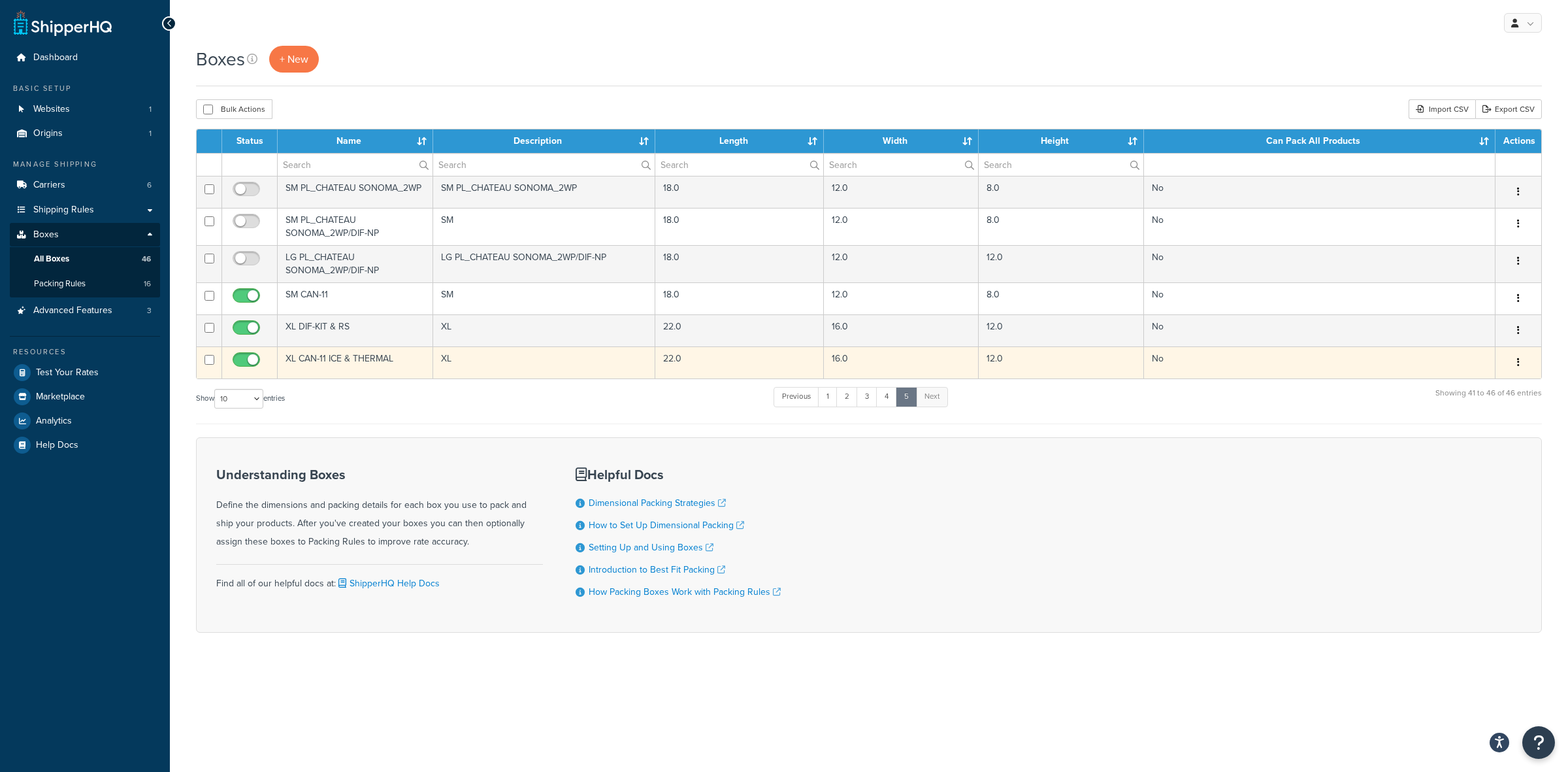
click at [1518, 361] on icon "button" at bounding box center [1518, 362] width 2 height 9
click at [1467, 386] on link "Edit" at bounding box center [1475, 387] width 103 height 27
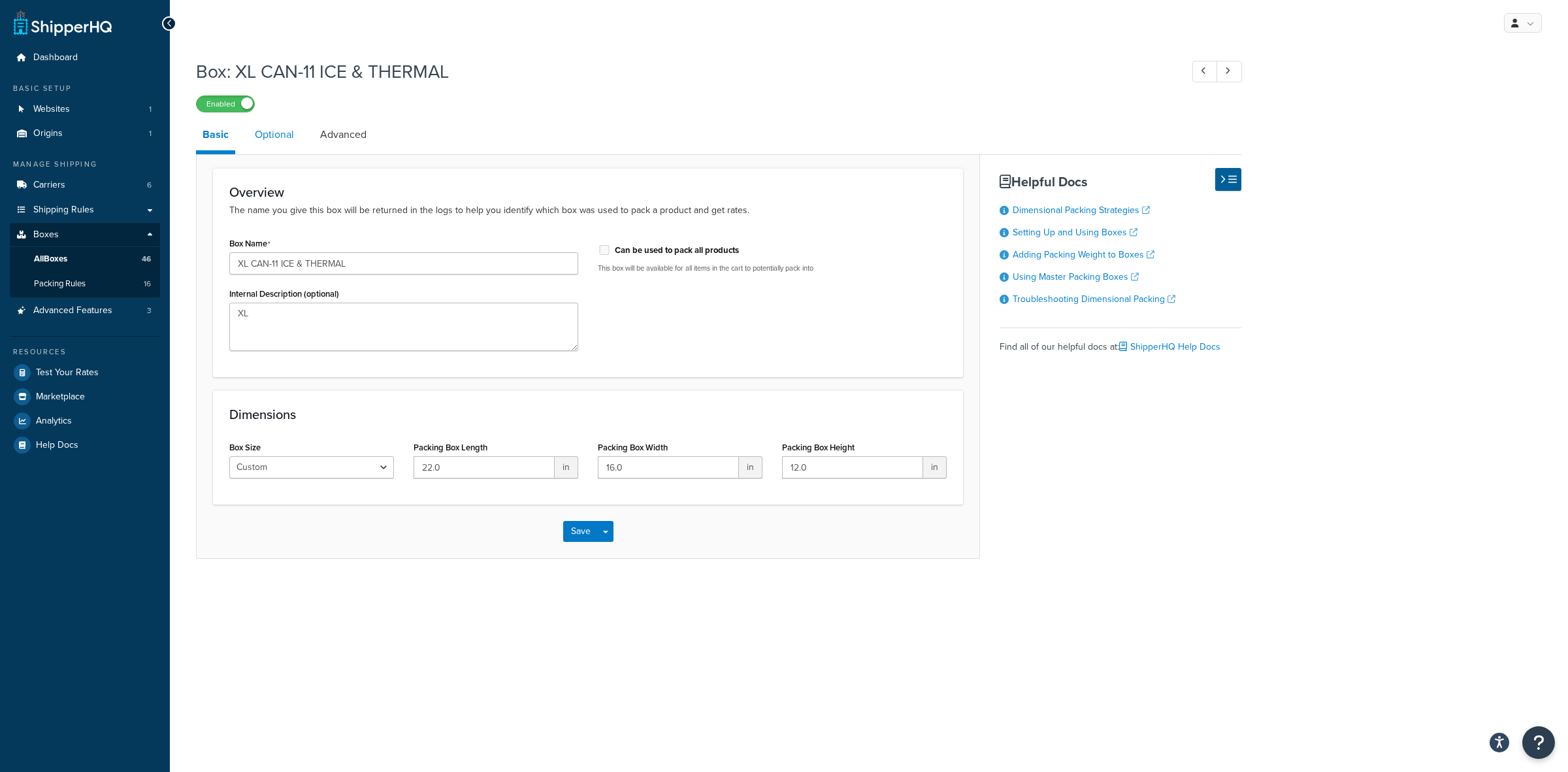
click at [269, 129] on link "Optional" at bounding box center [274, 135] width 52 height 32
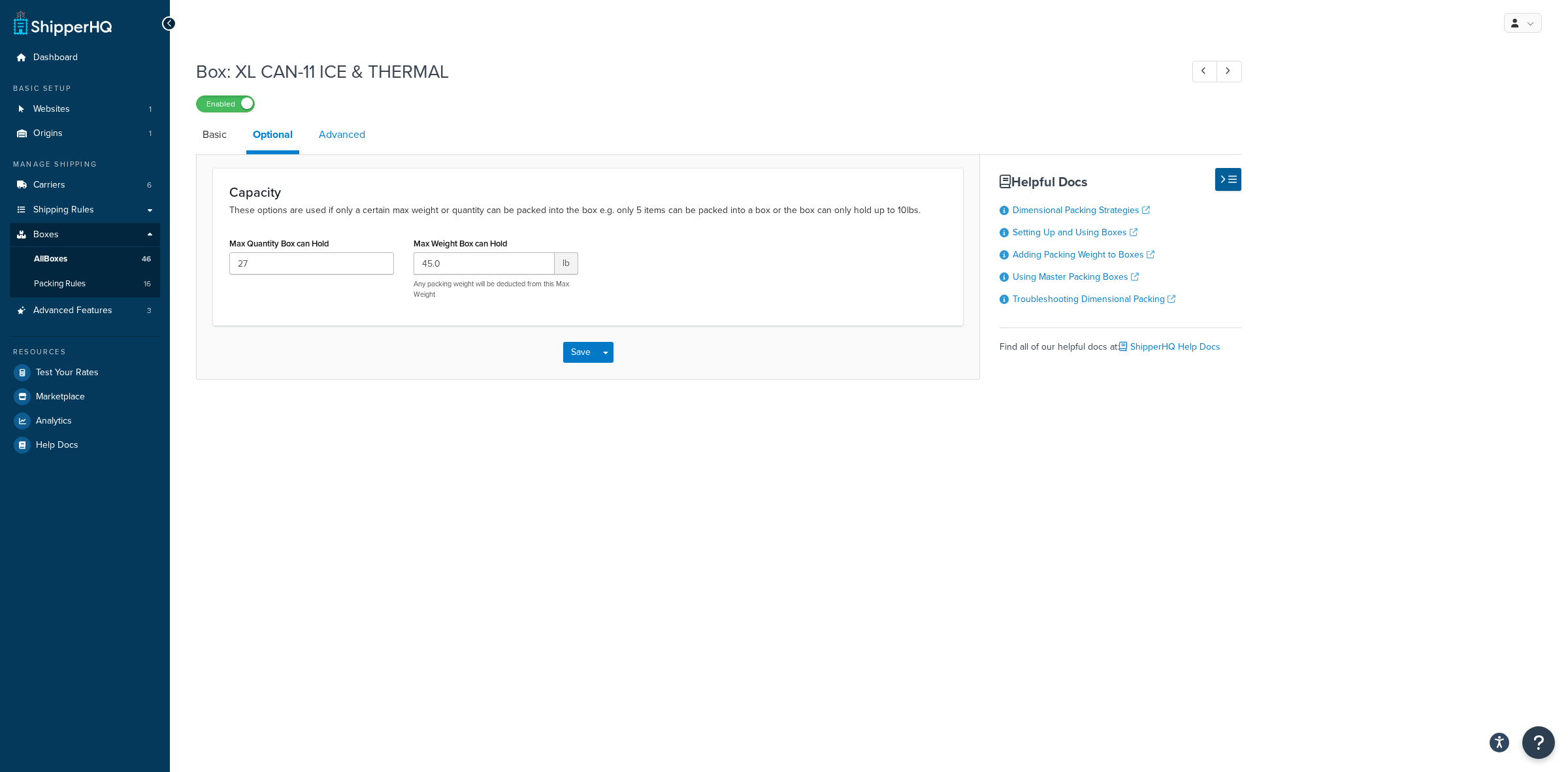
click at [355, 132] on link "Advanced" at bounding box center [341, 135] width 59 height 32
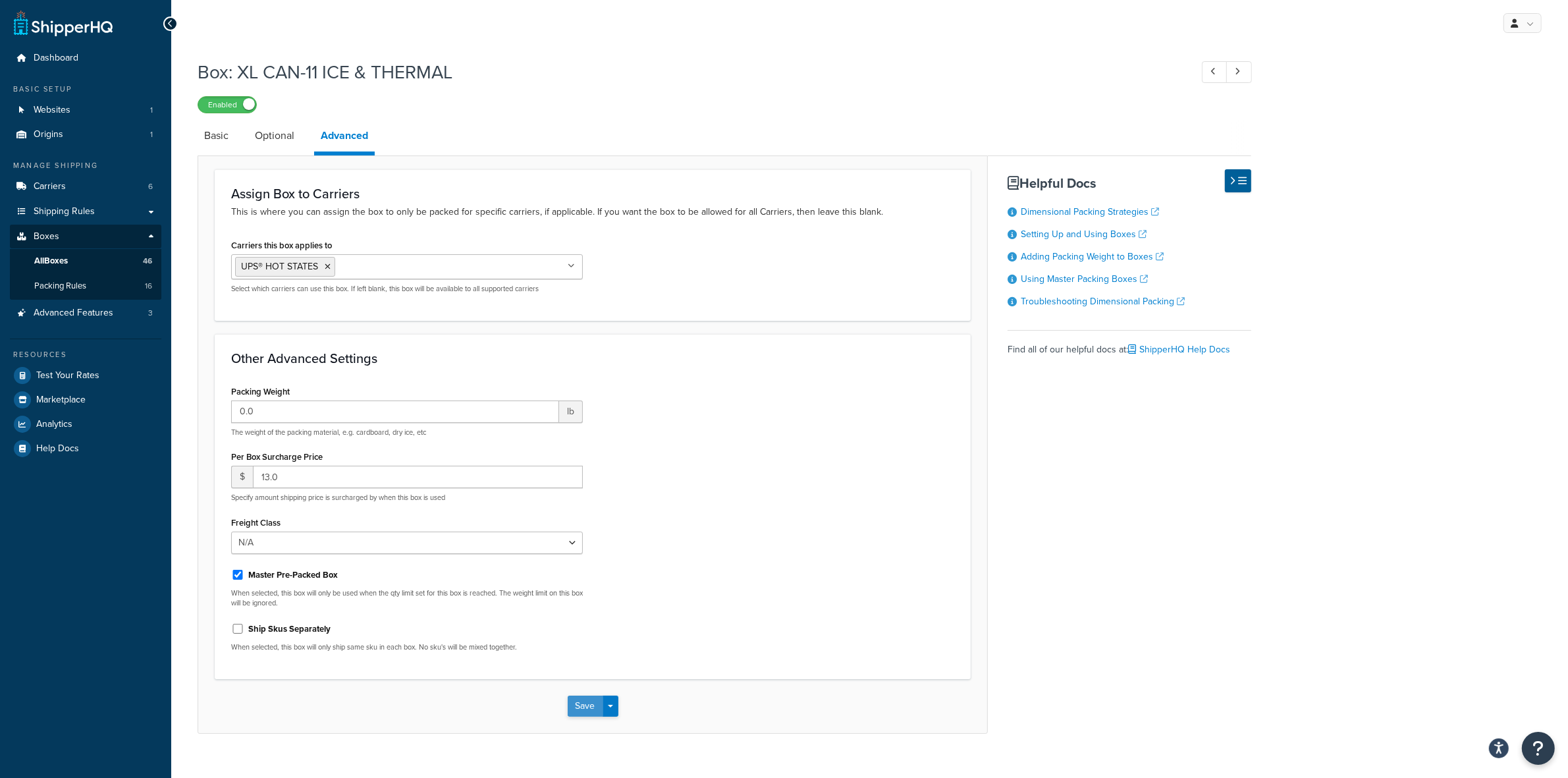
click at [581, 703] on button "Save" at bounding box center [585, 706] width 36 height 21
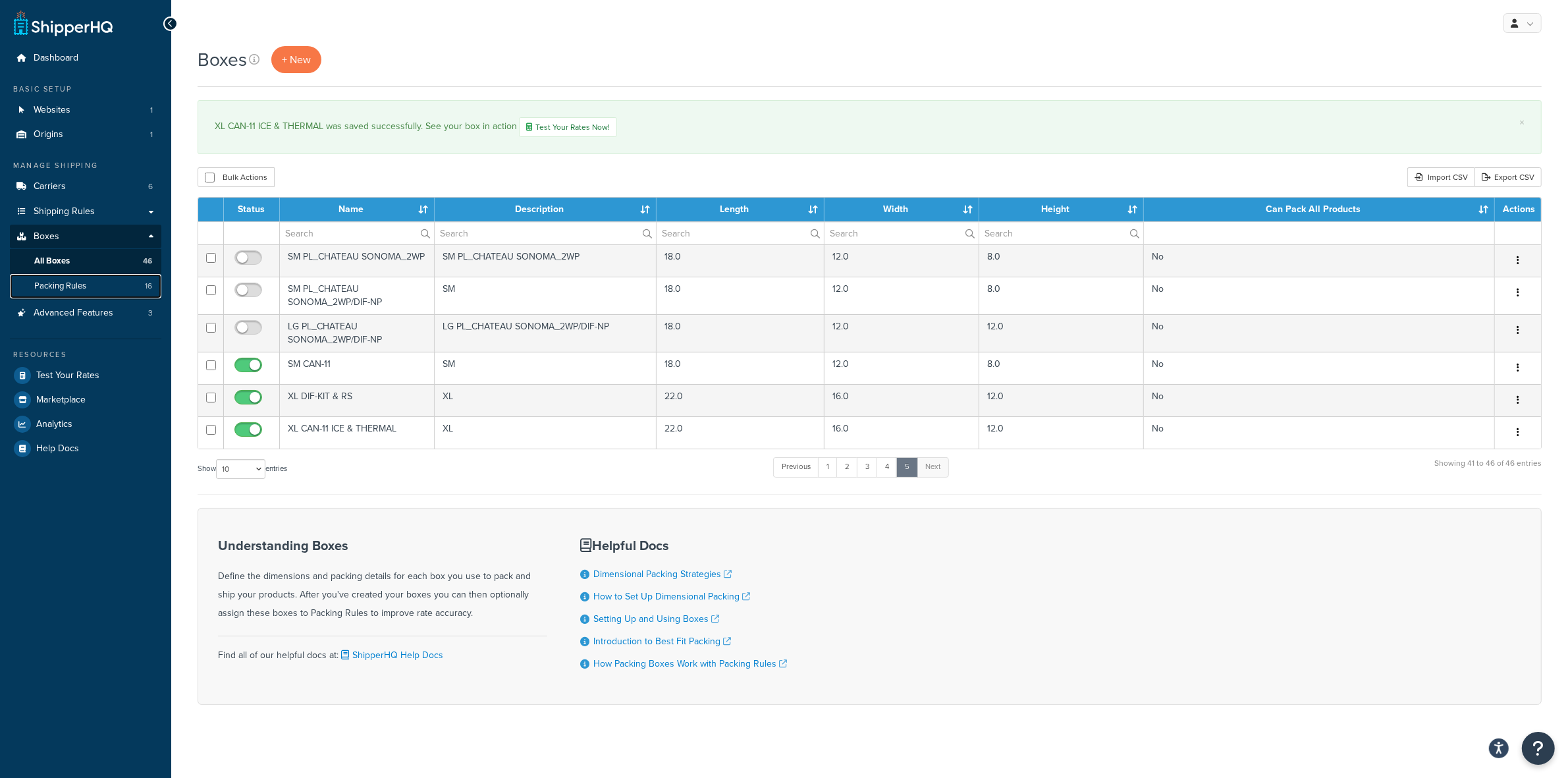
click at [64, 282] on span "Packing Rules" at bounding box center [60, 286] width 52 height 11
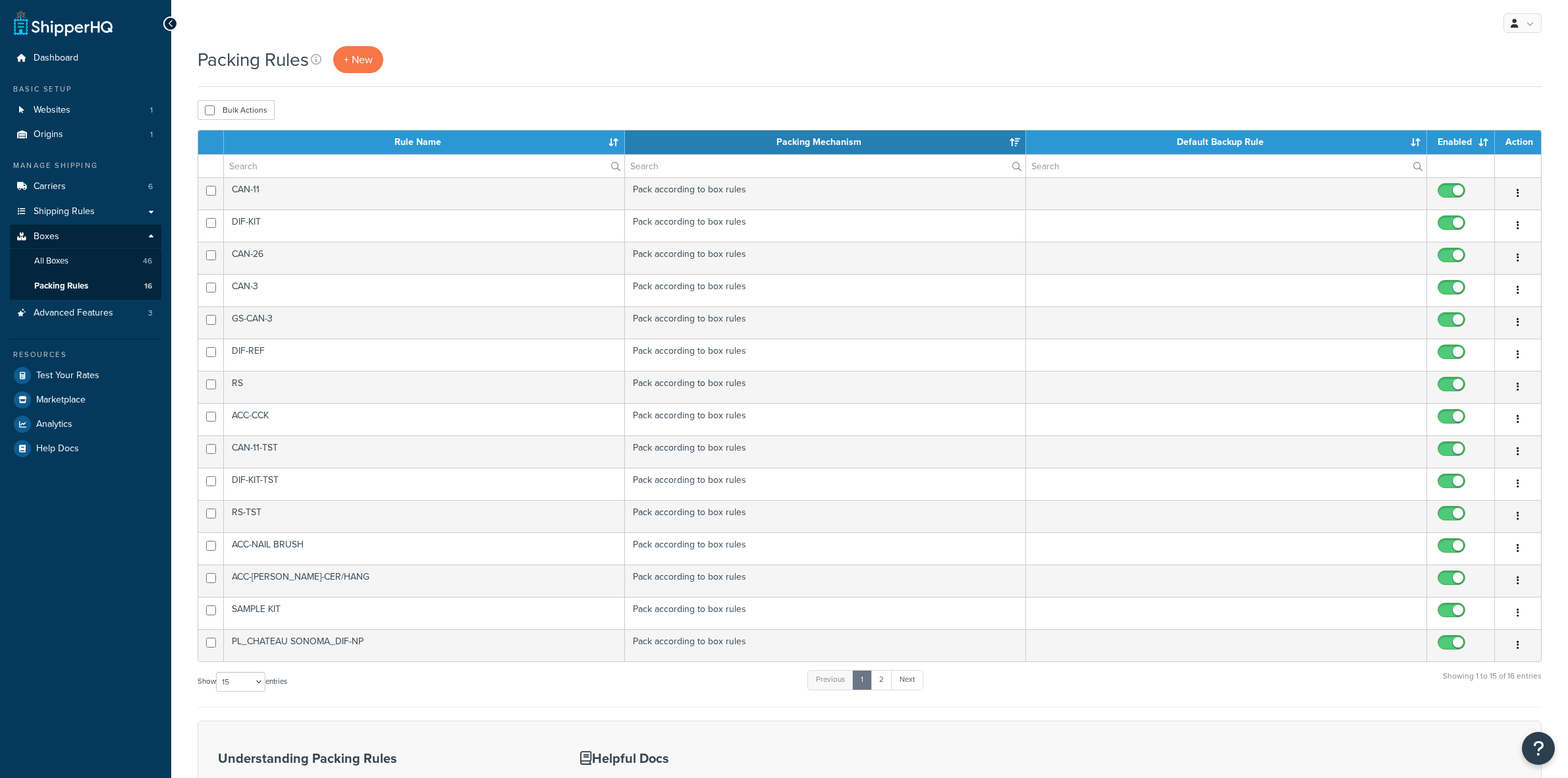
select select "15"
click at [64, 212] on span "Shipping Rules" at bounding box center [64, 211] width 61 height 11
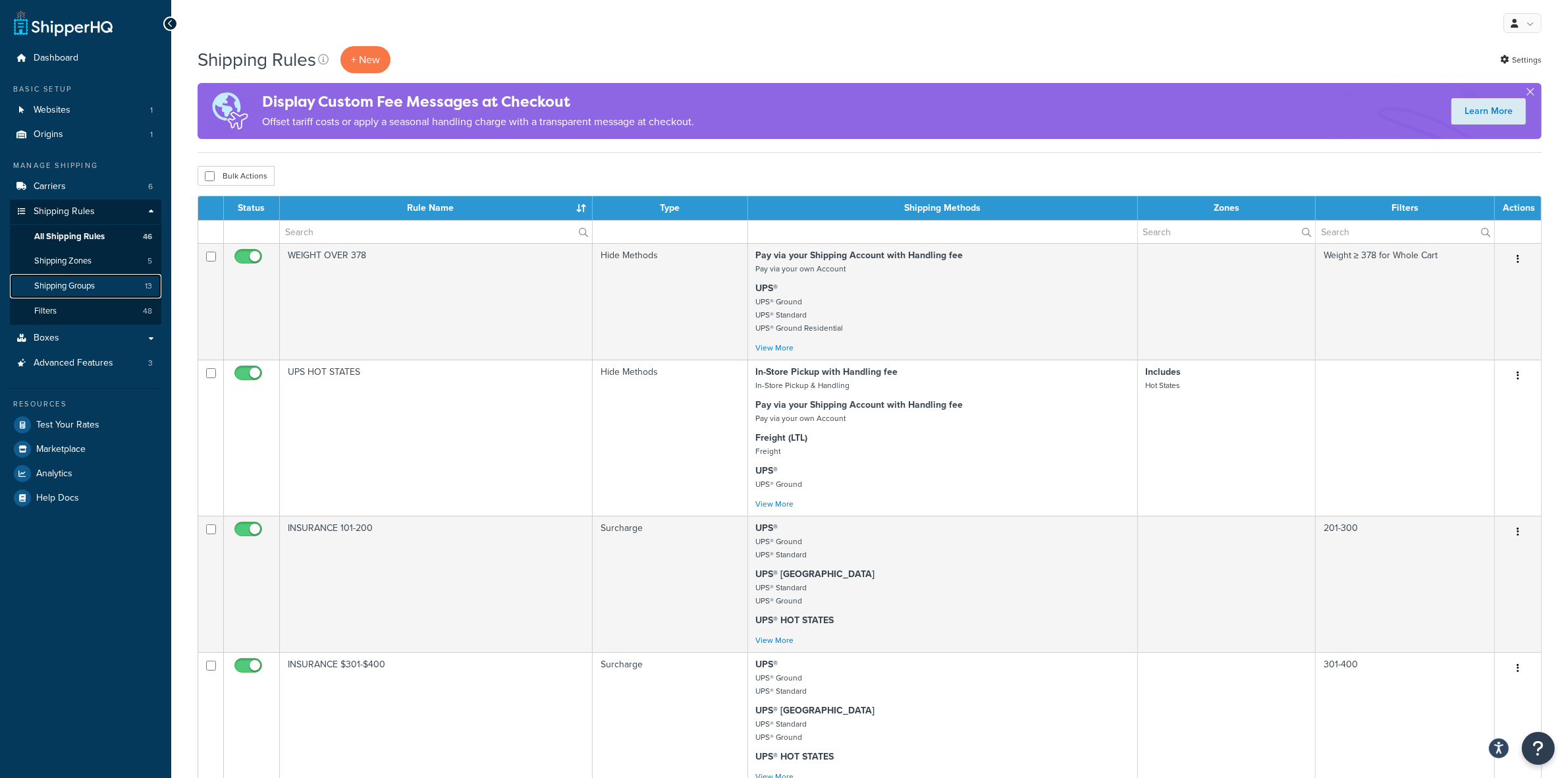
click at [60, 284] on span "Shipping Groups" at bounding box center [64, 286] width 60 height 11
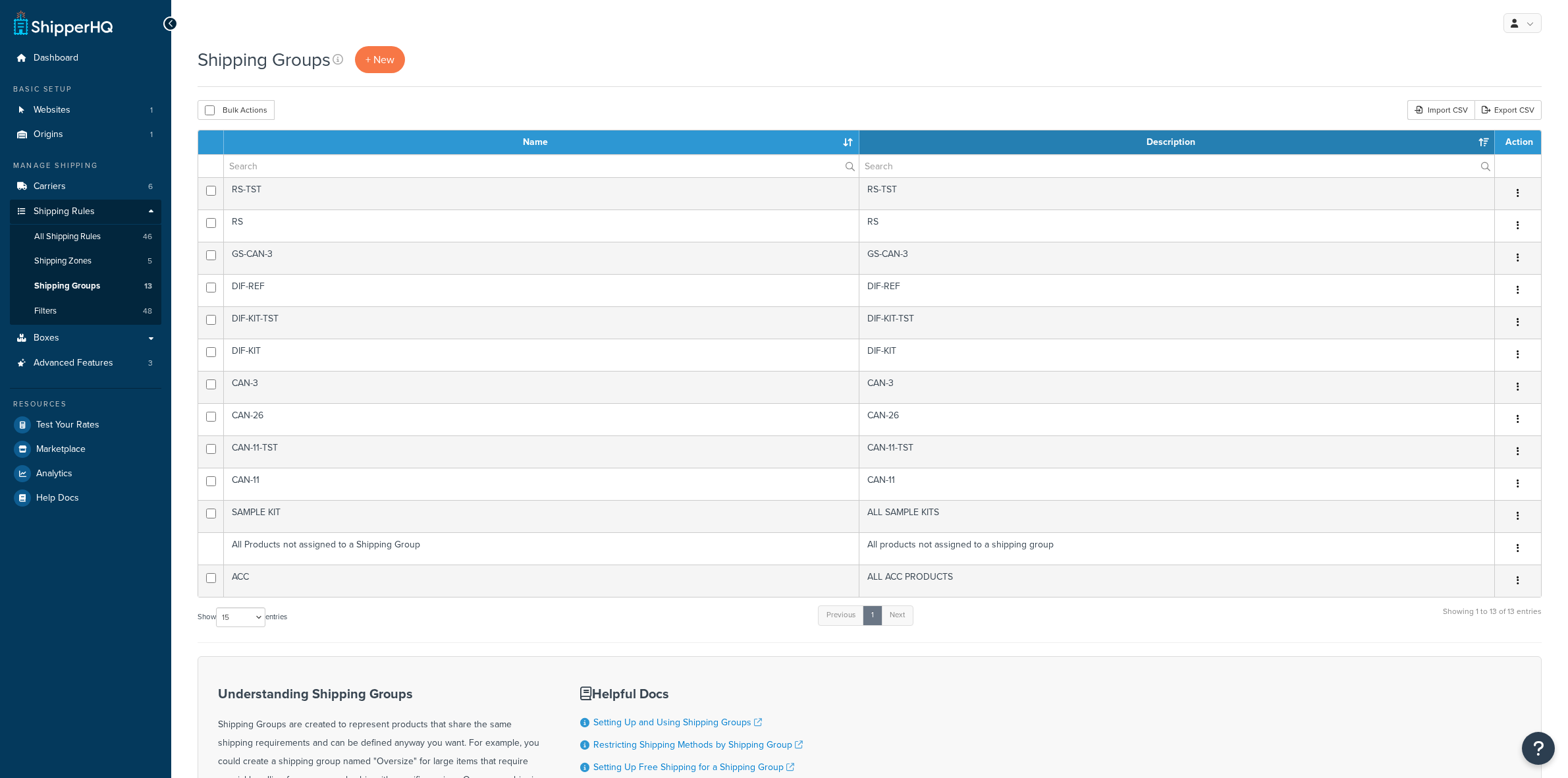
select select "15"
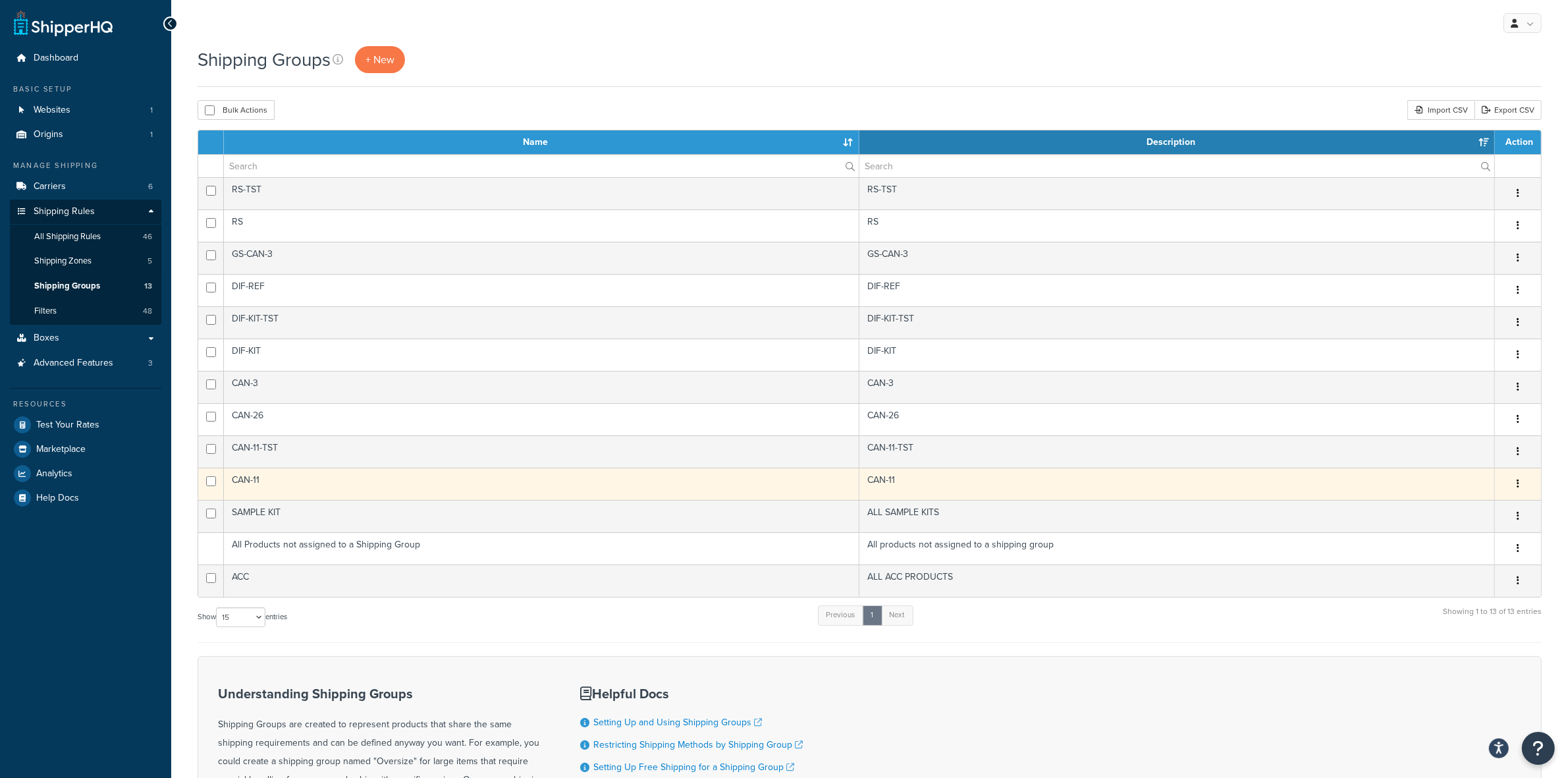
click at [1524, 486] on button "button" at bounding box center [1517, 484] width 18 height 21
click at [1470, 508] on link "Edit" at bounding box center [1464, 513] width 104 height 27
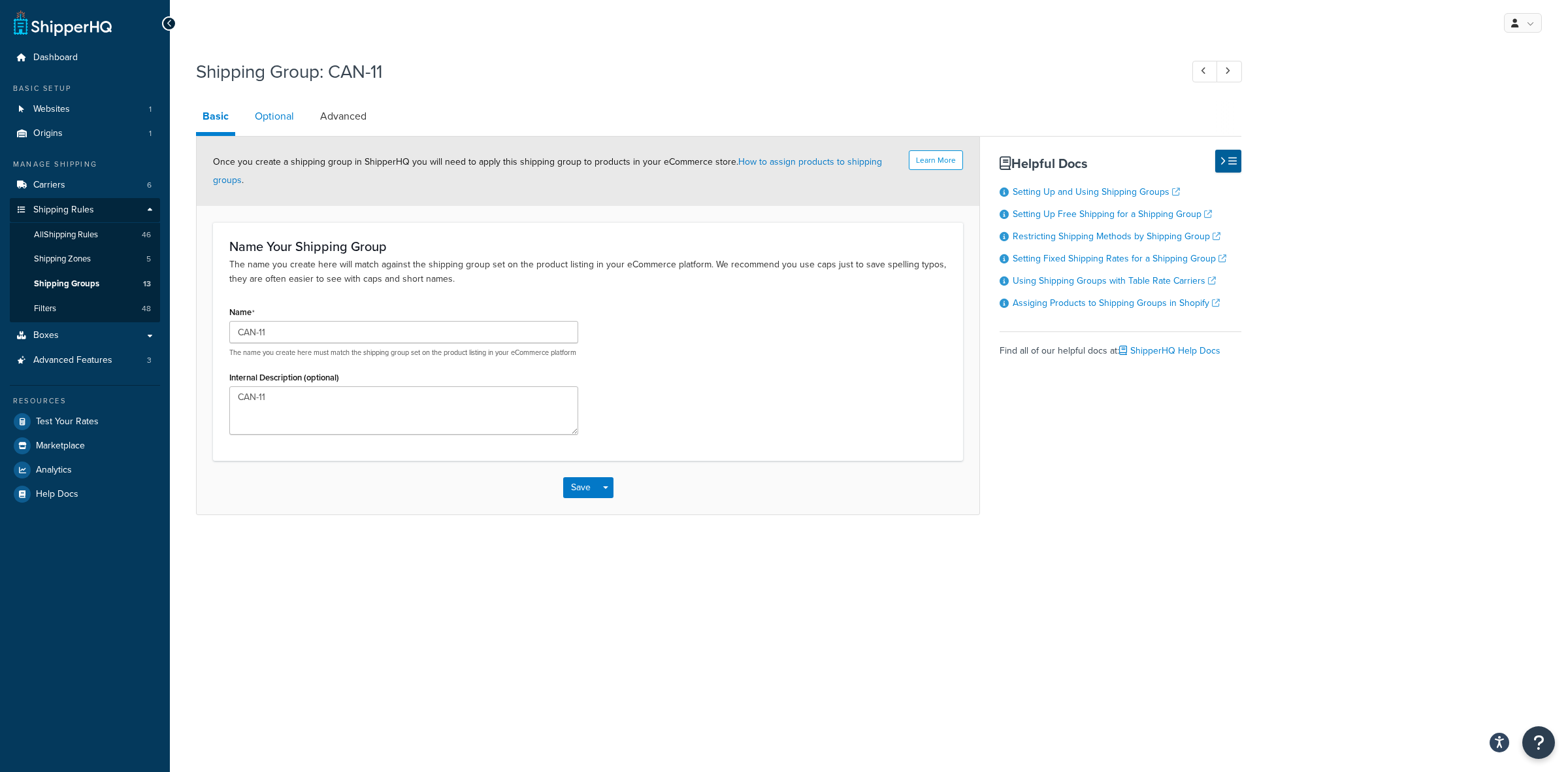
click at [265, 120] on link "Optional" at bounding box center [274, 117] width 52 height 32
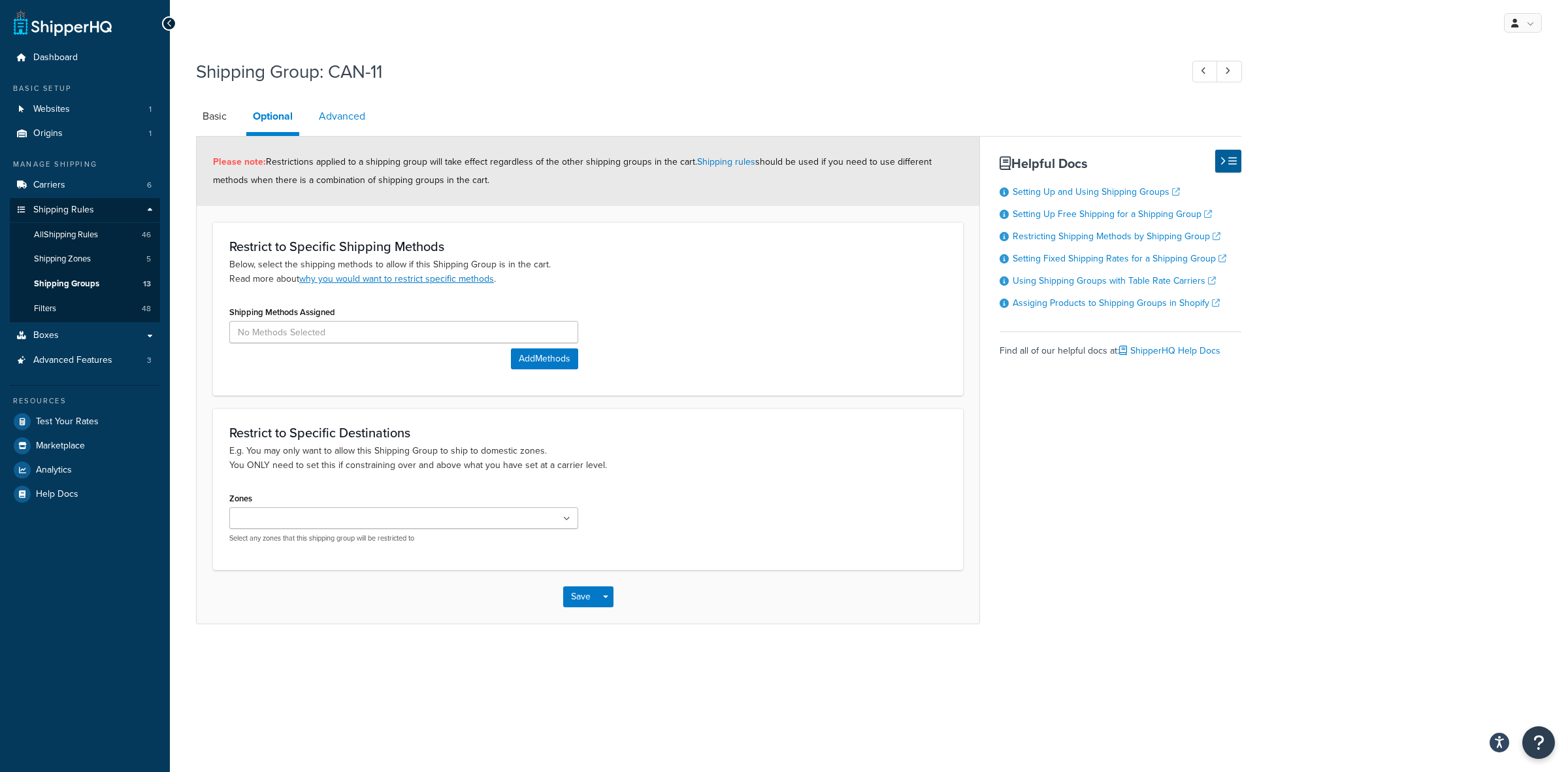
click at [330, 110] on link "Advanced" at bounding box center [341, 117] width 59 height 32
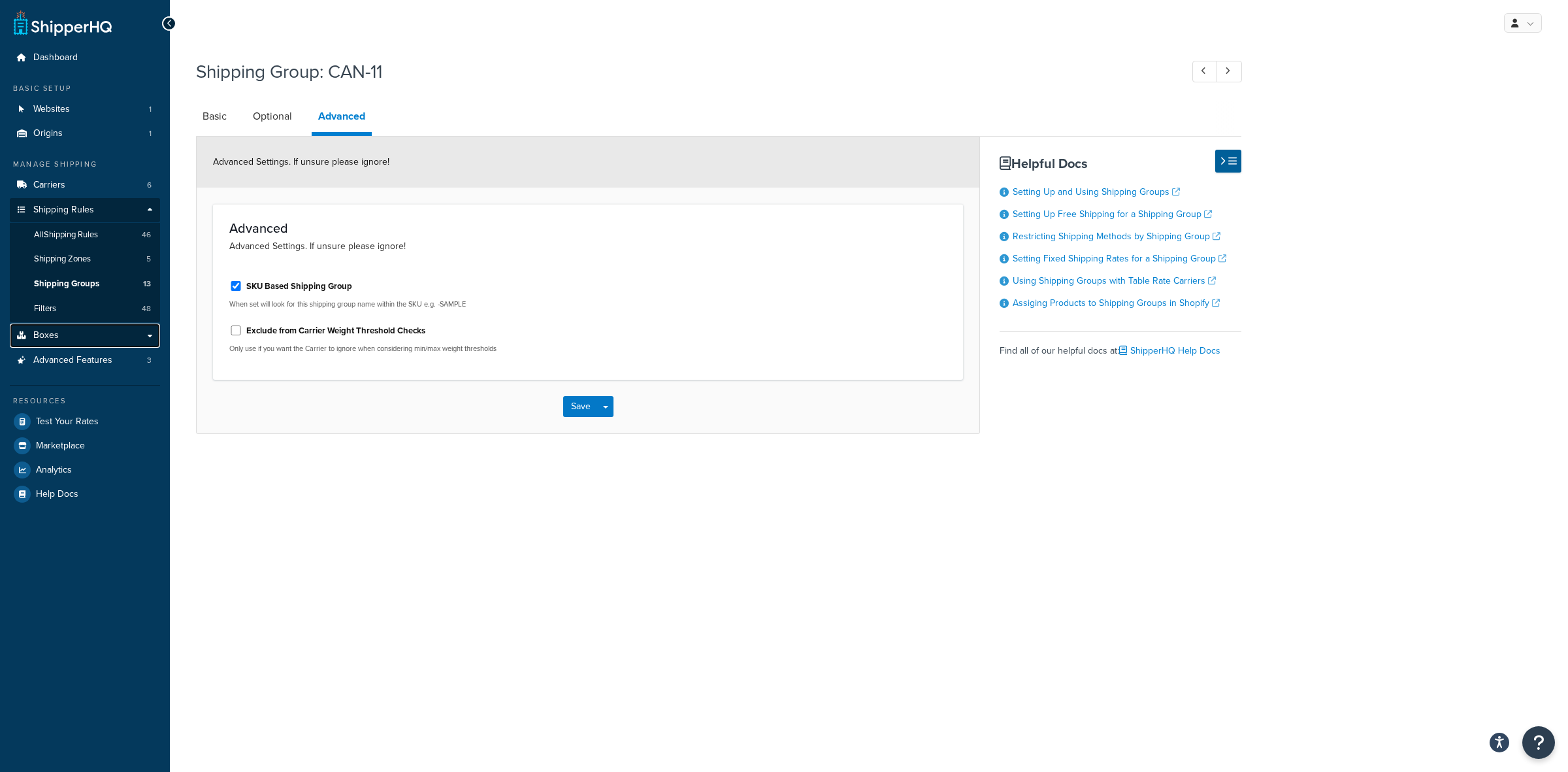
click at [82, 330] on link "Boxes" at bounding box center [84, 335] width 151 height 24
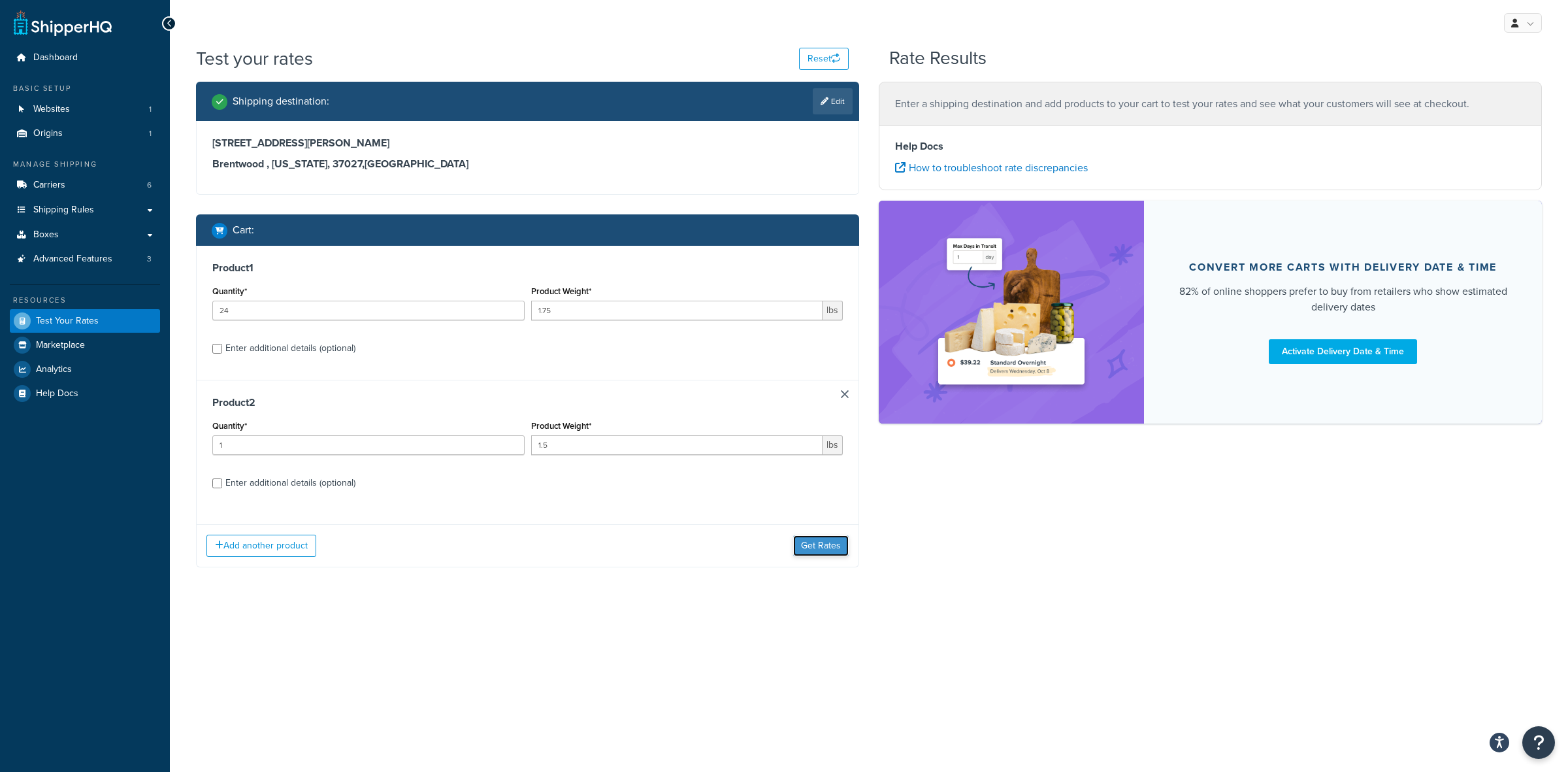
click at [817, 553] on button "Get Rates" at bounding box center [821, 546] width 55 height 21
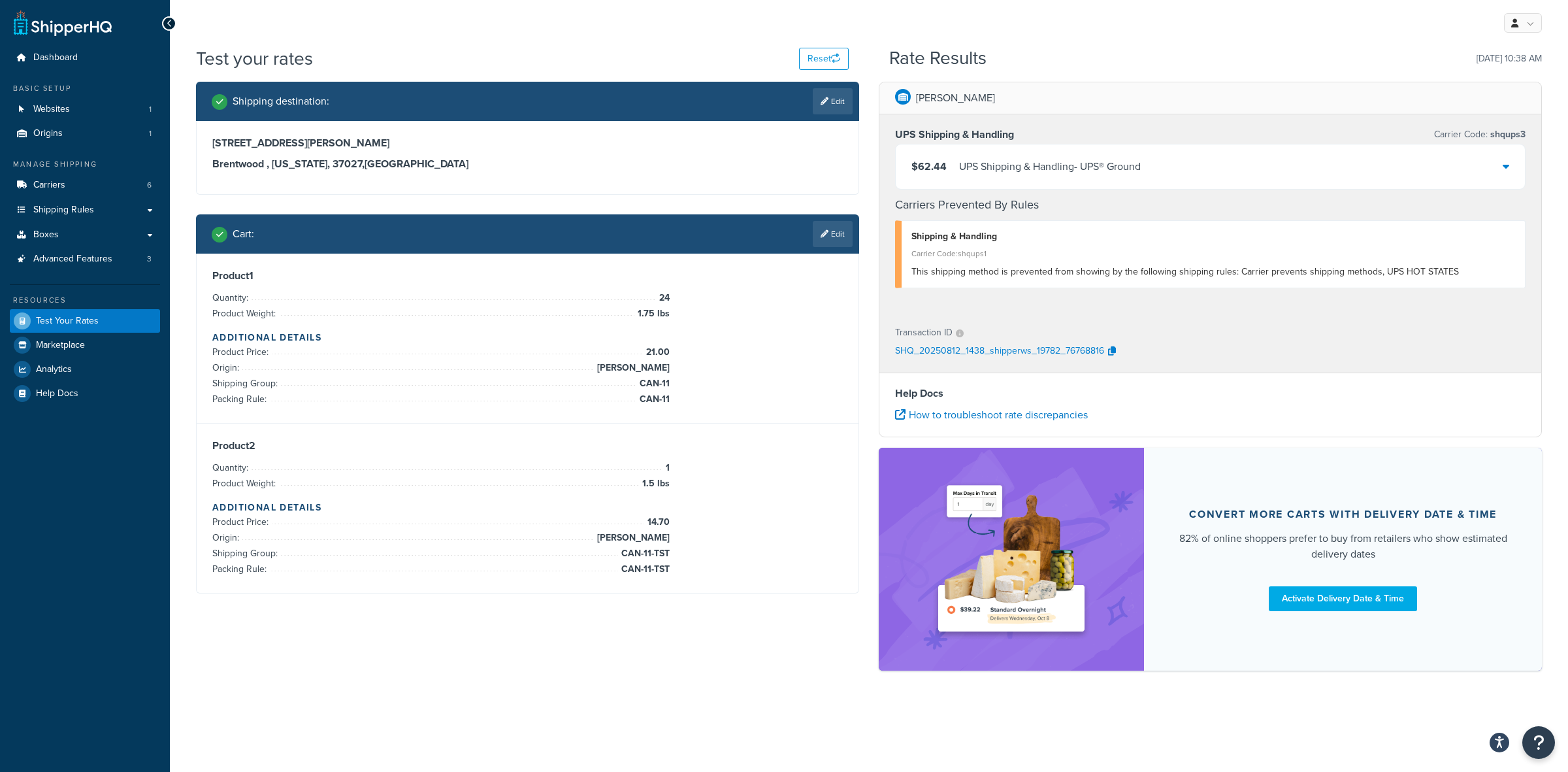
click at [1108, 165] on div "UPS Shipping & Handling - UPS® Ground" at bounding box center [1050, 166] width 181 height 18
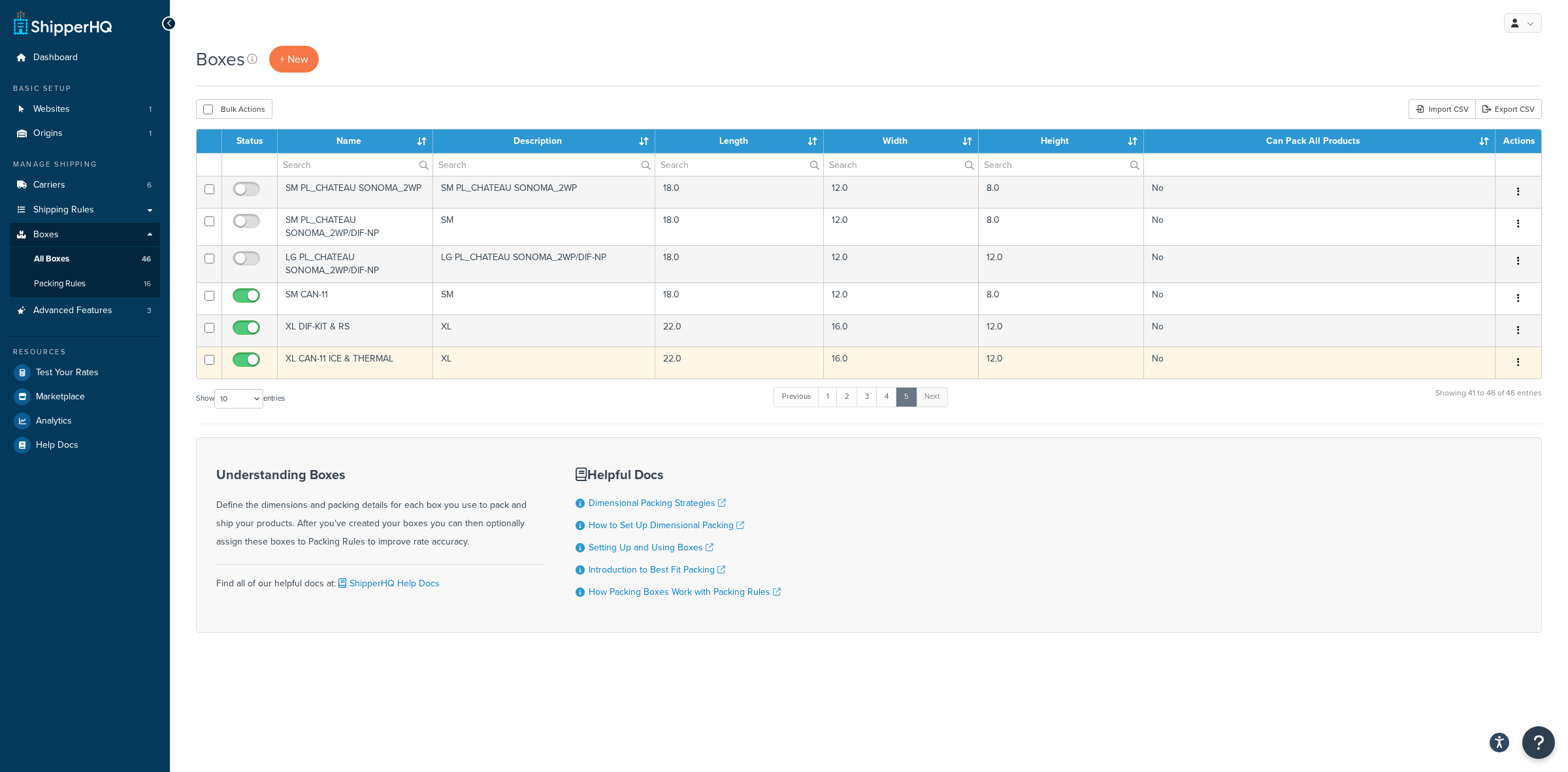
click at [1518, 366] on icon "button" at bounding box center [1518, 362] width 2 height 9
click at [1480, 391] on link "Edit" at bounding box center [1475, 387] width 103 height 27
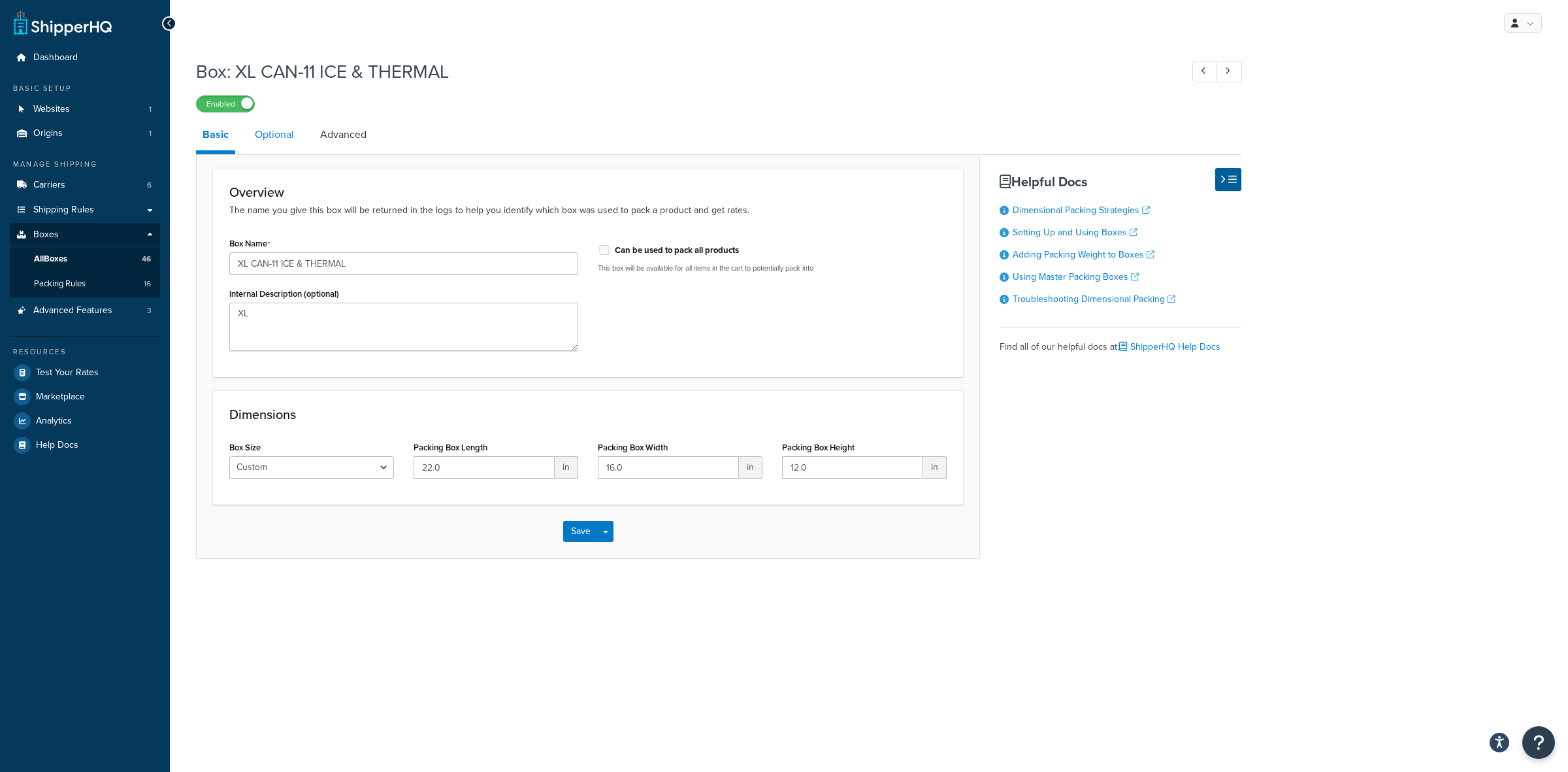
click at [269, 134] on link "Optional" at bounding box center [274, 135] width 52 height 32
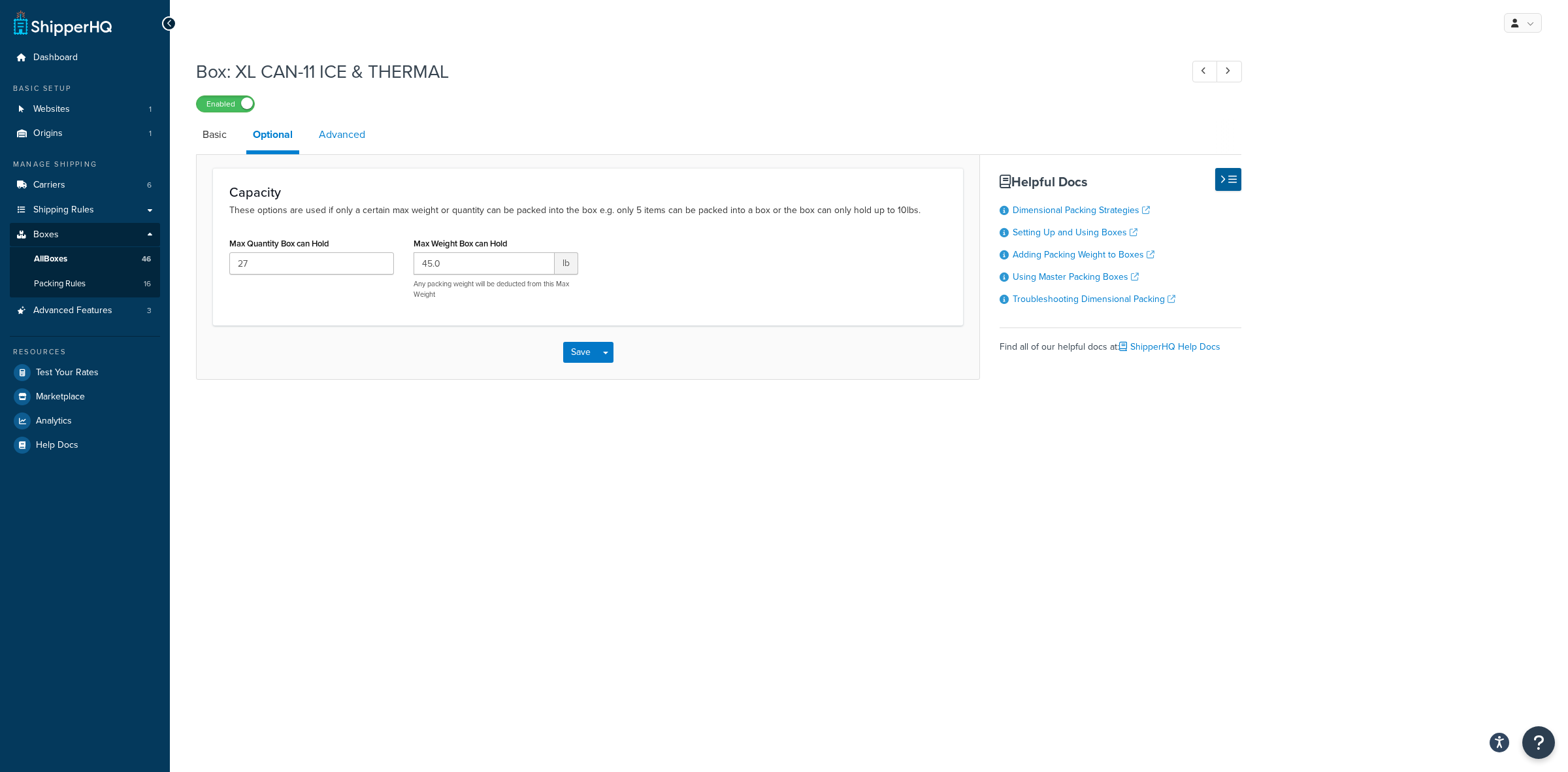
click at [334, 134] on link "Advanced" at bounding box center [341, 135] width 59 height 32
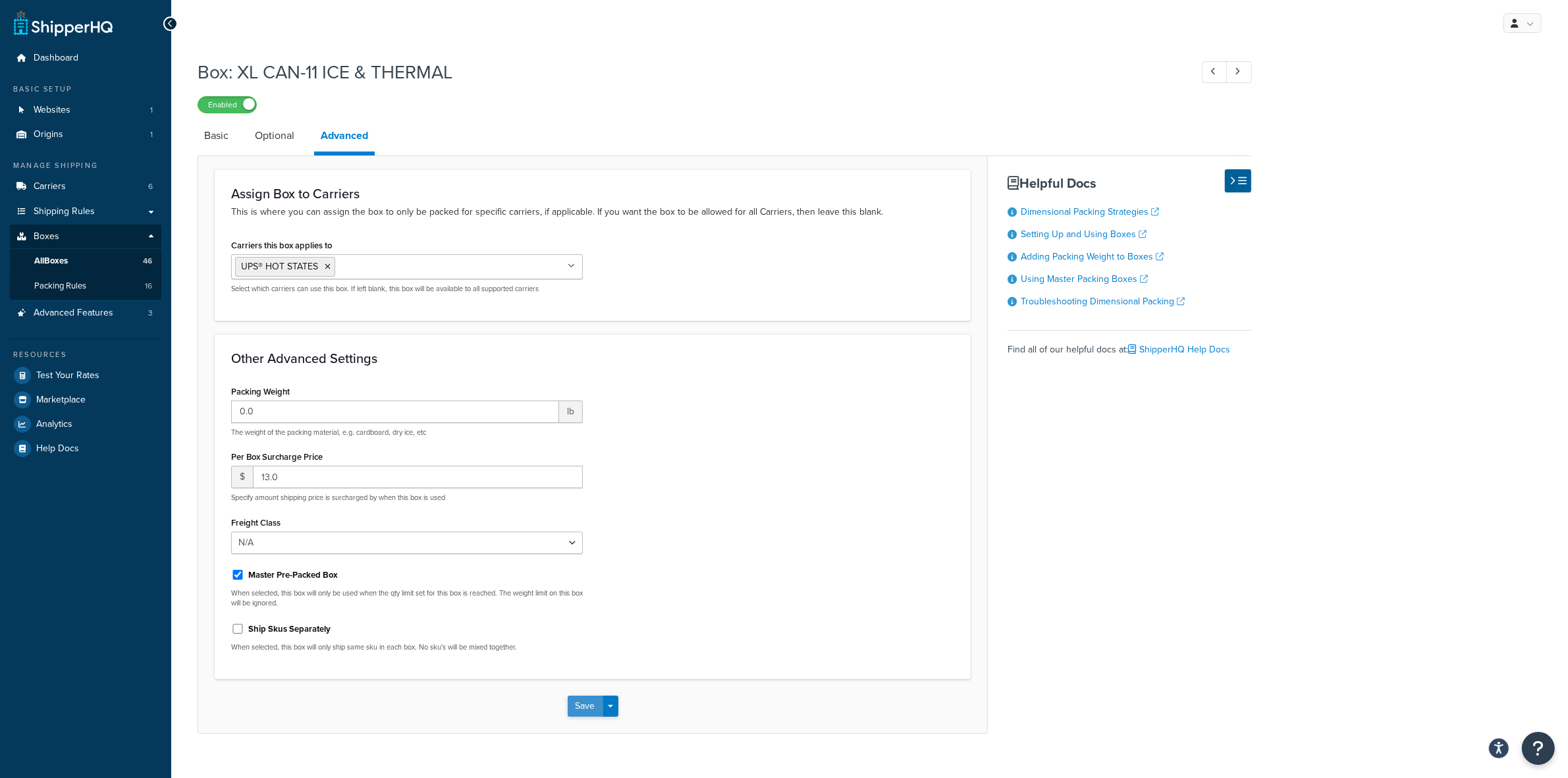
click at [579, 702] on button "Save" at bounding box center [585, 706] width 36 height 21
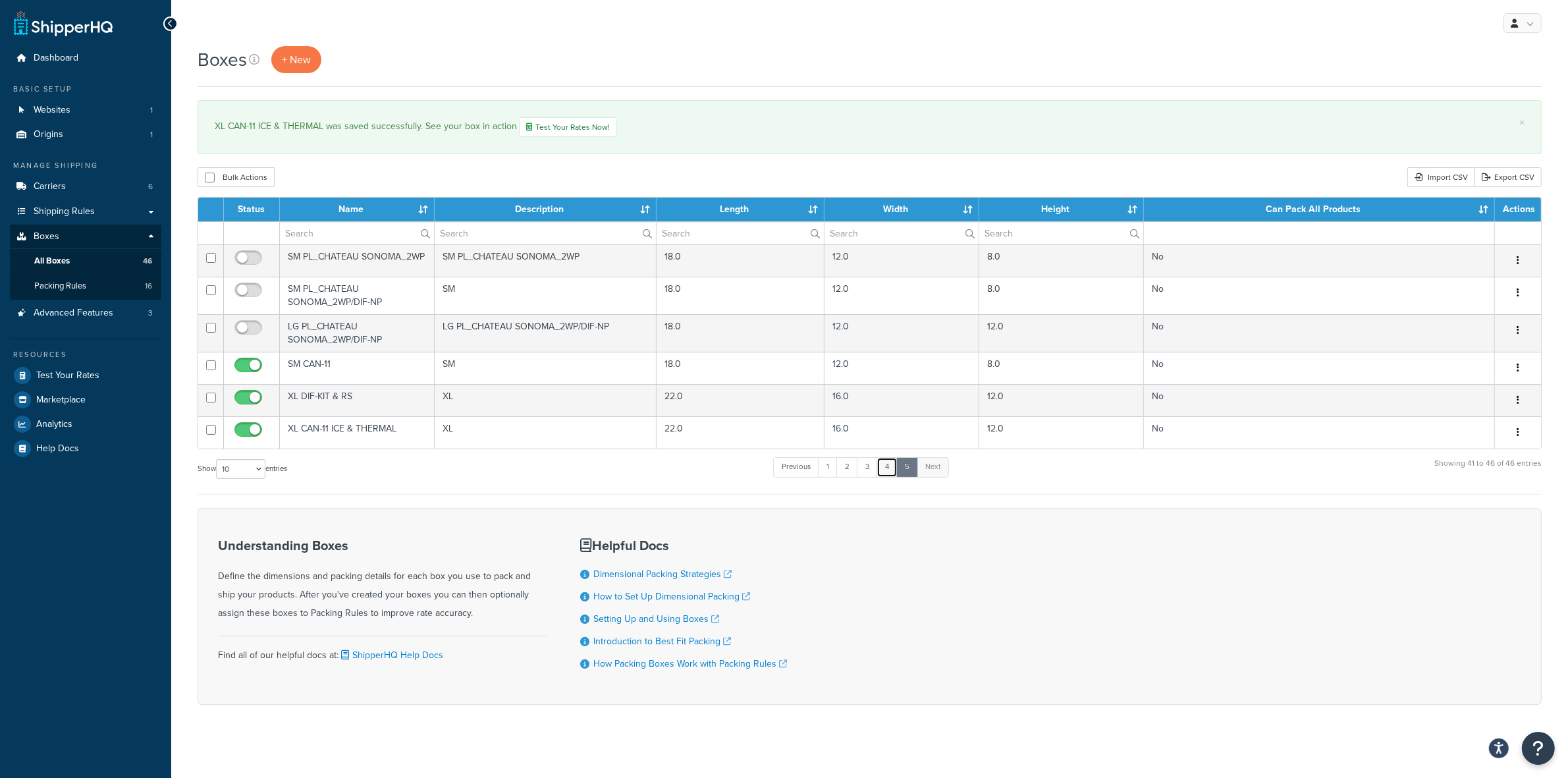
click at [884, 466] on link "4" at bounding box center [886, 466] width 21 height 20
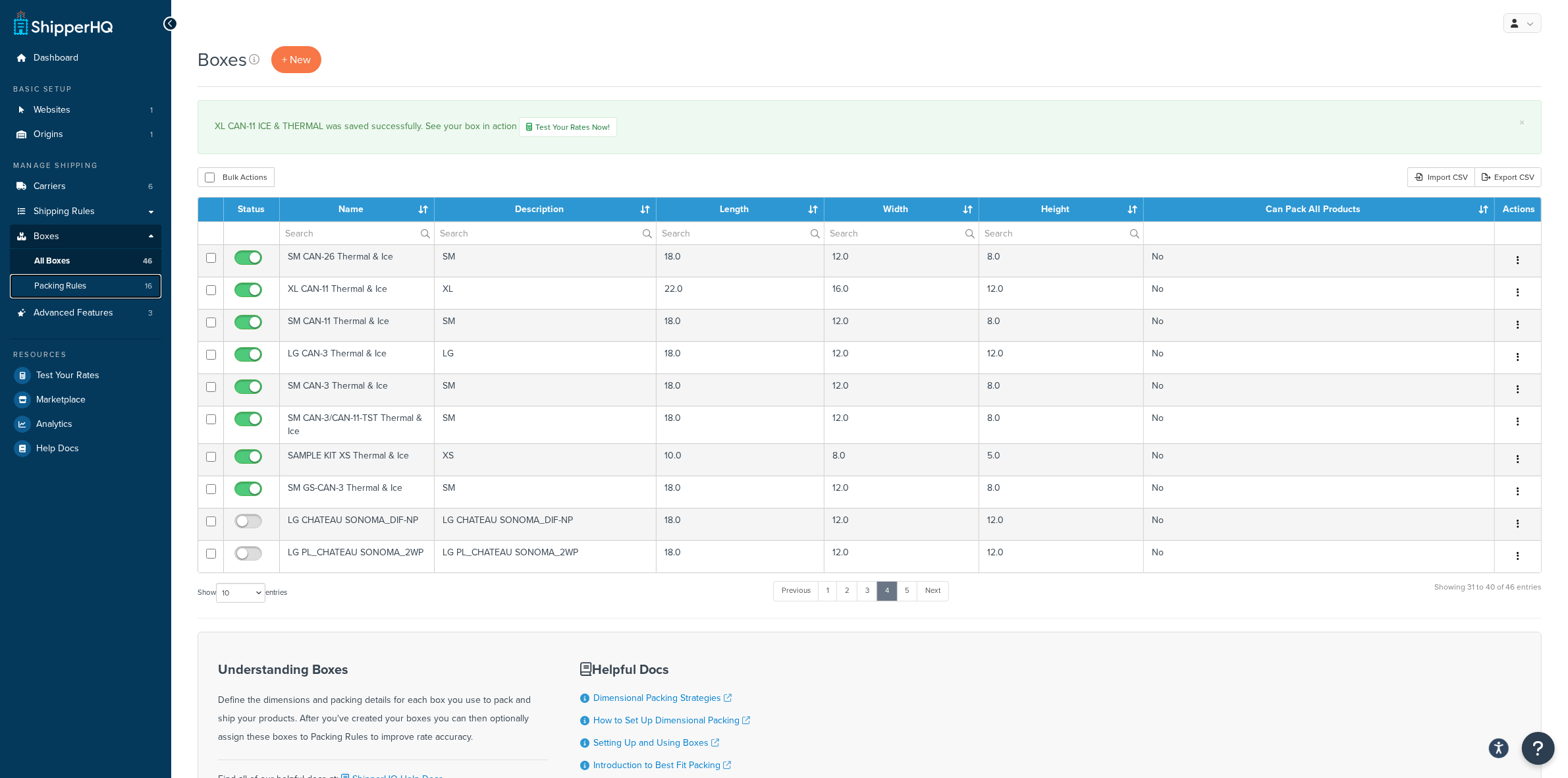
click at [60, 283] on span "Packing Rules" at bounding box center [60, 286] width 52 height 11
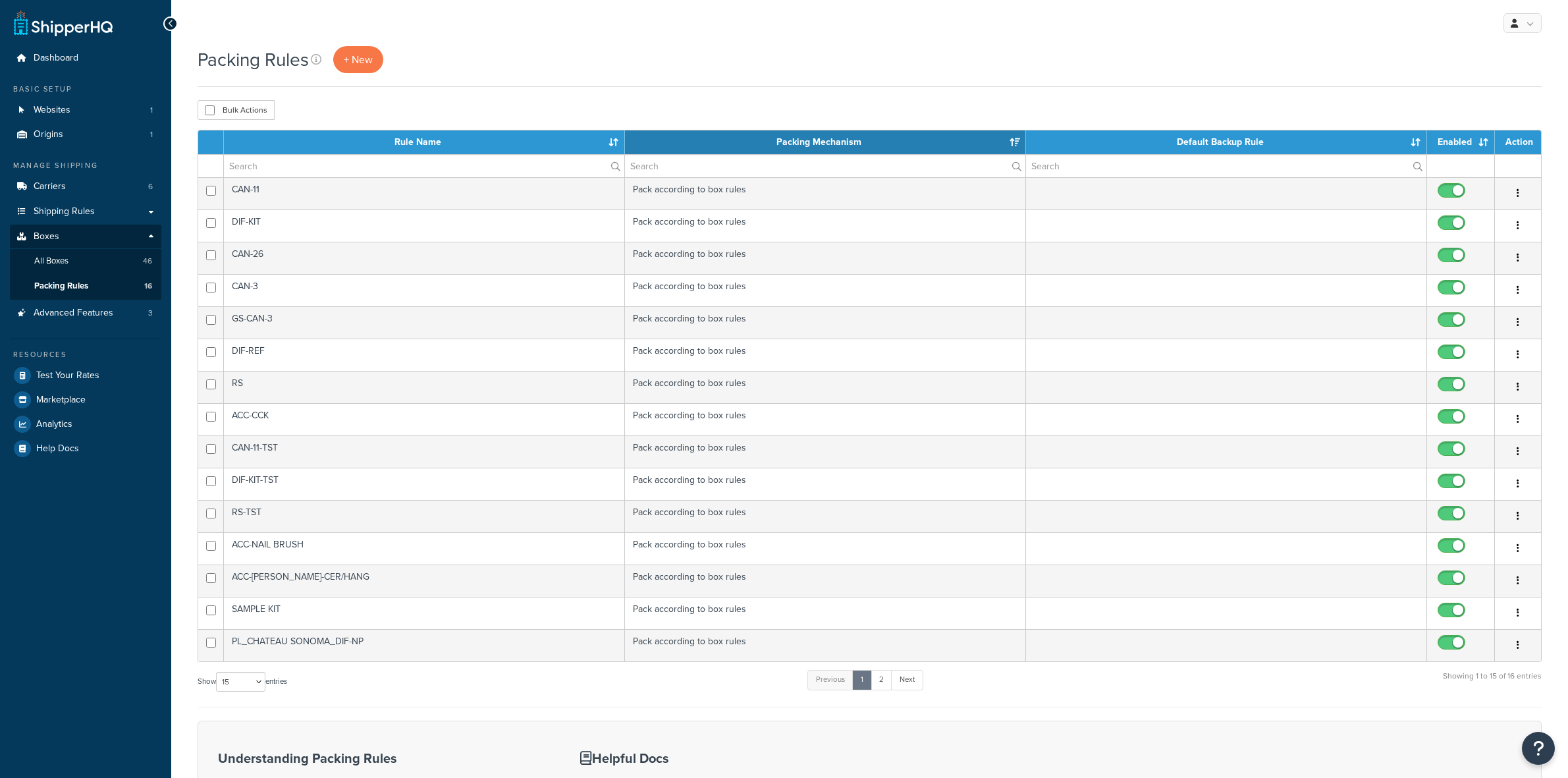
select select "15"
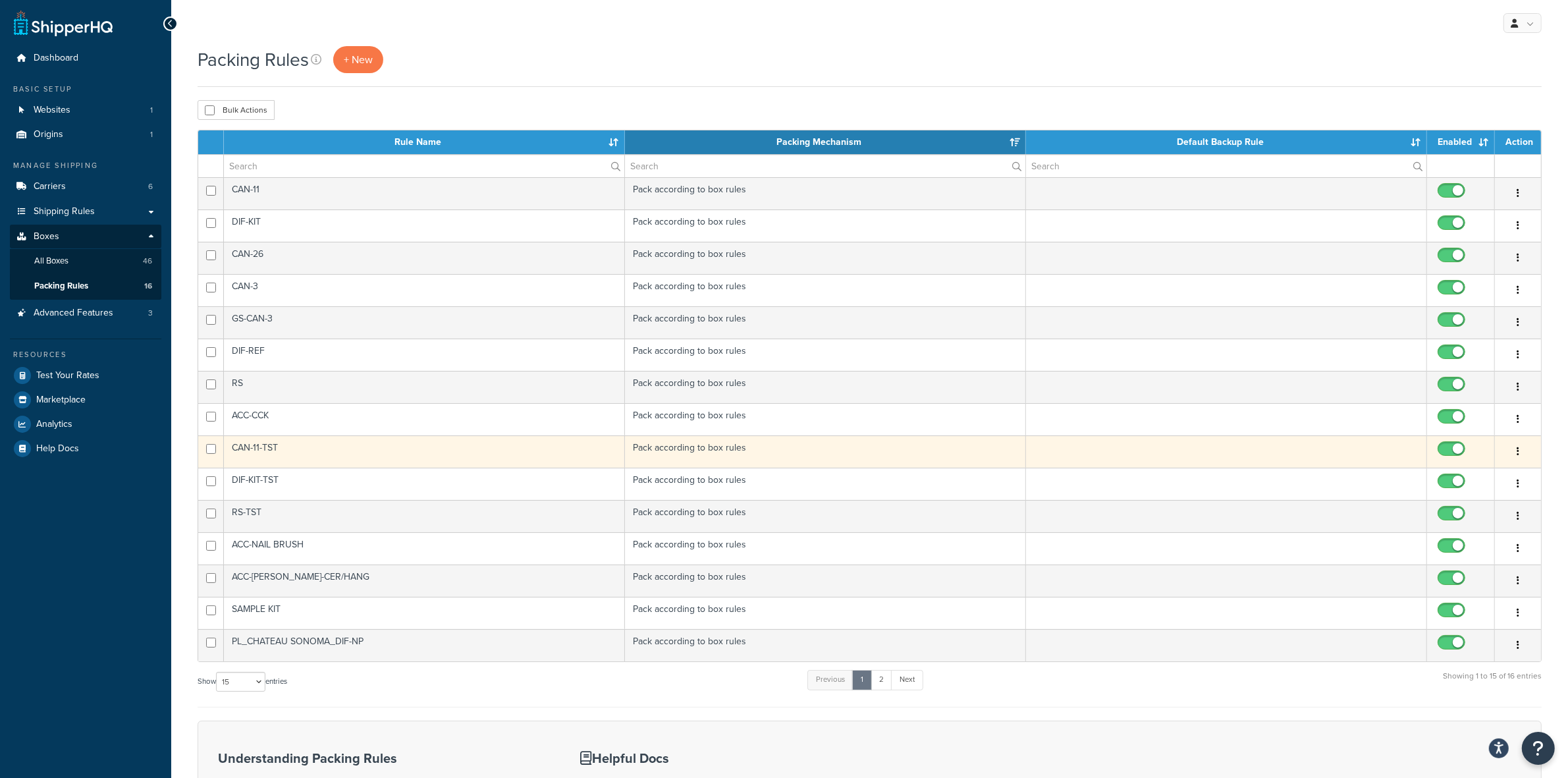
click at [282, 448] on td "CAN-11-TST" at bounding box center [424, 451] width 401 height 33
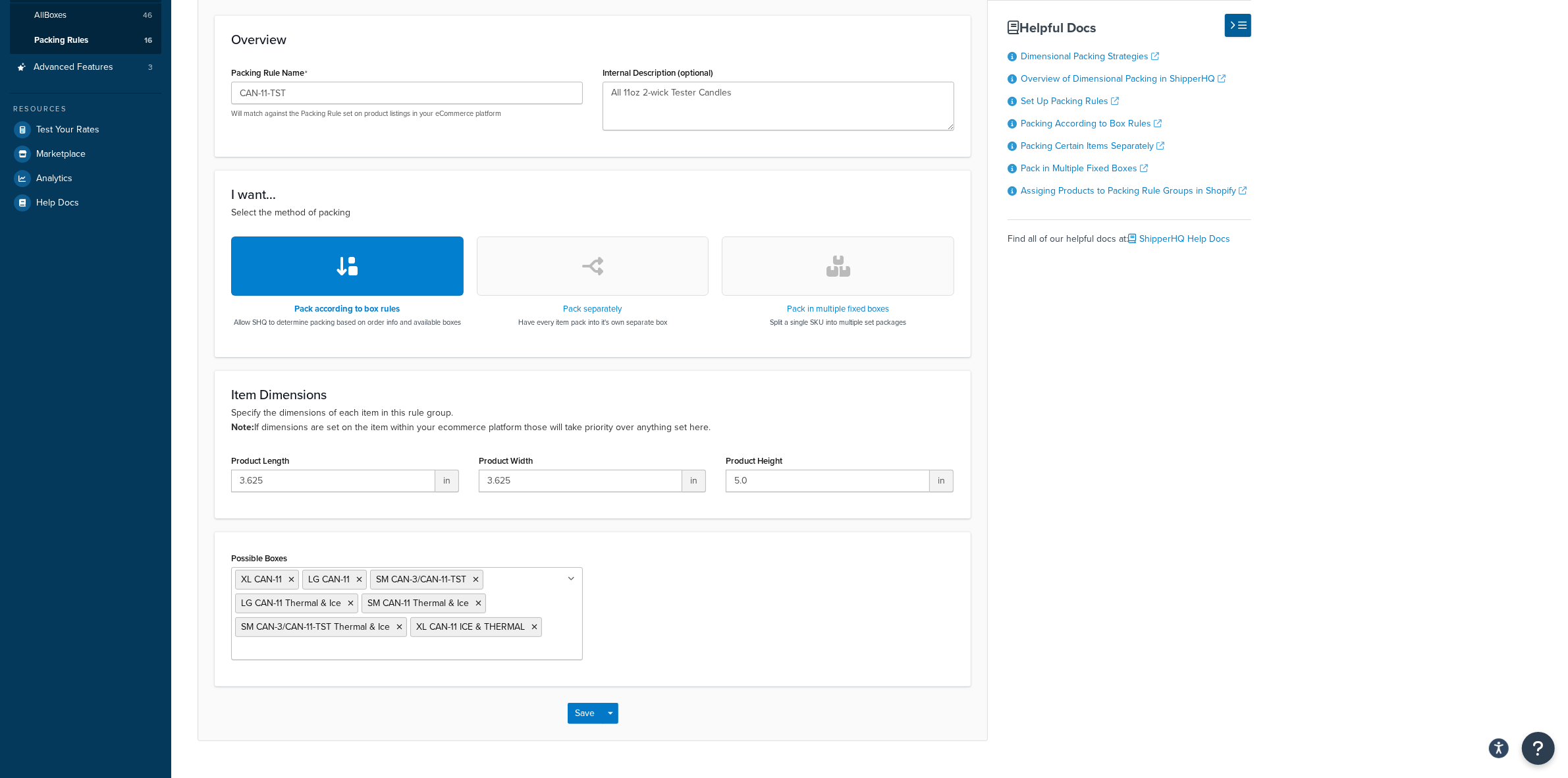
scroll to position [287, 0]
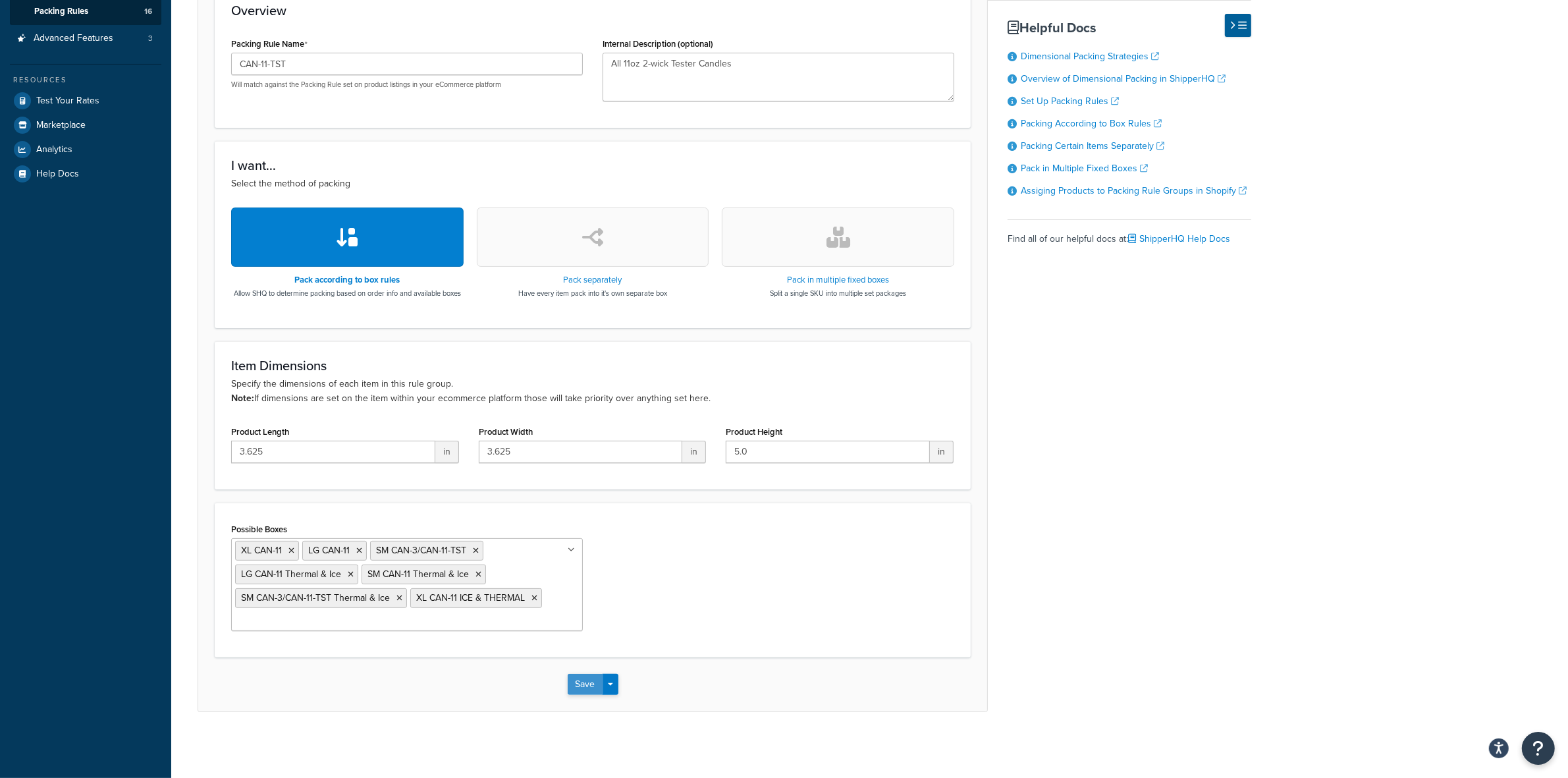
click at [576, 686] on button "Save" at bounding box center [585, 684] width 36 height 21
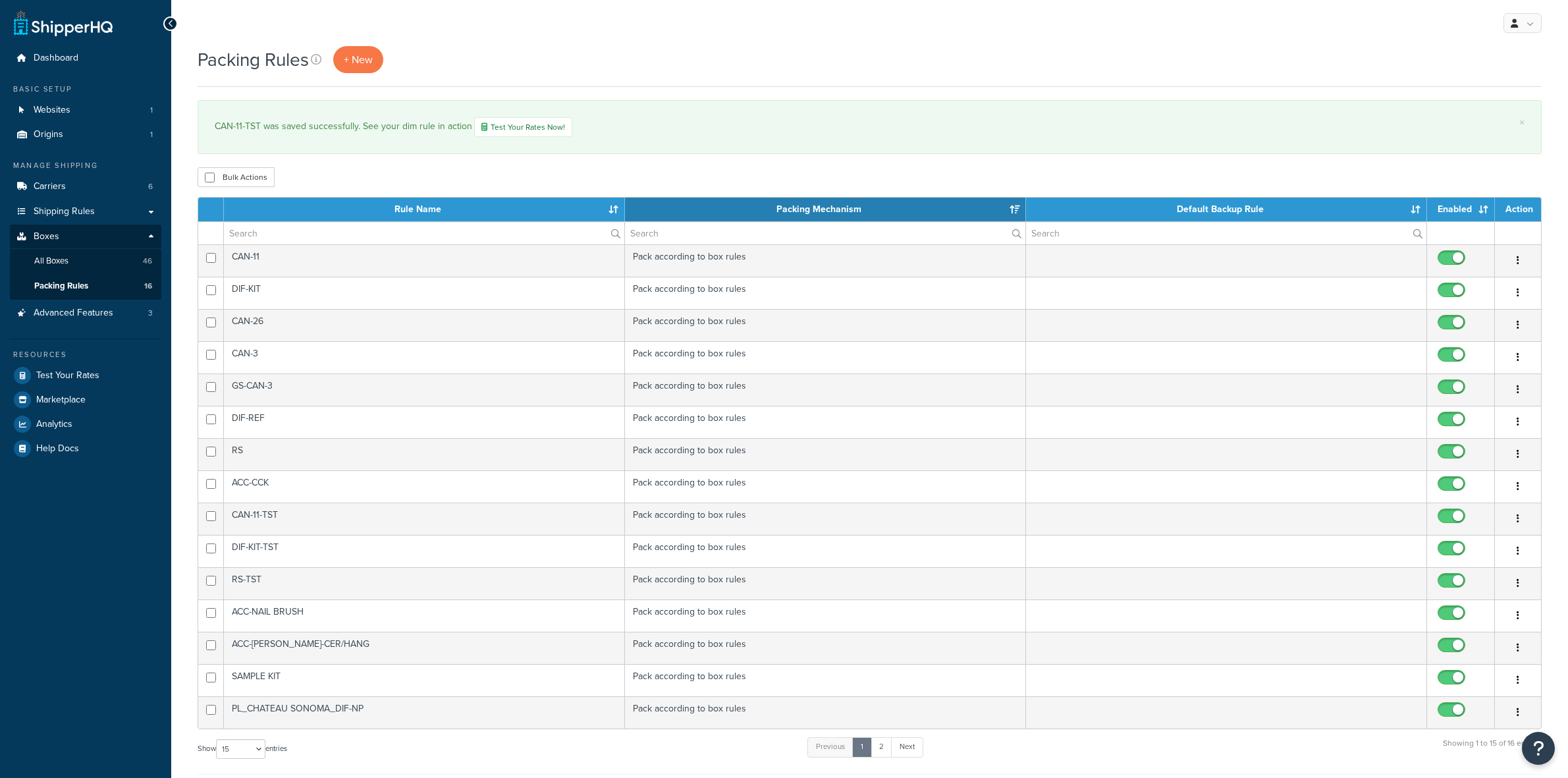
select select "15"
click at [58, 260] on span "All Boxes" at bounding box center [51, 261] width 34 height 11
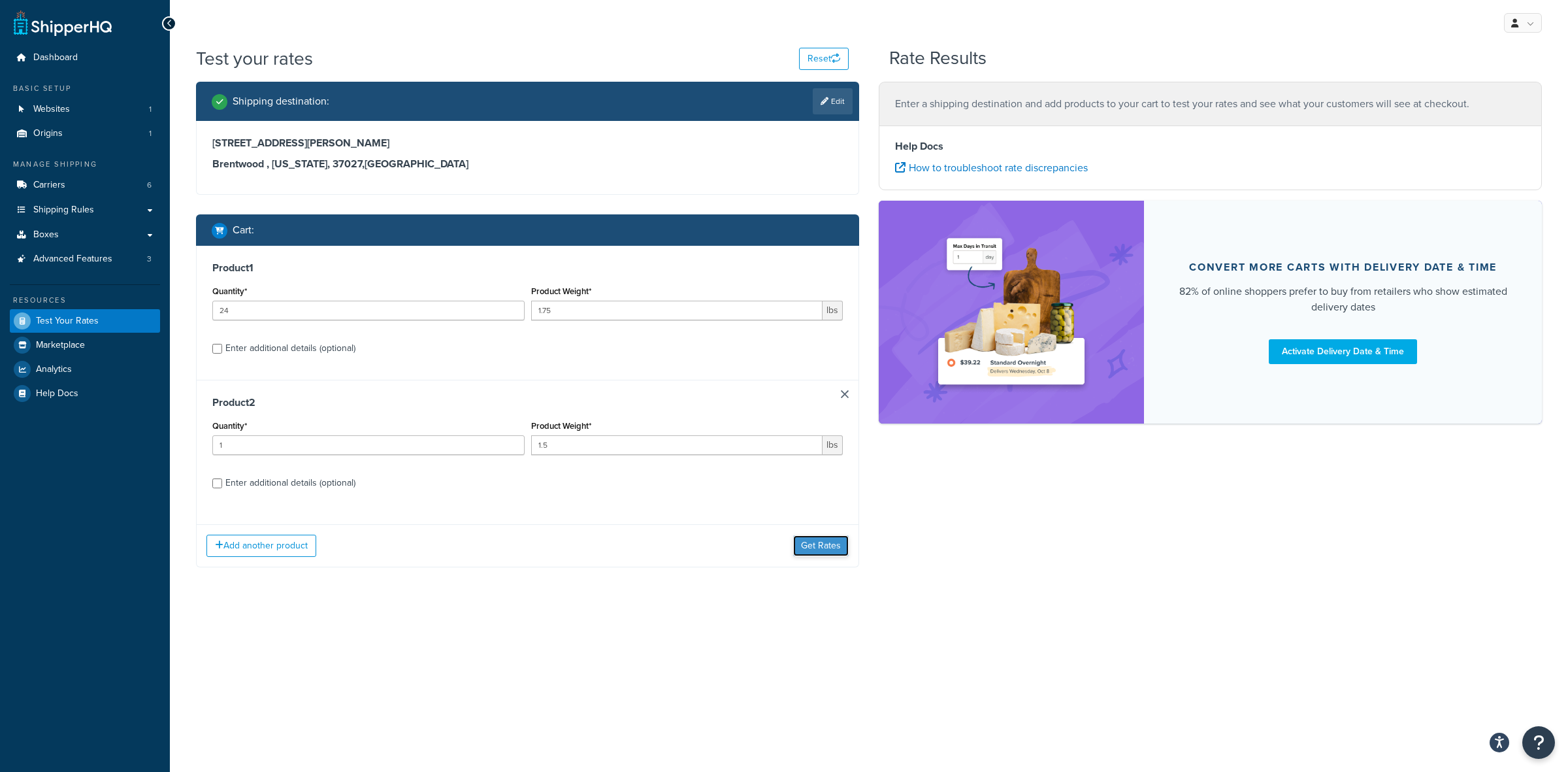
click at [804, 548] on button "Get Rates" at bounding box center [821, 546] width 55 height 21
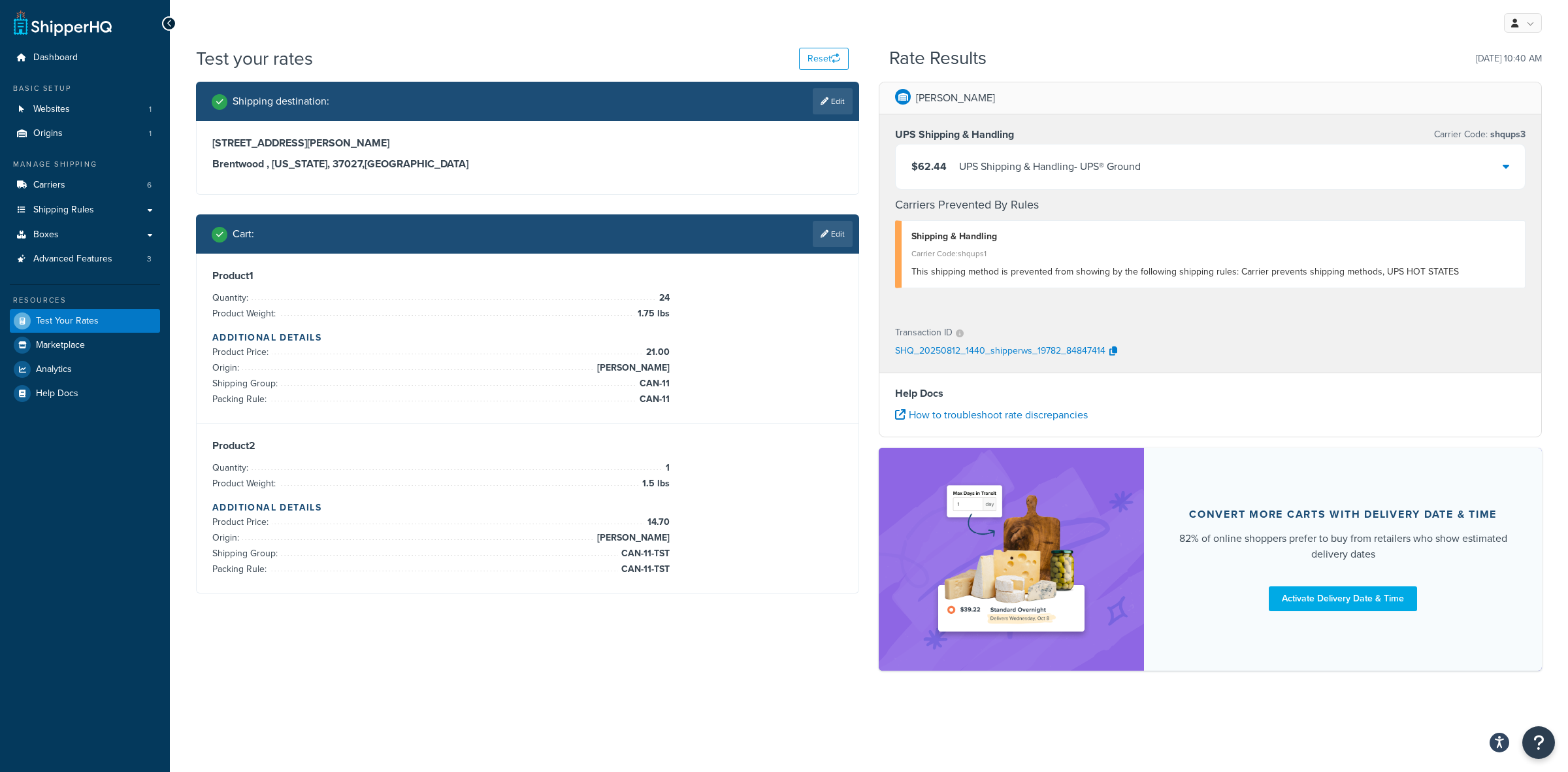
click at [943, 155] on div "$62.44 UPS Shipping & Handling - UPS® Ground" at bounding box center [1210, 166] width 629 height 44
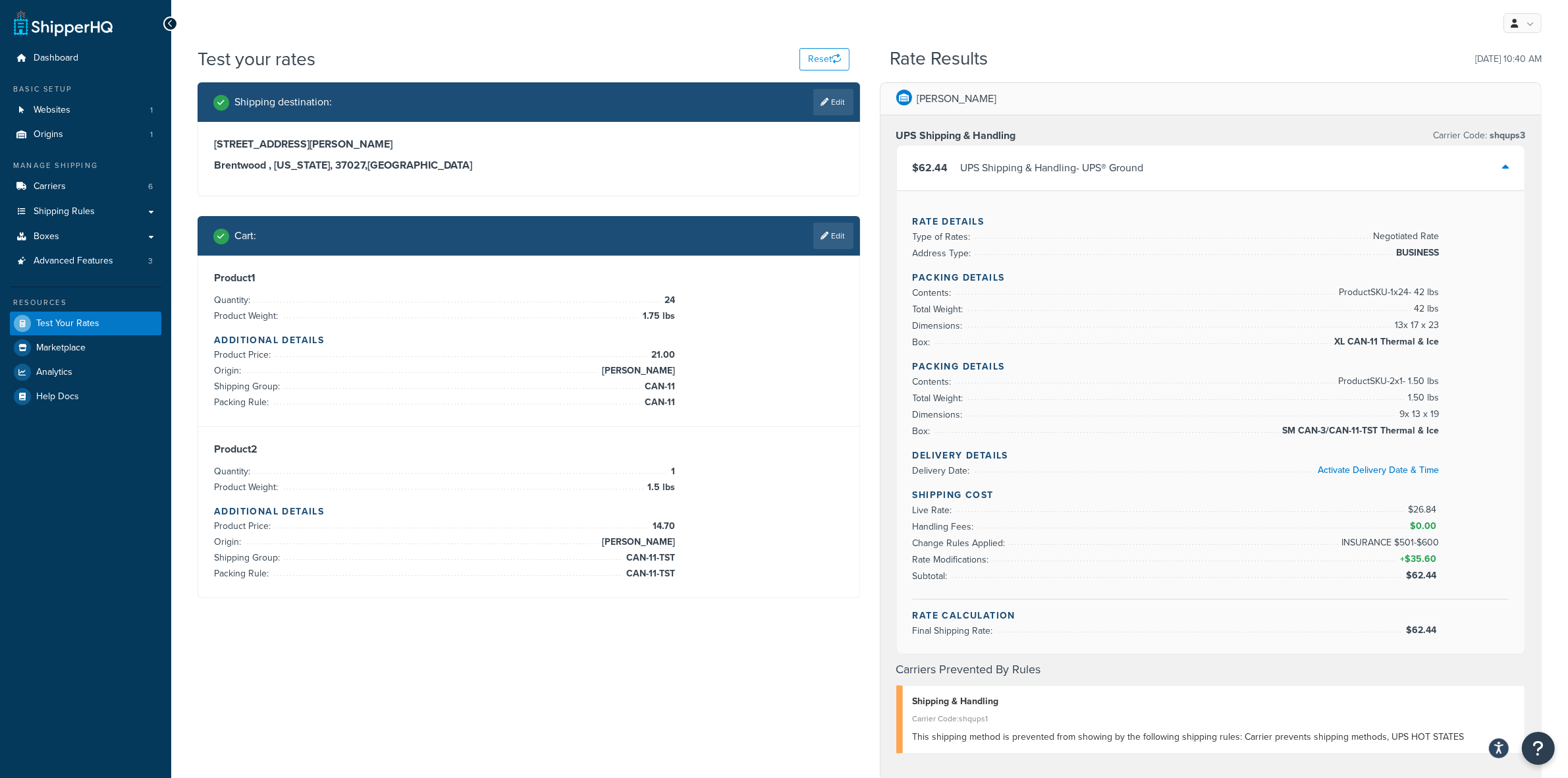
click at [950, 156] on div "$62.44 UPS Shipping & Handling - UPS® Ground" at bounding box center [1211, 168] width 628 height 45
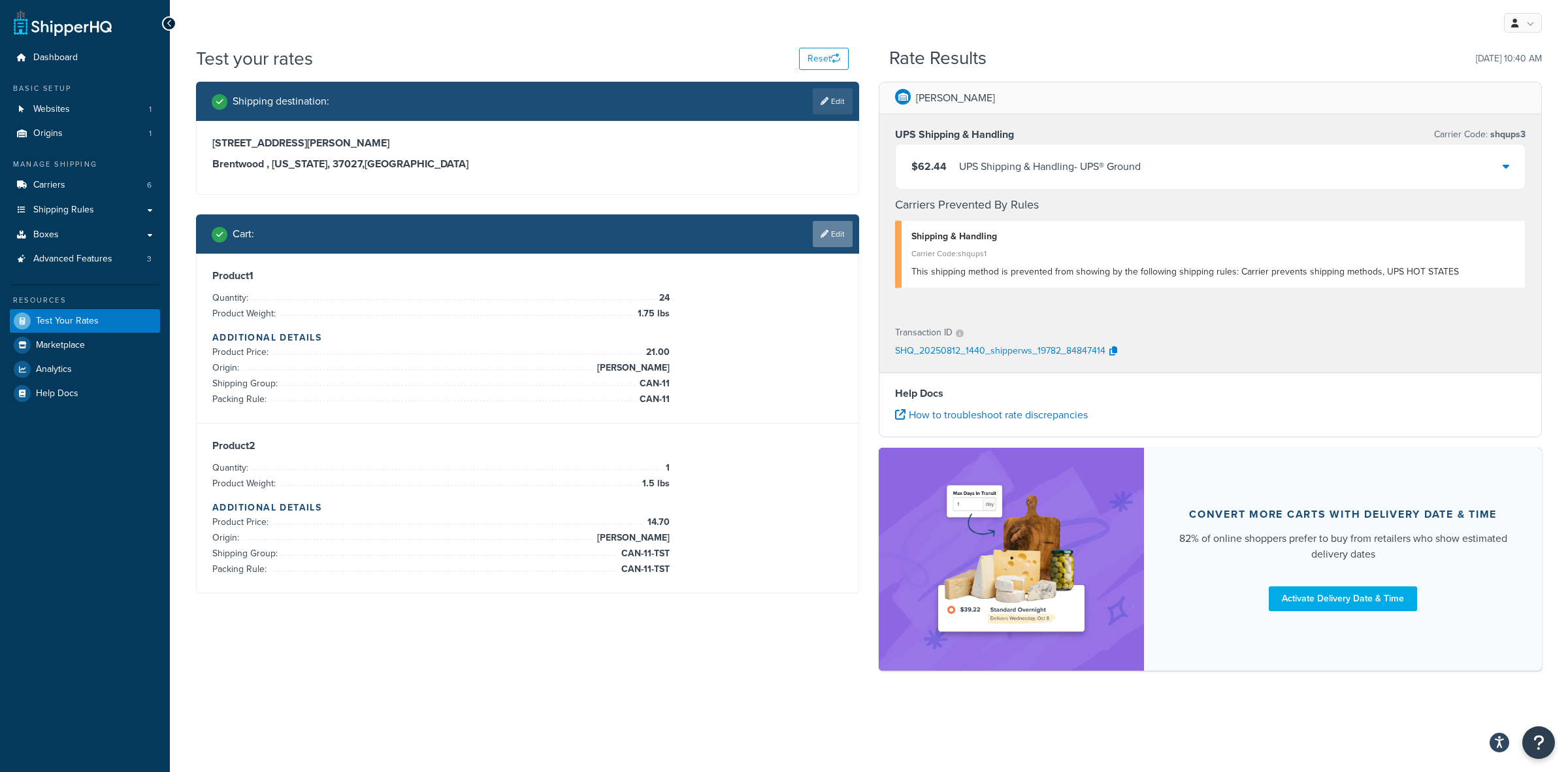
click at [832, 237] on link "Edit" at bounding box center [832, 233] width 40 height 26
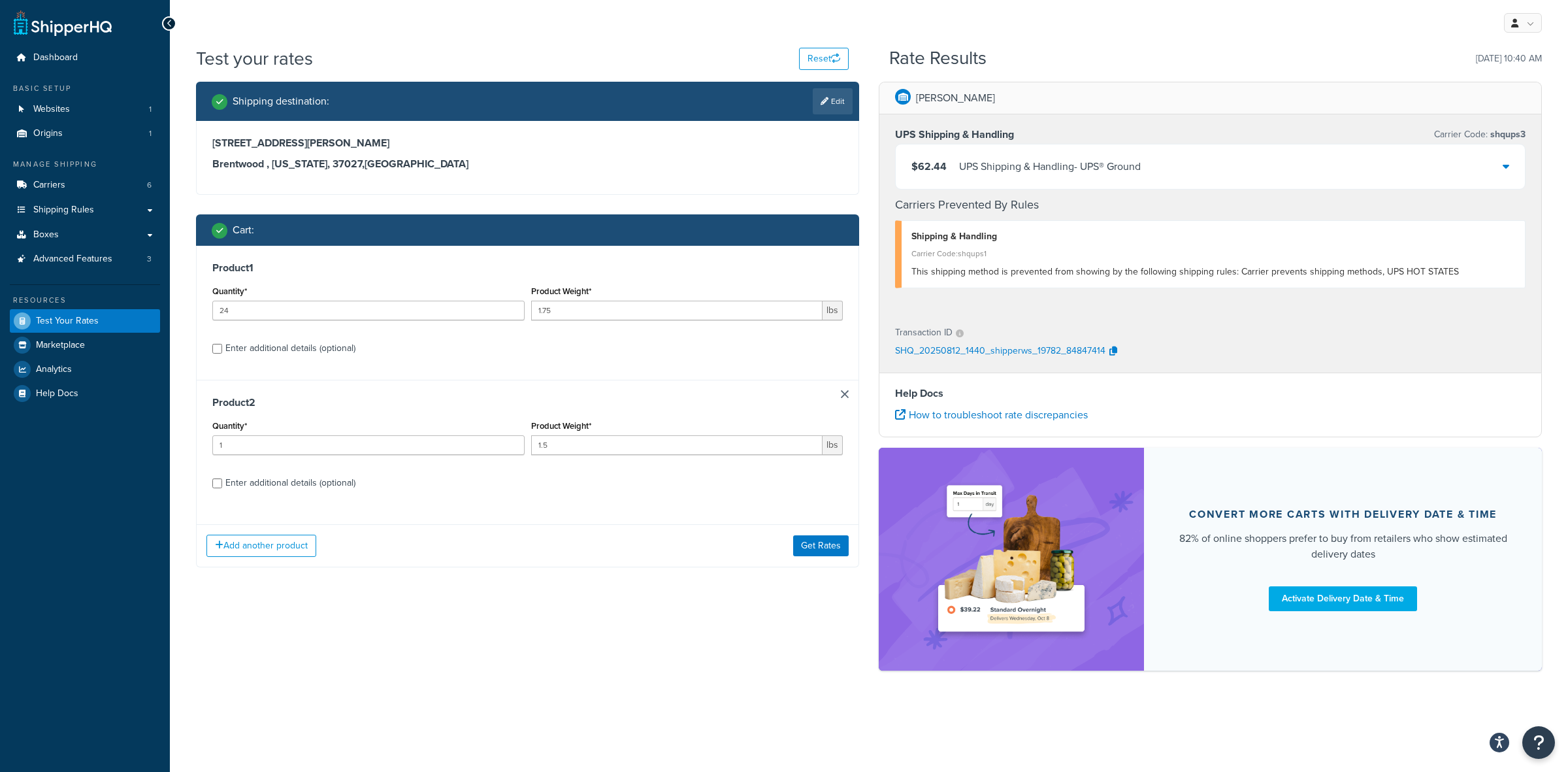
click at [236, 479] on div "Enter additional details (optional)" at bounding box center [290, 483] width 130 height 18
click at [222, 479] on input "Enter additional details (optional)" at bounding box center [217, 483] width 9 height 9
checkbox input "true"
select select "77343"
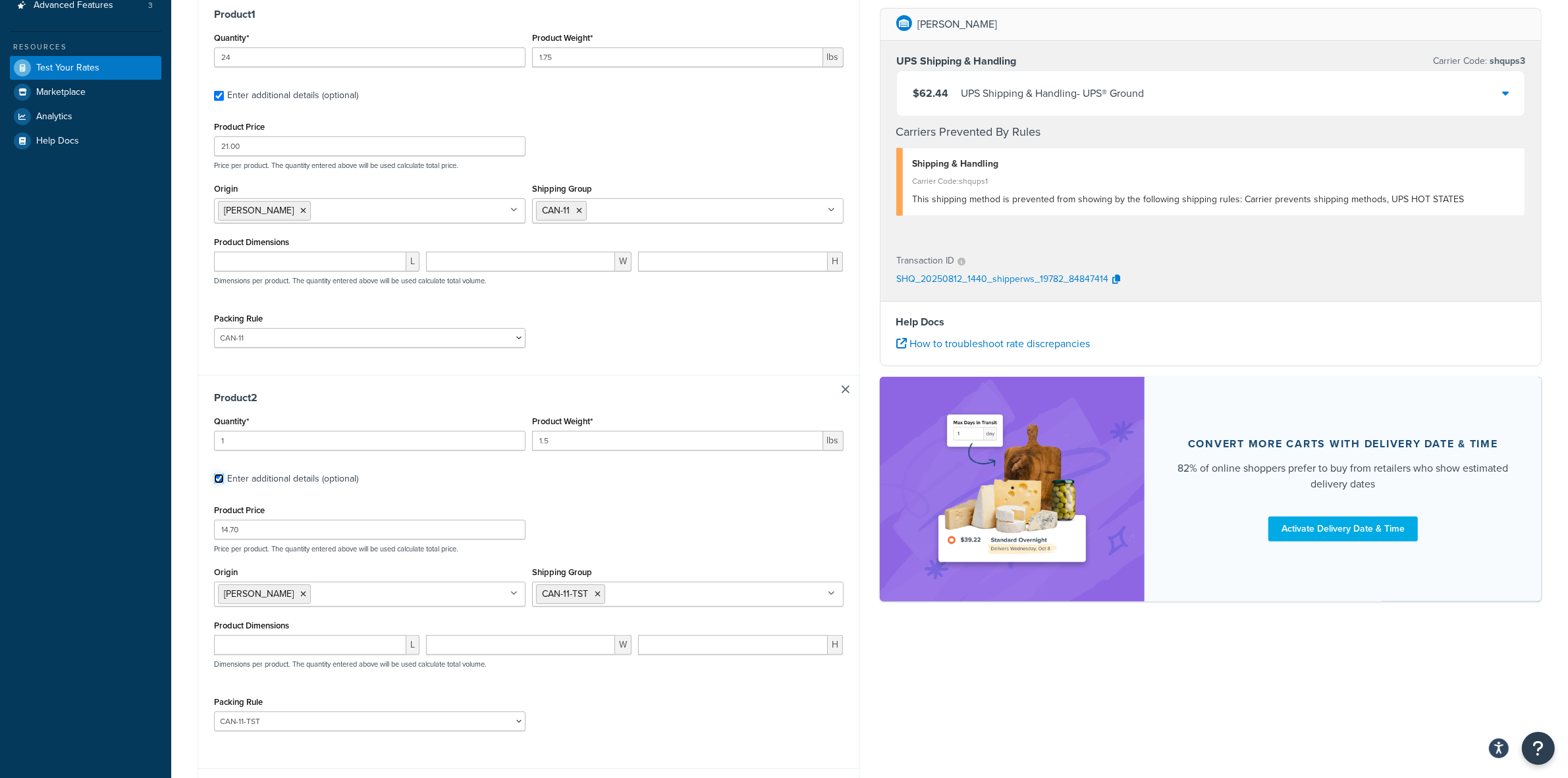
scroll to position [311, 0]
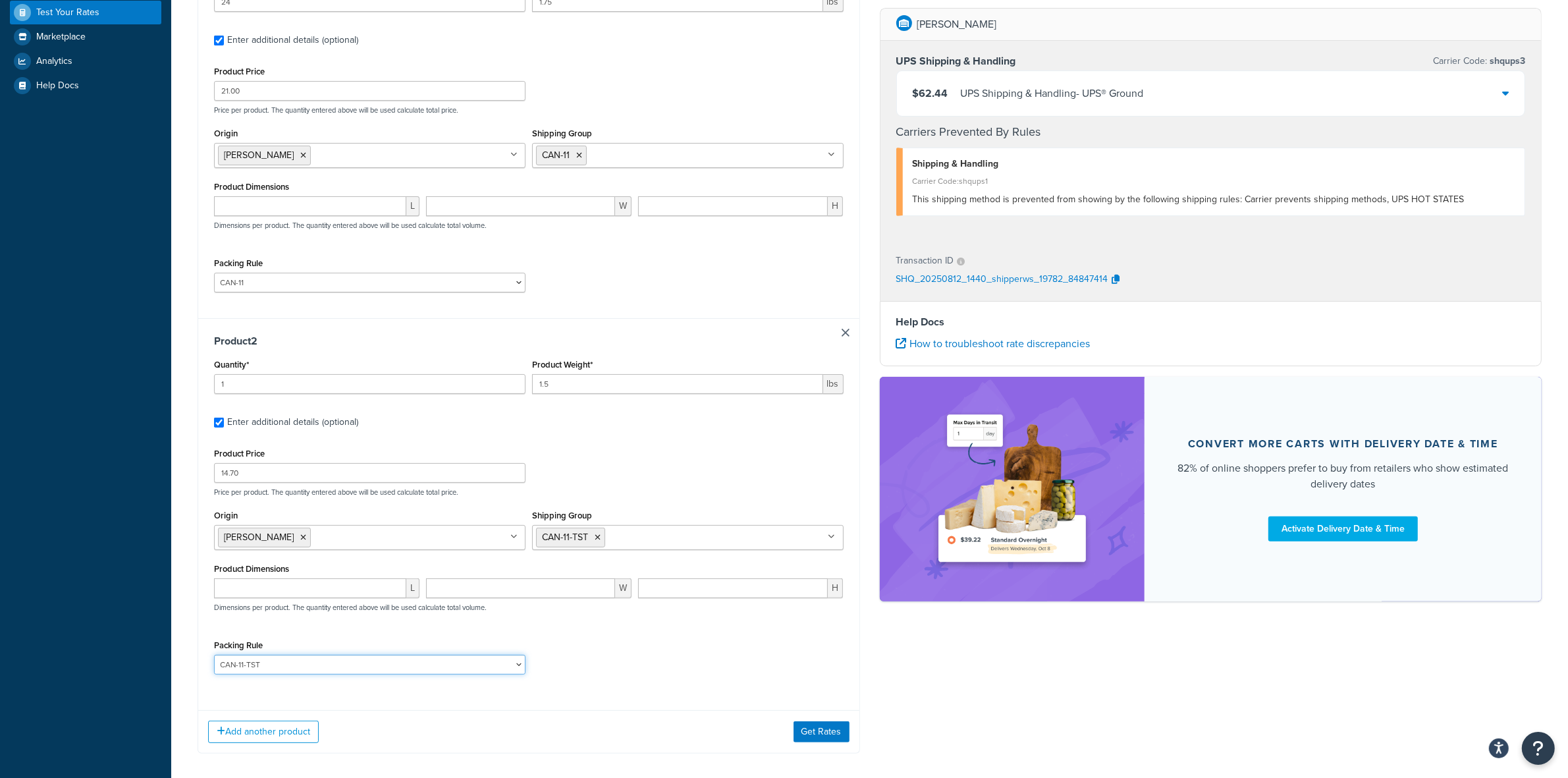
click at [473, 669] on select "ACC-CCK ACC-LIN-CER/HANG ACC-NAIL BRUSH CAN-11 CAN-11-TST CAN-26 CAN-3 DIF-KIT …" at bounding box center [369, 664] width 311 height 20
select select "77343"
click at [214, 657] on select "ACC-CCK ACC-LIN-CER/HANG ACC-NAIL BRUSH CAN-11 CAN-11-TST CAN-26 CAN-3 DIF-KIT …" at bounding box center [369, 664] width 311 height 20
click at [815, 736] on button "Get Rates" at bounding box center [821, 732] width 56 height 21
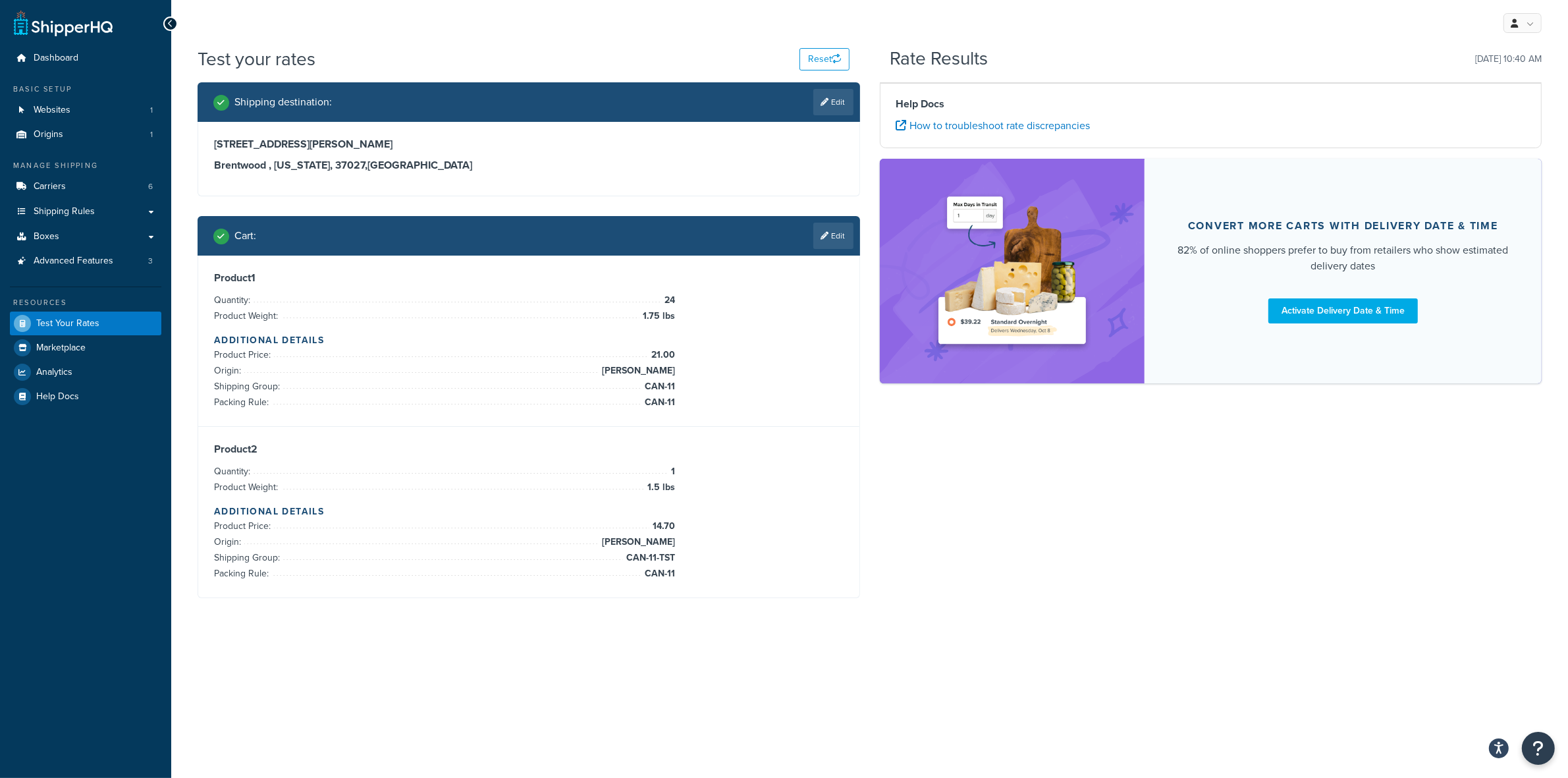
scroll to position [0, 0]
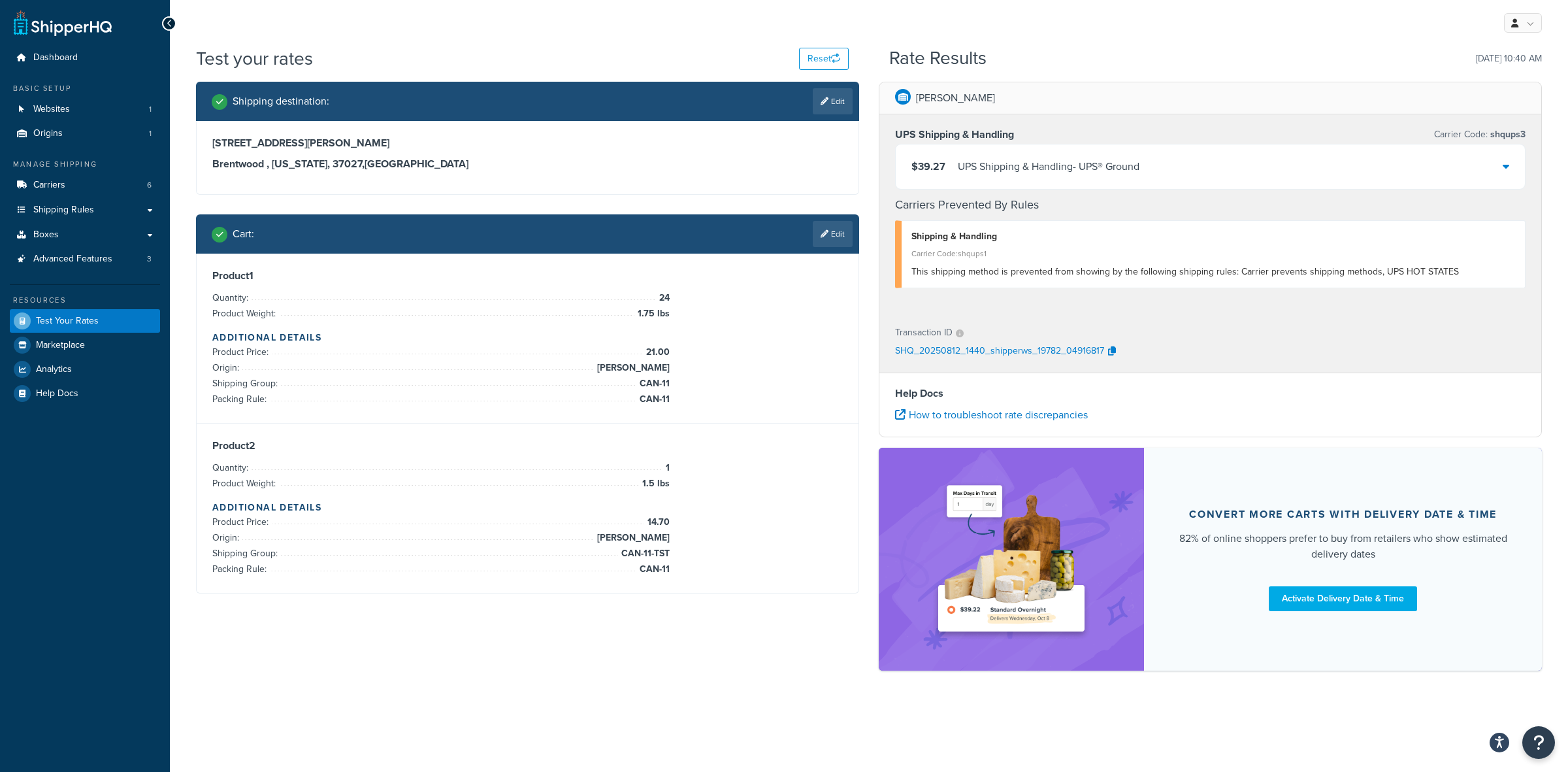
click at [1033, 152] on div "$39.27 UPS Shipping & Handling - UPS® Ground" at bounding box center [1210, 166] width 629 height 44
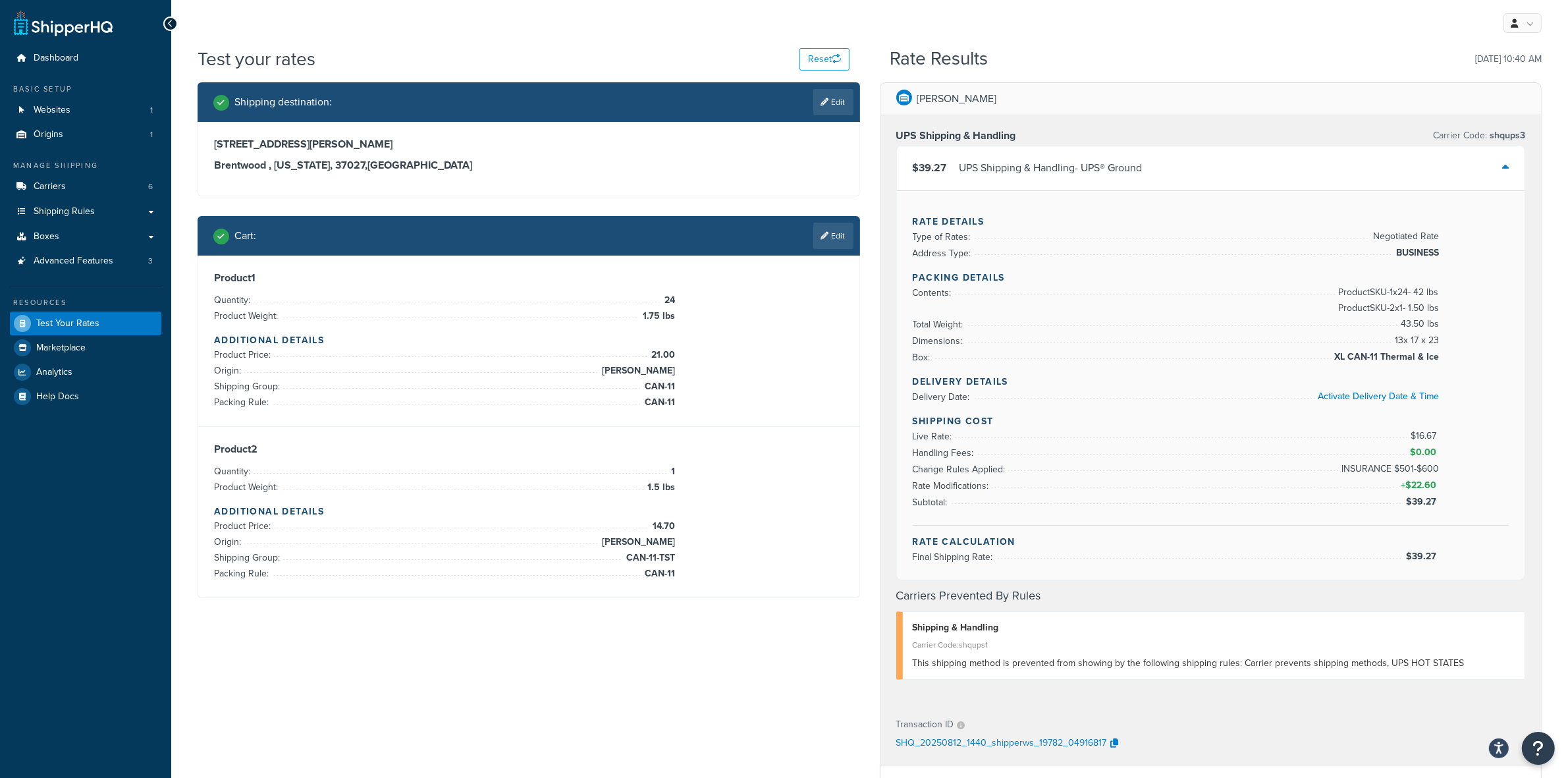
click at [1427, 505] on span "$39.27" at bounding box center [1423, 501] width 33 height 14
copy span "$39.27"
click at [817, 60] on button "Reset" at bounding box center [824, 60] width 50 height 22
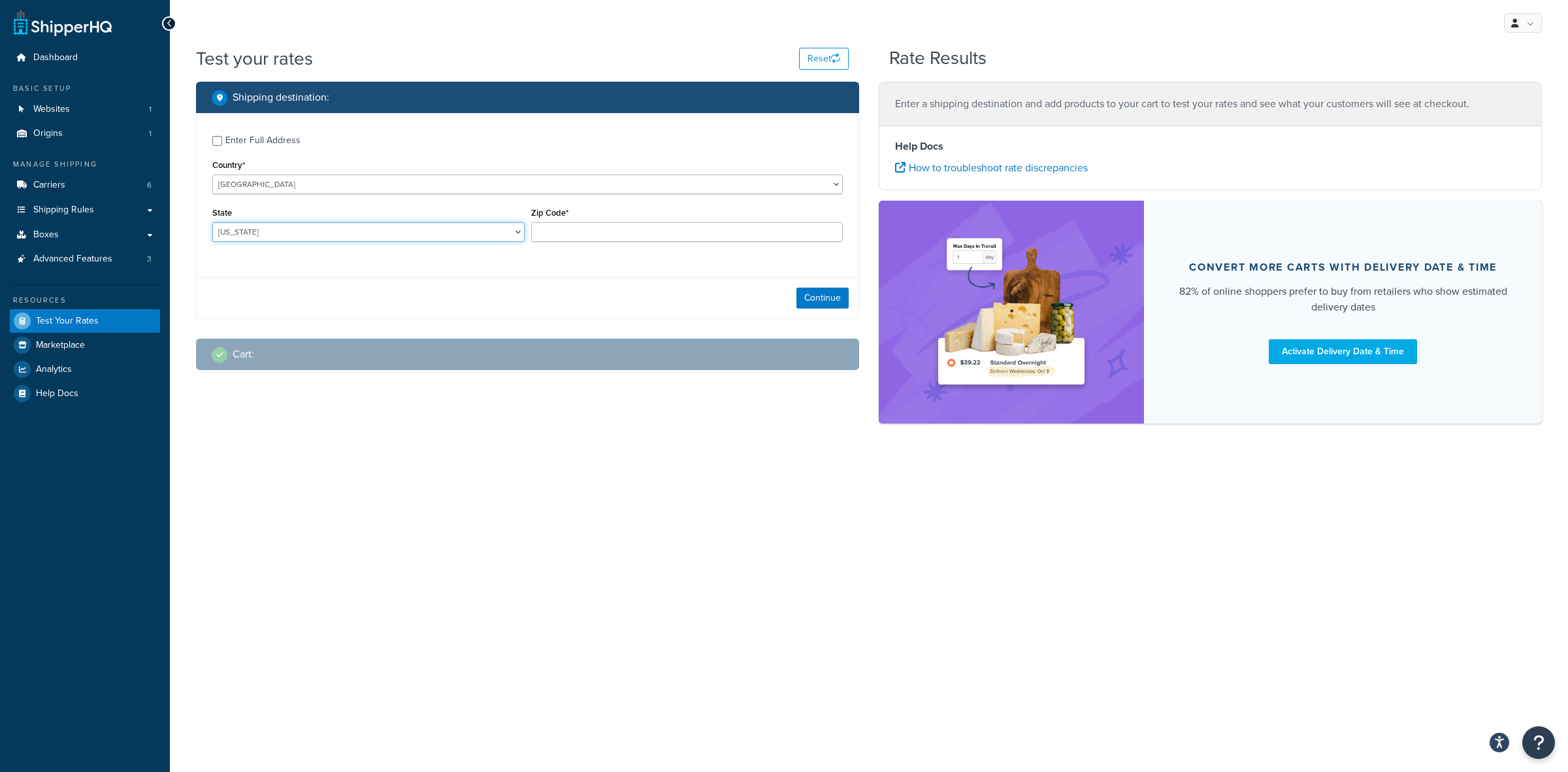
click at [338, 226] on select "Alabama Alaska American Samoa Arizona Arkansas Armed Forces Americas Armed Forc…" at bounding box center [368, 232] width 312 height 20
select select "IL"
click at [212, 222] on select "Alabama Alaska American Samoa Arizona Arkansas Armed Forces Americas Armed Forc…" at bounding box center [368, 232] width 312 height 20
click at [568, 230] on input "Zip Code*" at bounding box center [687, 232] width 312 height 20
click at [616, 235] on input "Zip Code*" at bounding box center [687, 232] width 312 height 20
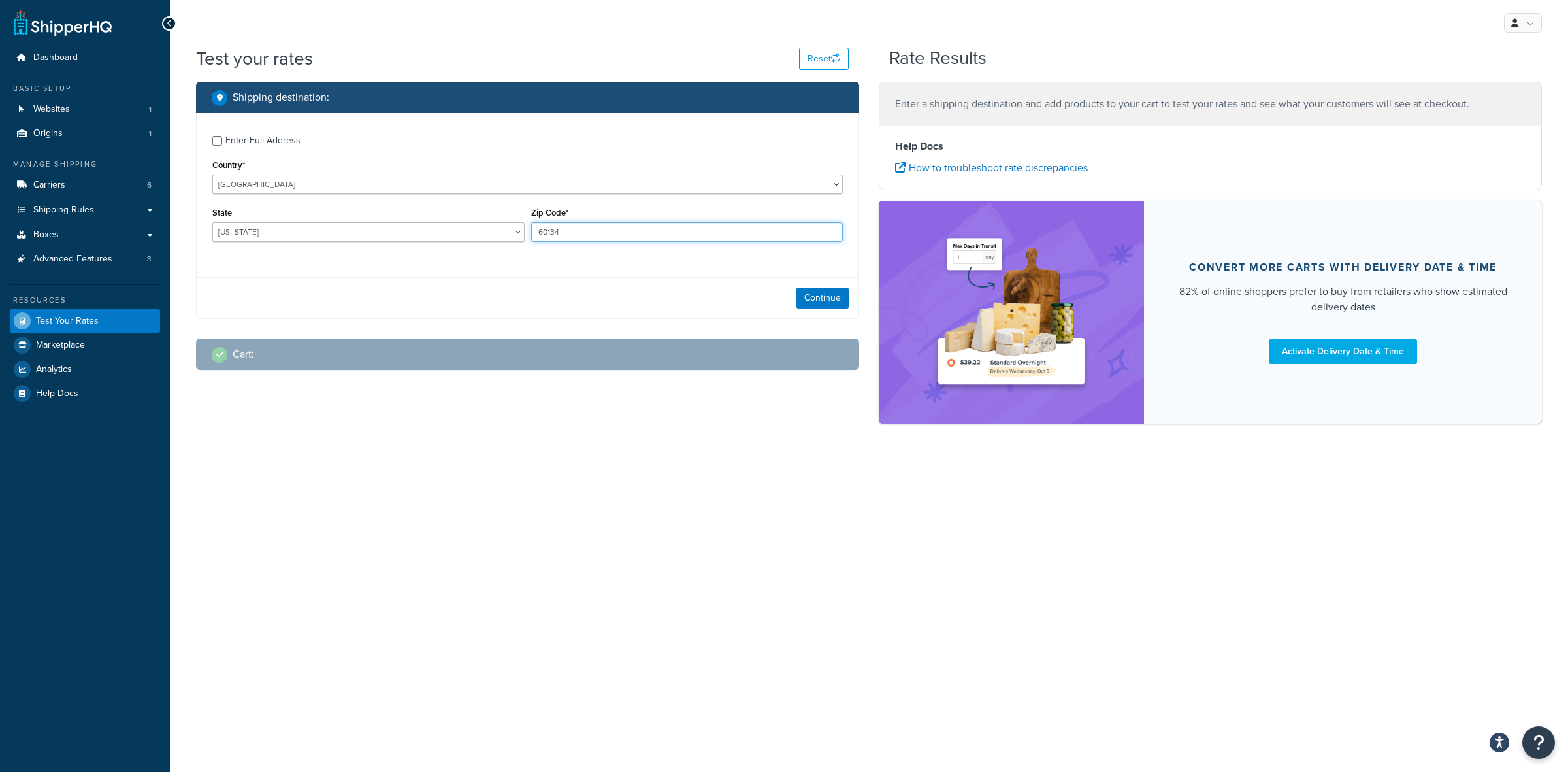
type input "60134"
click at [221, 140] on input "Enter Full Address" at bounding box center [217, 140] width 9 height 9
checkbox input "true"
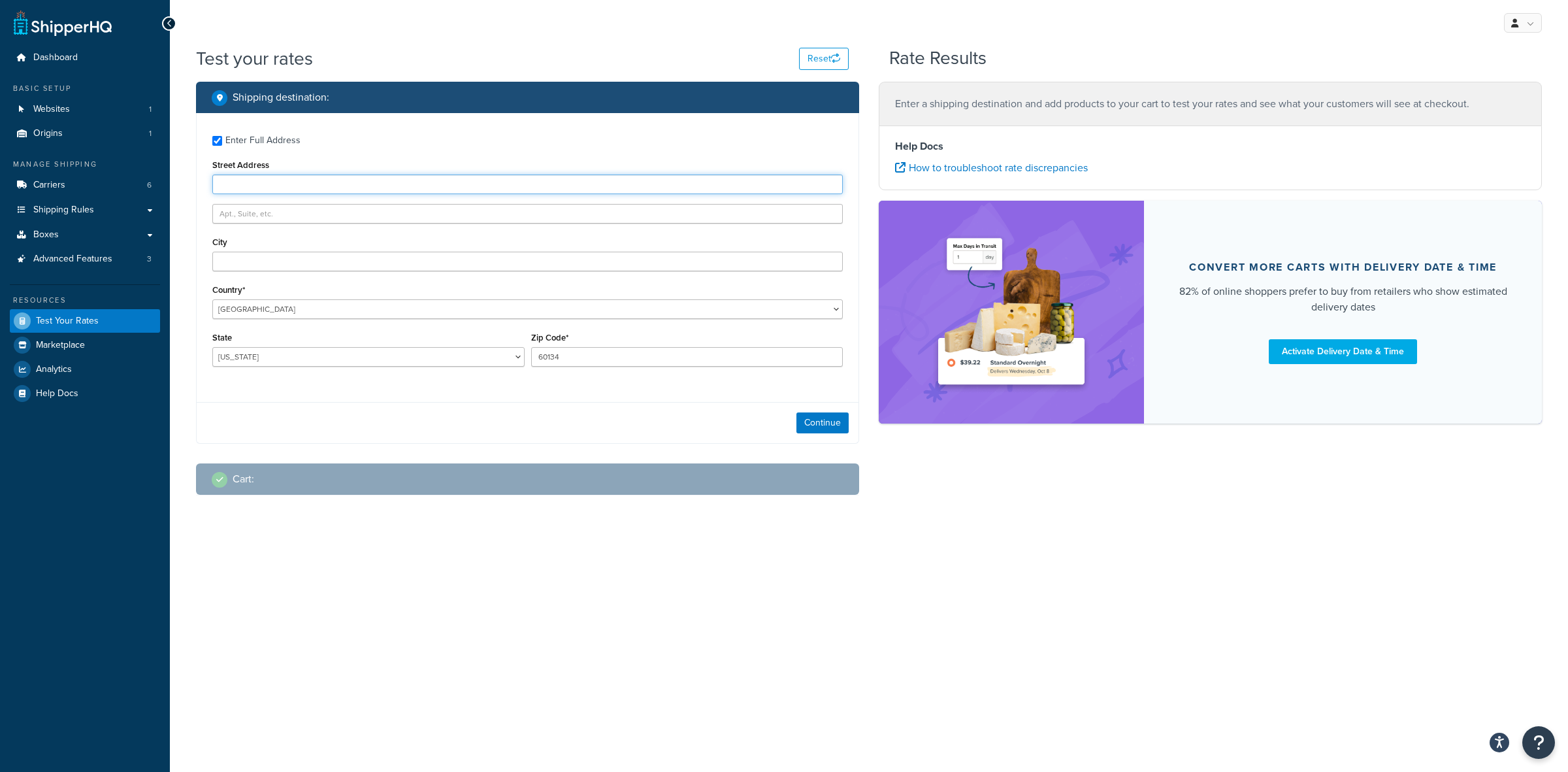
paste input "101 South 3rd Street"
type input "101 South 3rd Street"
paste input "Geneva"
type input "Geneva"
click at [575, 432] on div "Continue" at bounding box center [528, 423] width 662 height 41
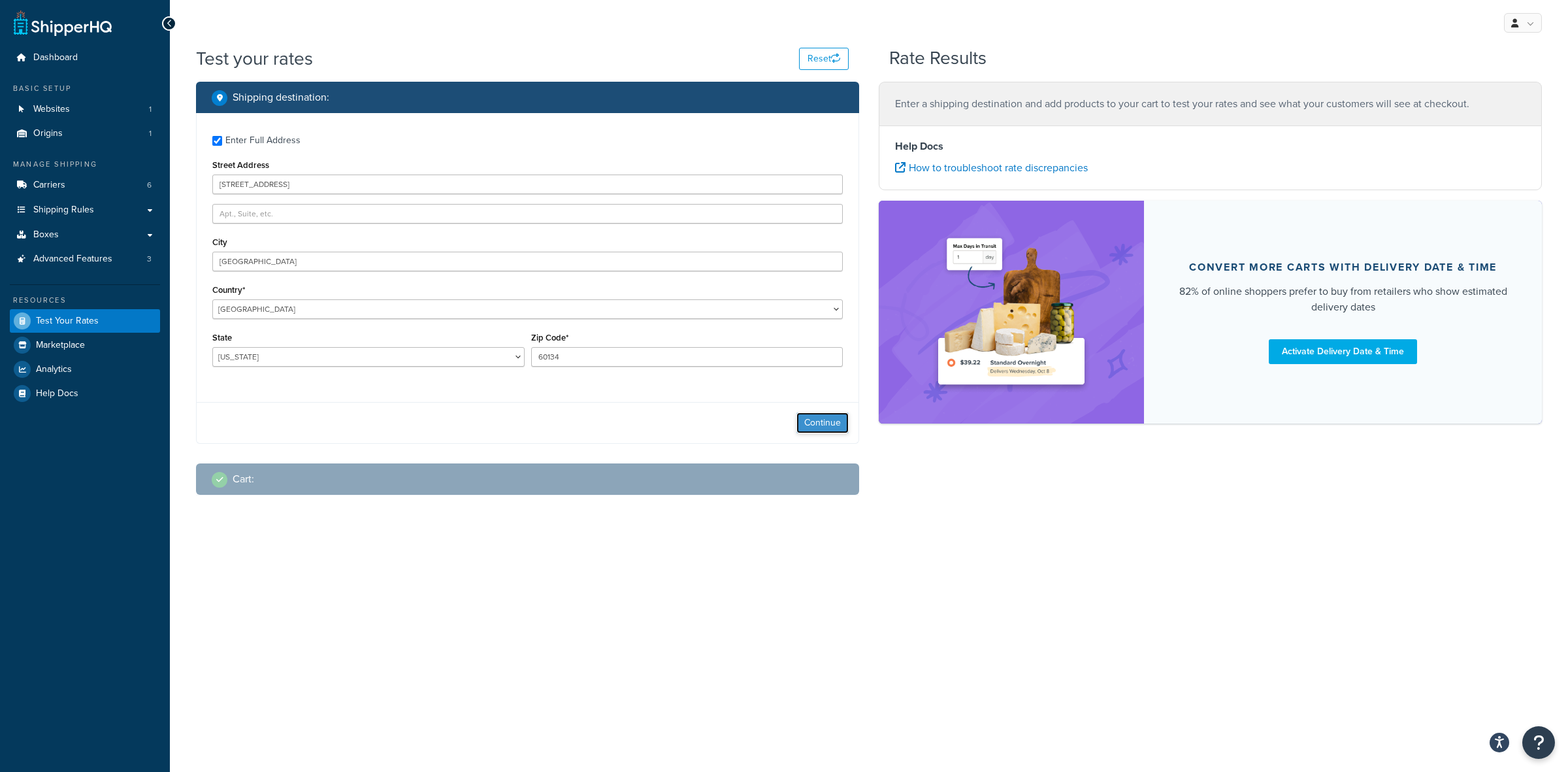
click at [823, 420] on button "Continue" at bounding box center [822, 423] width 52 height 21
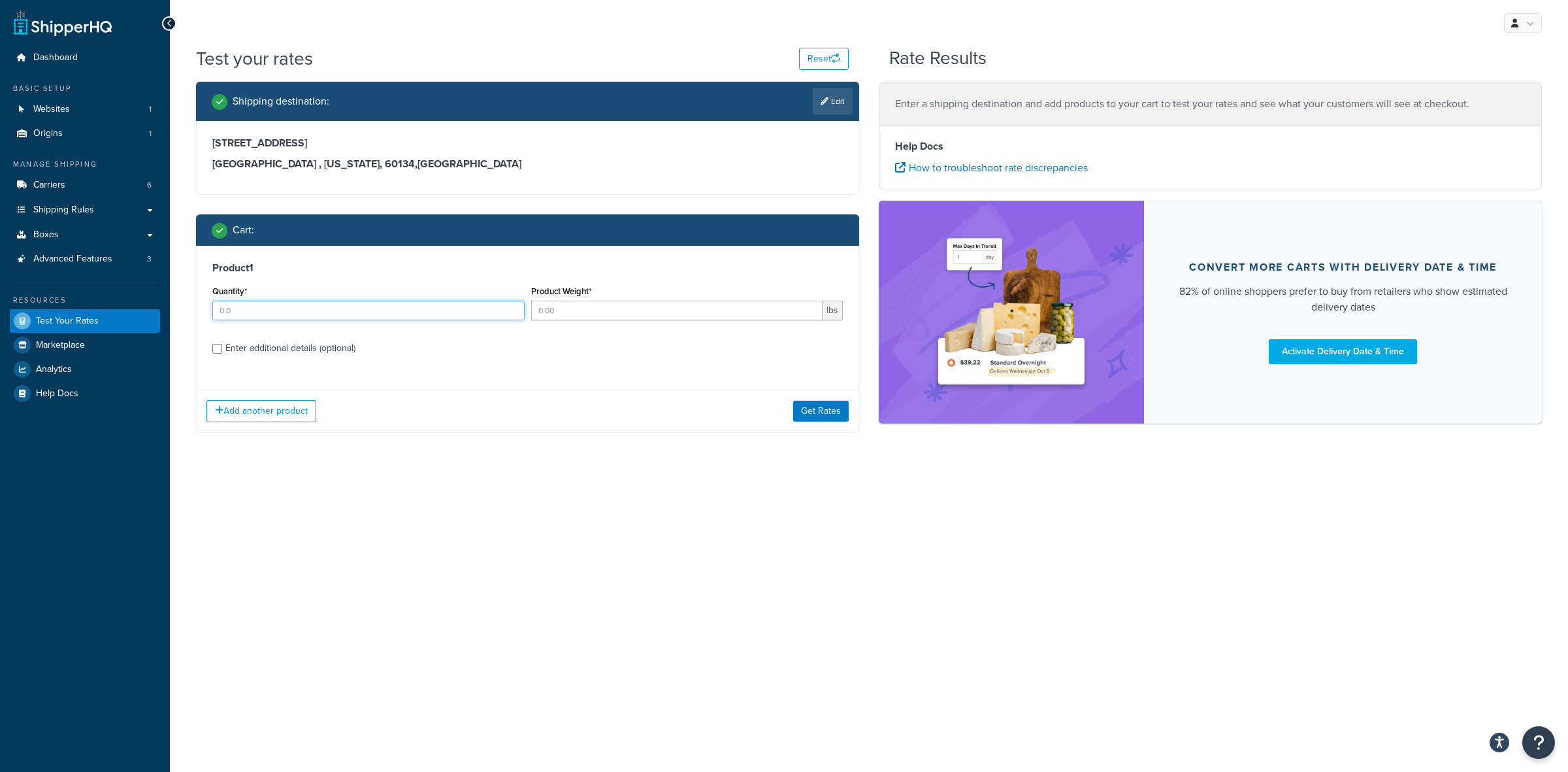
click at [270, 308] on input "Quantity*" at bounding box center [368, 310] width 312 height 20
type input "24"
click at [579, 293] on label "Product Weight*" at bounding box center [561, 291] width 60 height 9
click at [579, 300] on input "Product Weight*" at bounding box center [677, 310] width 292 height 20
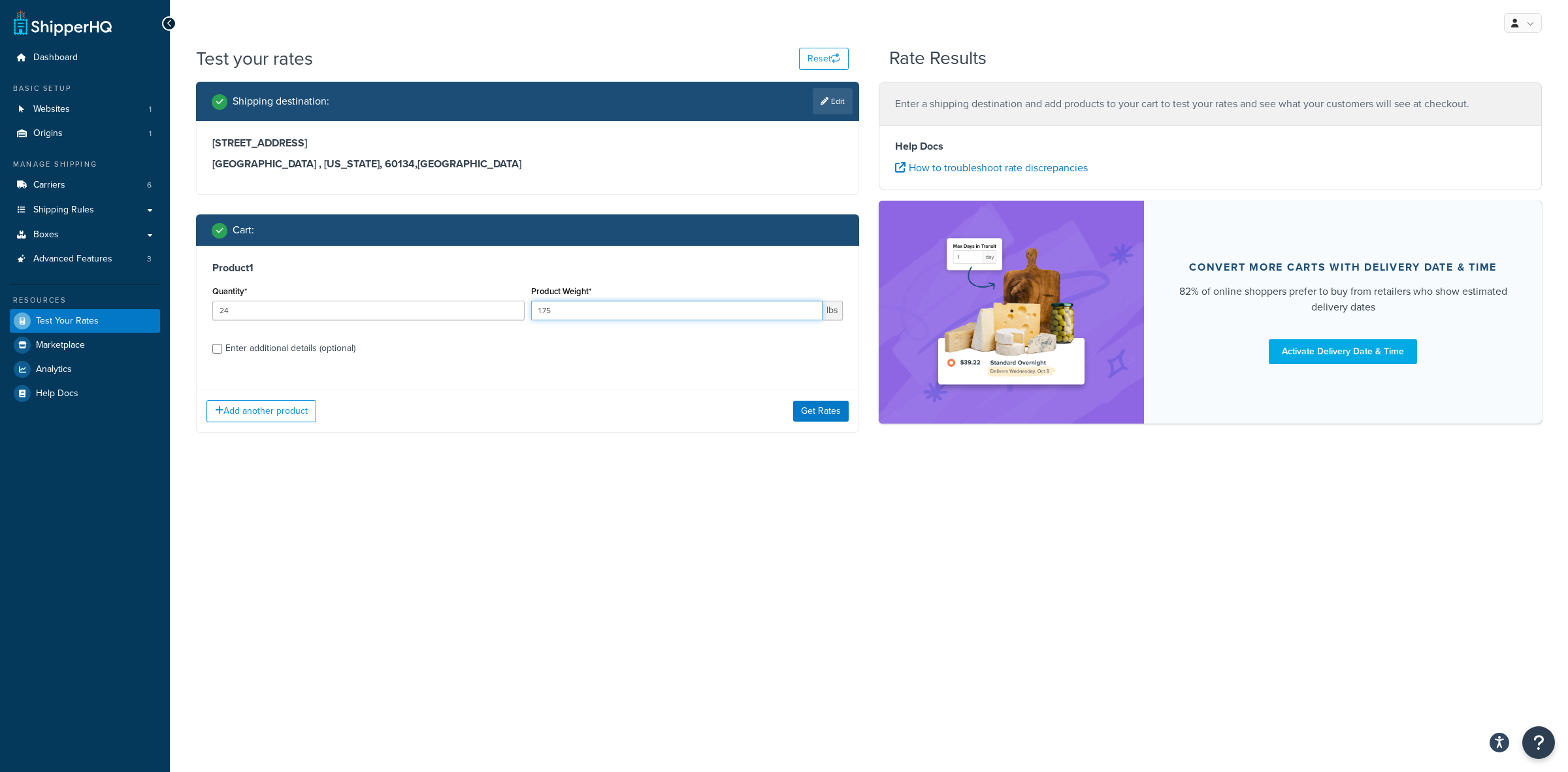
type input "1.75"
click at [292, 353] on div "Enter additional details (optional)" at bounding box center [290, 348] width 130 height 18
click at [222, 353] on input "Enter additional details (optional)" at bounding box center [217, 349] width 9 height 9
checkbox input "true"
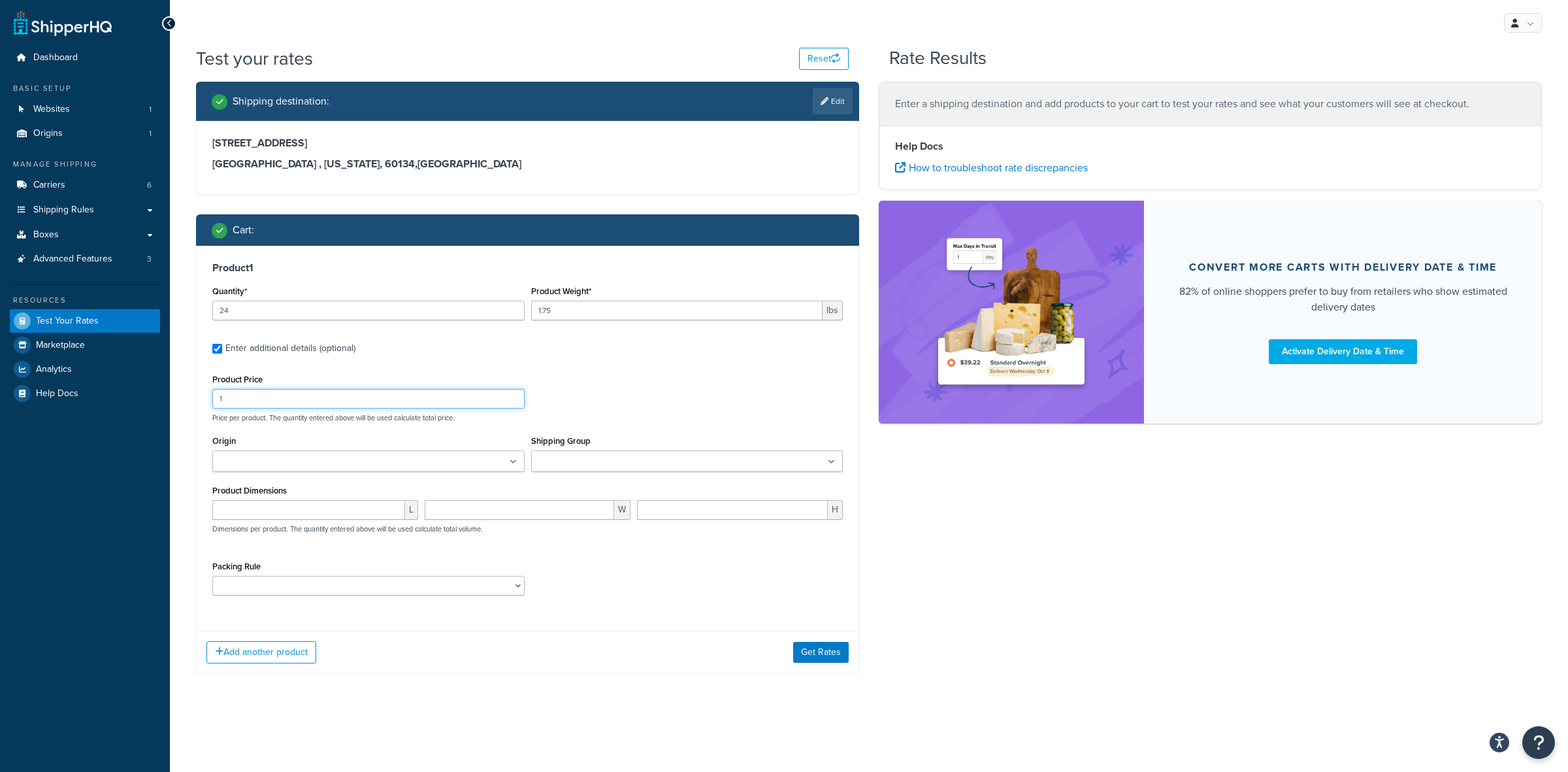
click at [259, 407] on input "1" at bounding box center [368, 398] width 312 height 20
click at [257, 400] on input "1" at bounding box center [368, 398] width 312 height 20
type input "1"
type input "21"
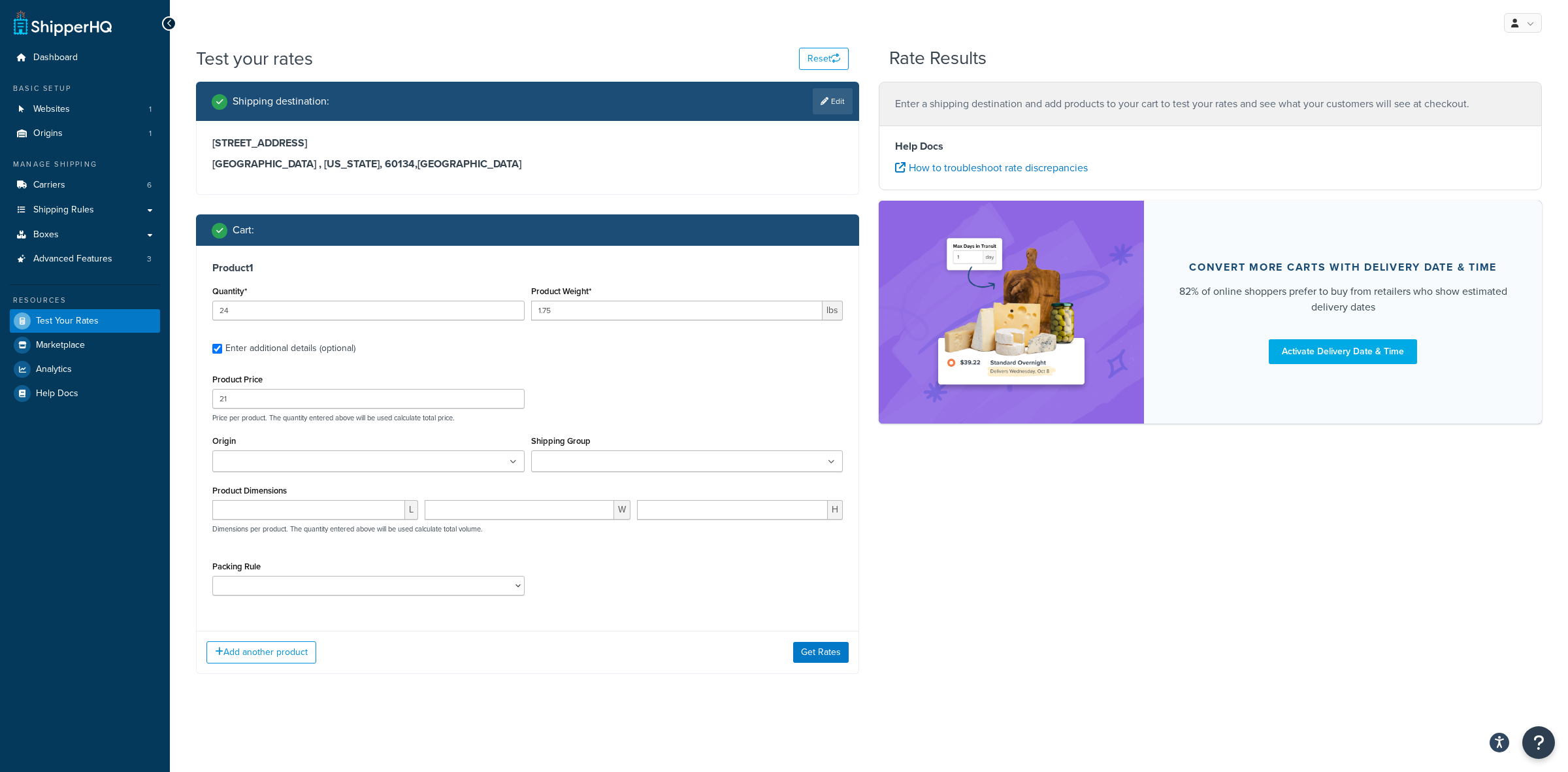
click at [376, 459] on ul at bounding box center [368, 461] width 312 height 21
click at [583, 468] on input "Shipping Group" at bounding box center [593, 462] width 116 height 14
click at [309, 593] on select "ACC-CCK ACC-LIN-CER/HANG ACC-NAIL BRUSH CAN-11 CAN-11-TST CAN-26 CAN-3 DIF-KIT …" at bounding box center [368, 588] width 312 height 20
select select "77343"
click at [212, 580] on select "ACC-CCK ACC-LIN-CER/HANG ACC-NAIL BRUSH CAN-11 CAN-11-TST CAN-26 CAN-3 DIF-KIT …" at bounding box center [368, 588] width 312 height 20
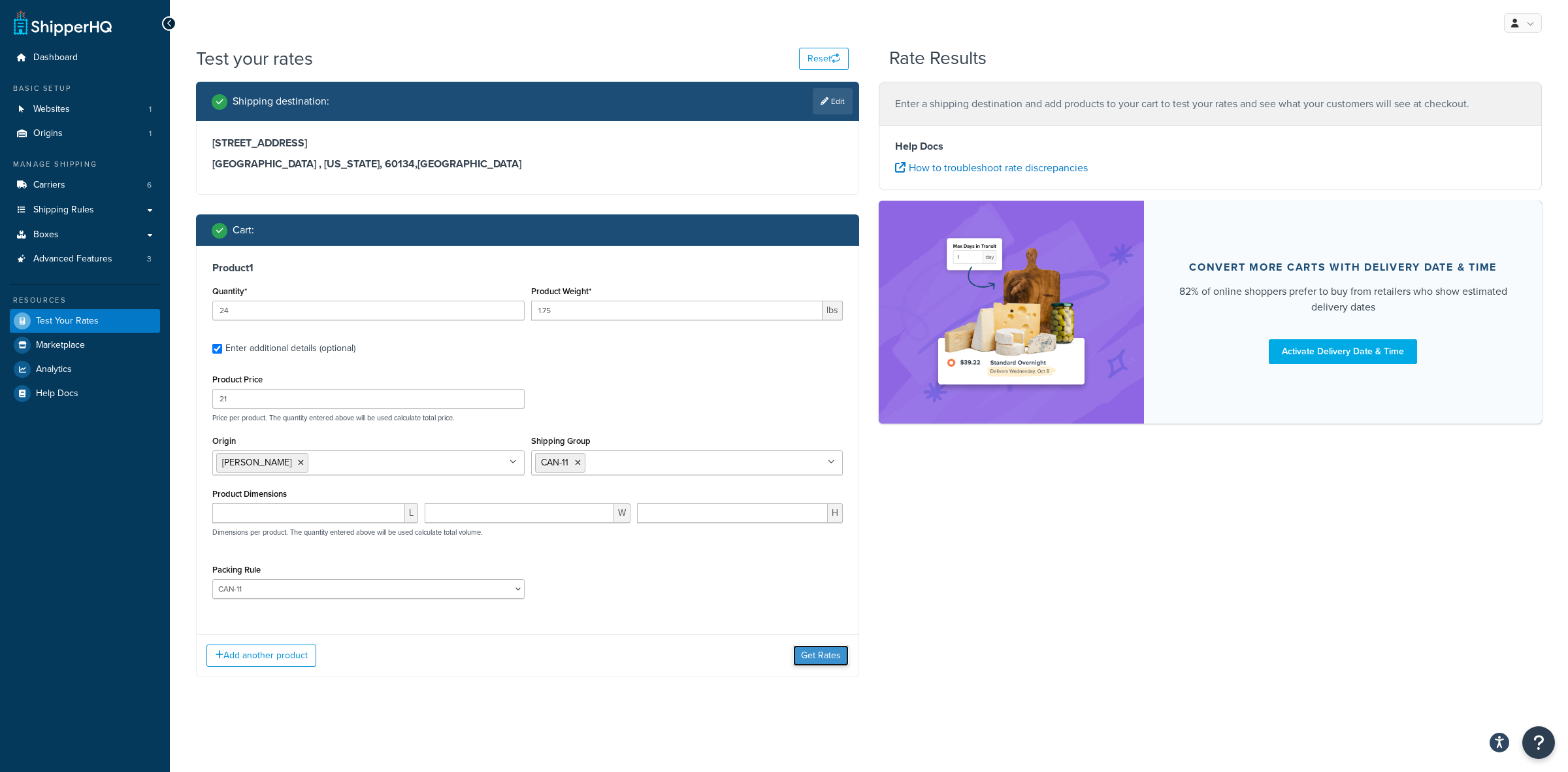
click at [819, 651] on button "Get Rates" at bounding box center [821, 655] width 55 height 21
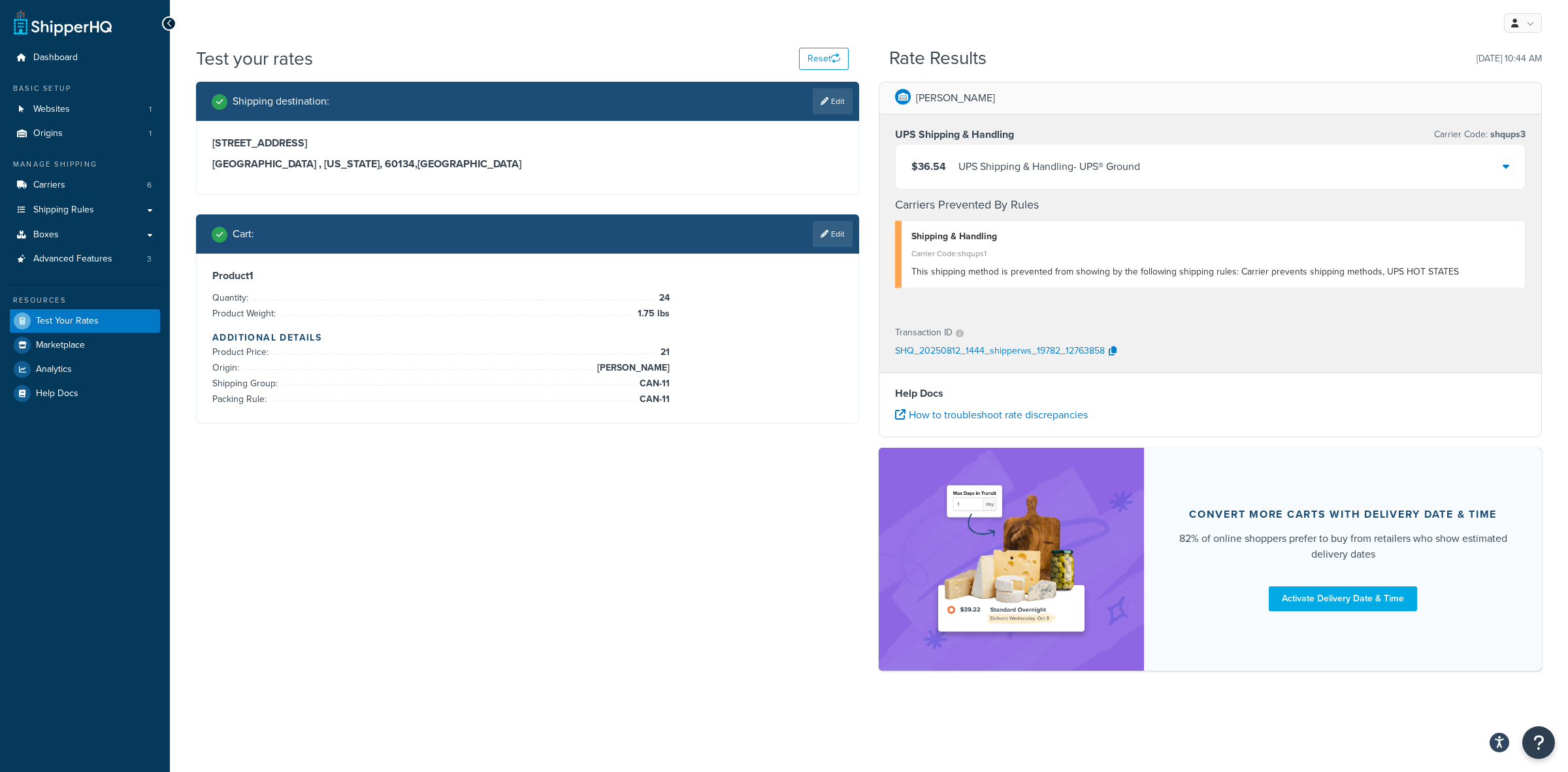
click at [1049, 168] on div "UPS Shipping & Handling - UPS® Ground" at bounding box center [1049, 166] width 181 height 18
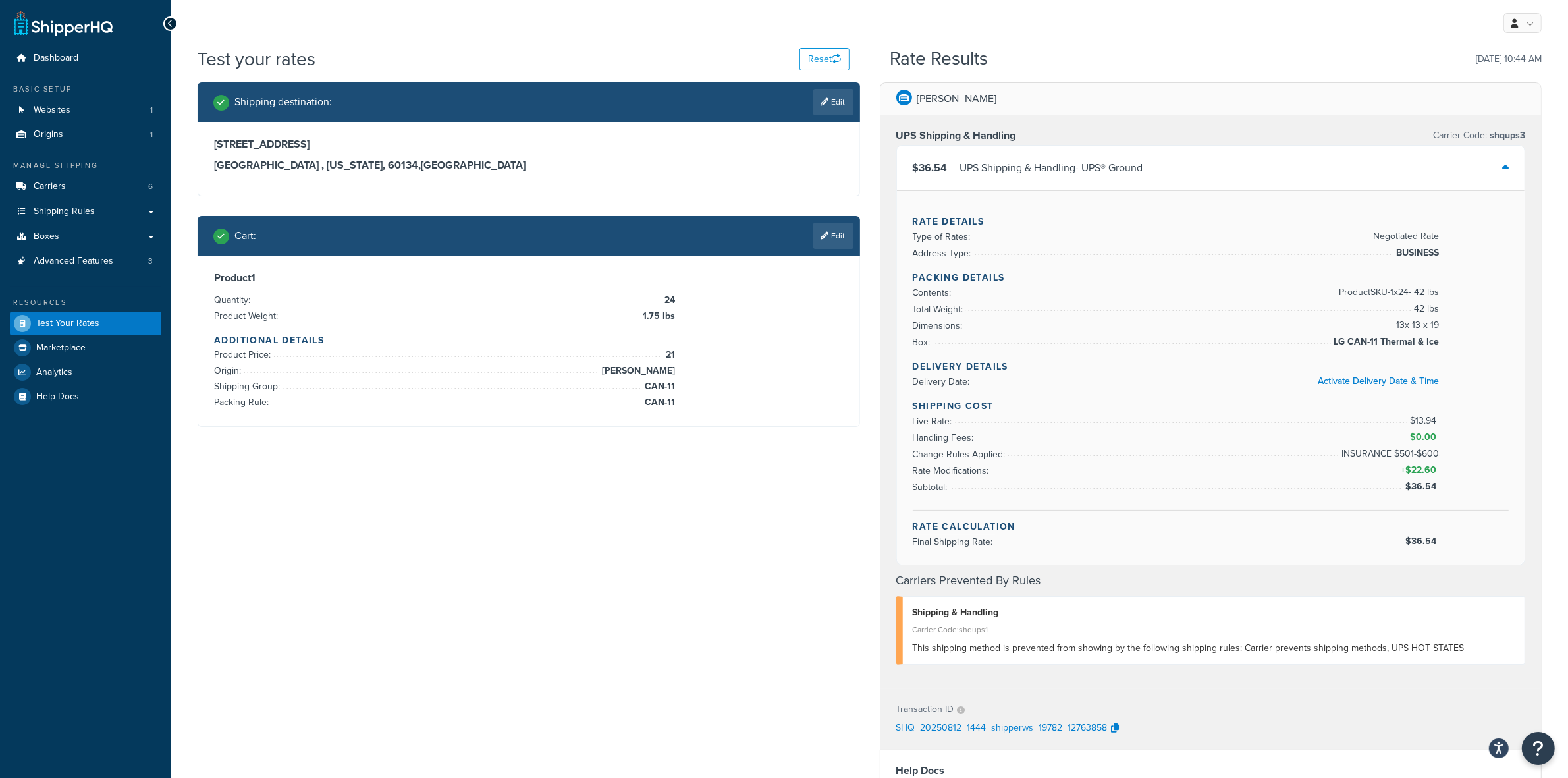
click at [1418, 491] on span "$36.54" at bounding box center [1422, 486] width 34 height 14
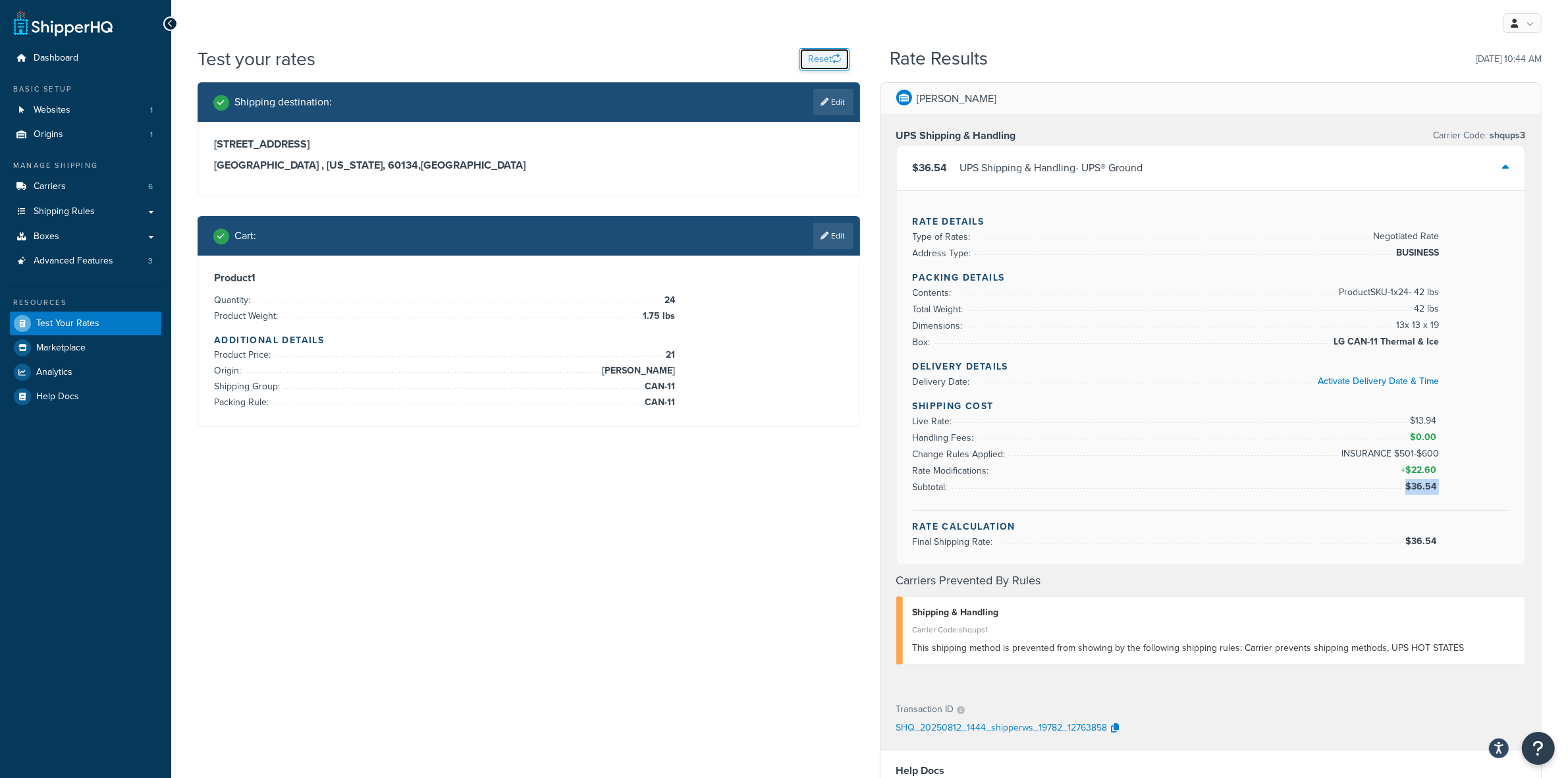
click at [814, 56] on button "Reset" at bounding box center [824, 60] width 50 height 22
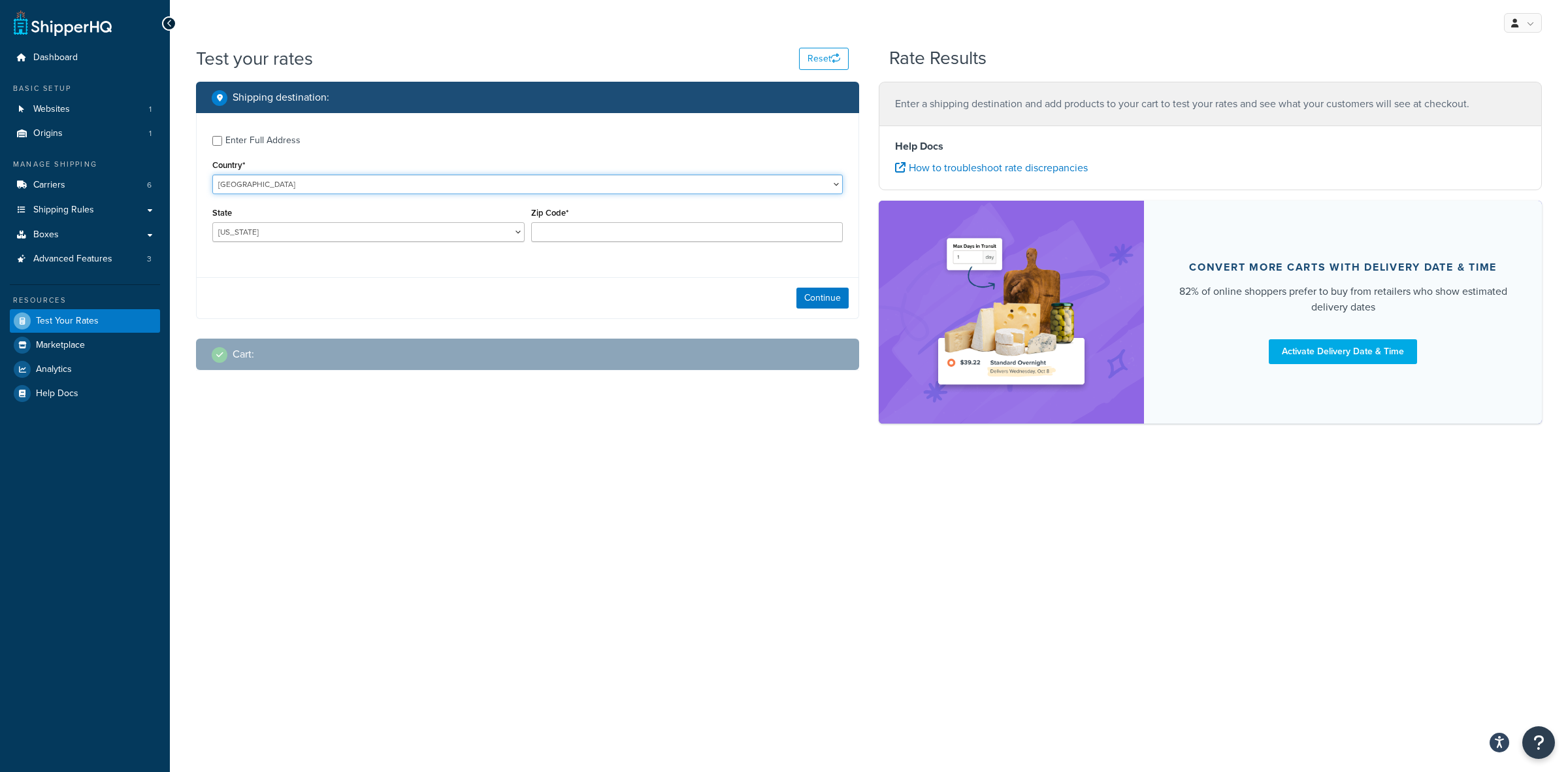
click at [282, 178] on select "United States United Kingdom Afghanistan Åland Islands Albania Algeria American…" at bounding box center [527, 184] width 631 height 20
click at [263, 139] on div "Enter Full Address" at bounding box center [263, 140] width 75 height 18
click at [222, 139] on input "Enter Full Address" at bounding box center [217, 140] width 9 height 9
checkbox input "true"
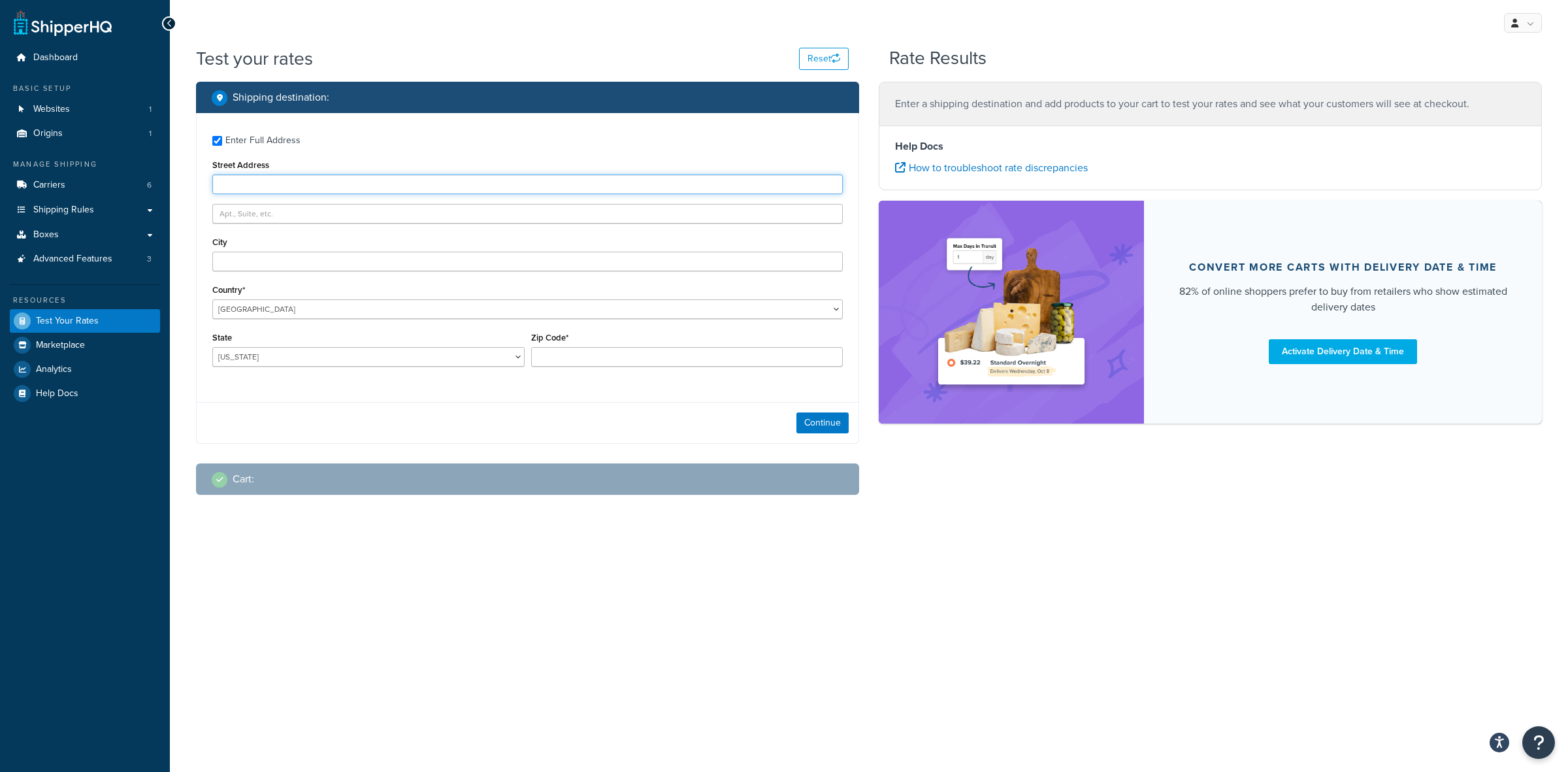
paste input "8096 Railroad Ave SE"
type input "8096 Railroad Ave SE"
paste input "Snoqualmie"
type input "Snoqualmie"
click at [252, 357] on select "Alabama Alaska American Samoa Arizona Arkansas Armed Forces Americas Armed Forc…" at bounding box center [368, 356] width 312 height 20
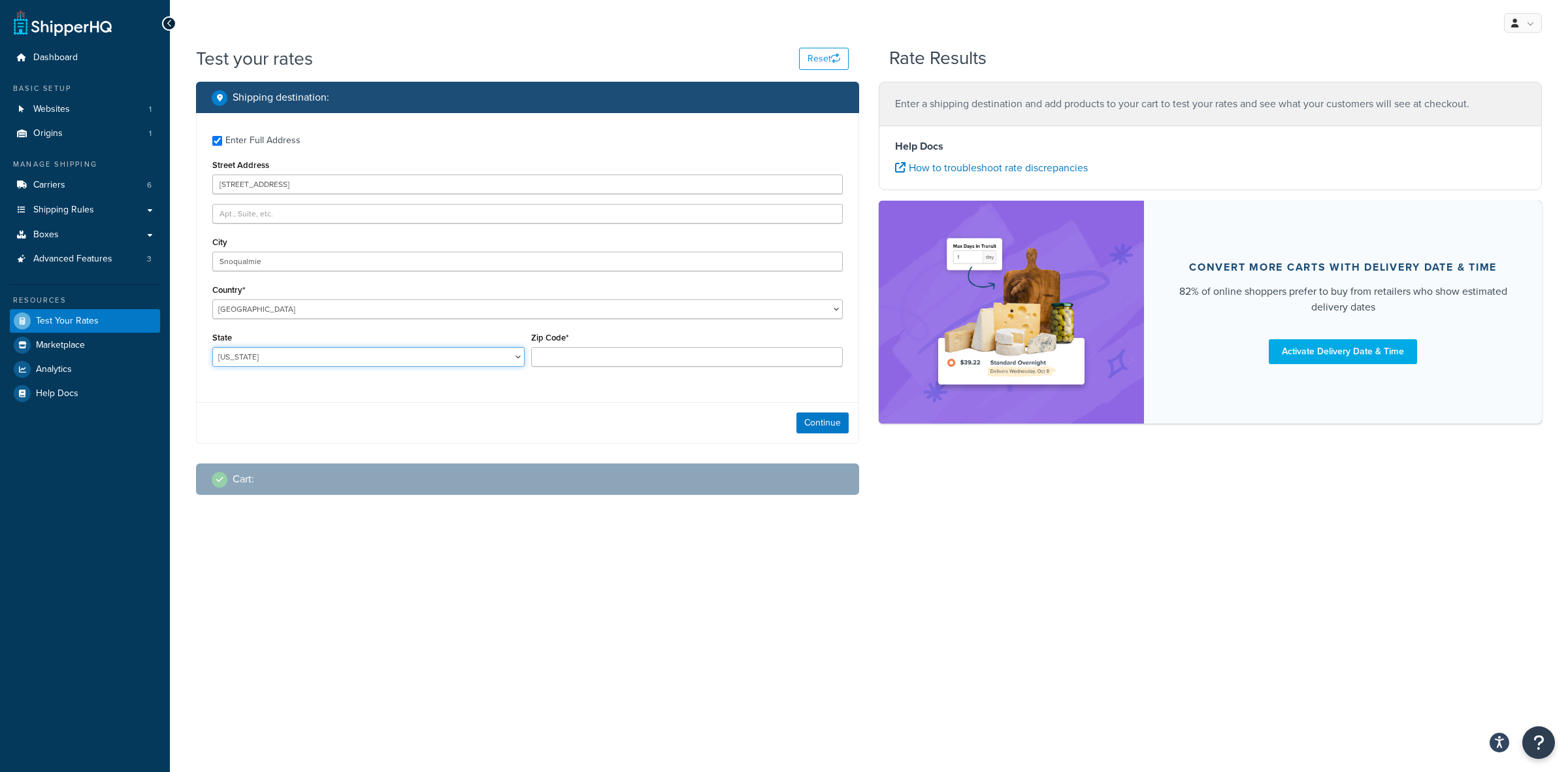
select select "WA"
click at [212, 347] on select "Alabama Alaska American Samoa Arizona Arkansas Armed Forces Americas Armed Forc…" at bounding box center [368, 356] width 312 height 20
paste input "98065"
type input "98065"
click at [814, 426] on button "Continue" at bounding box center [822, 423] width 52 height 21
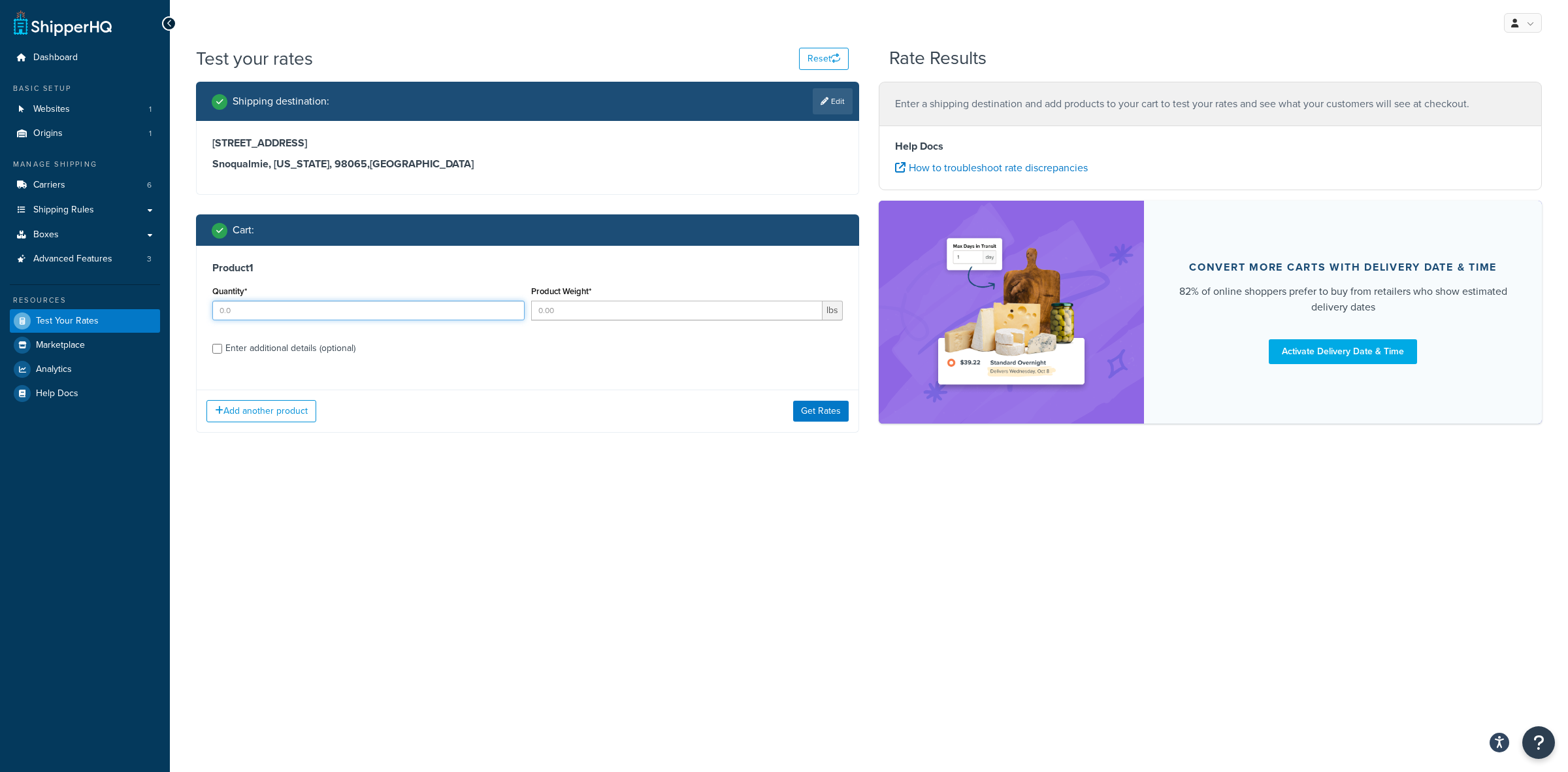
click at [315, 311] on input "Quantity*" at bounding box center [368, 310] width 312 height 20
type input "6"
click at [553, 315] on input "Product Weight*" at bounding box center [677, 310] width 292 height 20
type input "1.75"
click at [268, 345] on div "Enter additional details (optional)" at bounding box center [290, 348] width 130 height 18
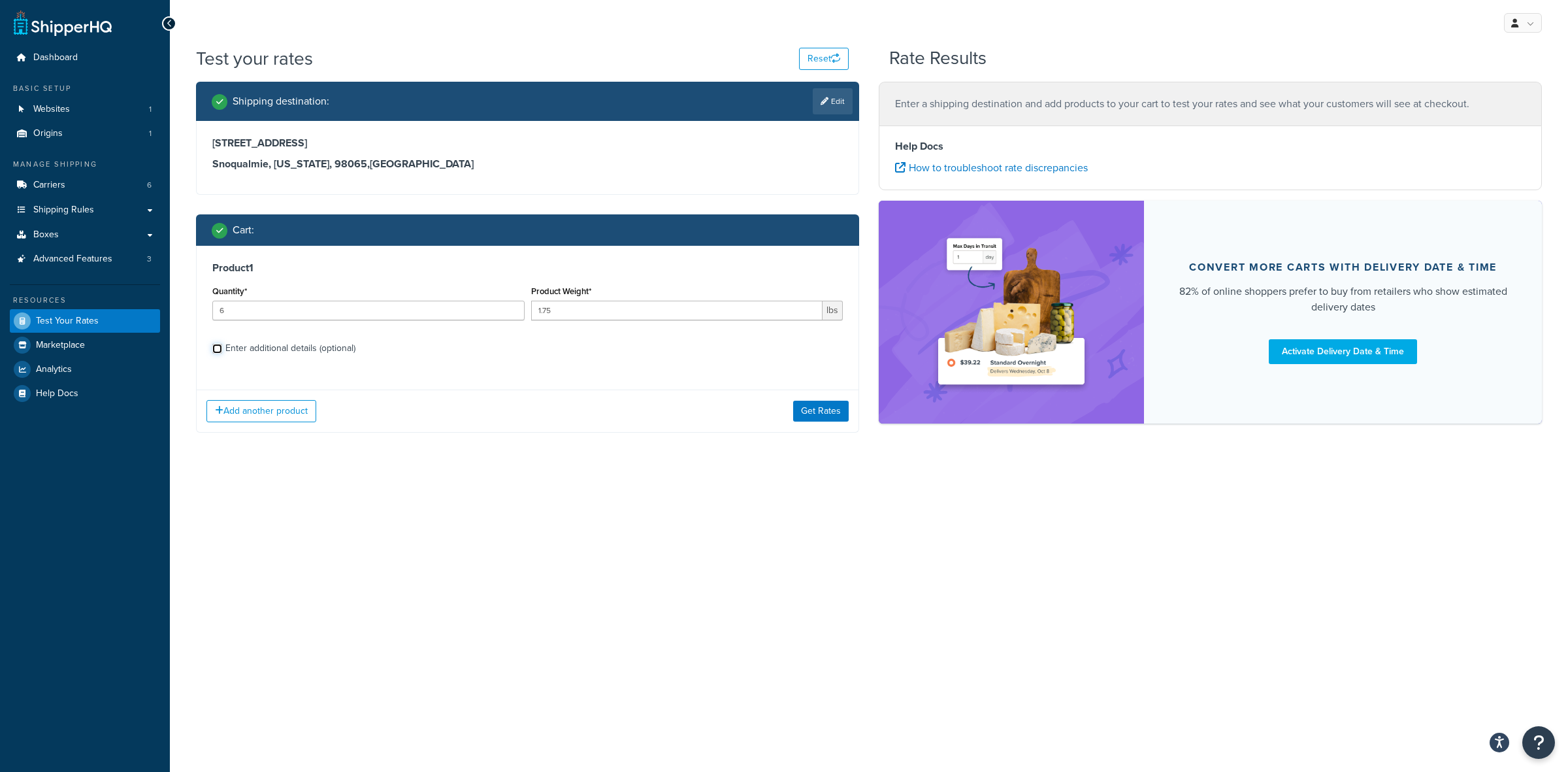
click at [222, 345] on input "Enter additional details (optional)" at bounding box center [217, 349] width 9 height 9
checkbox input "true"
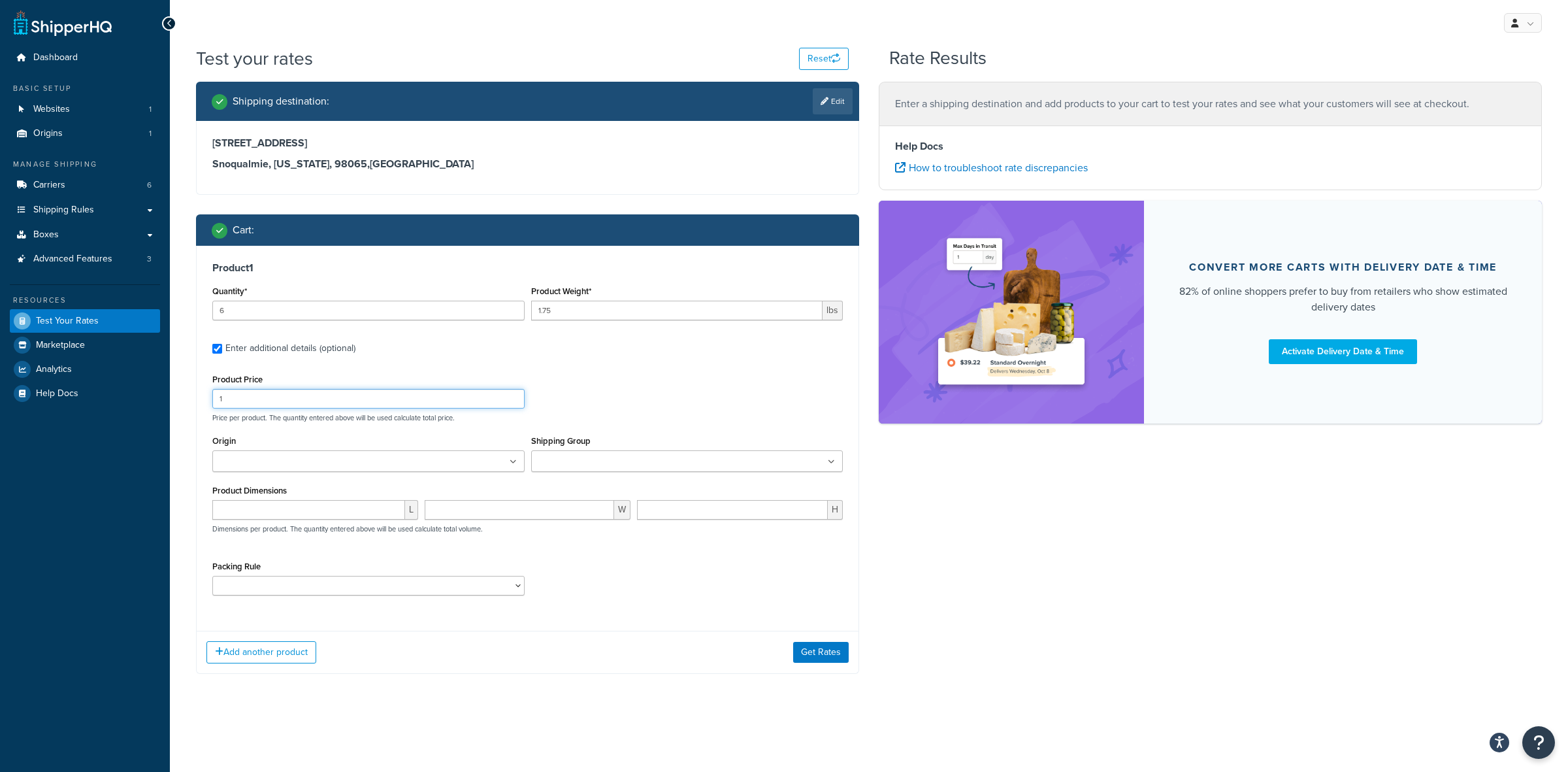
click at [260, 394] on input "1" at bounding box center [368, 398] width 312 height 20
type input "1"
type input "21"
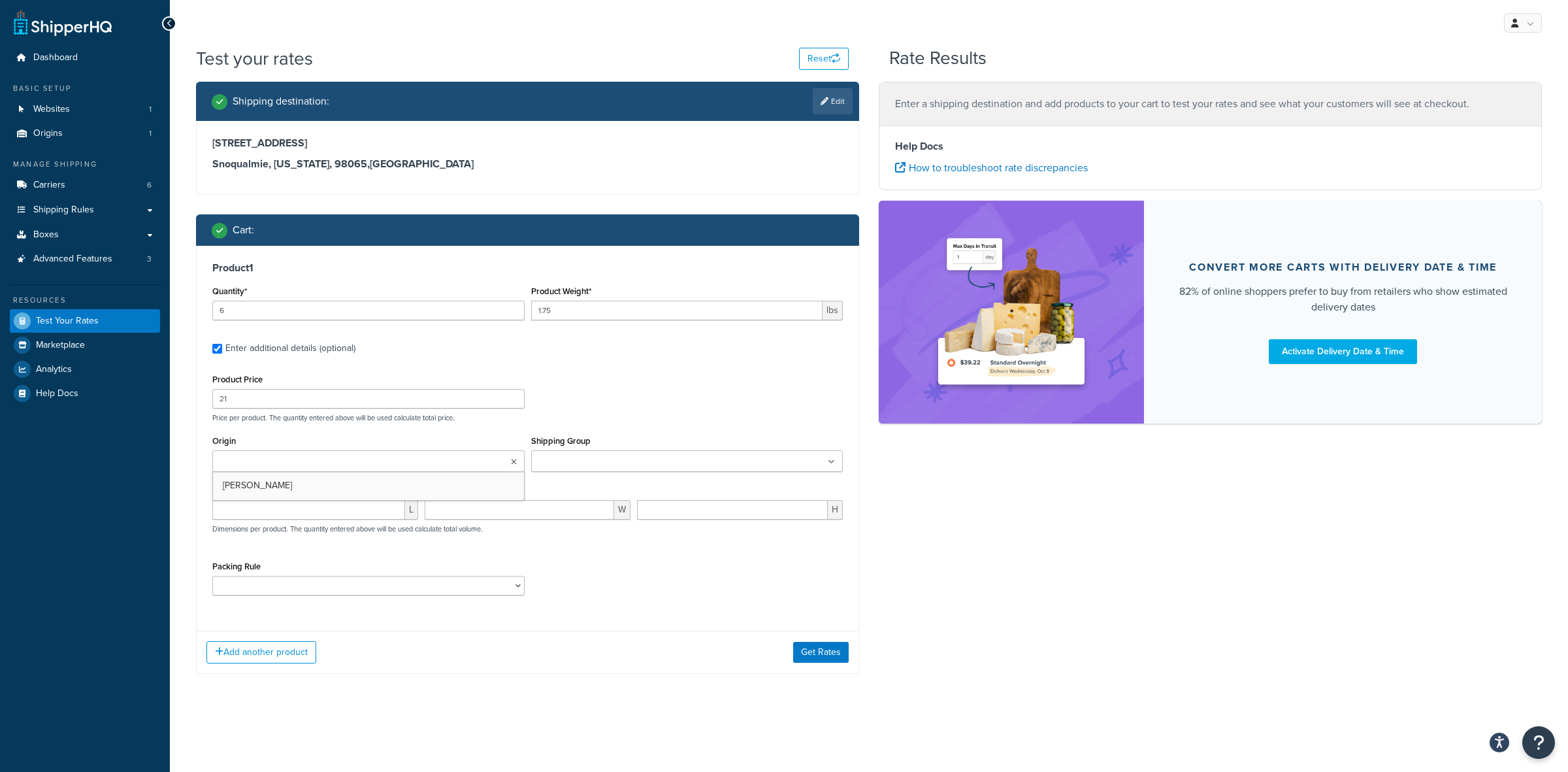
click at [296, 465] on input "Origin" at bounding box center [274, 462] width 116 height 14
click at [690, 461] on ul at bounding box center [687, 461] width 312 height 21
click at [351, 559] on div "Product Price 21 Price per product. The quantity entered above will be used cal…" at bounding box center [527, 490] width 631 height 238
click at [355, 591] on select "ACC-CCK ACC-LIN-CER/HANG ACC-NAIL BRUSH CAN-11 CAN-11-TST CAN-26 CAN-3 DIF-KIT …" at bounding box center [368, 588] width 312 height 20
select select "77343"
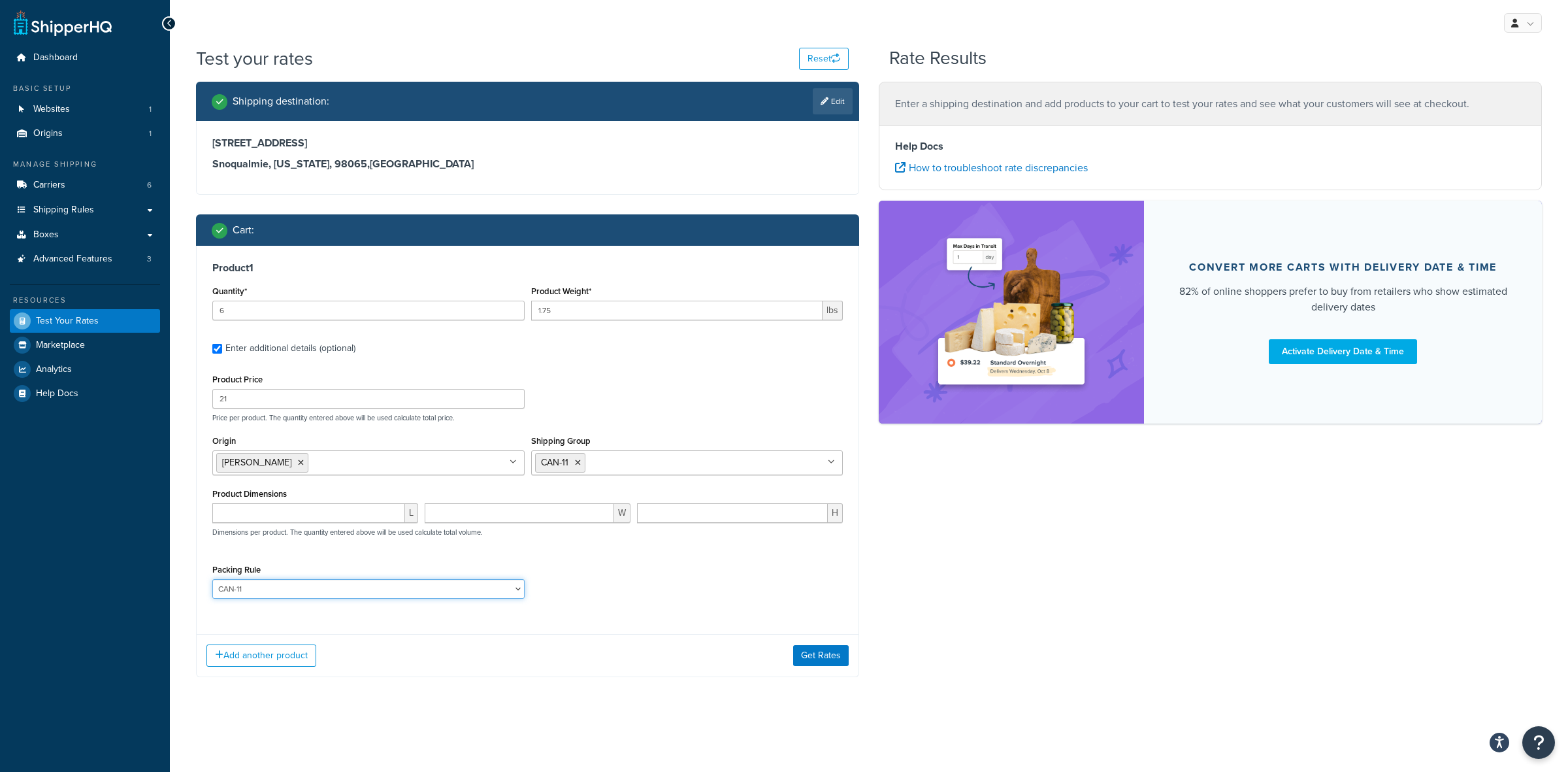
click at [212, 580] on select "ACC-CCK ACC-LIN-CER/HANG ACC-NAIL BRUSH CAN-11 CAN-11-TST CAN-26 CAN-3 DIF-KIT …" at bounding box center [368, 588] width 312 height 20
click at [219, 657] on icon "button" at bounding box center [219, 655] width 9 height 9
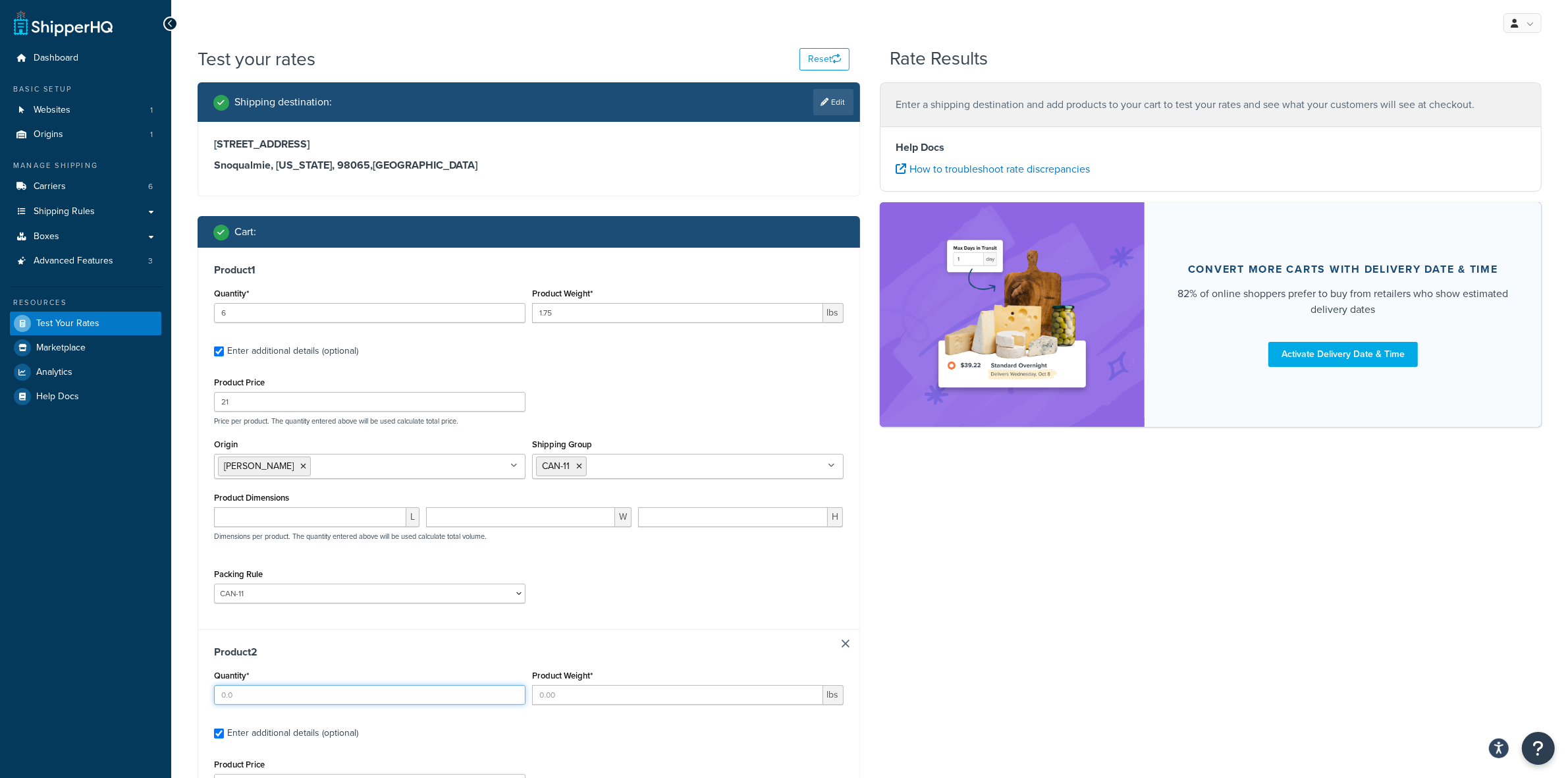
click at [260, 699] on input "Quantity*" at bounding box center [369, 695] width 311 height 20
type input "6"
click at [735, 700] on input "Product Weight*" at bounding box center [678, 695] width 291 height 20
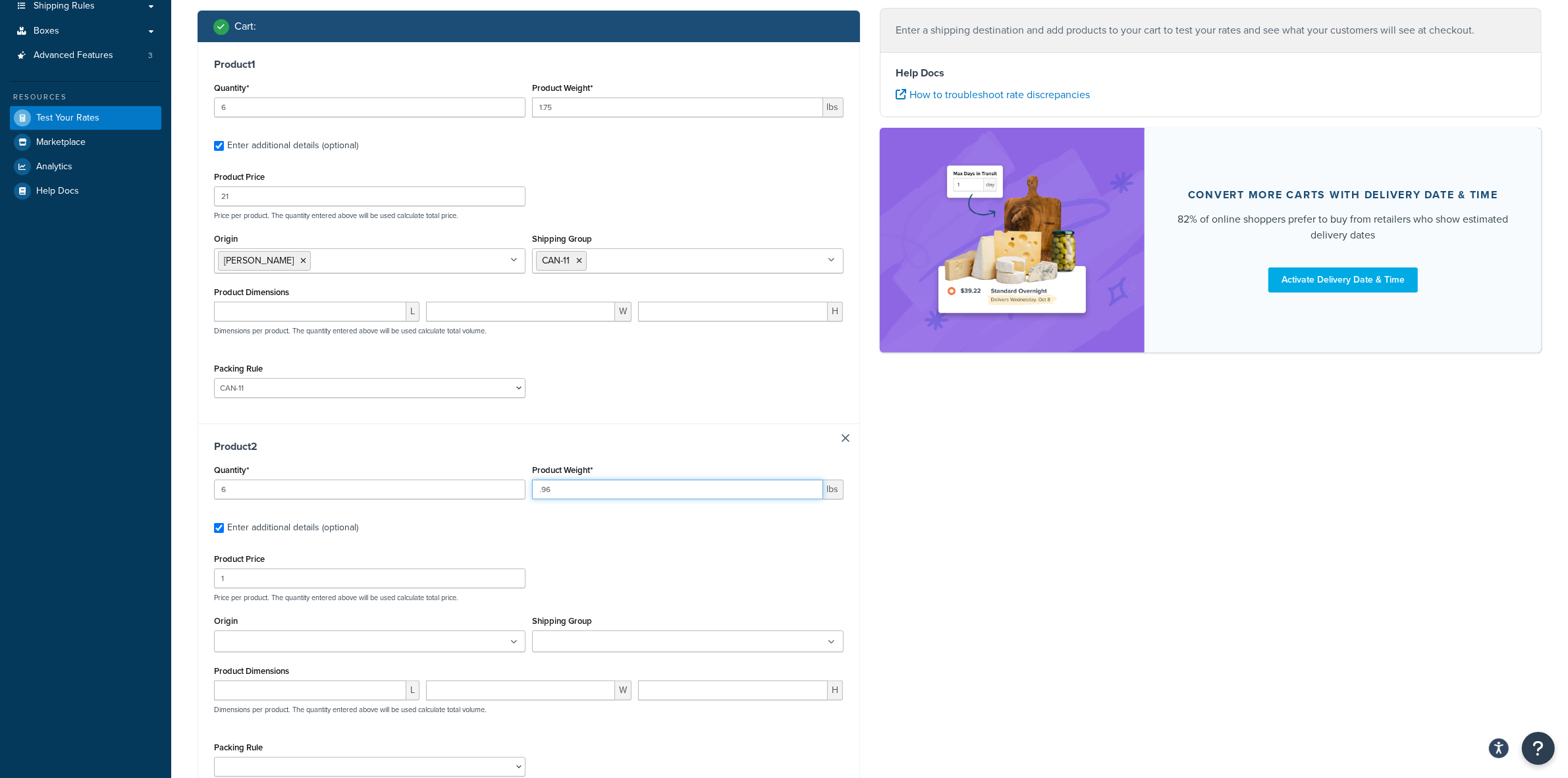
scroll to position [247, 0]
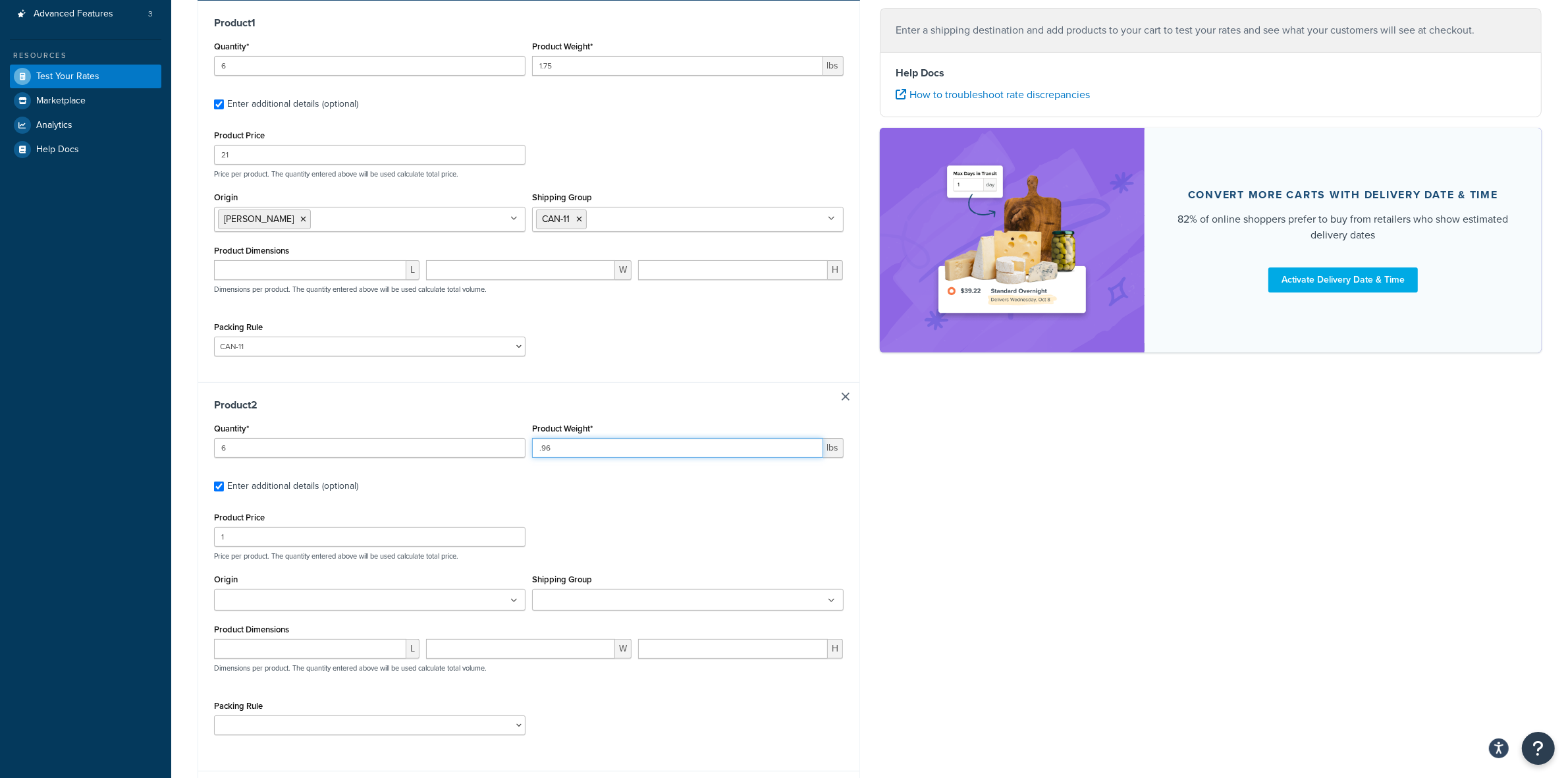
type input ".96"
click at [314, 538] on input "1" at bounding box center [369, 536] width 311 height 20
click at [314, 537] on input "1" at bounding box center [369, 536] width 311 height 20
type input "21"
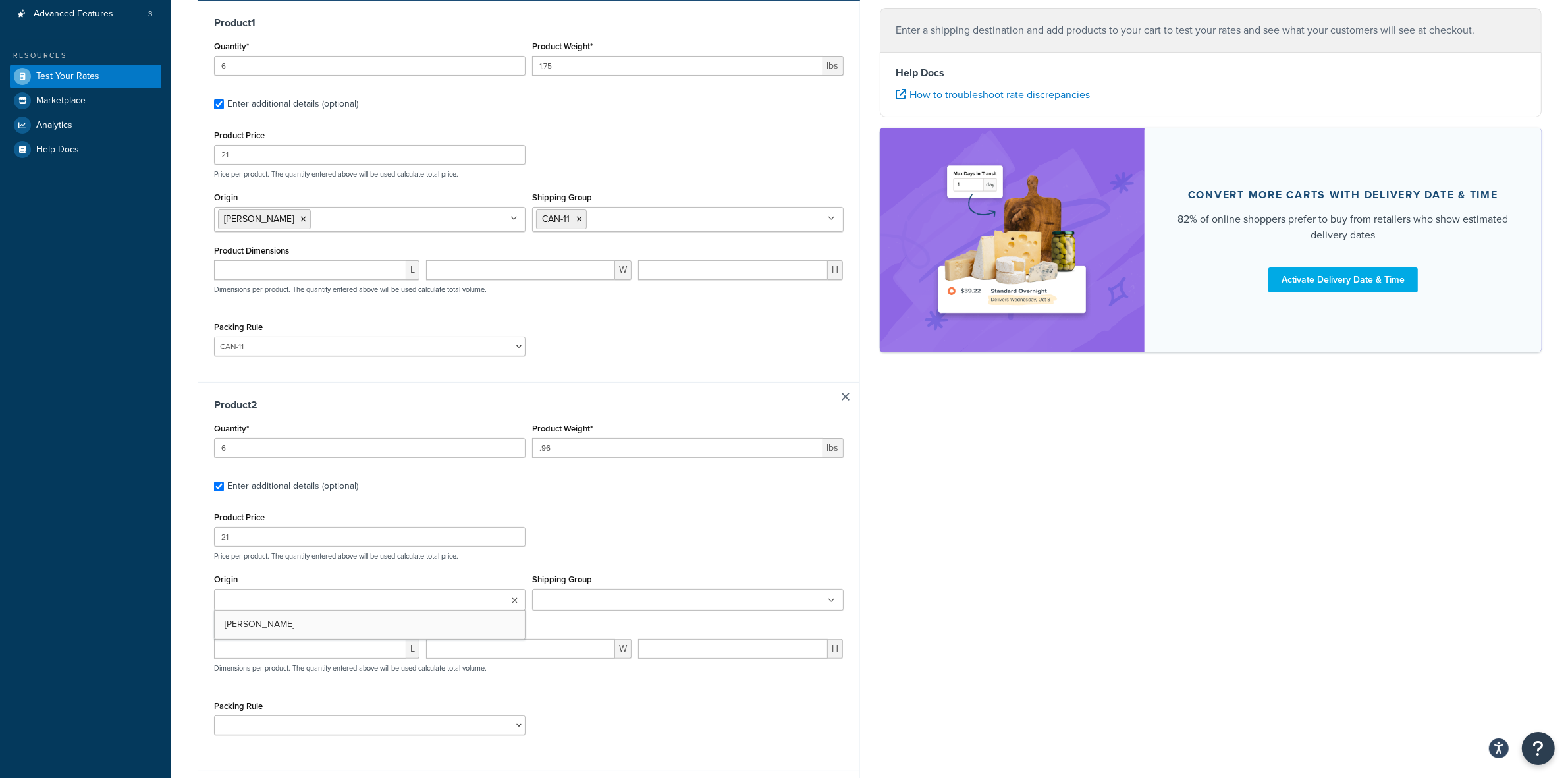
click at [452, 598] on ul at bounding box center [369, 599] width 311 height 21
click at [624, 593] on div "Shipping Group ACC CAN-11 CAN-11-TST CAN-26 CAN-3 DIF-KIT DIF-KIT-TST DIF-REF G…" at bounding box center [688, 590] width 311 height 41
click at [624, 607] on input "Shipping Group" at bounding box center [594, 601] width 117 height 14
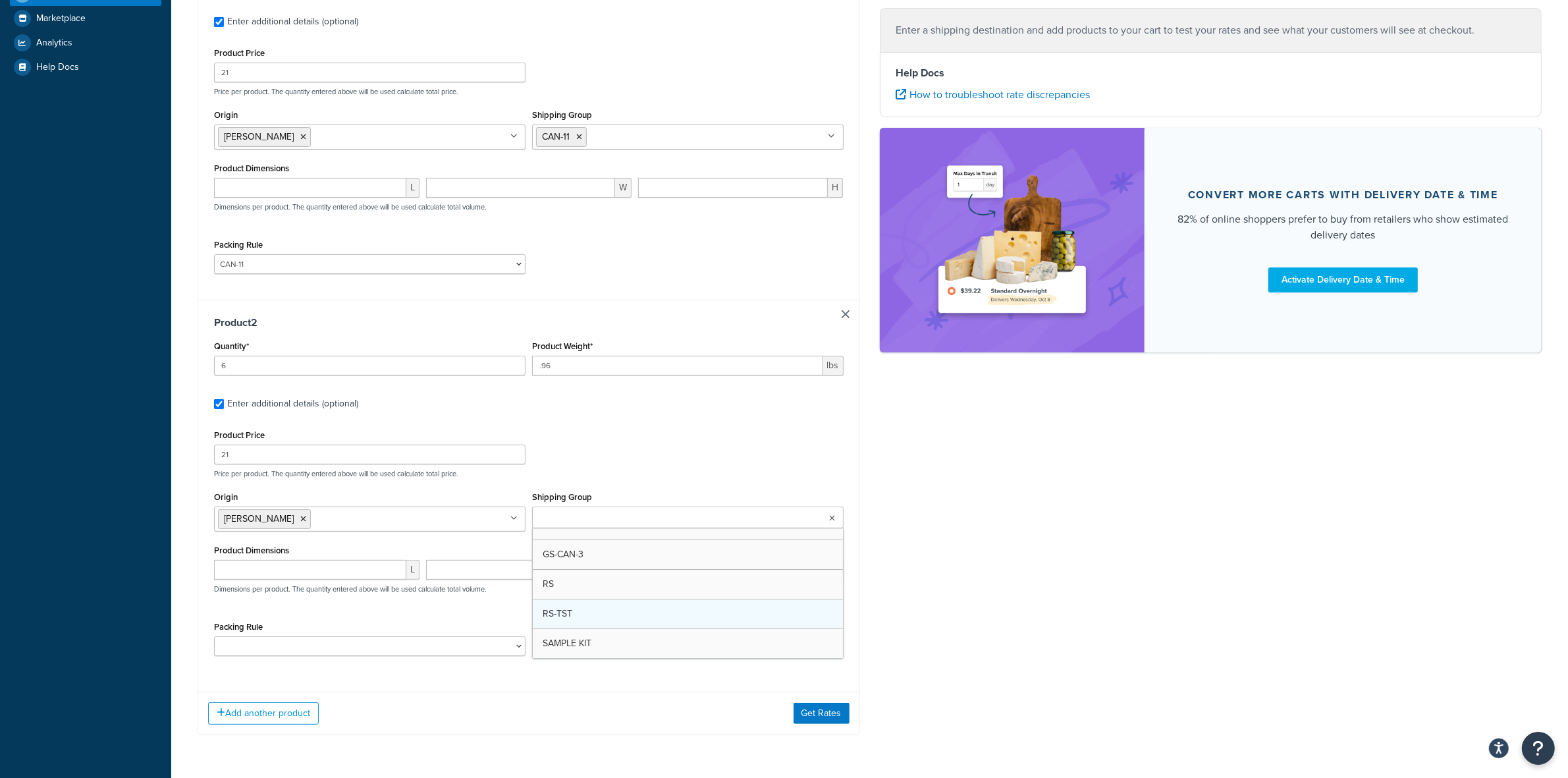
scroll to position [144, 0]
click at [321, 603] on div "L W H Dimensions per product. The quantity entered above will be used calculate…" at bounding box center [528, 584] width 636 height 48
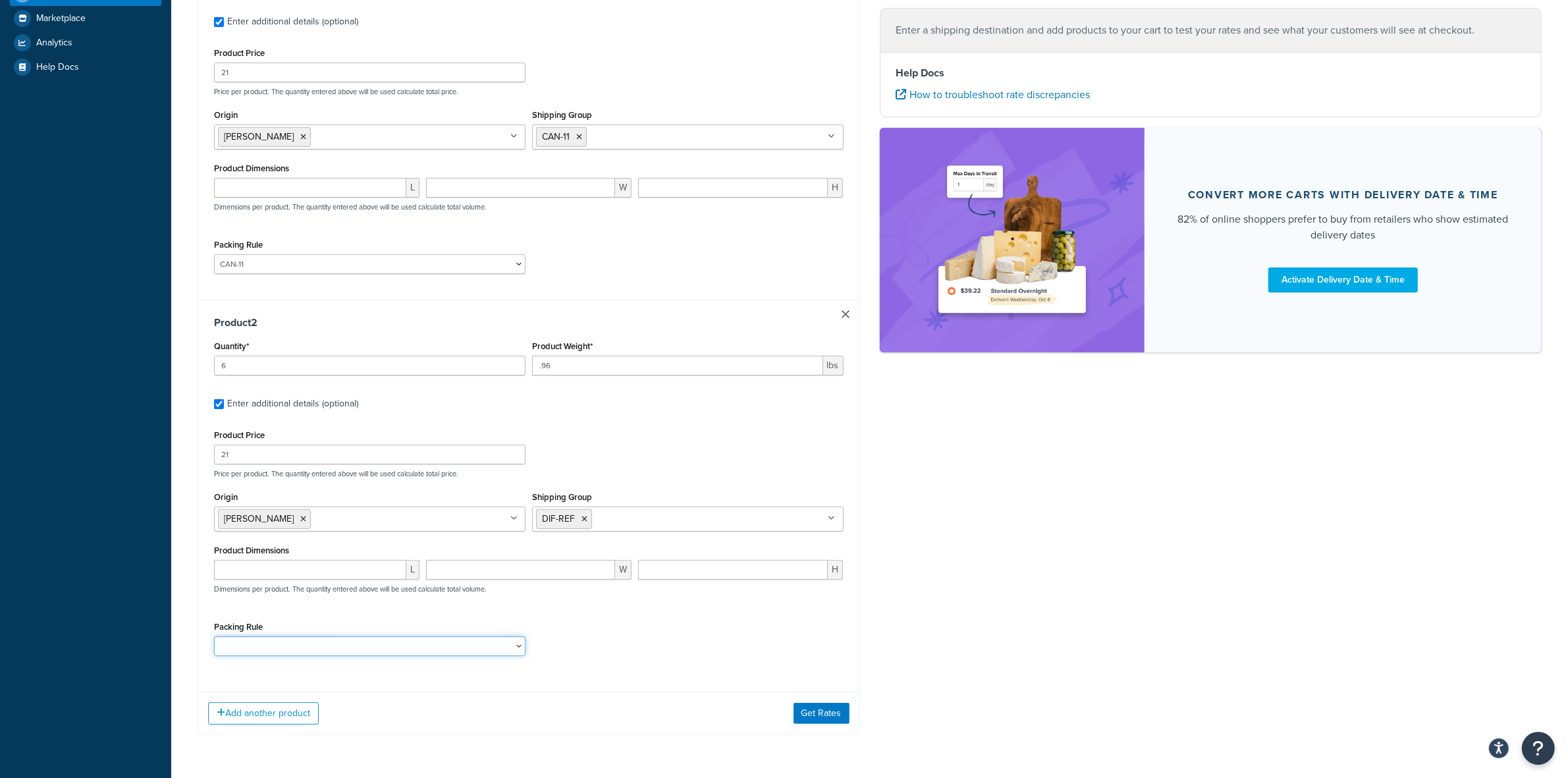
click at [357, 643] on select "ACC-CCK ACC-LIN-CER/HANG ACC-NAIL BRUSH CAN-11 CAN-11-TST CAN-26 CAN-3 DIF-KIT …" at bounding box center [369, 646] width 311 height 20
select select "77358"
click at [214, 639] on select "ACC-CCK ACC-LIN-CER/HANG ACC-NAIL BRUSH CAN-11 CAN-11-TST CAN-26 CAN-3 DIF-KIT …" at bounding box center [369, 646] width 311 height 20
click at [805, 711] on button "Get Rates" at bounding box center [821, 713] width 56 height 21
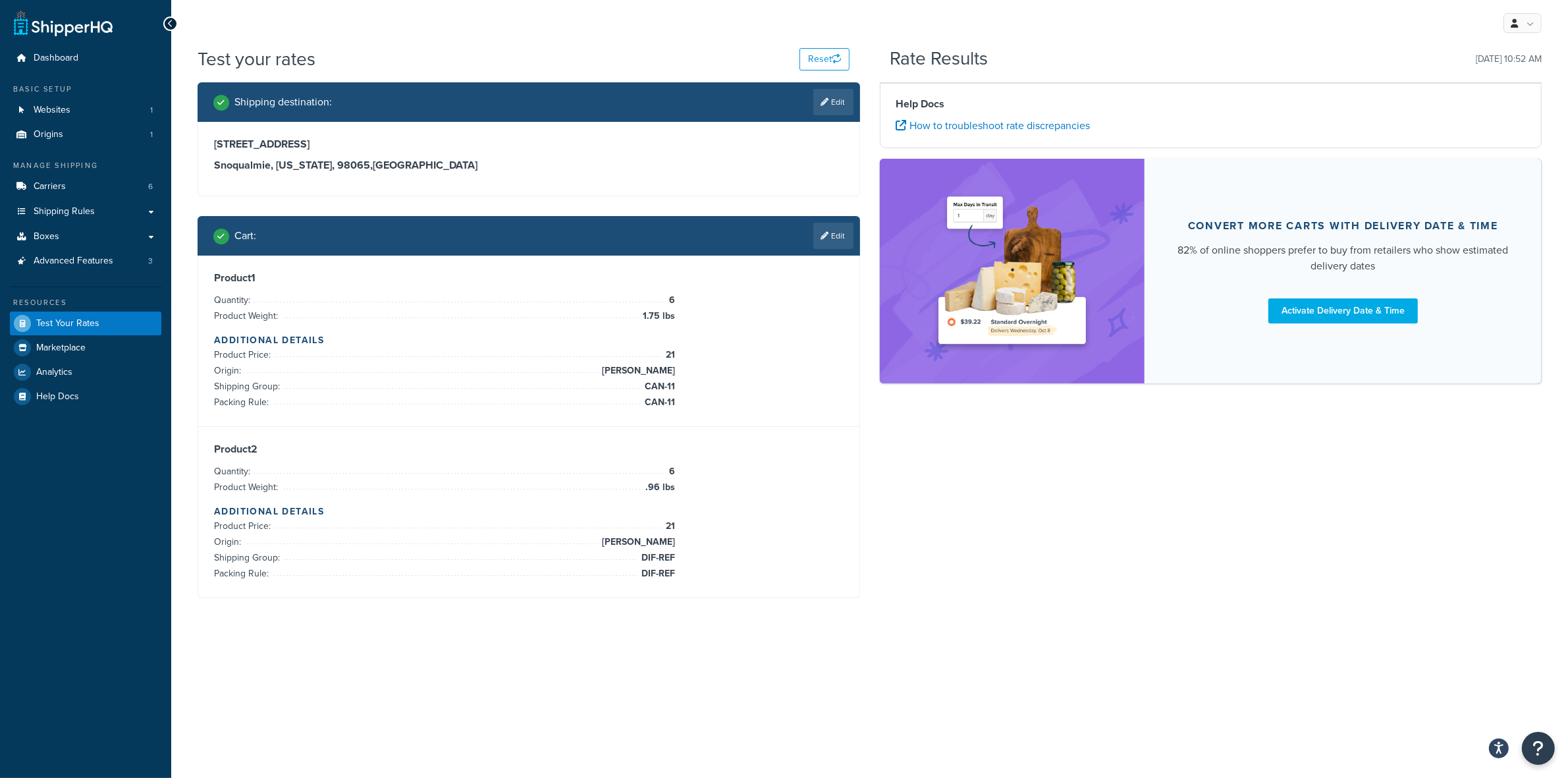
scroll to position [0, 0]
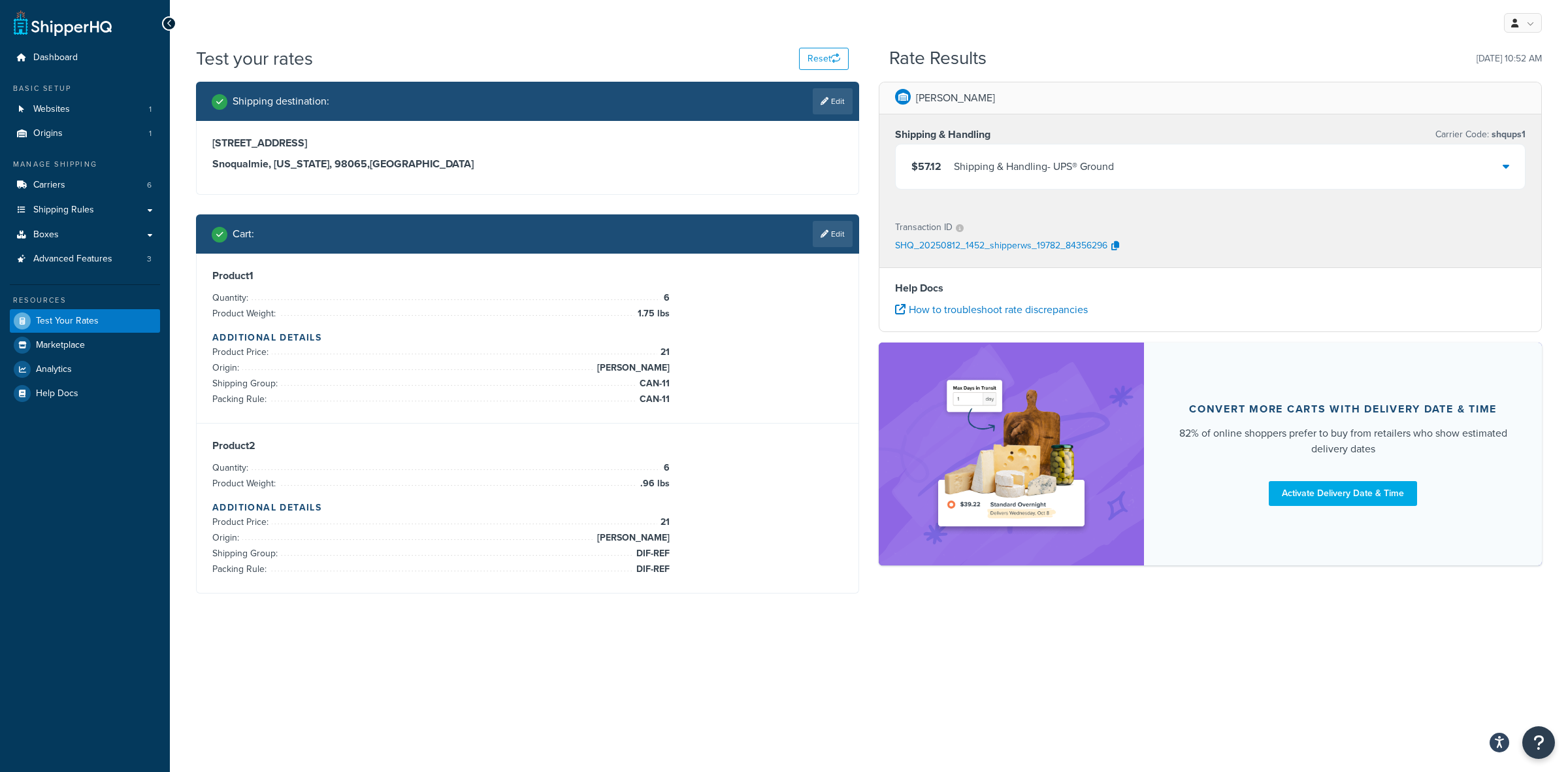
click at [929, 173] on span "$57.12" at bounding box center [926, 166] width 30 height 15
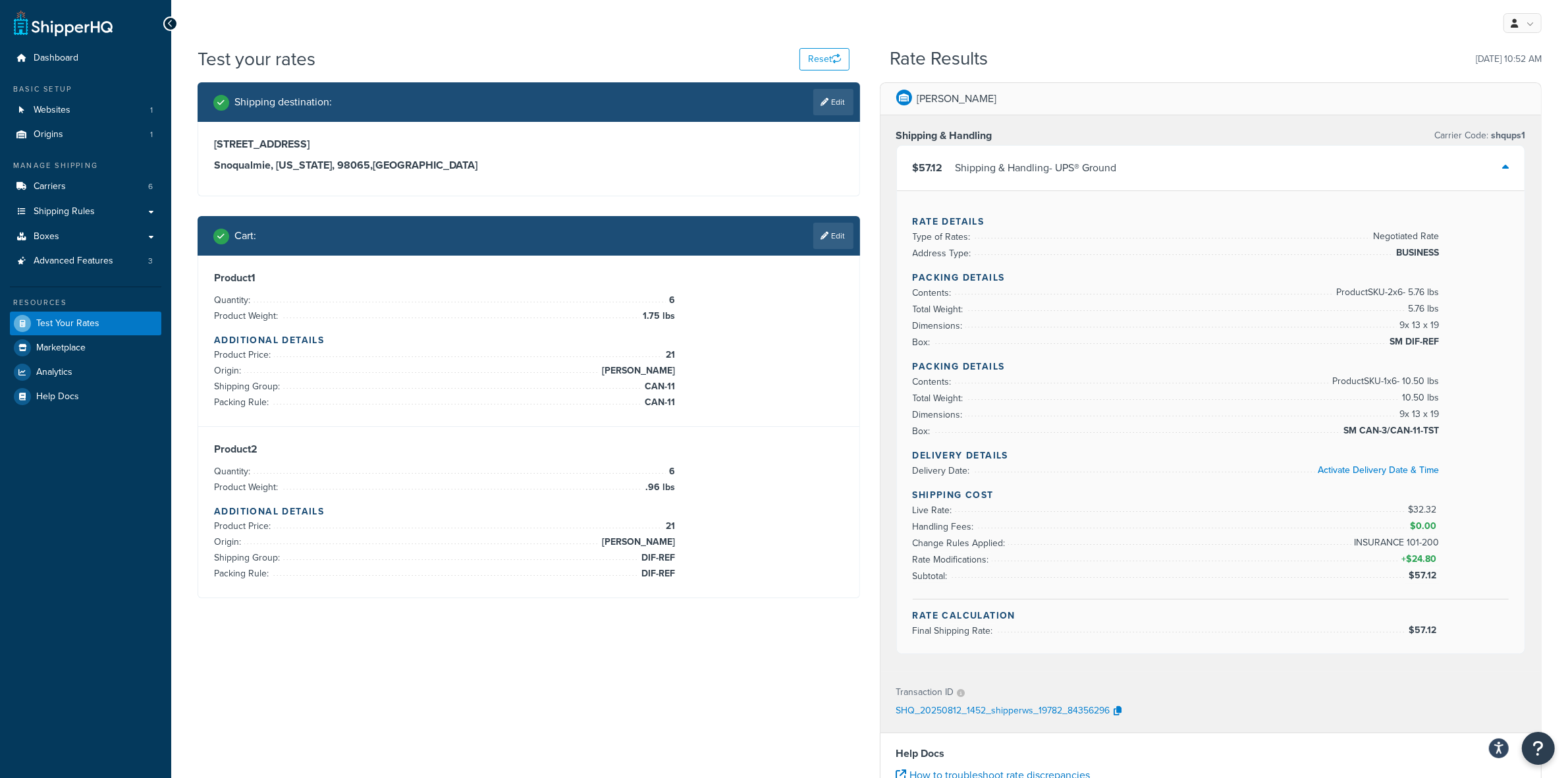
click at [936, 175] on span "$57.12" at bounding box center [928, 167] width 30 height 15
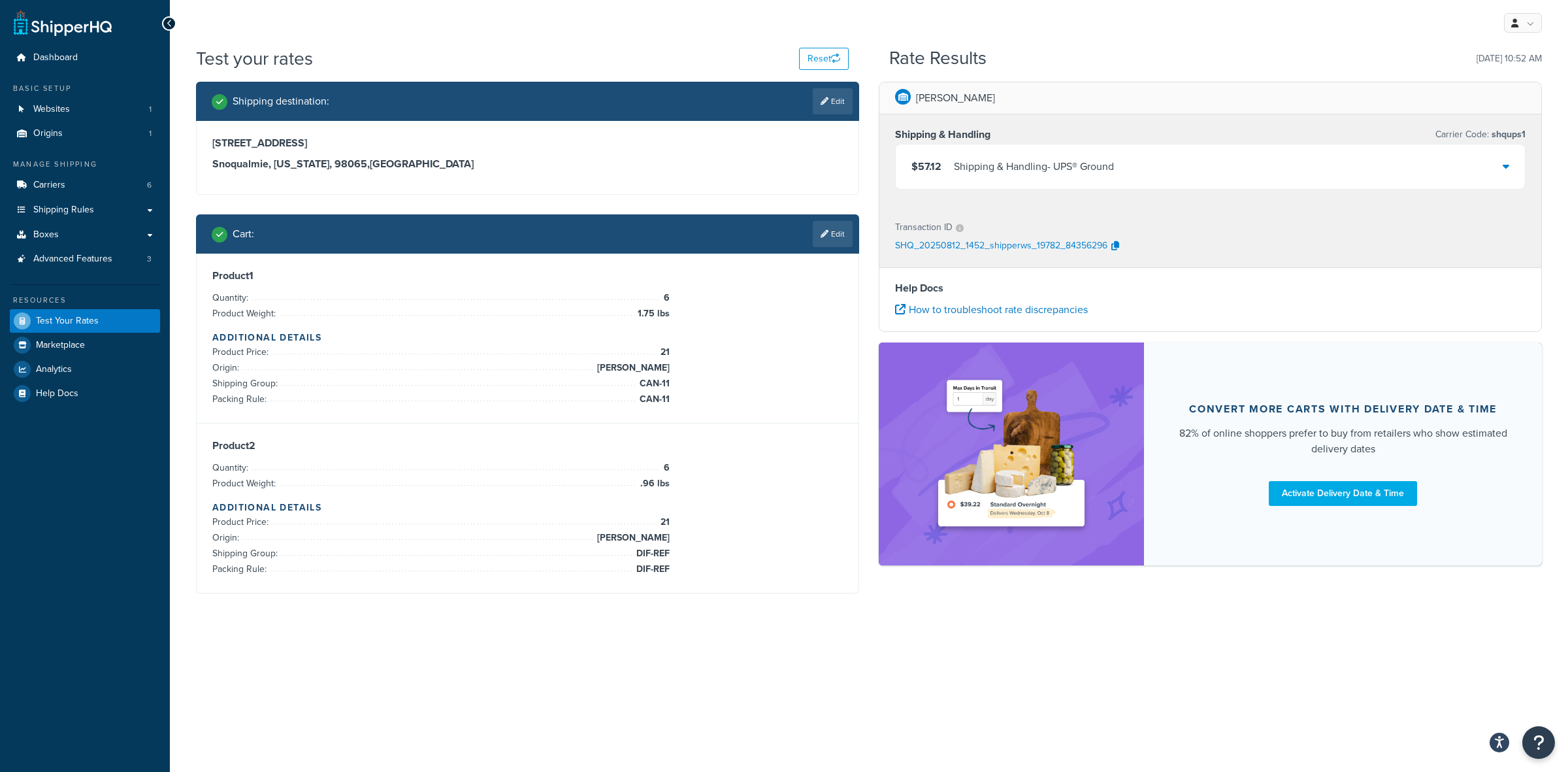
click at [926, 167] on span "$57.12" at bounding box center [926, 166] width 30 height 15
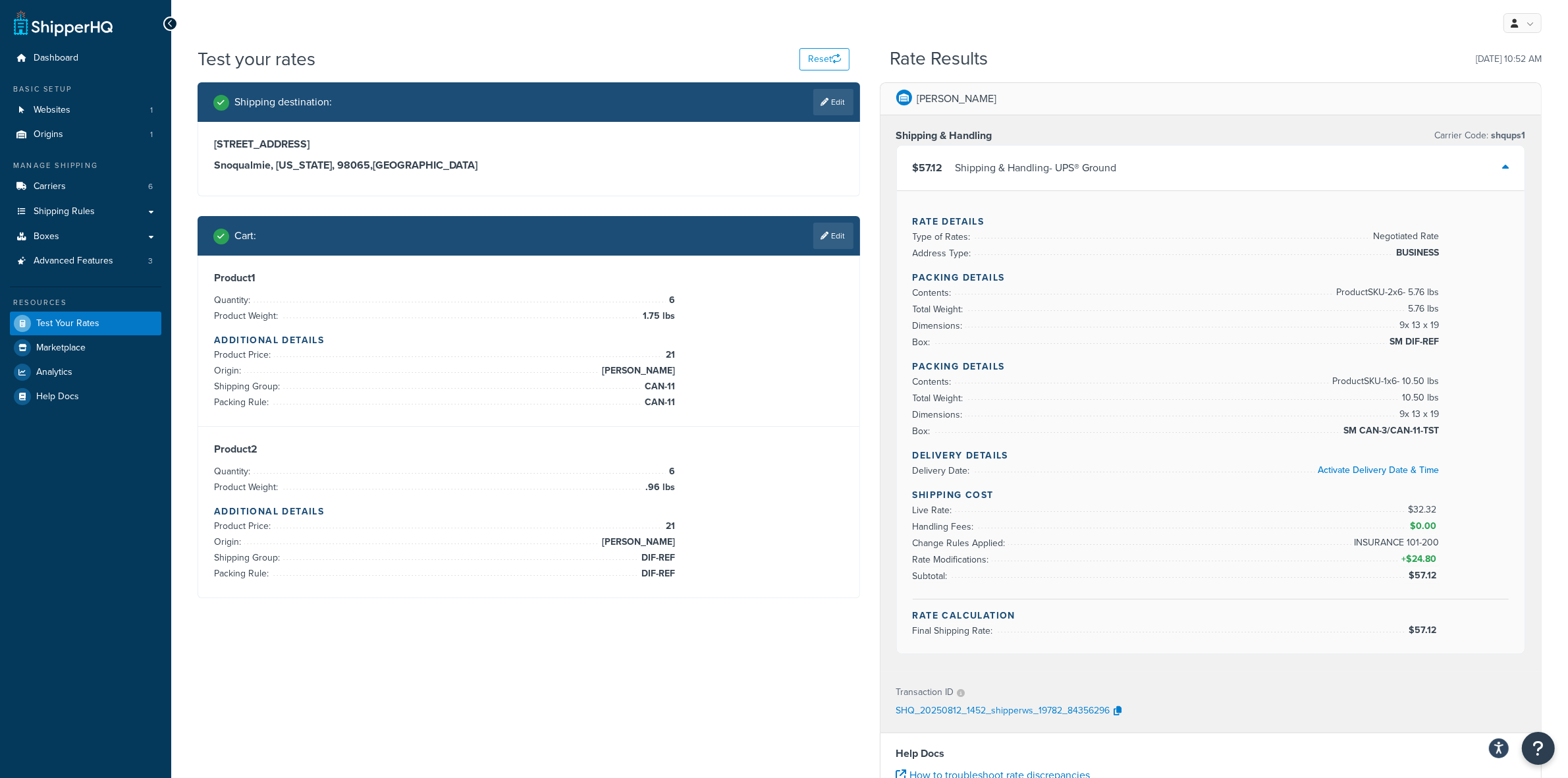
click at [1427, 579] on span "$57.12" at bounding box center [1423, 575] width 31 height 14
copy span "$57.12"
click at [828, 230] on link "Edit" at bounding box center [833, 235] width 41 height 26
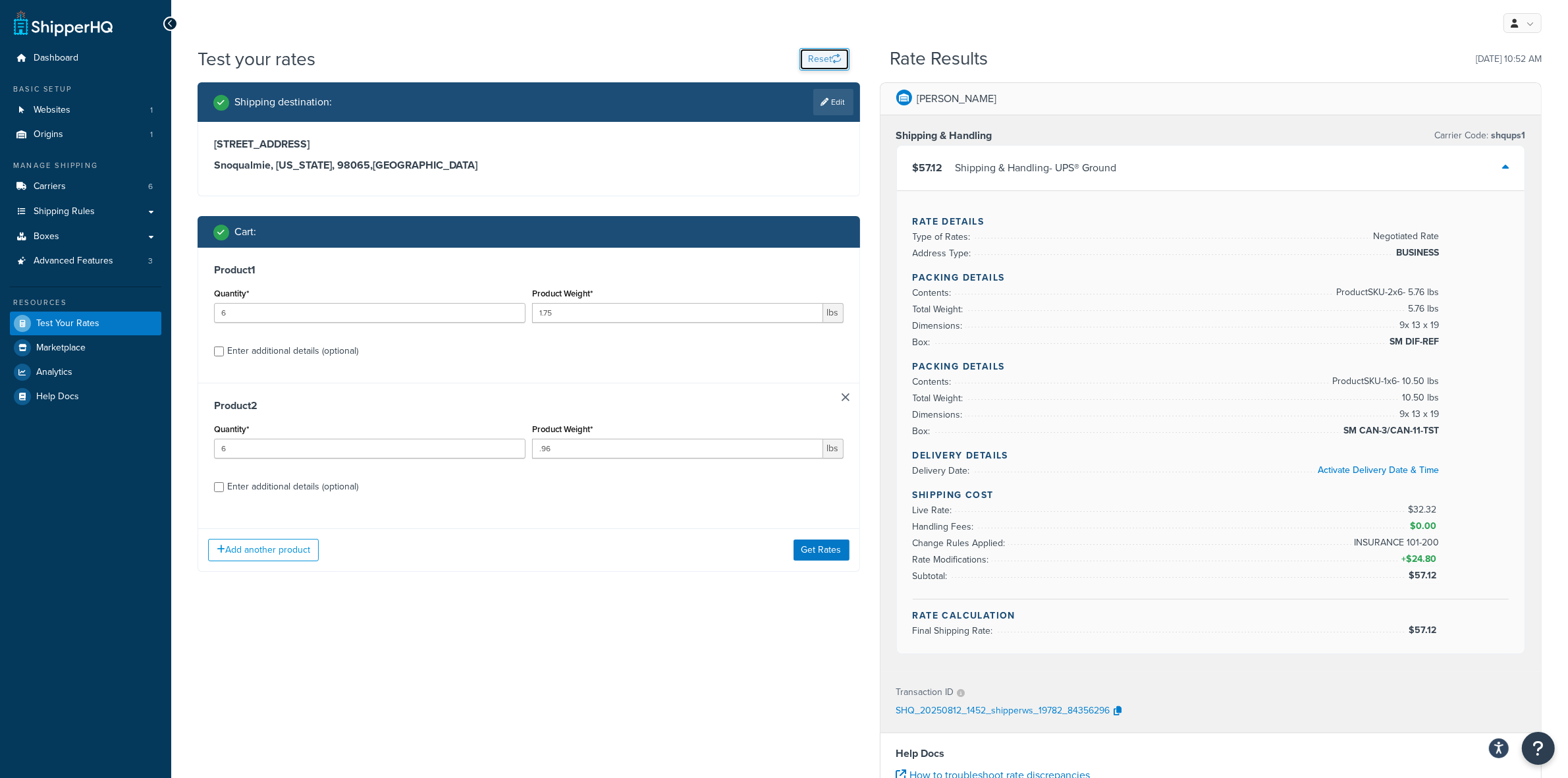
click at [815, 60] on button "Reset" at bounding box center [824, 60] width 50 height 22
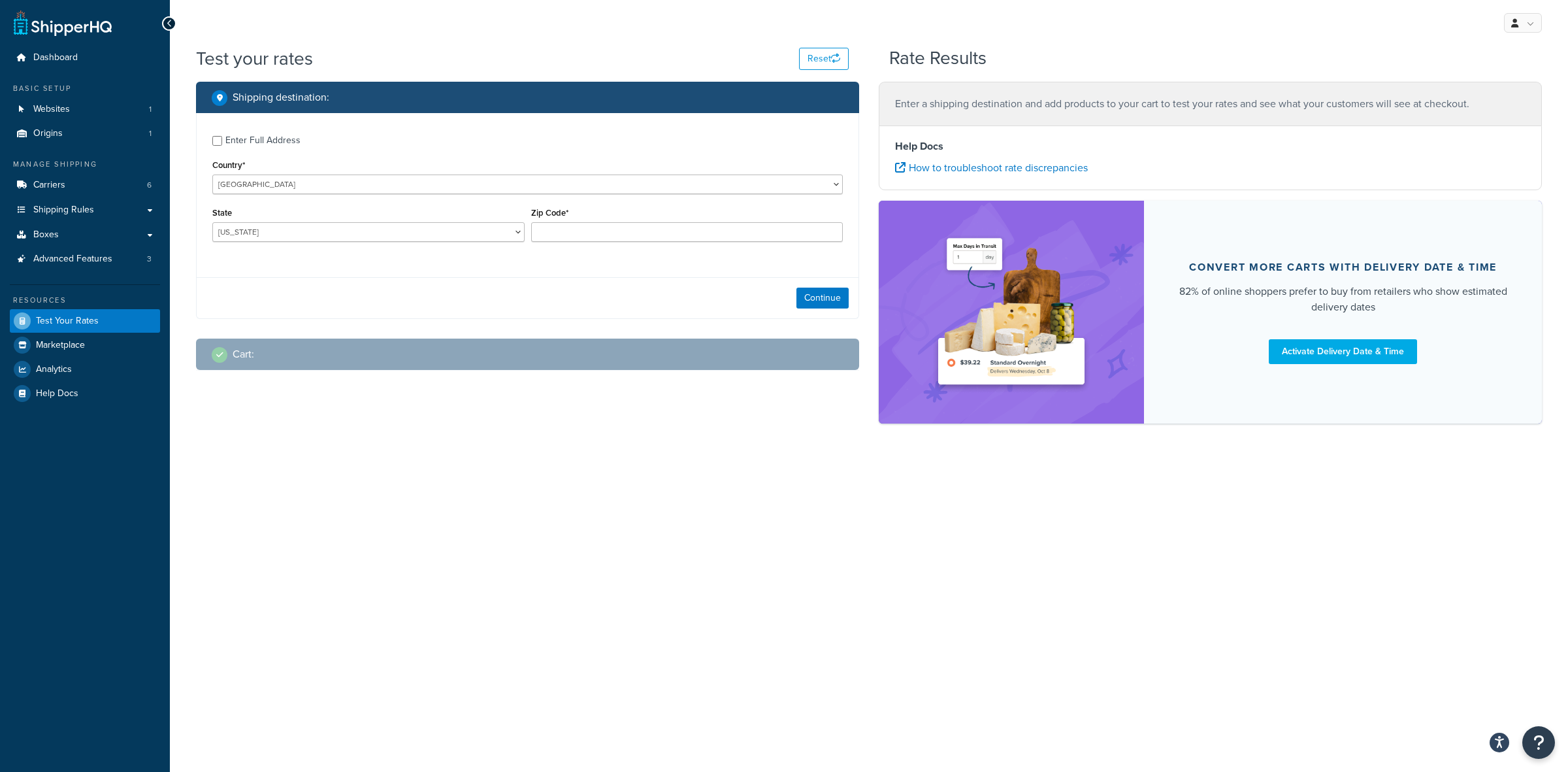
click at [225, 136] on div "Enter Full Address" at bounding box center [263, 140] width 75 height 18
click at [222, 136] on input "Enter Full Address" at bounding box center [217, 140] width 9 height 9
checkbox input "true"
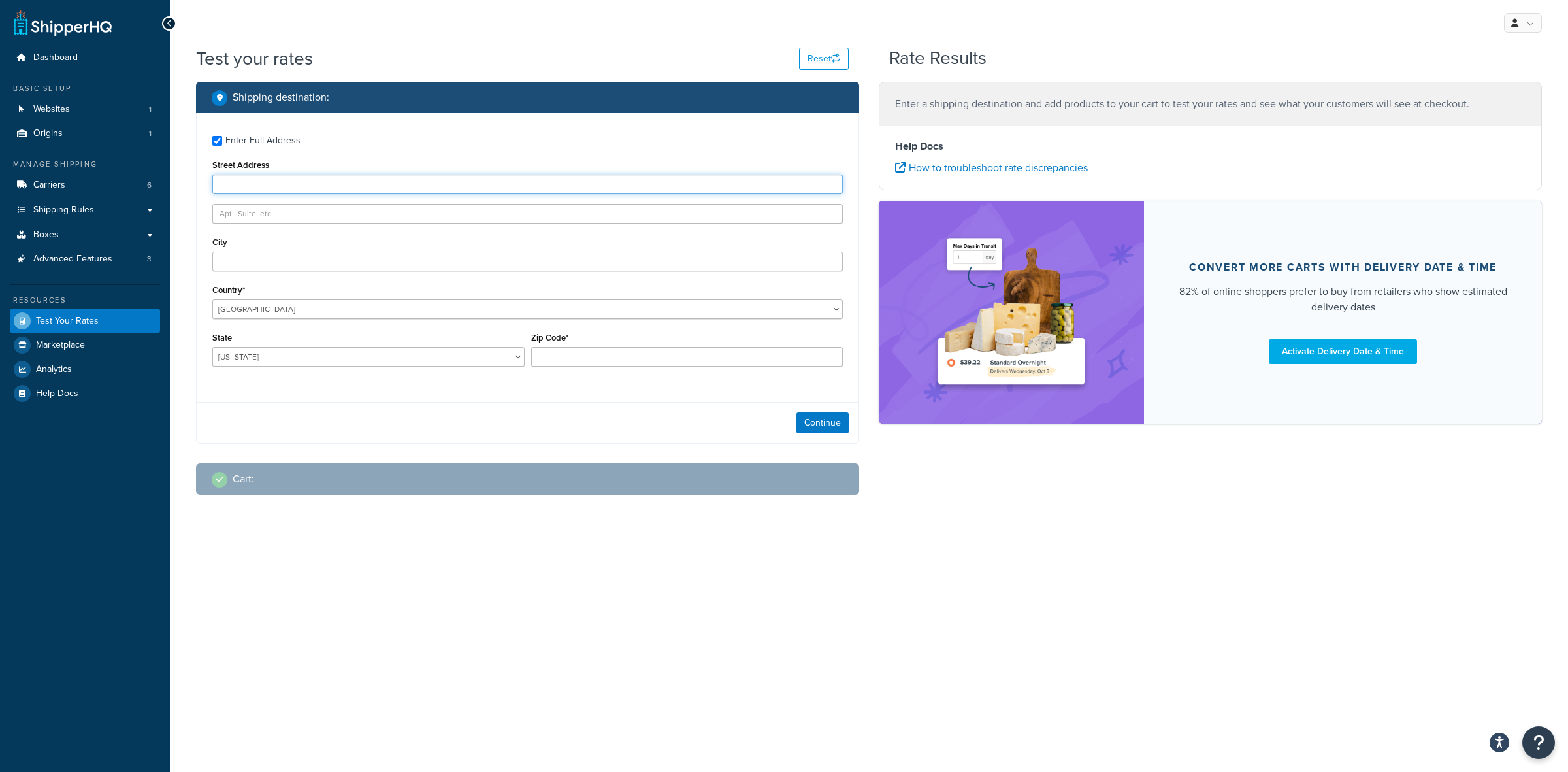
paste input "35 West Main St."
type input "35 West Main St."
paste input "Brevard"
type input "Brevard"
click at [252, 360] on select "Alabama Alaska American Samoa Arizona Arkansas Armed Forces Americas Armed Forc…" at bounding box center [368, 356] width 312 height 20
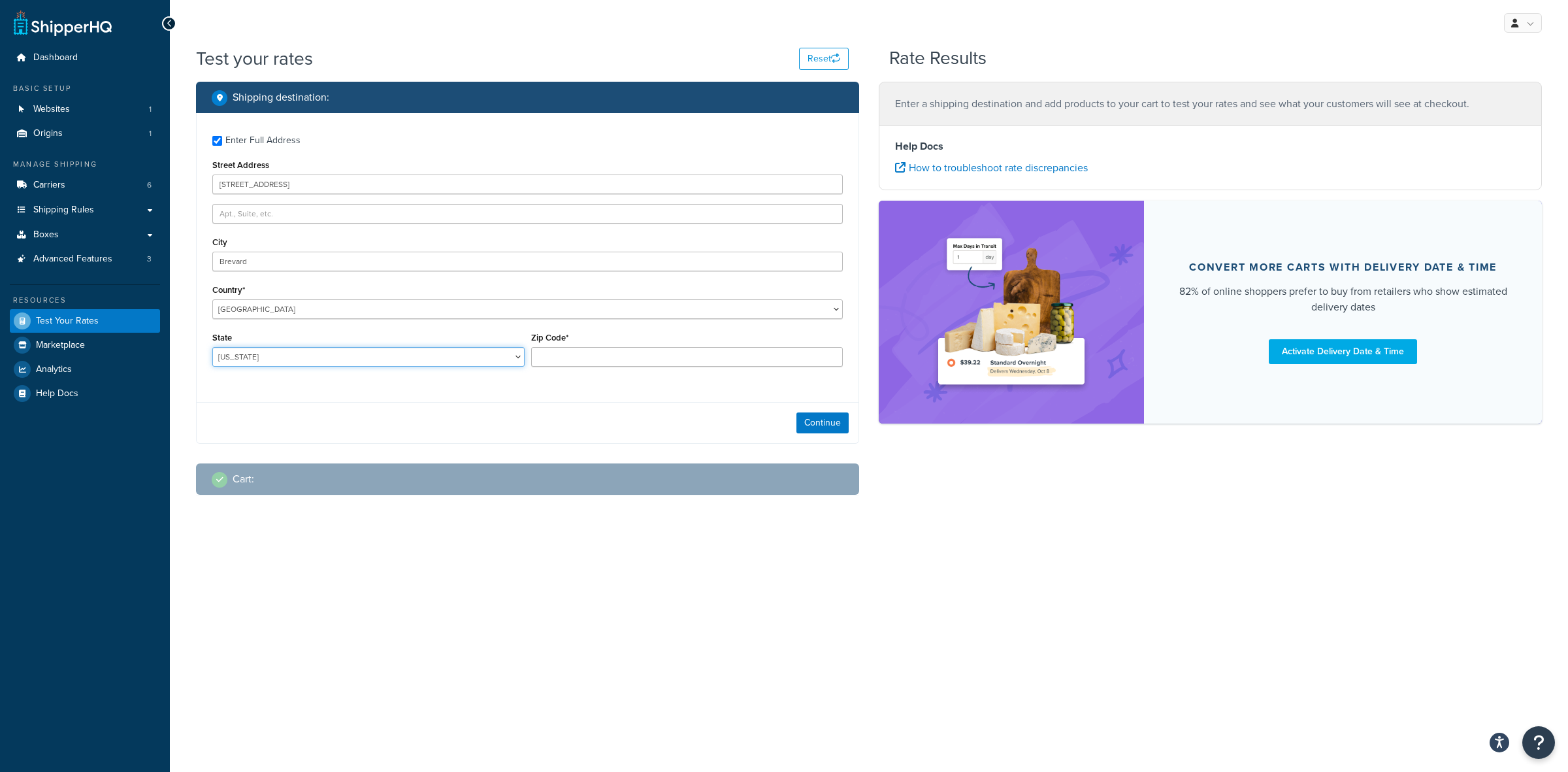
select select "NC"
click at [212, 347] on select "Alabama Alaska American Samoa Arizona Arkansas Armed Forces Americas Armed Forc…" at bounding box center [368, 356] width 312 height 20
click at [564, 352] on input "Zip Code*" at bounding box center [687, 356] width 312 height 20
type input "28712"
click at [825, 423] on button "Continue" at bounding box center [822, 423] width 52 height 21
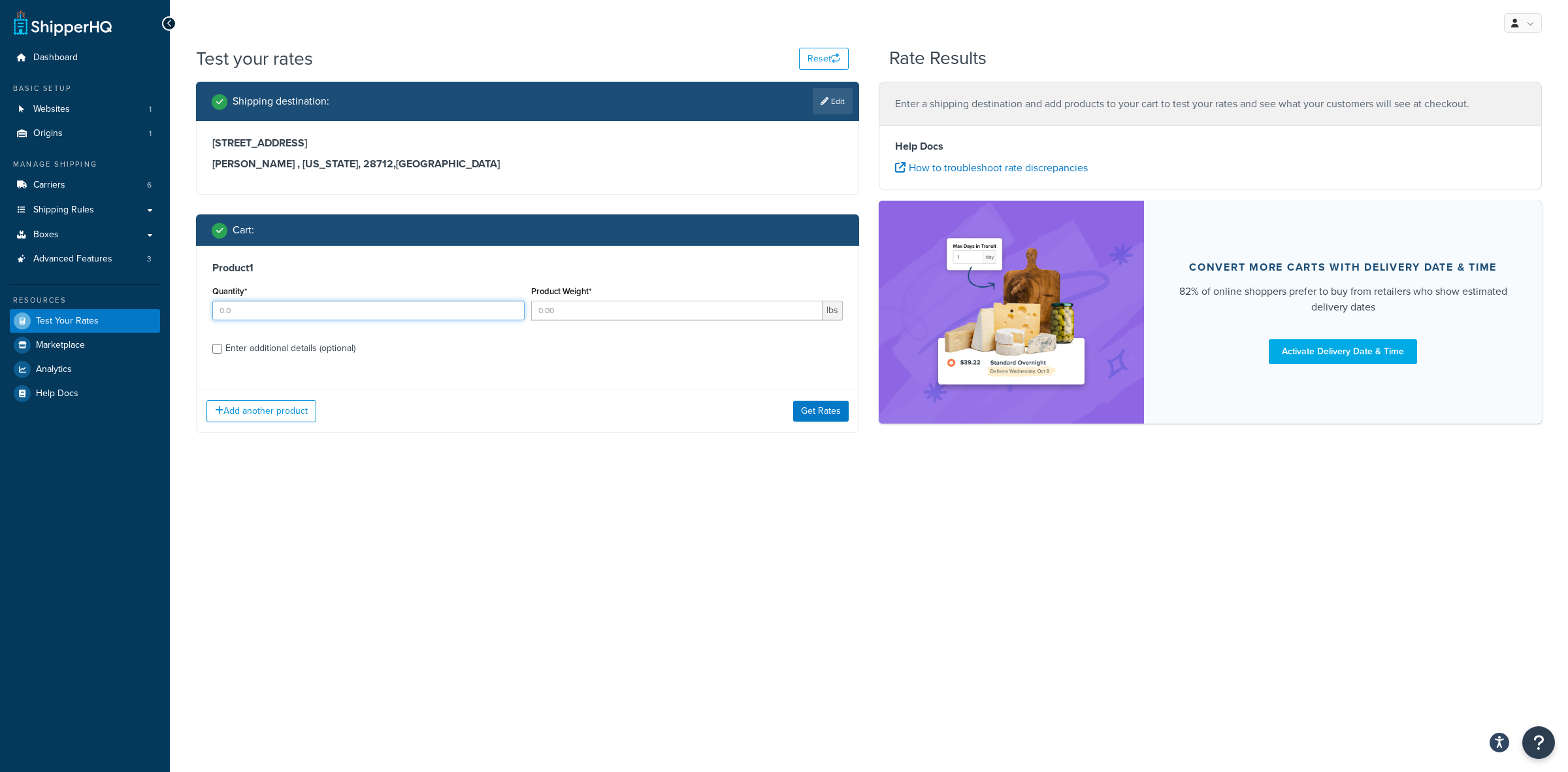
click at [282, 311] on input "Quantity*" at bounding box center [368, 310] width 312 height 20
type input "24"
click at [635, 306] on input "Product Weight*" at bounding box center [677, 310] width 292 height 20
type input "1.75"
click at [285, 349] on div "Enter additional details (optional)" at bounding box center [290, 348] width 130 height 18
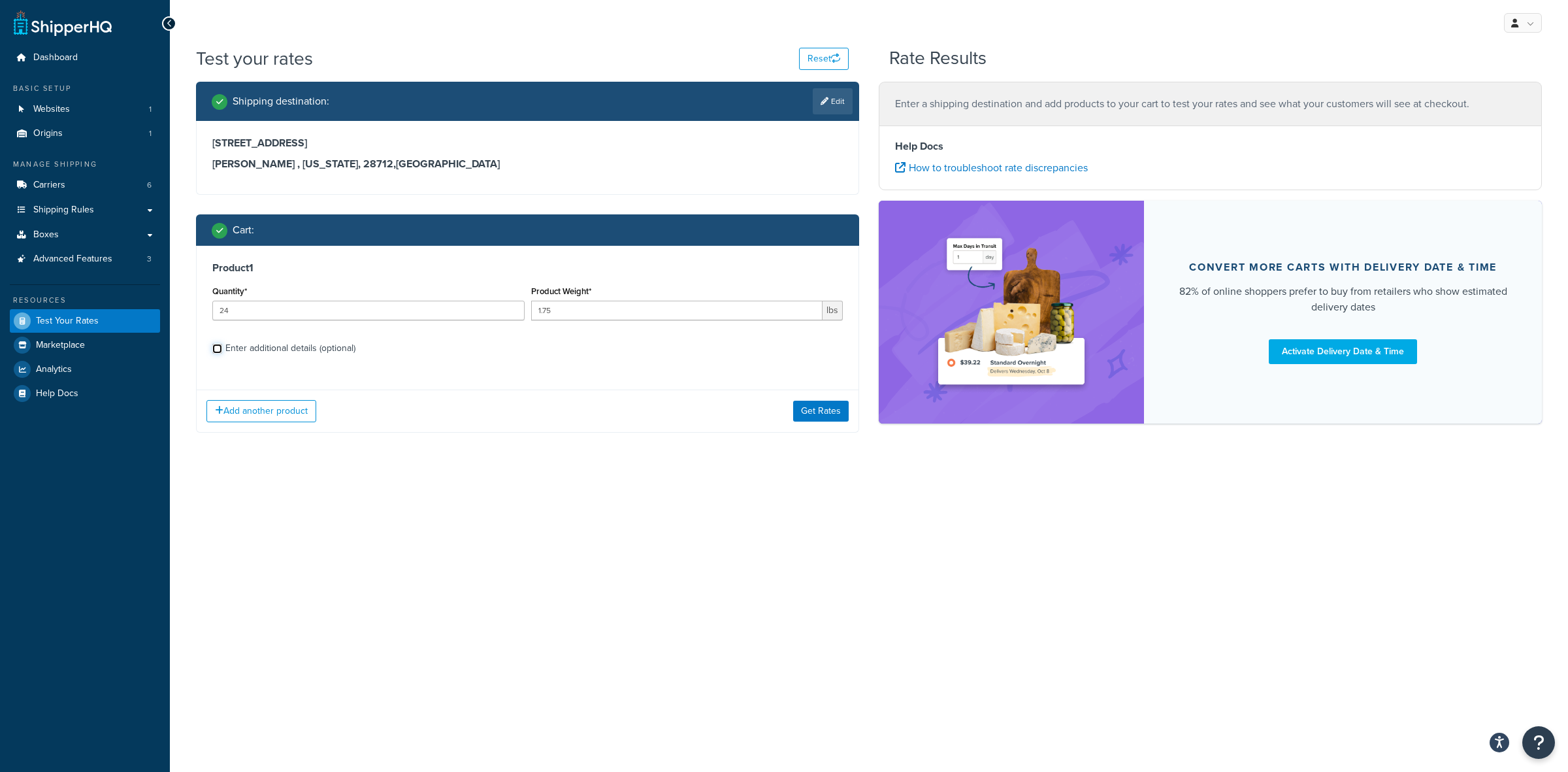
click at [222, 349] on input "Enter additional details (optional)" at bounding box center [217, 349] width 9 height 9
checkbox input "true"
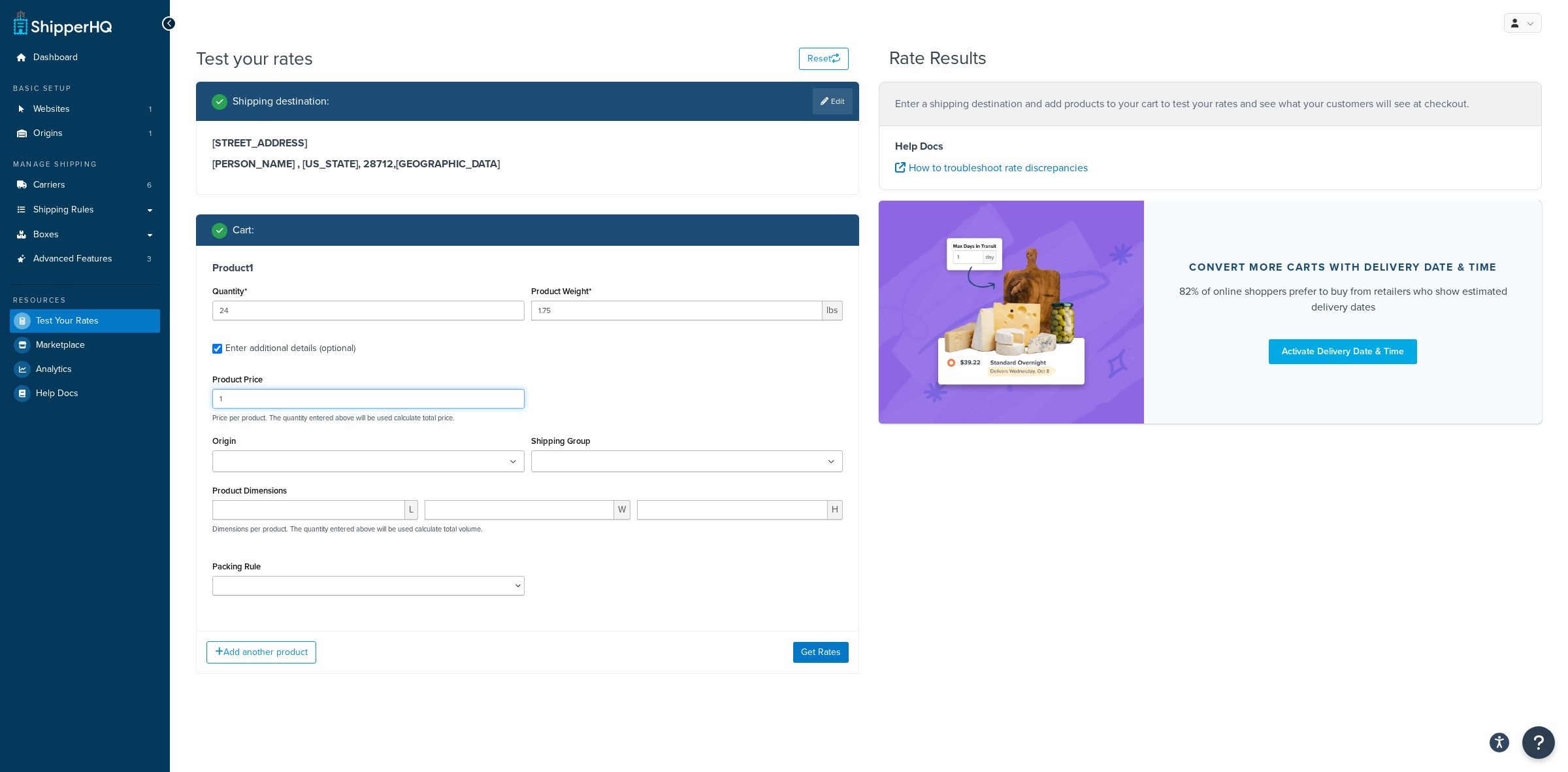
click at [248, 393] on input "1" at bounding box center [368, 398] width 312 height 20
type input "21"
click at [247, 459] on input "Origin" at bounding box center [274, 462] width 116 height 14
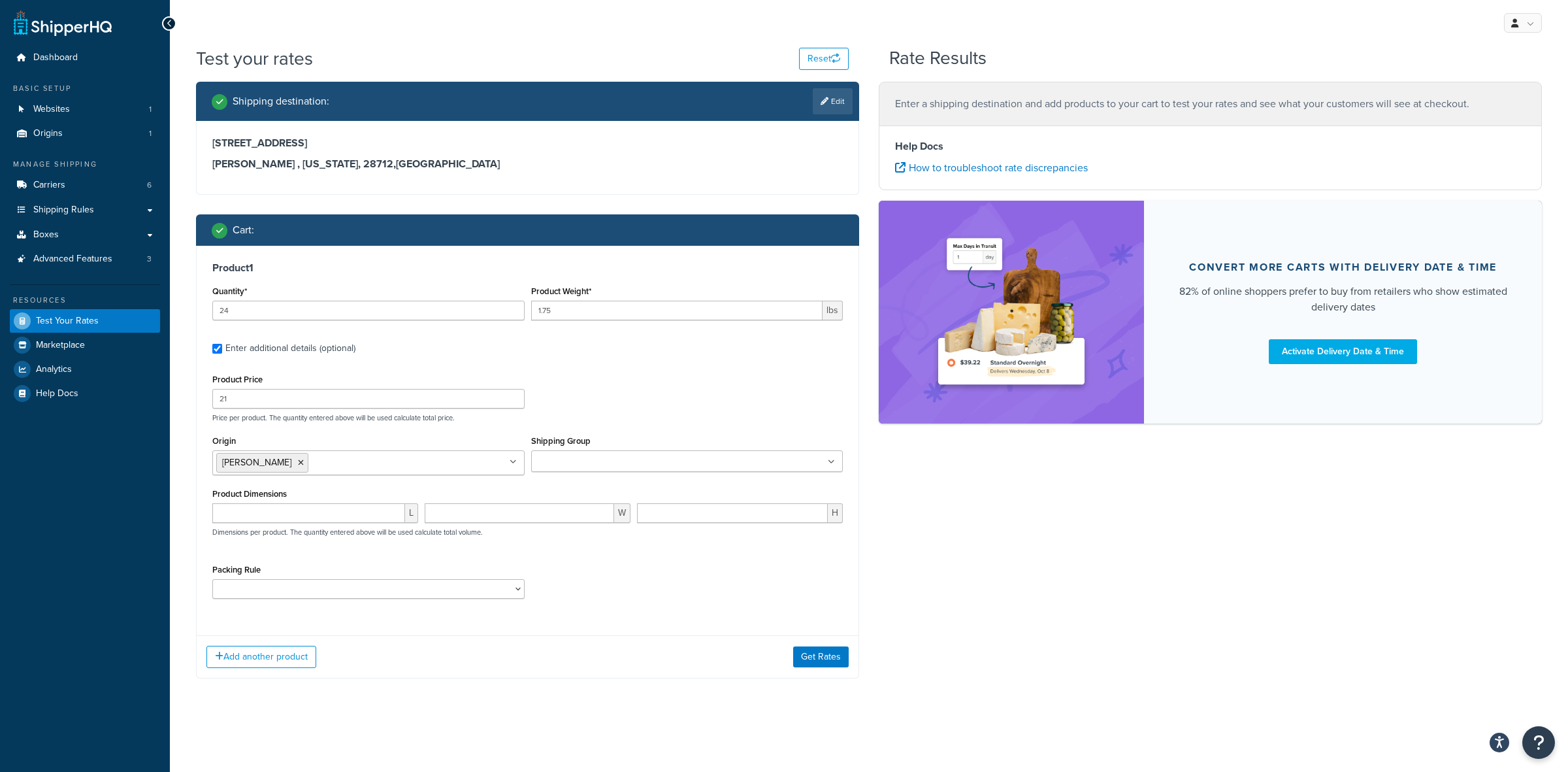
drag, startPoint x: 247, startPoint y: 482, endPoint x: 475, endPoint y: 476, distance: 228.1
click at [576, 456] on input "Shipping Group" at bounding box center [593, 462] width 116 height 14
click at [311, 585] on select "ACC-CCK ACC-LIN-CER/HANG ACC-NAIL BRUSH CAN-11 CAN-11-TST CAN-26 CAN-3 DIF-KIT …" at bounding box center [368, 588] width 312 height 20
select select "77343"
click at [212, 580] on select "ACC-CCK ACC-LIN-CER/HANG ACC-NAIL BRUSH CAN-11 CAN-11-TST CAN-26 CAN-3 DIF-KIT …" at bounding box center [368, 588] width 312 height 20
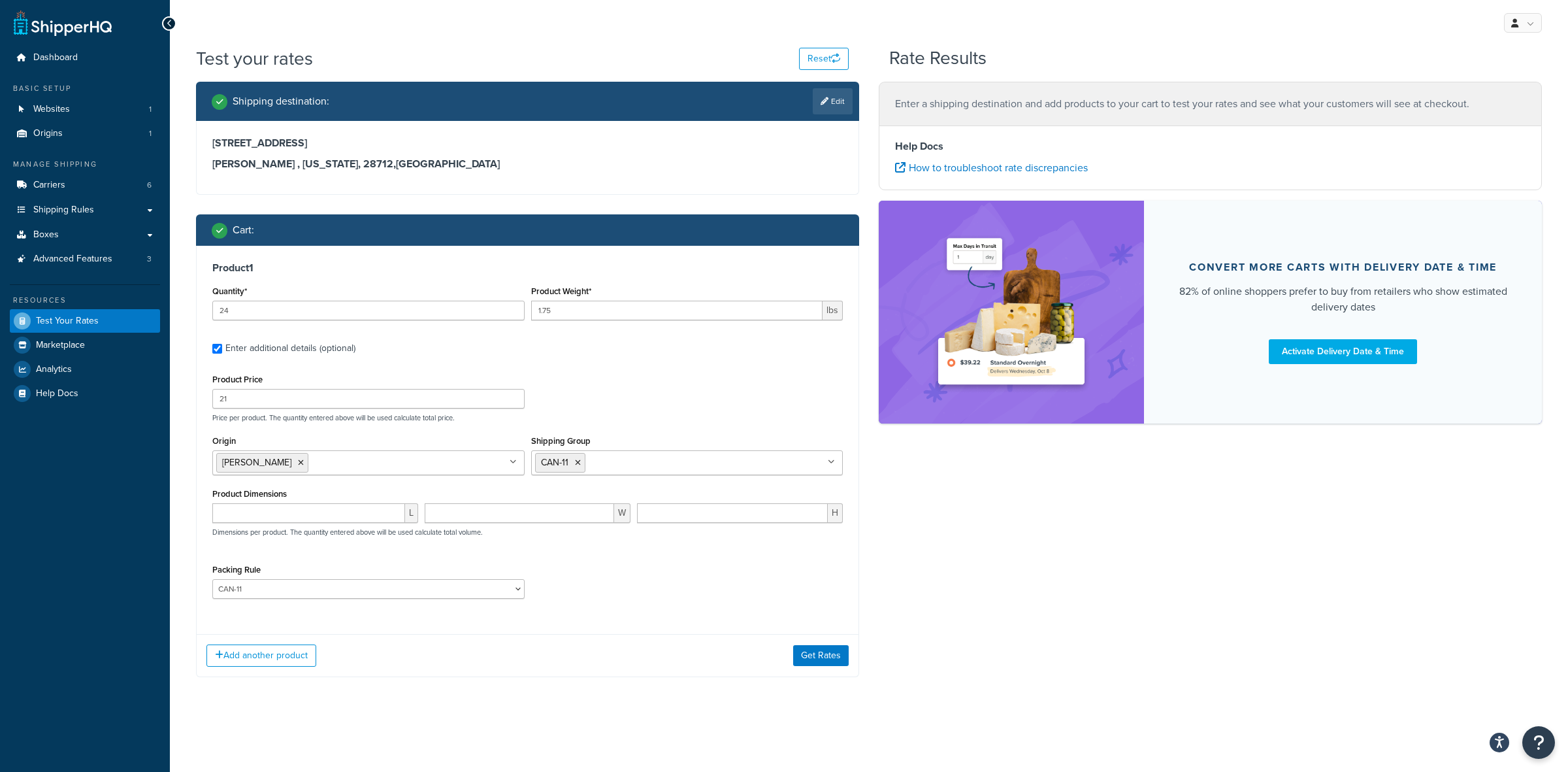
click at [566, 543] on div "L W H Dimensions per product. The quantity entered above will be used calculate…" at bounding box center [527, 527] width 637 height 48
click at [254, 662] on button "Add another product" at bounding box center [261, 655] width 110 height 22
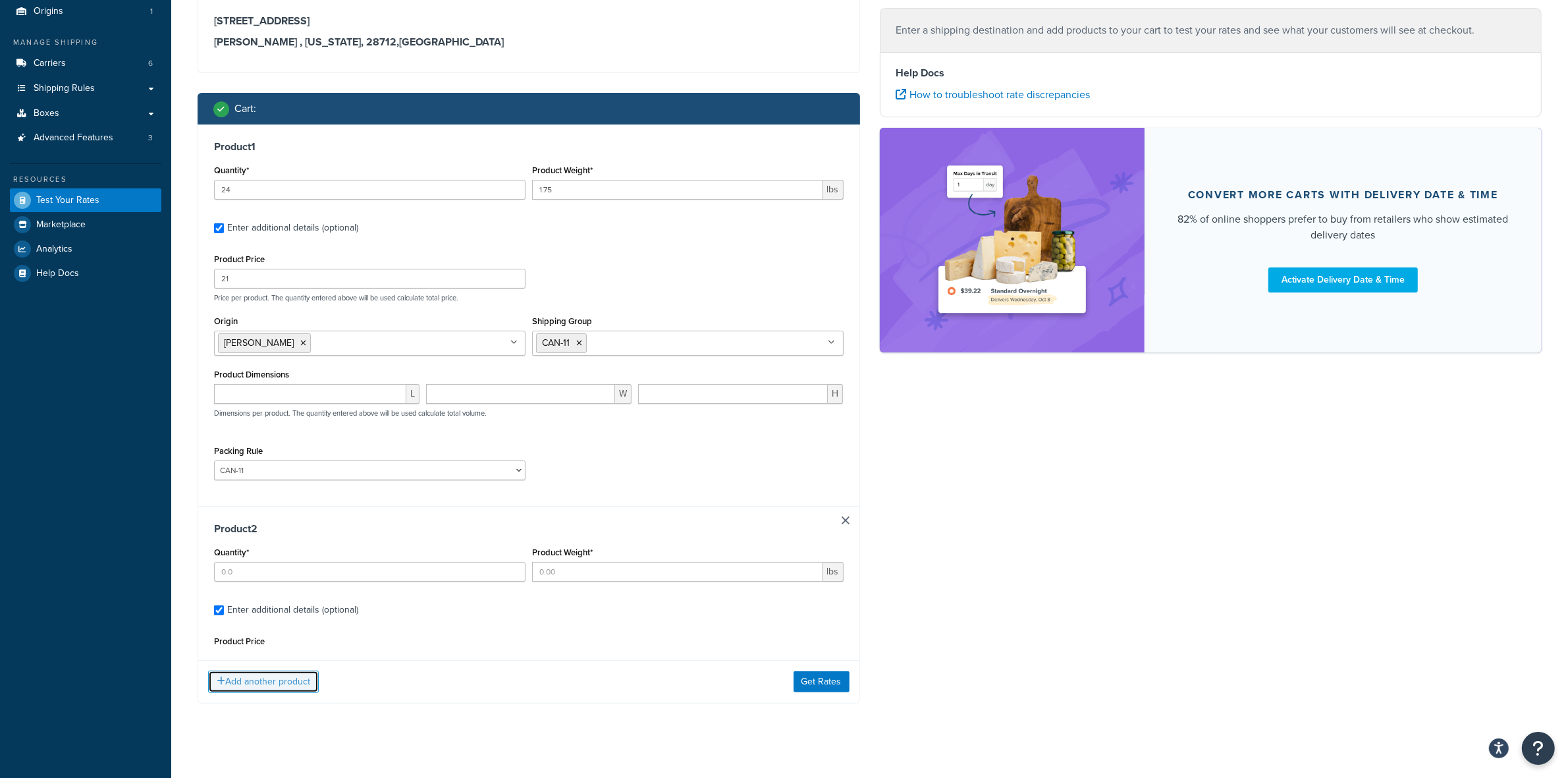
scroll to position [133, 0]
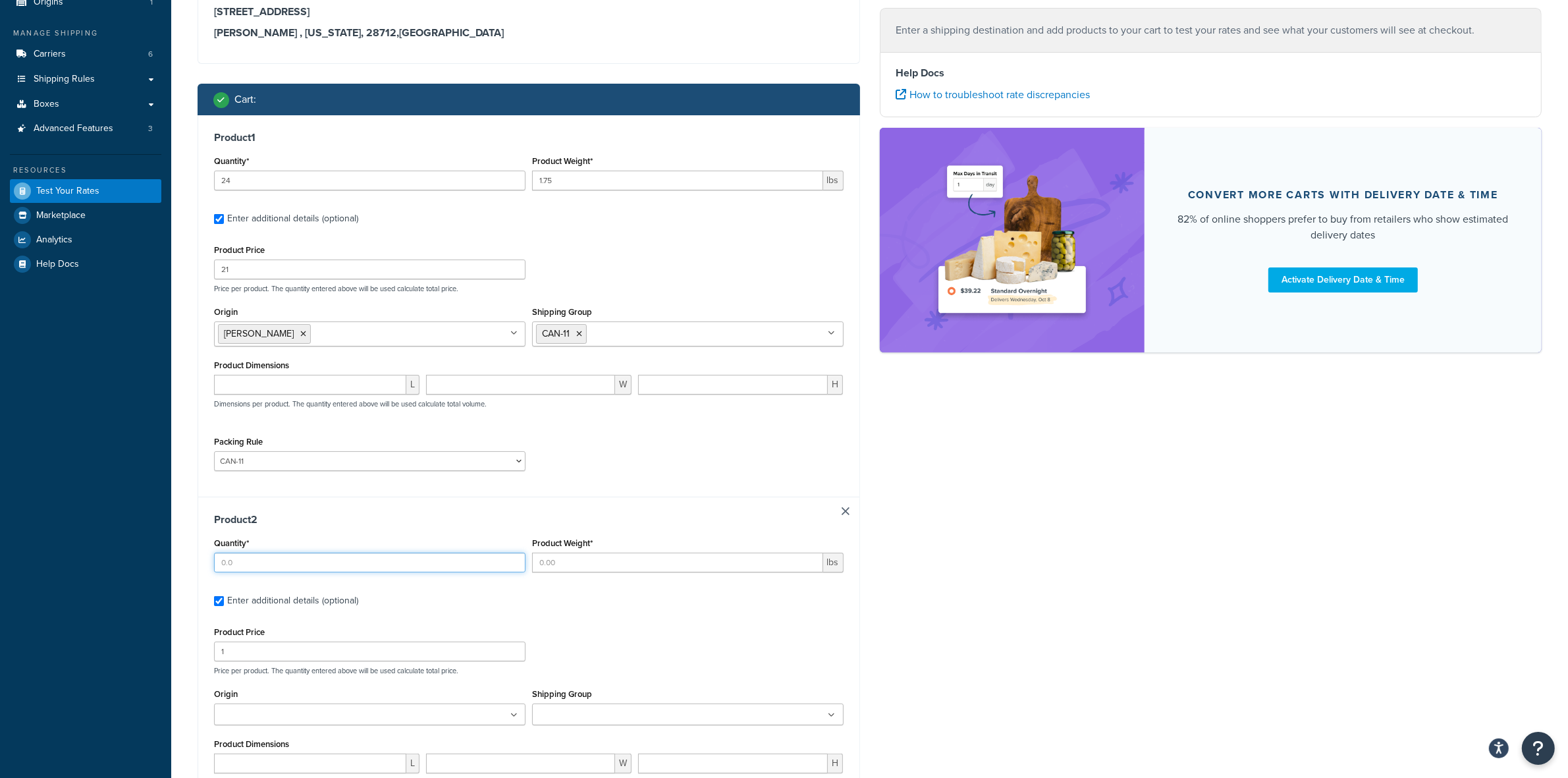
click at [264, 571] on input "Quantity*" at bounding box center [369, 562] width 311 height 20
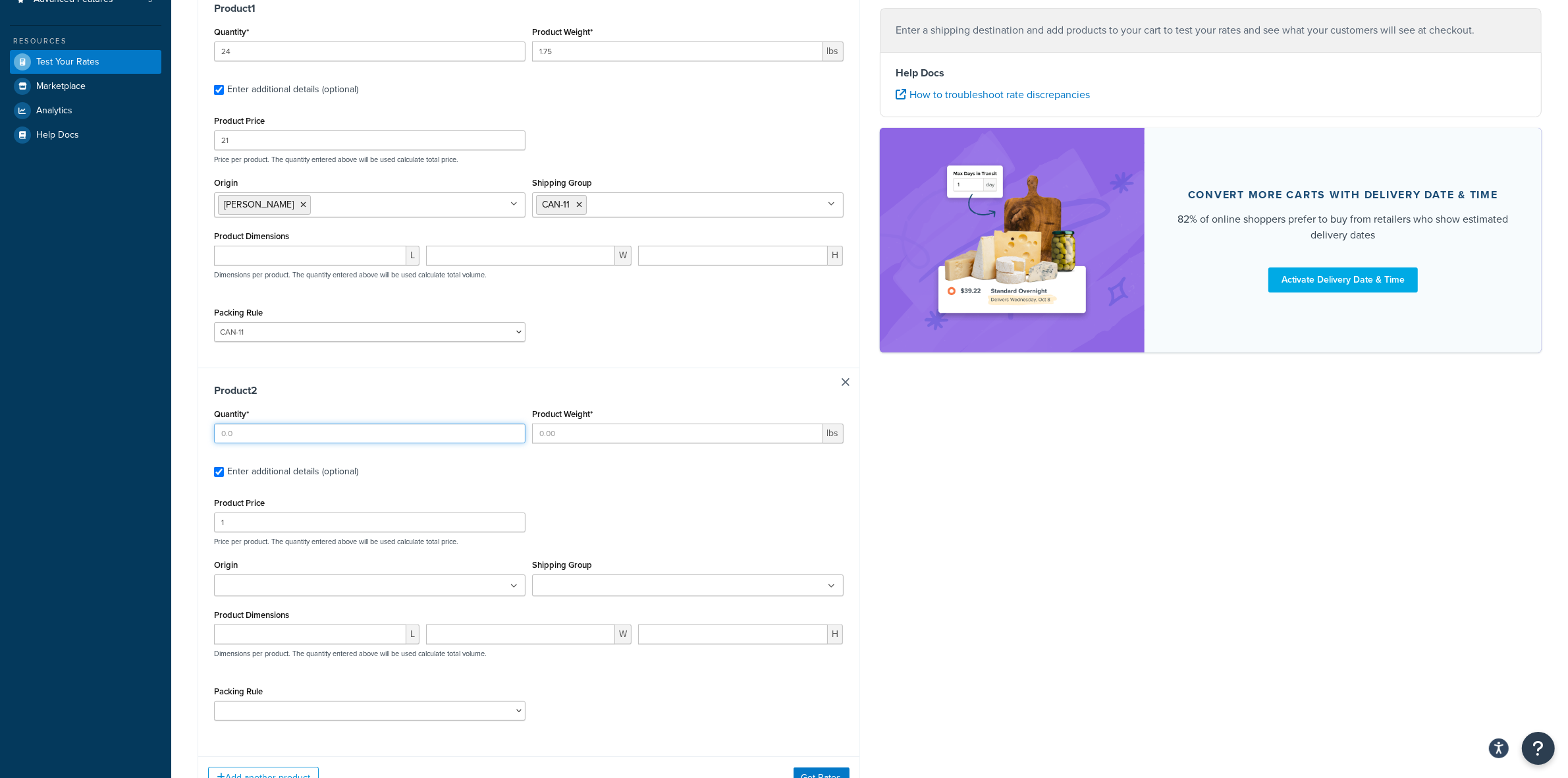
scroll to position [372, 0]
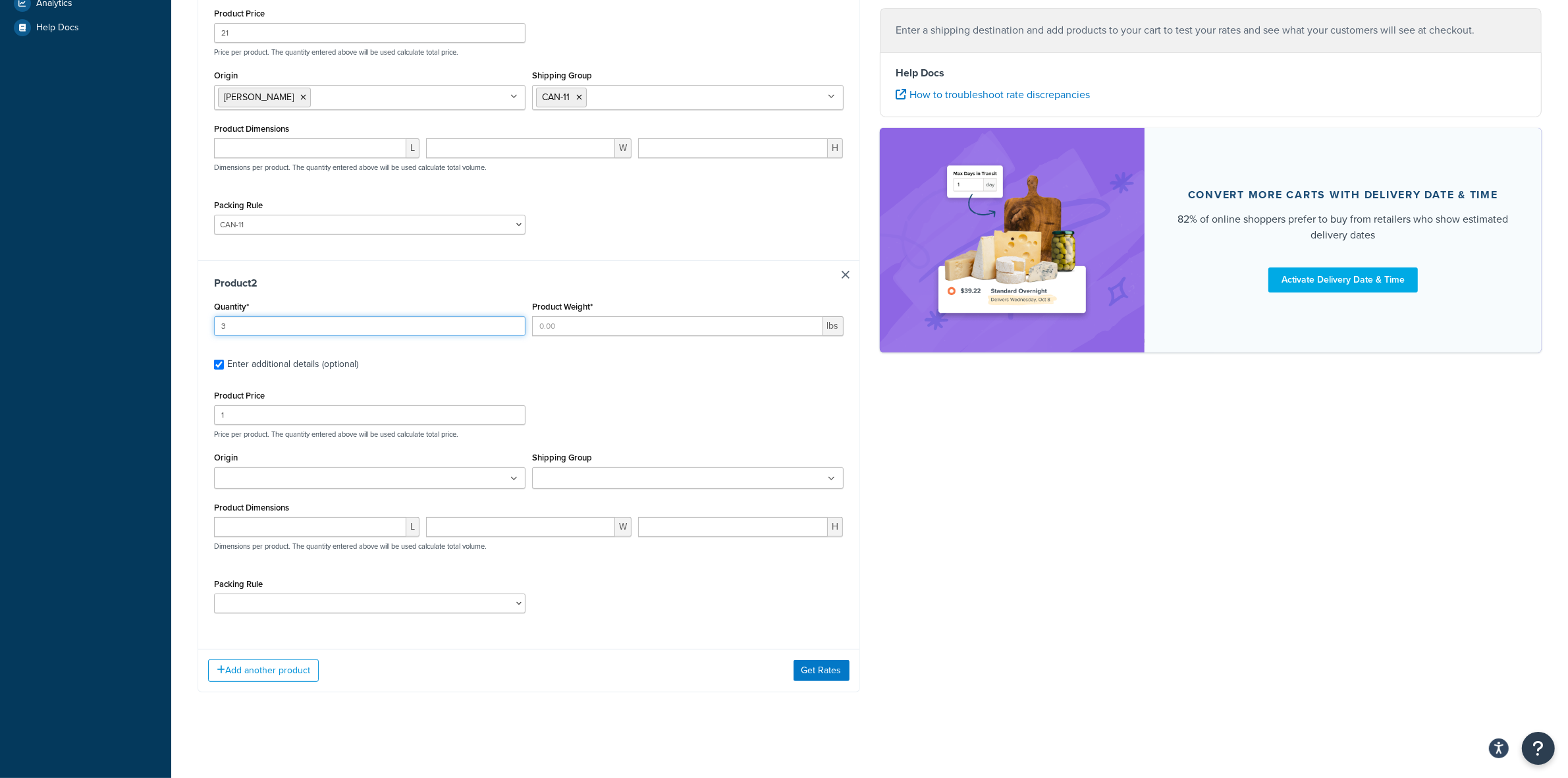
type input "3"
click at [581, 318] on input "Product Weight*" at bounding box center [678, 326] width 291 height 20
type input "1.5"
click at [294, 476] on input "Origin" at bounding box center [276, 479] width 117 height 14
click at [265, 408] on input "1" at bounding box center [369, 412] width 311 height 20
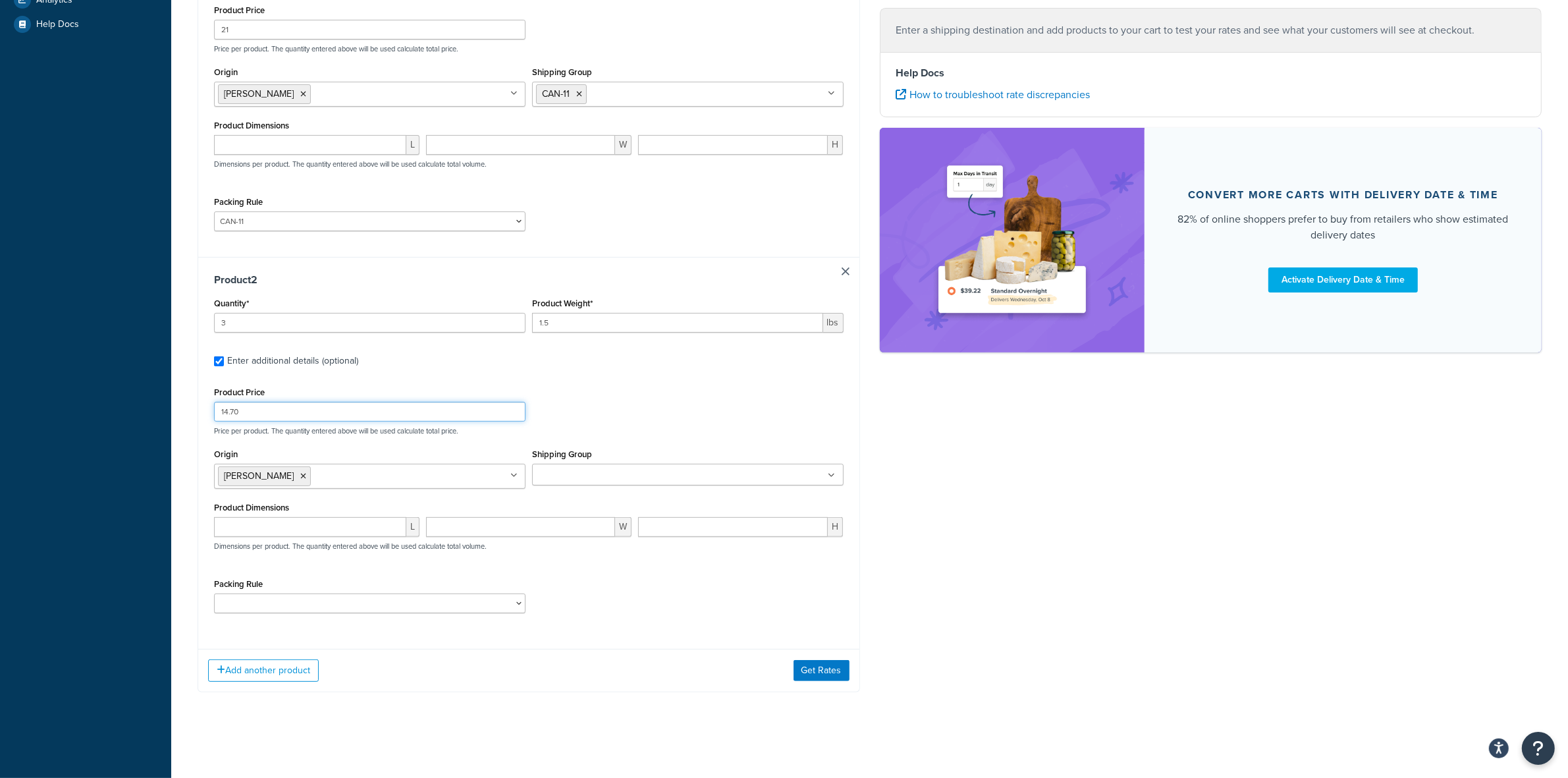
type input "14.70"
click at [617, 472] on input "Shipping Group" at bounding box center [594, 475] width 117 height 14
click at [386, 568] on div "Product Price 14.70 Price per product. The quantity entered above will be used …" at bounding box center [528, 503] width 629 height 240
click at [394, 605] on select "ACC-CCK ACC-LIN-CER/HANG ACC-NAIL BRUSH CAN-11 CAN-11-TST CAN-26 CAN-3 DIF-KIT …" at bounding box center [369, 603] width 311 height 20
select select "81543"
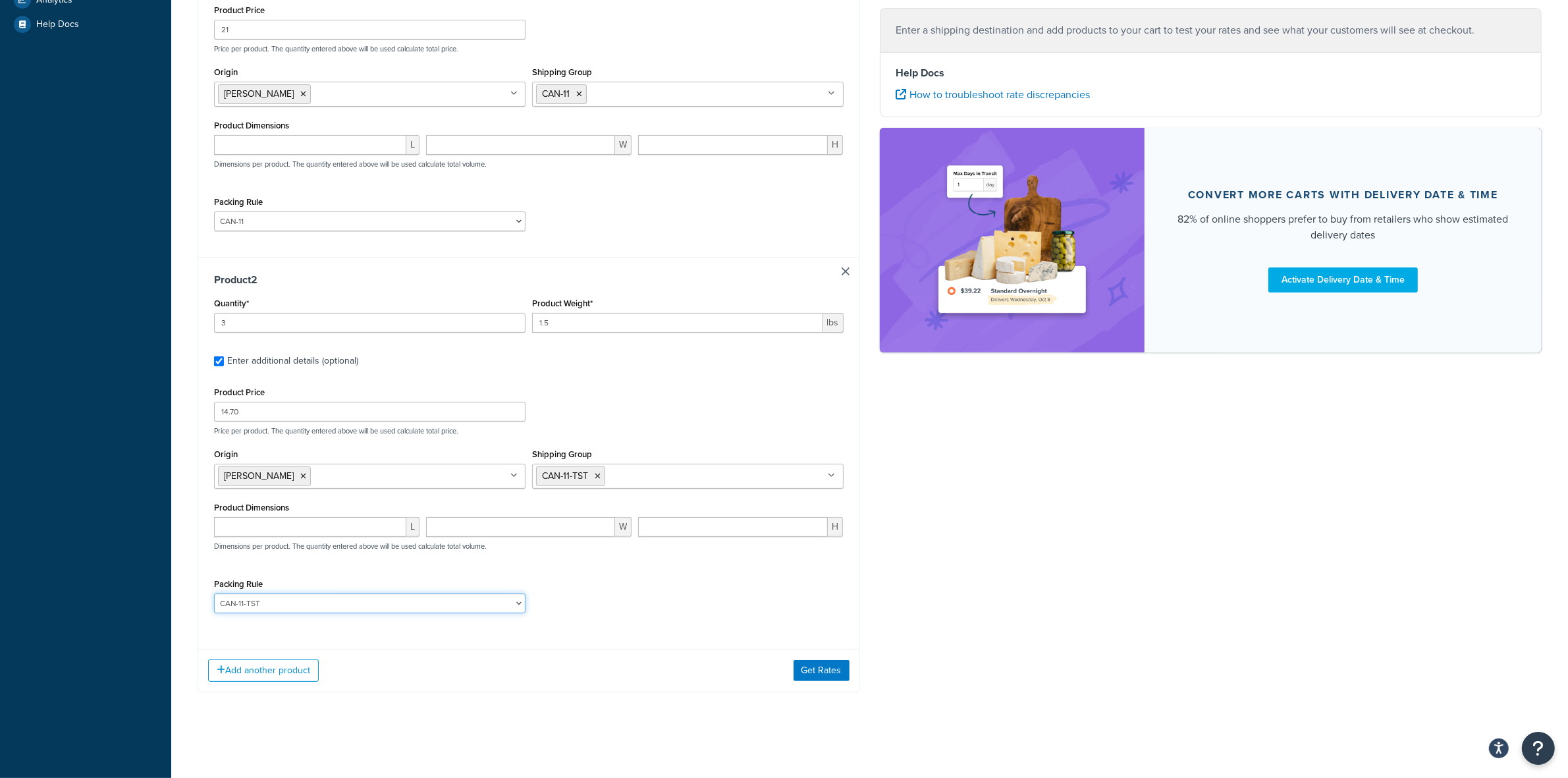
click at [214, 596] on select "ACC-CCK ACC-LIN-CER/HANG ACC-NAIL BRUSH CAN-11 CAN-11-TST CAN-26 CAN-3 DIF-KIT …" at bounding box center [369, 603] width 311 height 20
click at [755, 573] on div "Product Price 14.70 Price per product. The quantity entered above will be used …" at bounding box center [528, 503] width 629 height 240
click at [814, 662] on div "Add another product Get Rates" at bounding box center [529, 670] width 661 height 43
click at [825, 668] on button "Get Rates" at bounding box center [821, 671] width 56 height 21
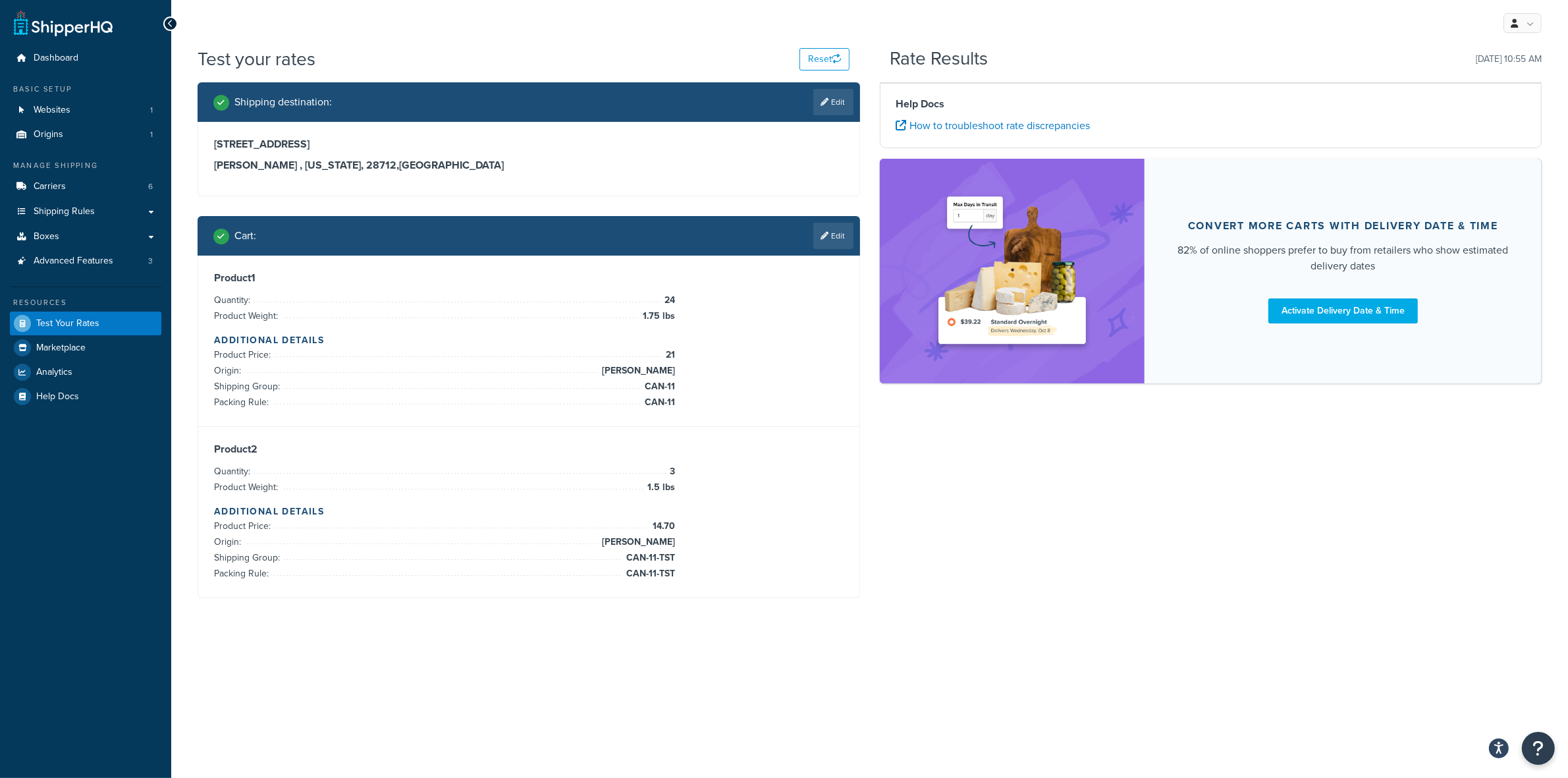
scroll to position [0, 0]
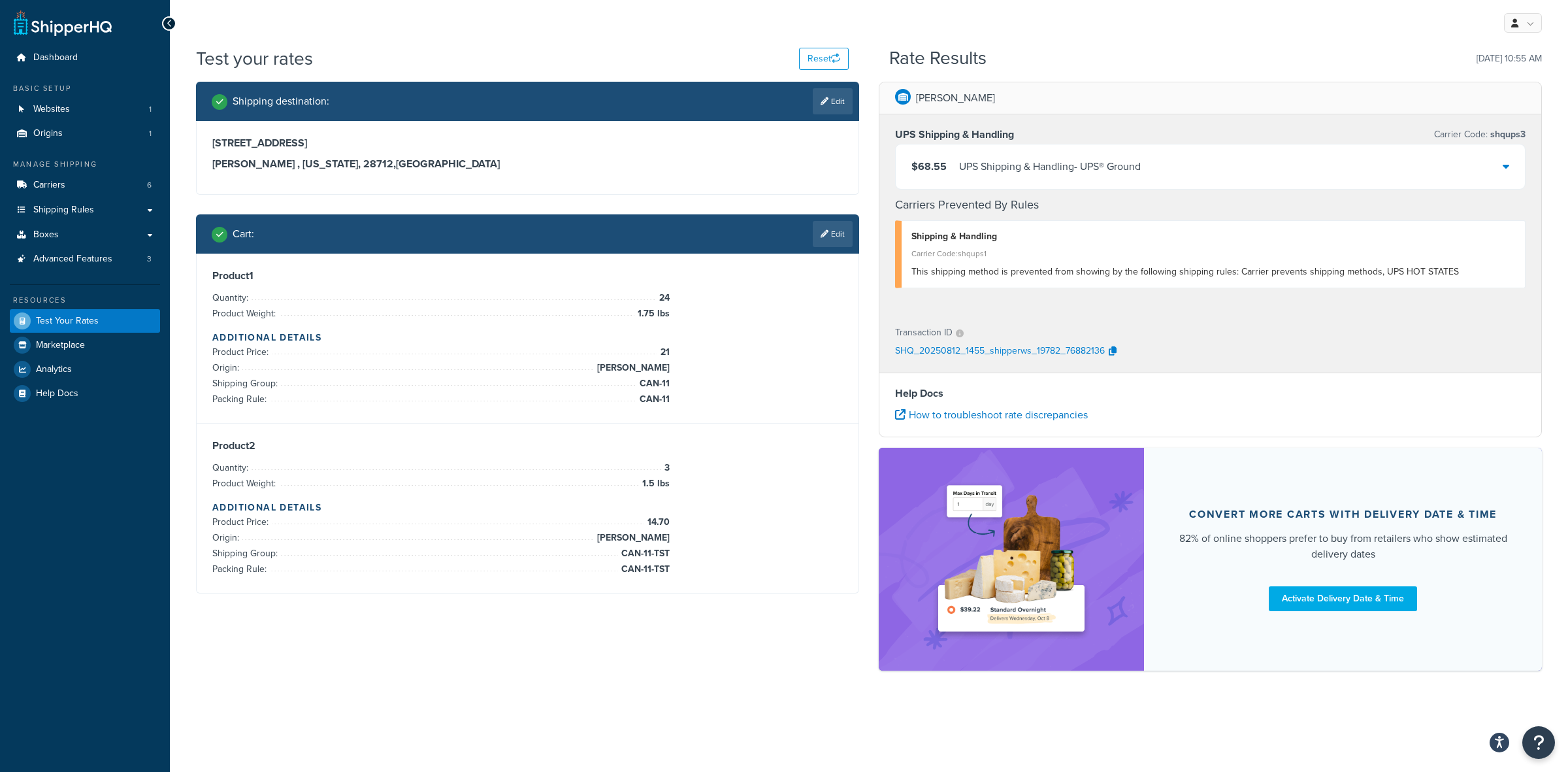
click at [931, 161] on span "$68.55" at bounding box center [929, 166] width 35 height 15
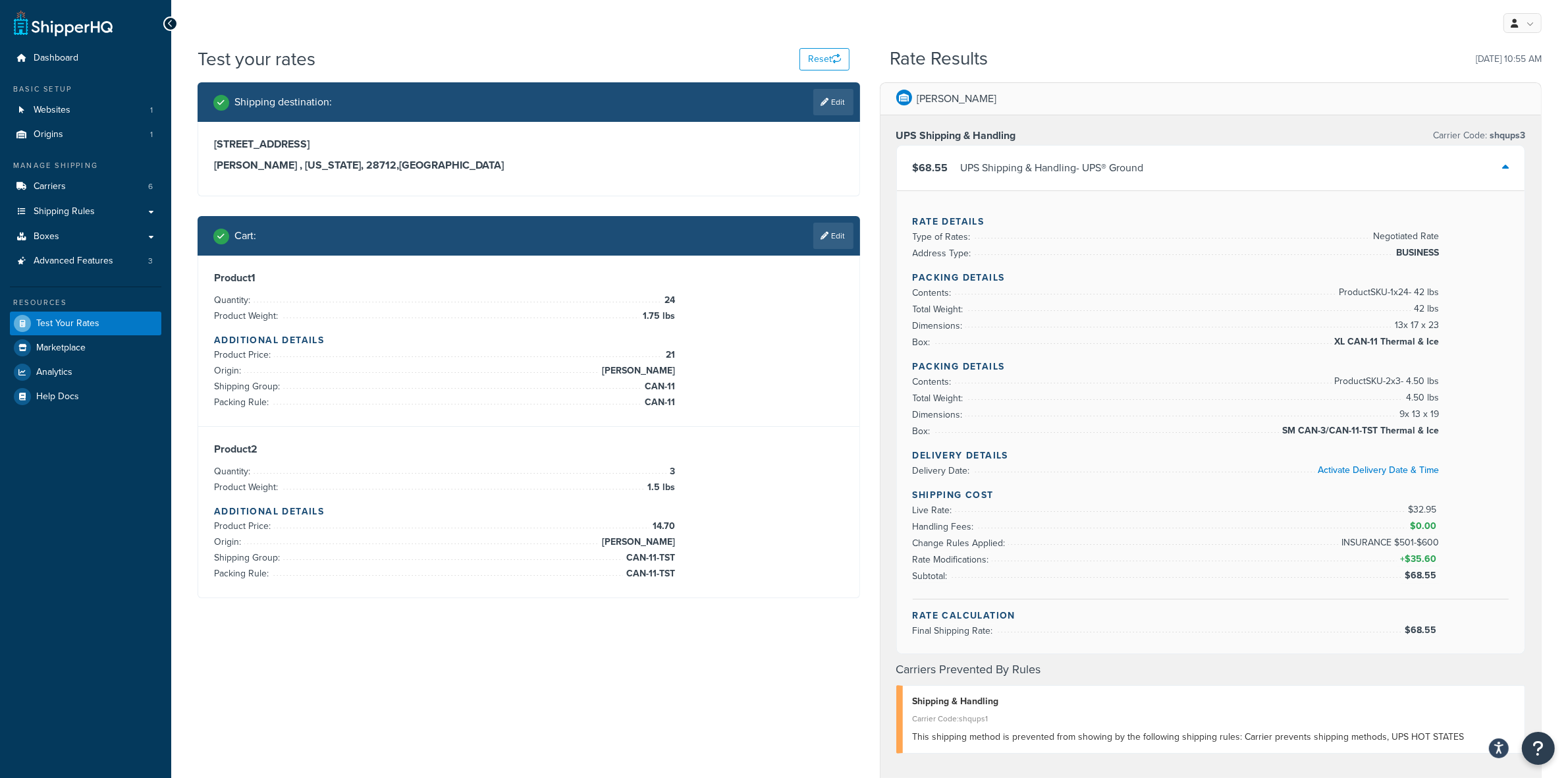
click at [1415, 582] on span "$68.55" at bounding box center [1422, 575] width 35 height 14
click at [1257, 617] on h4 "Rate Calculation" at bounding box center [1211, 615] width 597 height 14
click at [1415, 576] on span "$68.55" at bounding box center [1422, 575] width 35 height 14
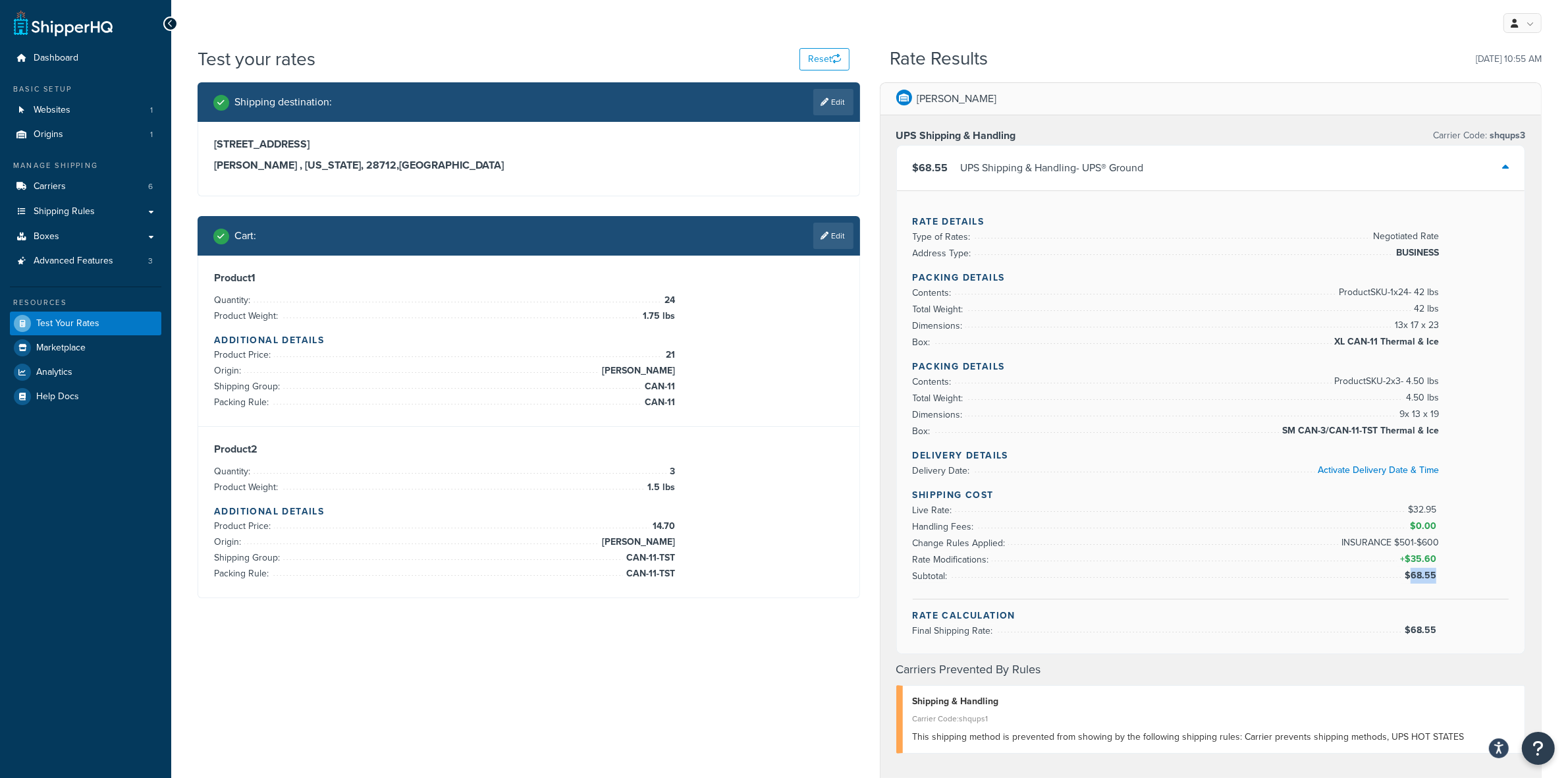
click at [1415, 576] on span "$68.55" at bounding box center [1422, 575] width 35 height 14
copy span "$68.55"
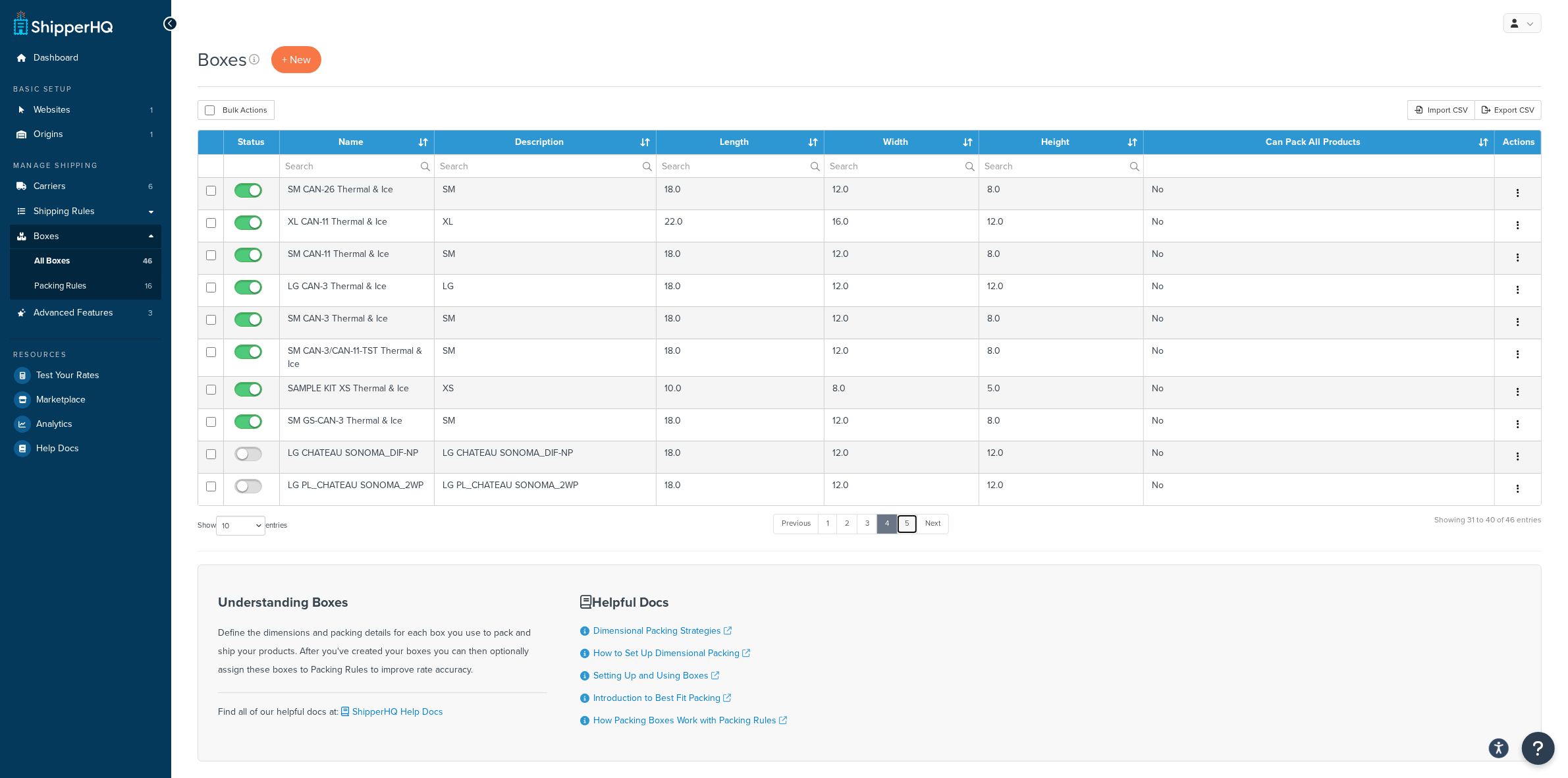
click at [906, 527] on link "5" at bounding box center [906, 524] width 21 height 20
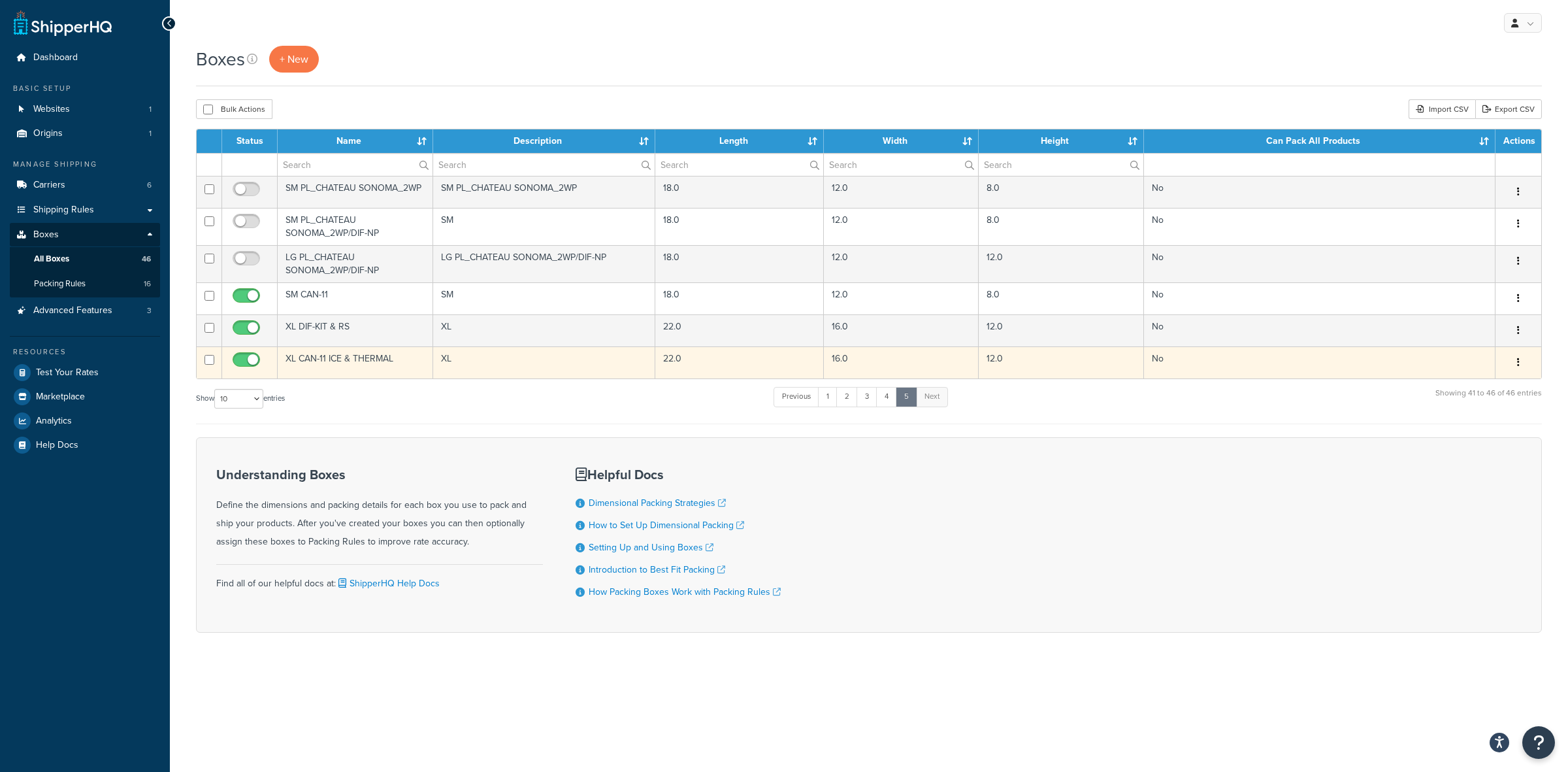
click at [250, 355] on span at bounding box center [246, 360] width 28 height 16
click at [250, 355] on input "checkbox" at bounding box center [248, 363] width 36 height 17
checkbox input "false"
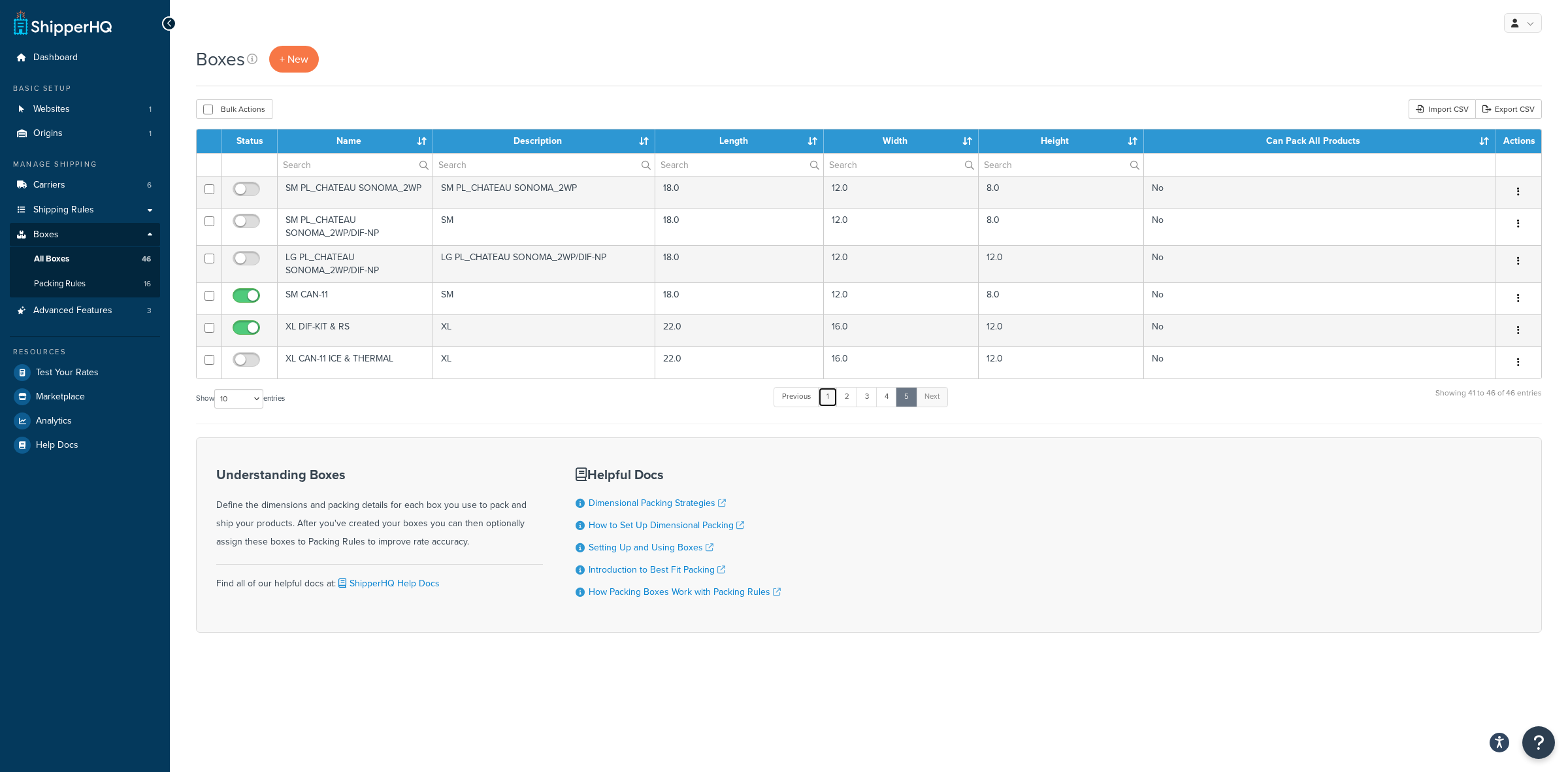
click at [835, 403] on link "1" at bounding box center [828, 397] width 20 height 20
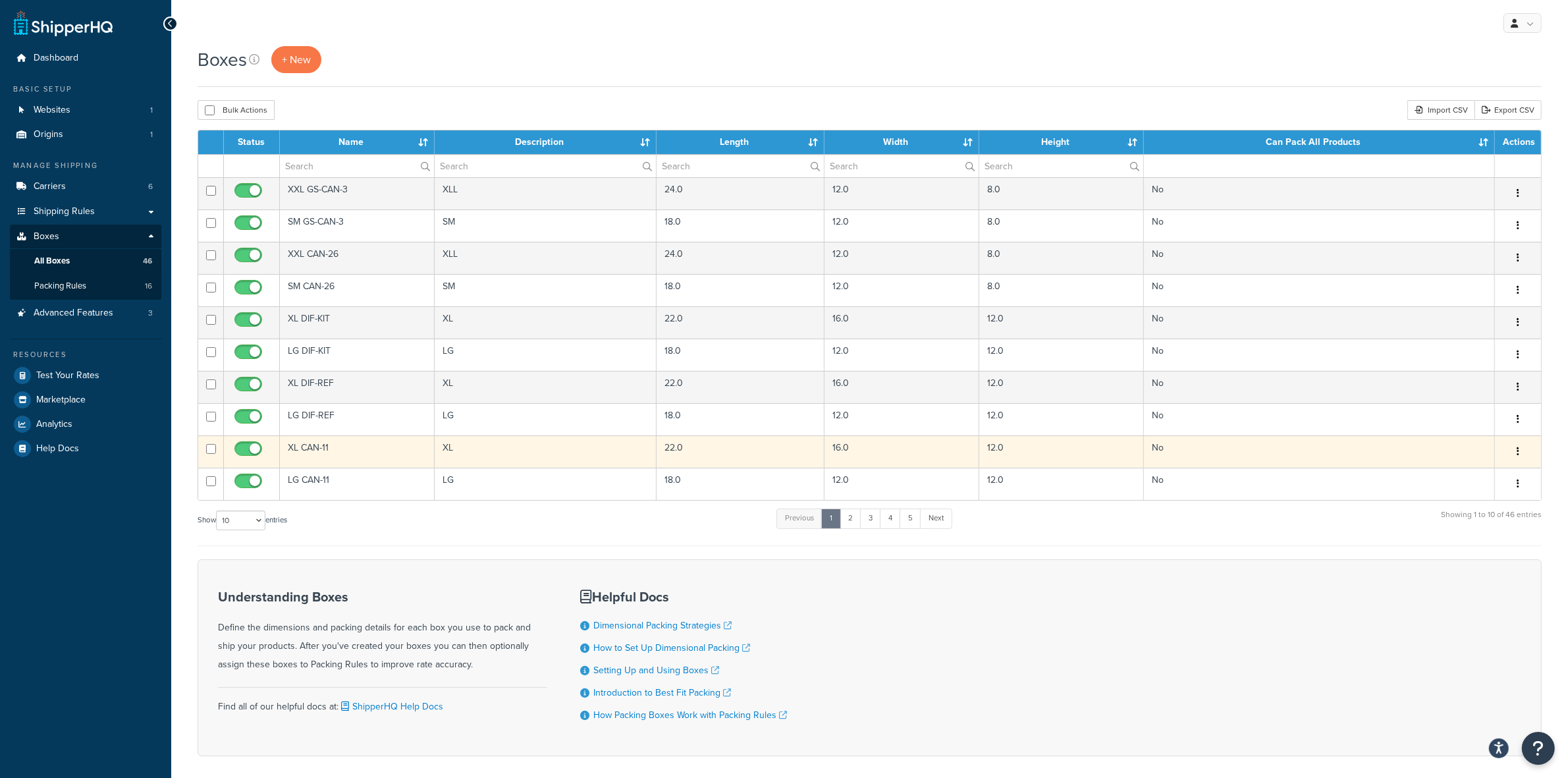
click at [252, 447] on input "checkbox" at bounding box center [250, 452] width 37 height 17
checkbox input "false"
